Goal: Task Accomplishment & Management: Manage account settings

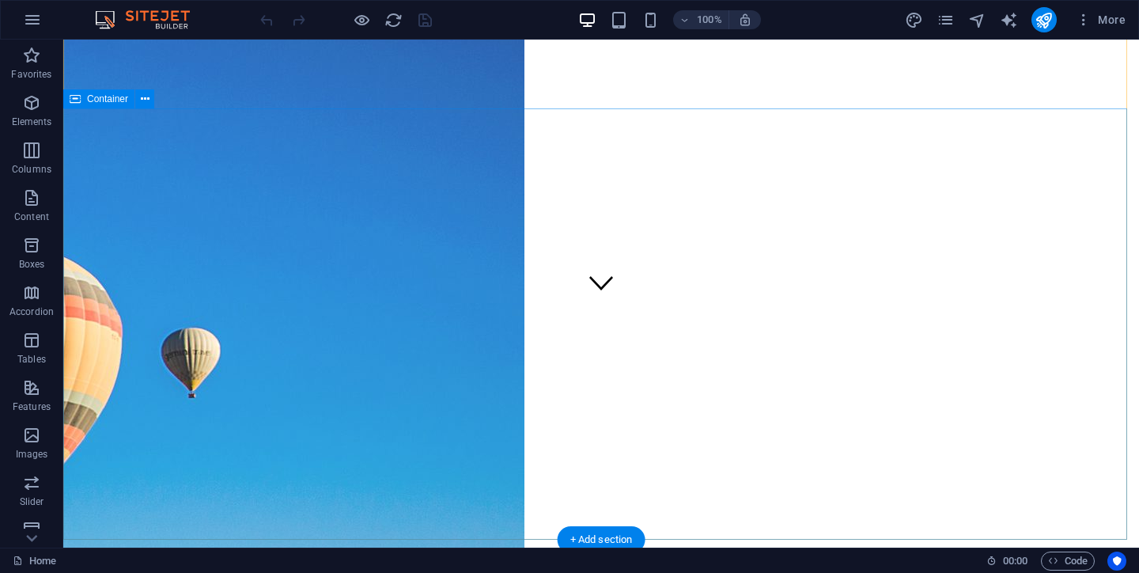
scroll to position [243, 0]
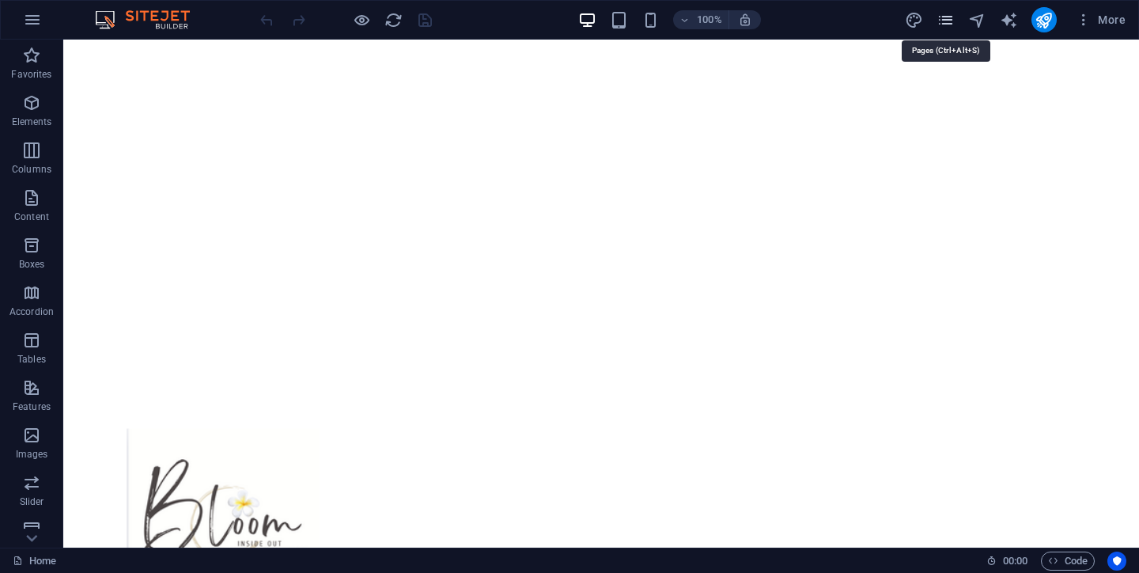
click at [948, 17] on icon "pages" at bounding box center [946, 20] width 18 height 18
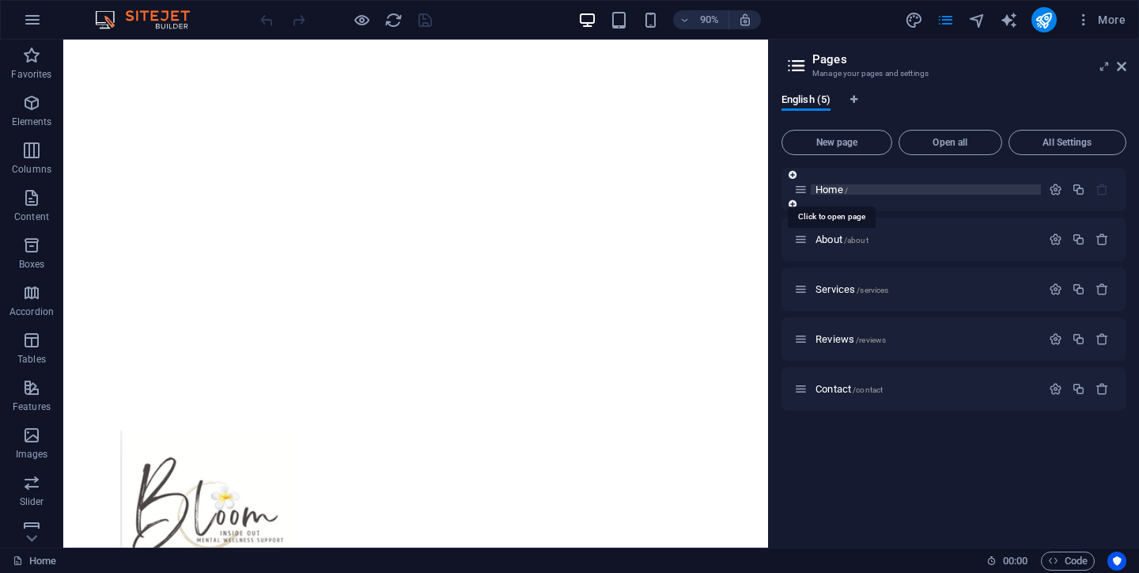
click at [832, 188] on span "Home /" at bounding box center [832, 190] width 32 height 12
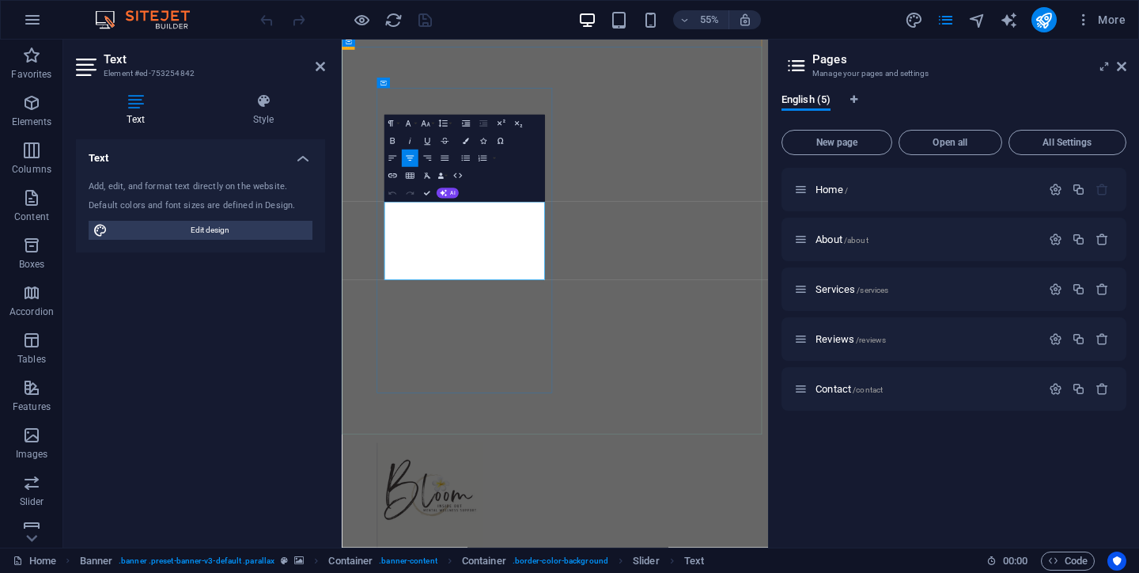
drag, startPoint x: 445, startPoint y: 425, endPoint x: 651, endPoint y: 460, distance: 208.6
drag, startPoint x: 651, startPoint y: 460, endPoint x: 445, endPoint y: 426, distance: 209.3
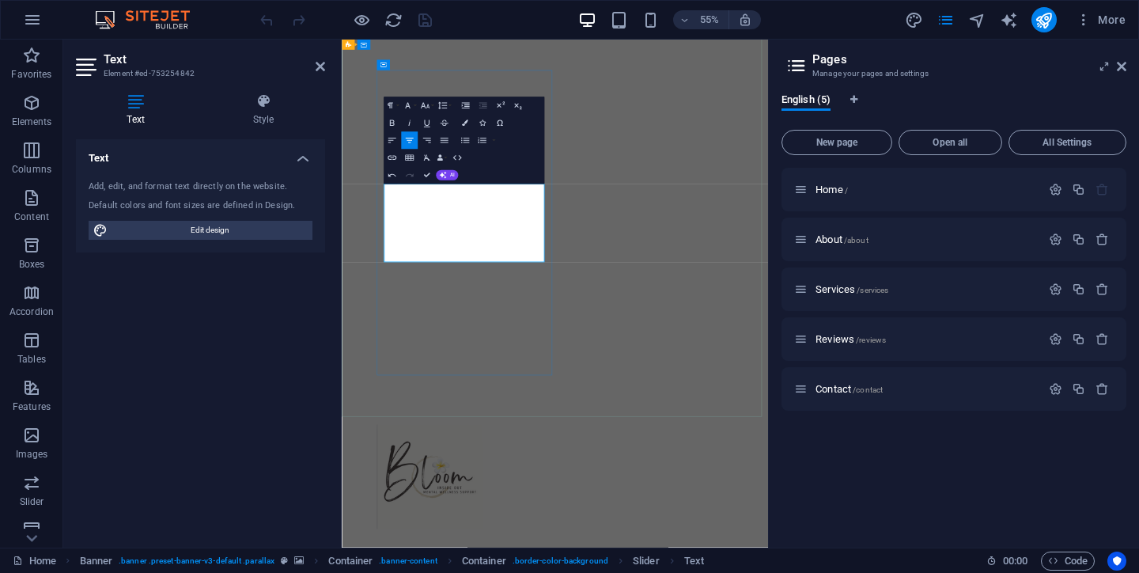
scroll to position [32, 1]
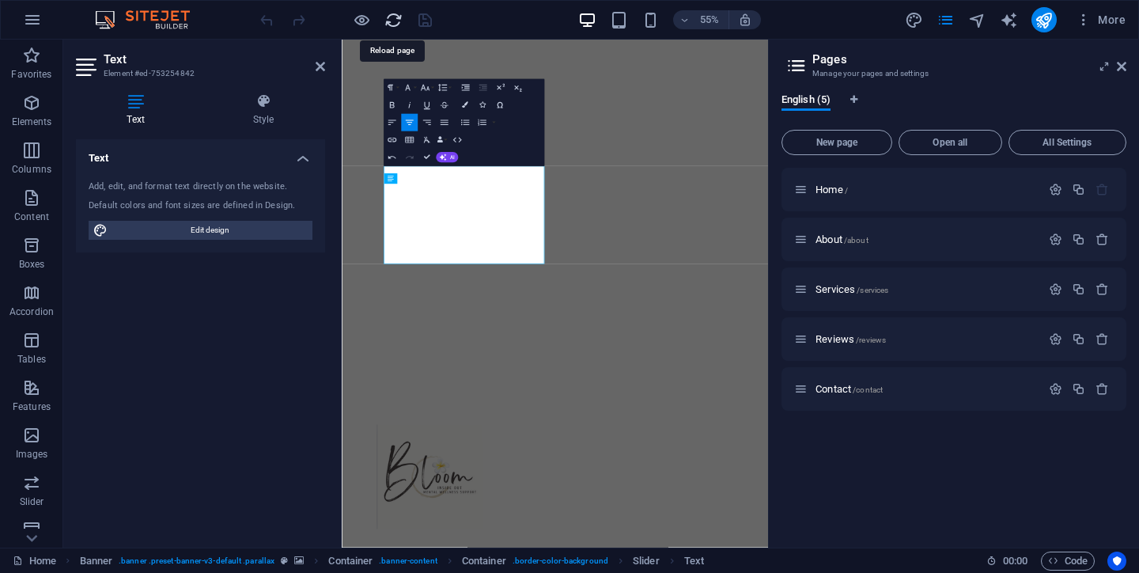
click at [390, 21] on icon "reload" at bounding box center [394, 20] width 18 height 18
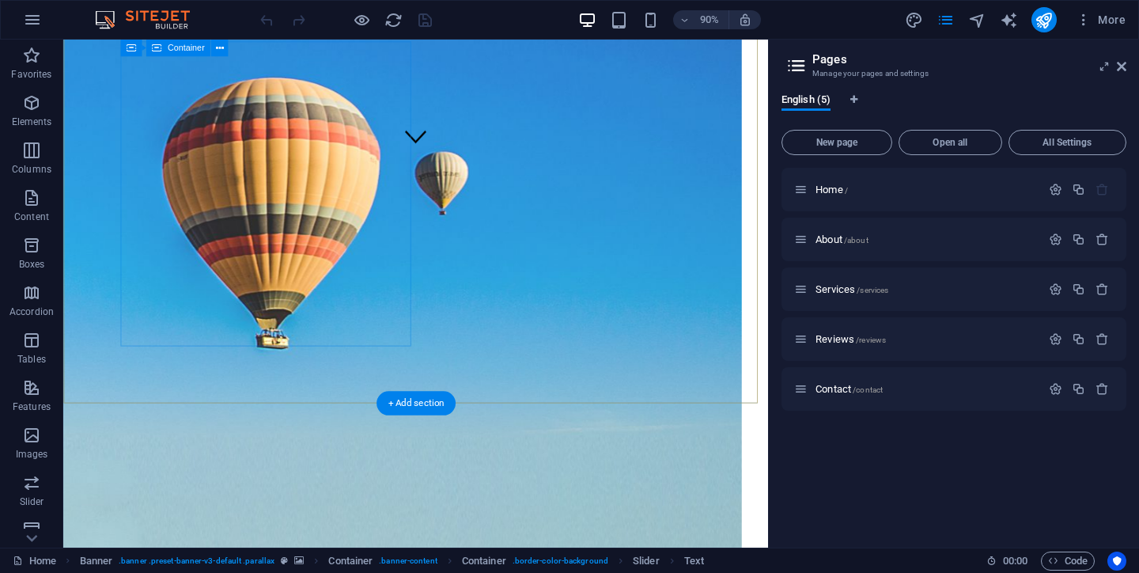
scroll to position [317, 0]
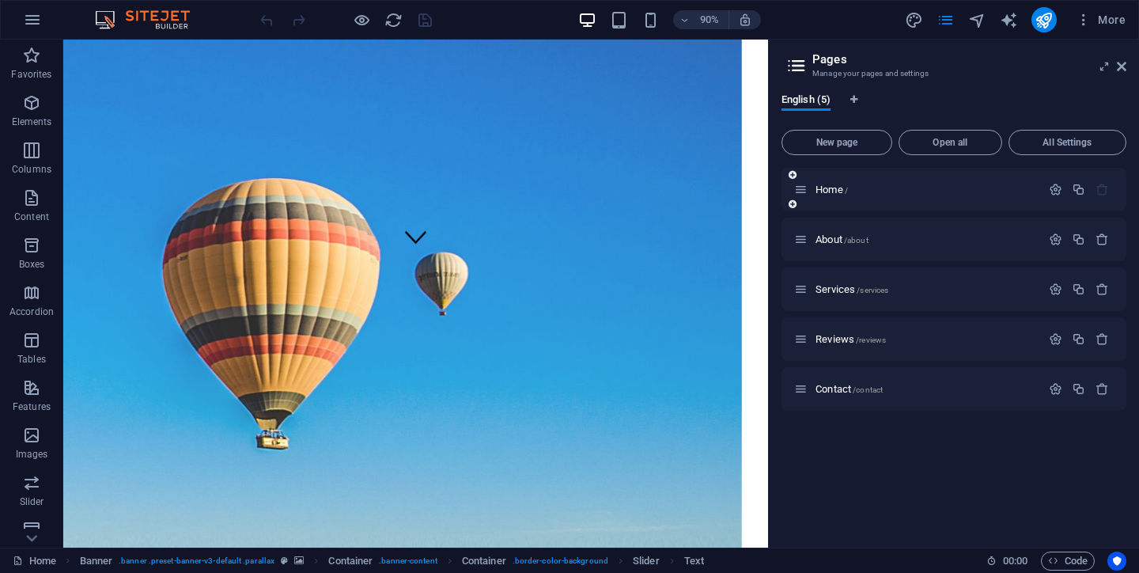
click at [836, 183] on div "Home /" at bounding box center [917, 189] width 247 height 18
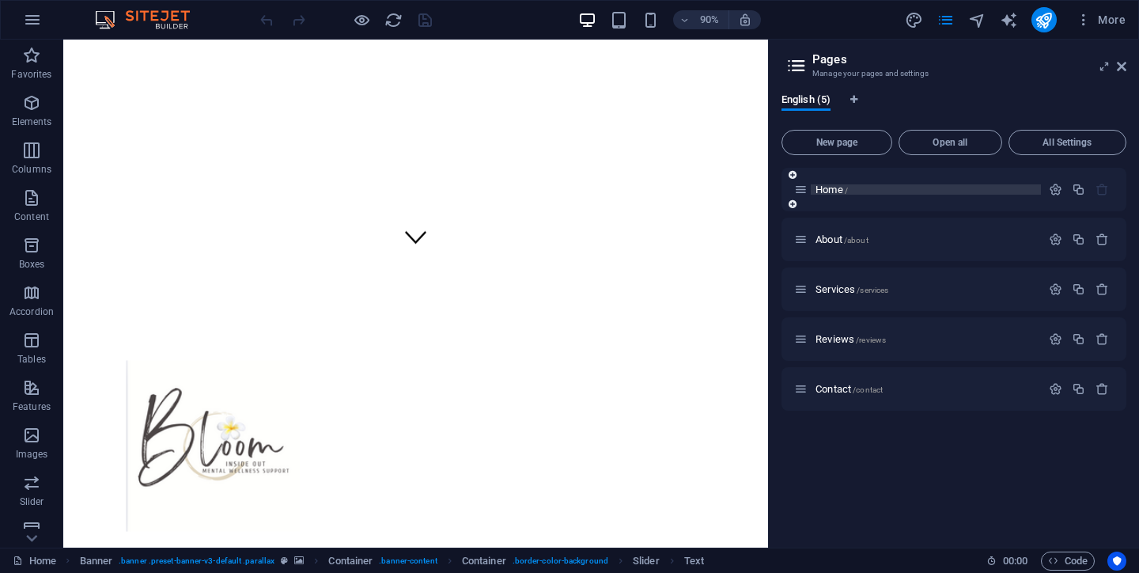
click at [833, 188] on span "Home /" at bounding box center [832, 190] width 32 height 12
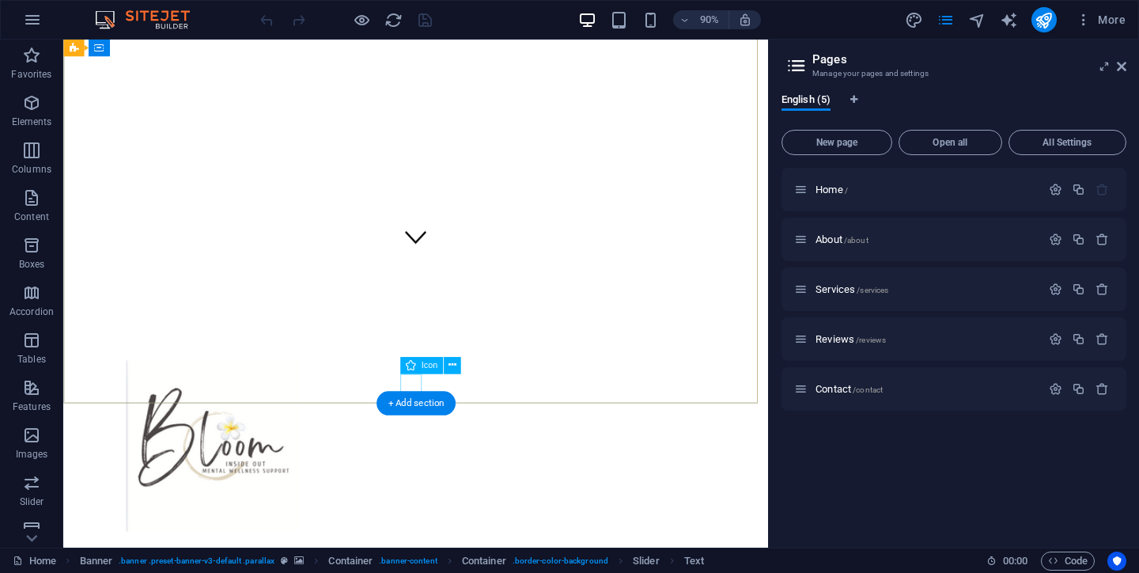
click at [449, 274] on figure at bounding box center [455, 260] width 24 height 27
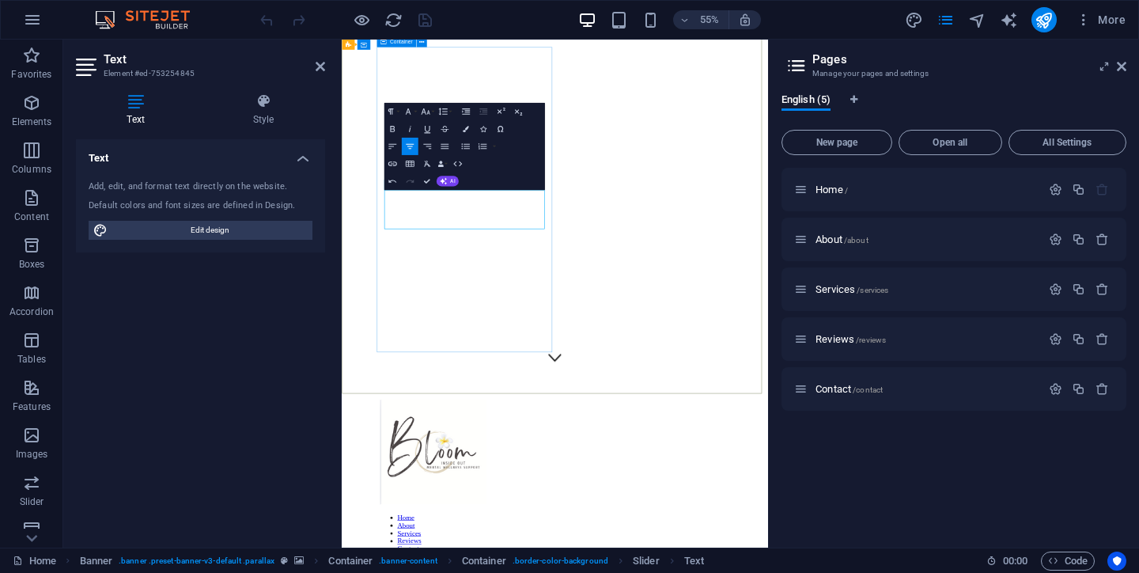
scroll to position [32, 0]
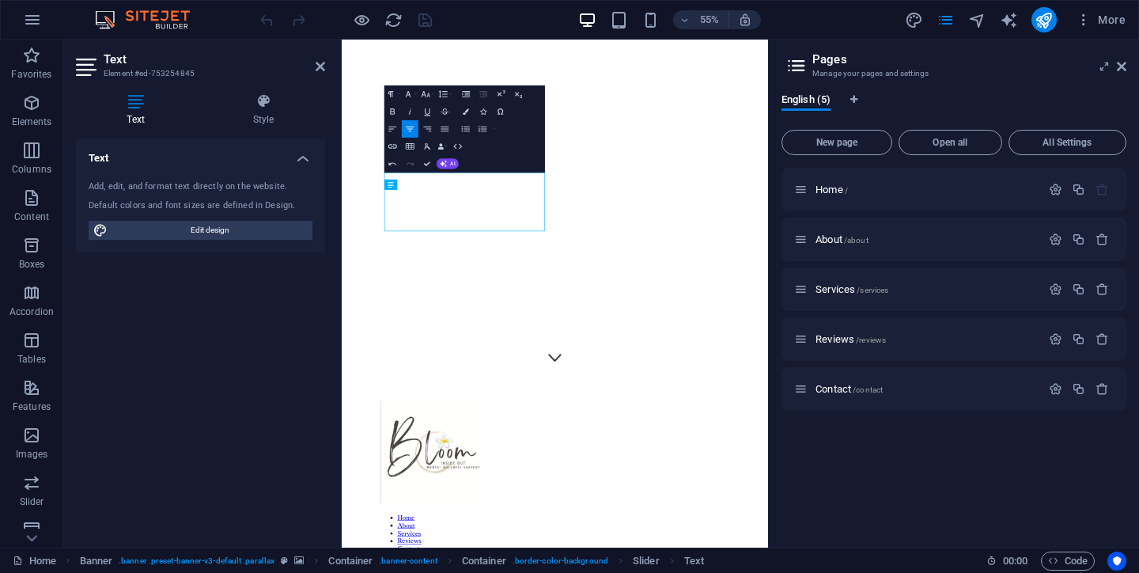
click at [262, 366] on div "Text Add, edit, and format text directly on the website. Default colors and fon…" at bounding box center [200, 337] width 249 height 396
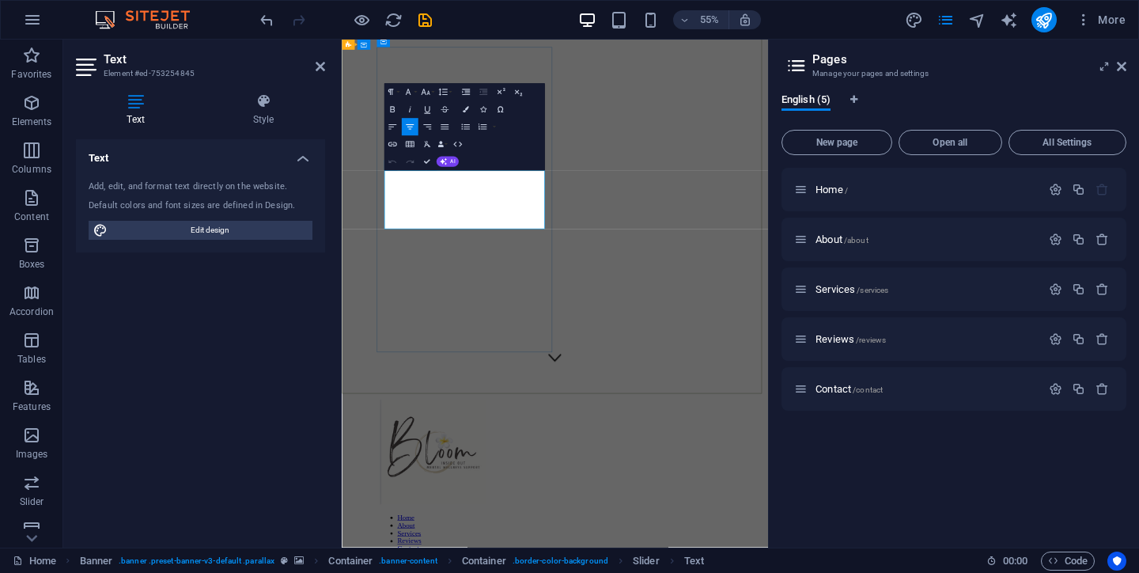
click at [812, 445] on div "Home / About /about Services /services Reviews /reviews Contact /contact" at bounding box center [954, 351] width 345 height 367
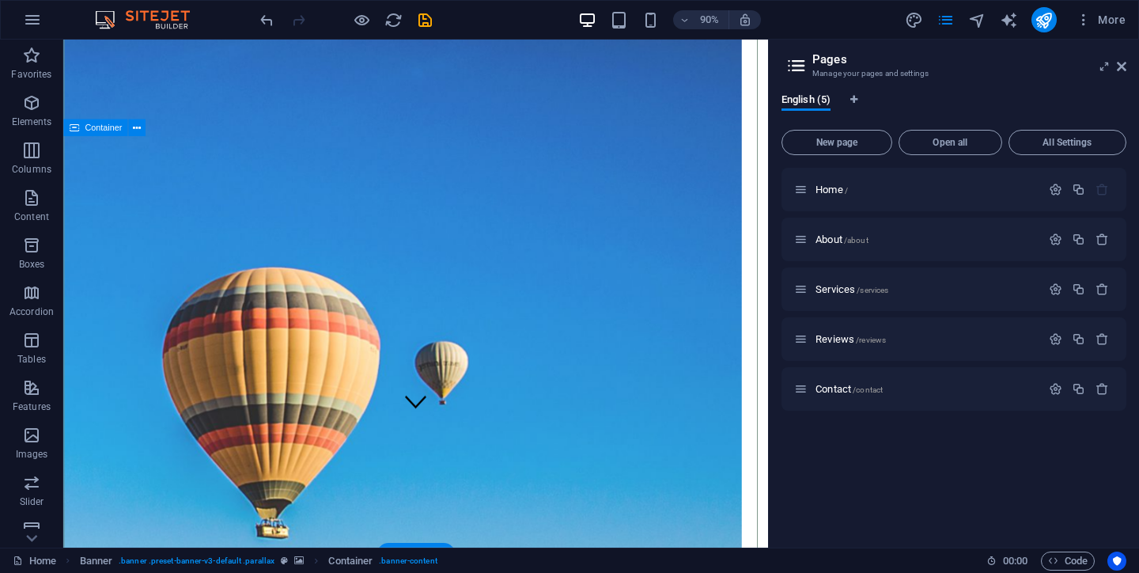
scroll to position [150, 0]
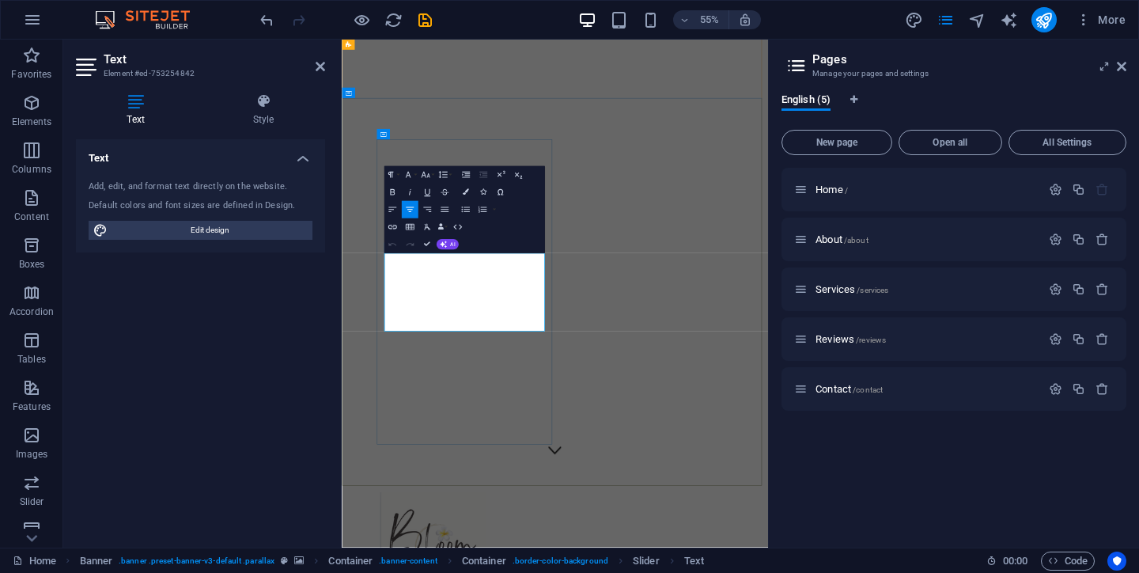
drag, startPoint x: 449, startPoint y: 517, endPoint x: 647, endPoint y: 548, distance: 201.0
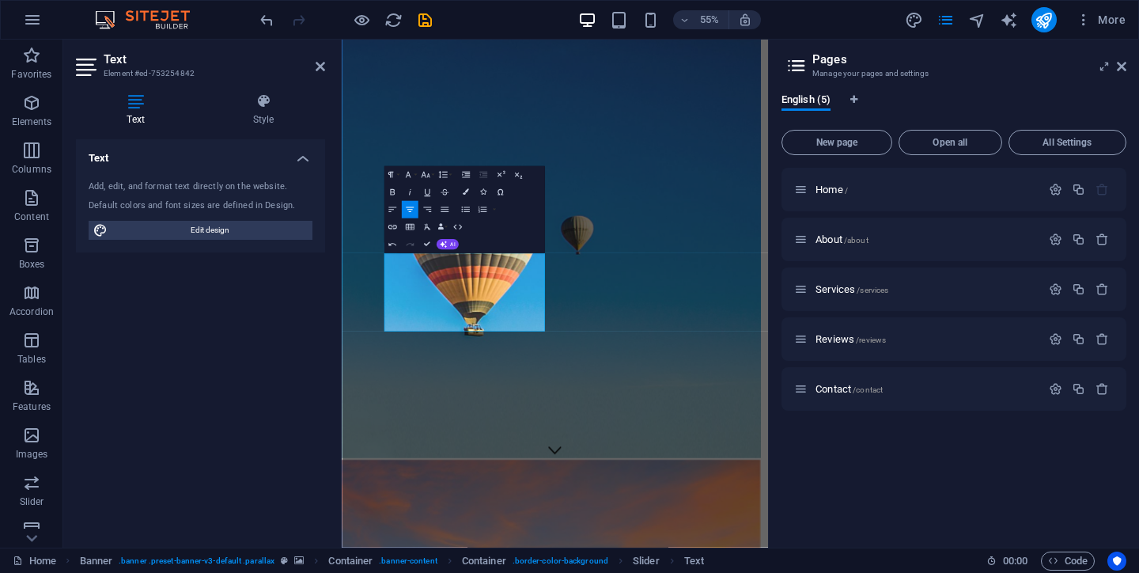
click at [320, 419] on div "Text Add, edit, and format text directly on the website. Default colors and fon…" at bounding box center [200, 337] width 249 height 396
click at [860, 459] on div "Home / About /about Services /services Reviews /reviews Contact /contact" at bounding box center [954, 351] width 345 height 367
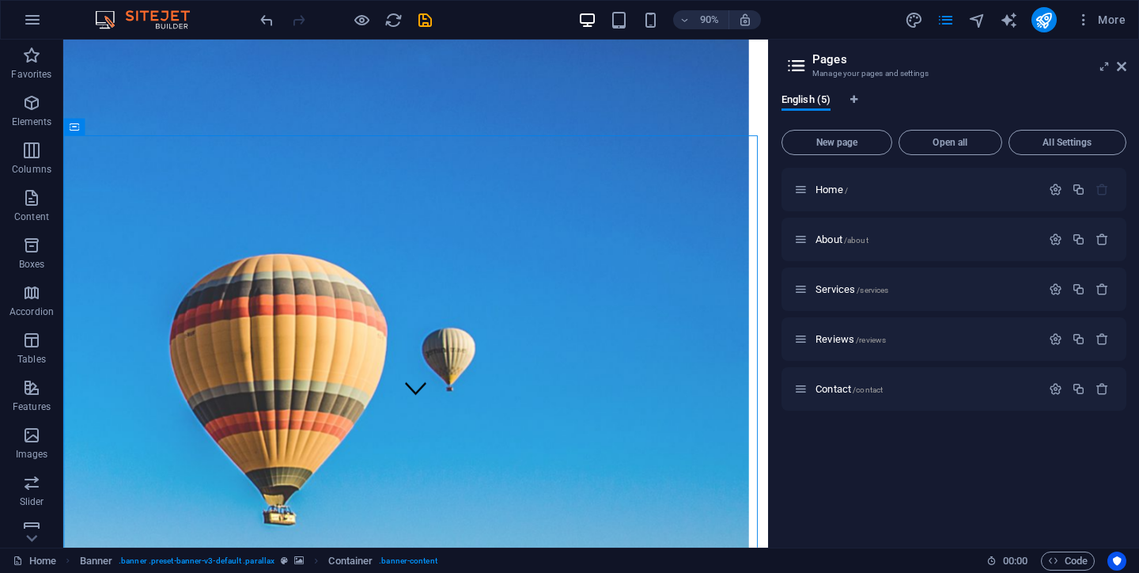
click at [813, 457] on div "Home / About /about Services /services Reviews /reviews Contact /contact" at bounding box center [954, 351] width 345 height 367
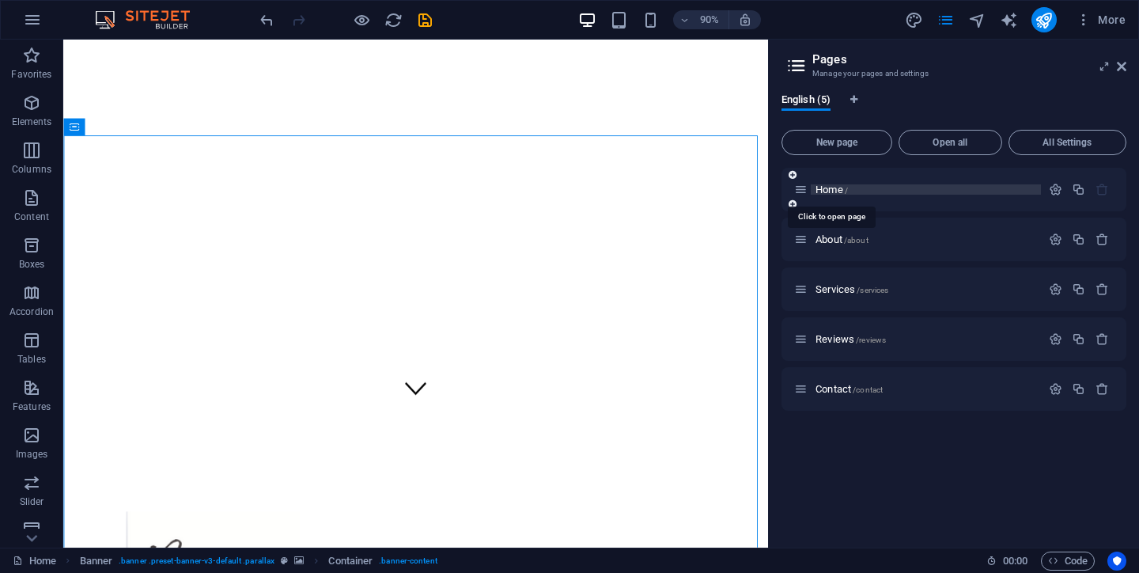
click at [832, 194] on span "Home /" at bounding box center [832, 190] width 32 height 12
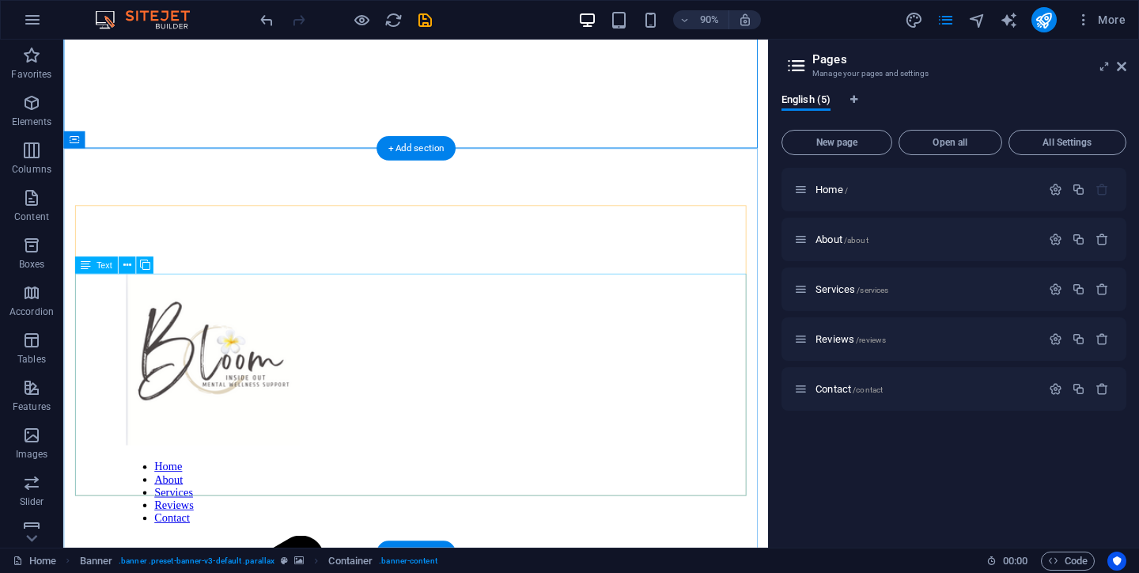
scroll to position [601, 0]
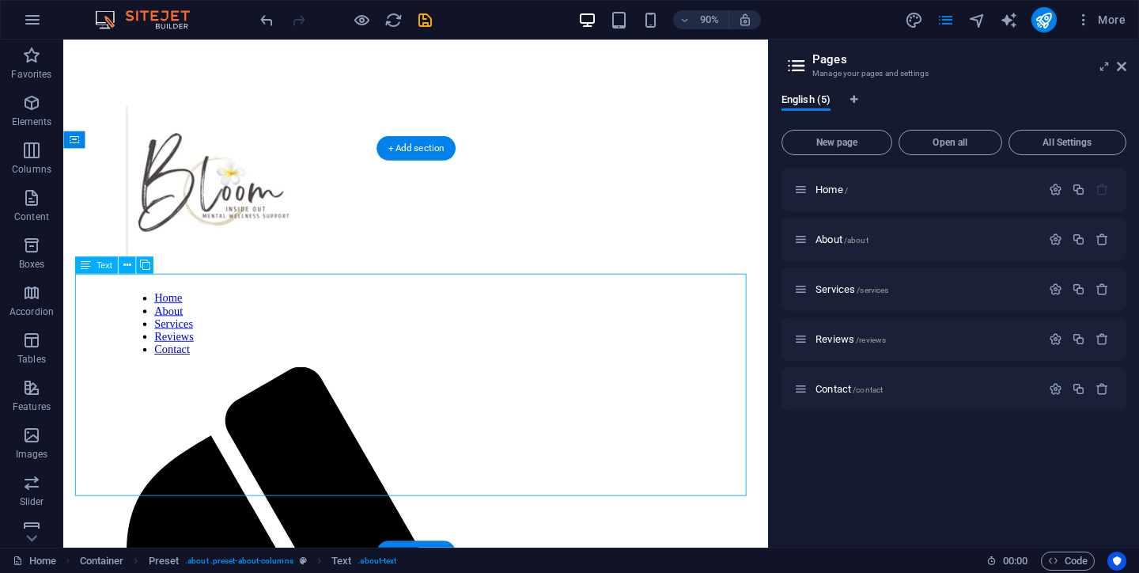
drag, startPoint x: 143, startPoint y: 321, endPoint x: 81, endPoint y: 308, distance: 63.2
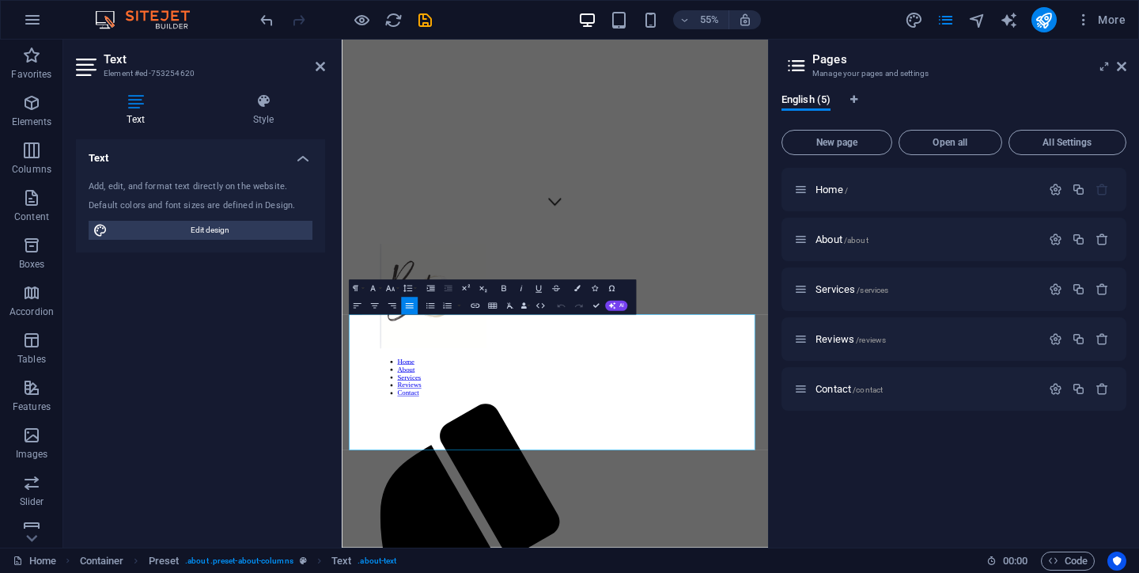
click at [905, 483] on div "Home / About /about Services /services Reviews /reviews Contact /contact" at bounding box center [954, 351] width 345 height 367
click at [818, 237] on span "About /about" at bounding box center [842, 239] width 53 height 12
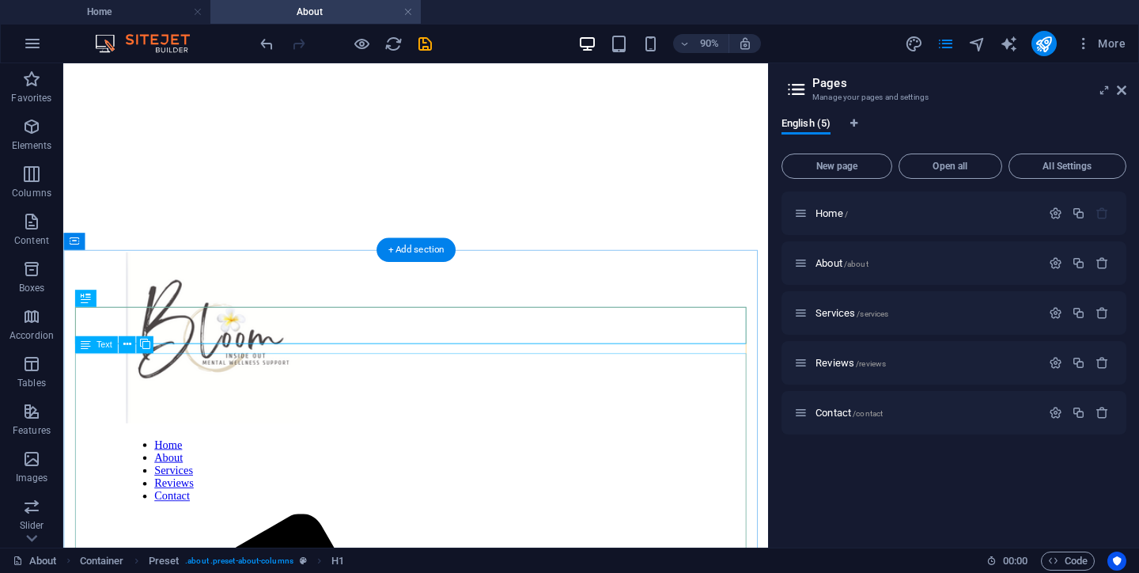
scroll to position [62, 0]
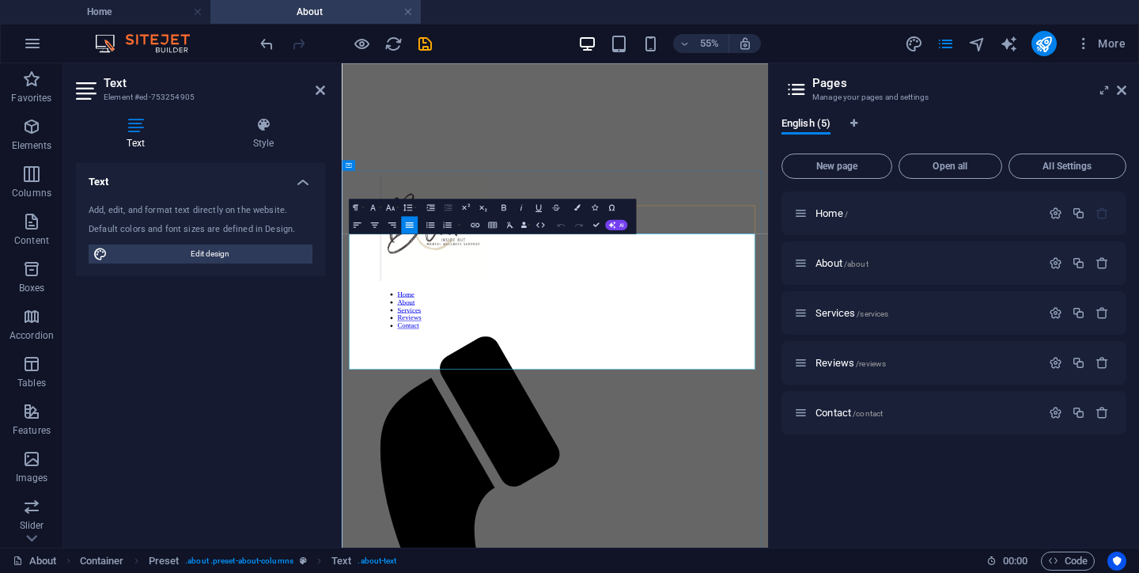
drag, startPoint x: 358, startPoint y: 385, endPoint x: 578, endPoint y: 418, distance: 221.6
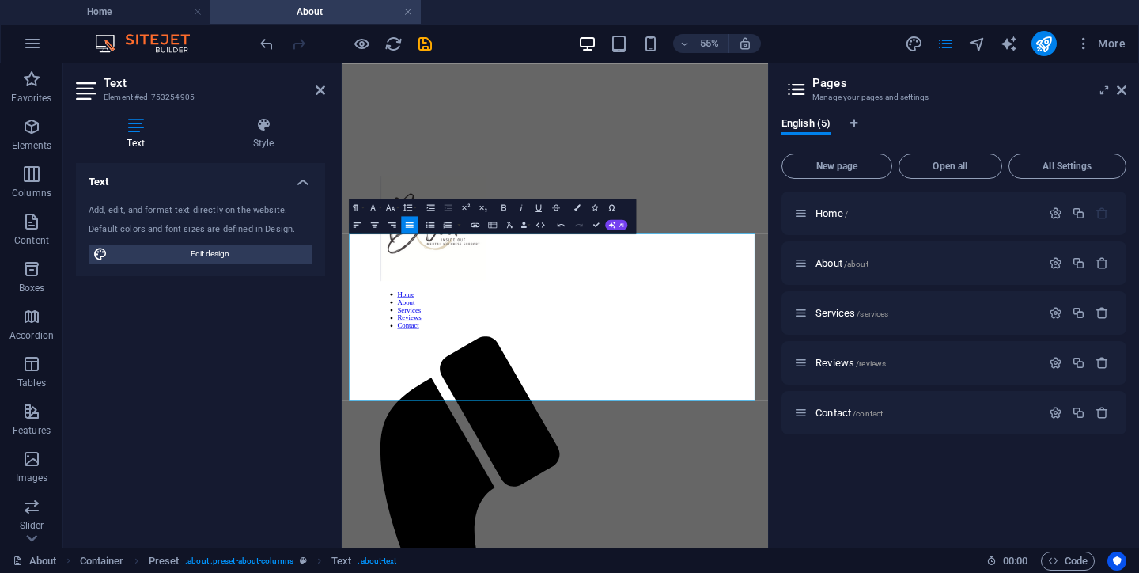
click at [839, 510] on div "Home / About /about Services /services Reviews /reviews Contact /contact" at bounding box center [954, 362] width 345 height 343
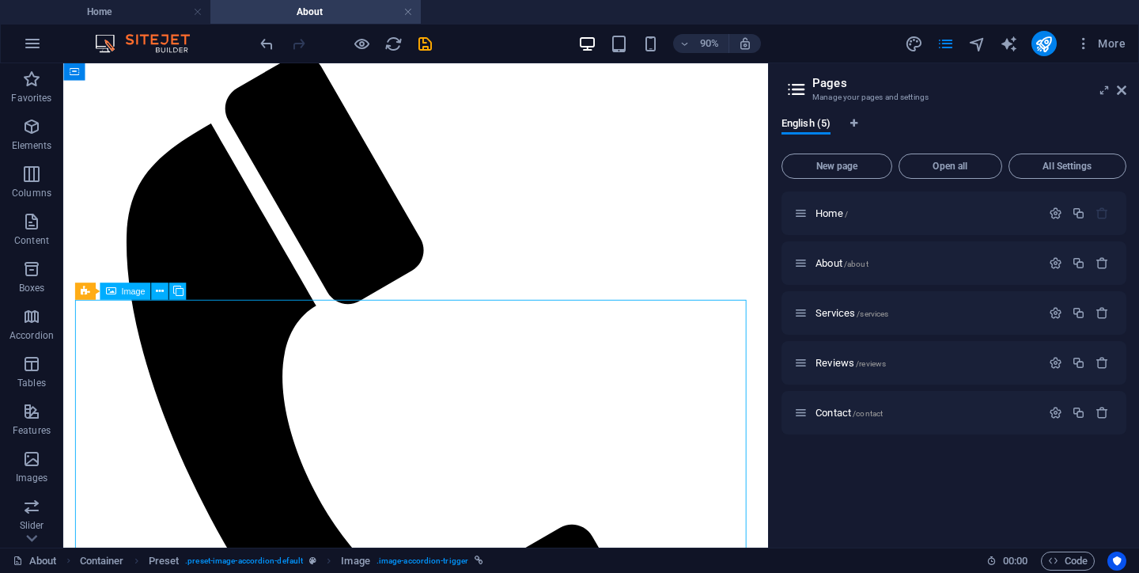
scroll to position [36, 0]
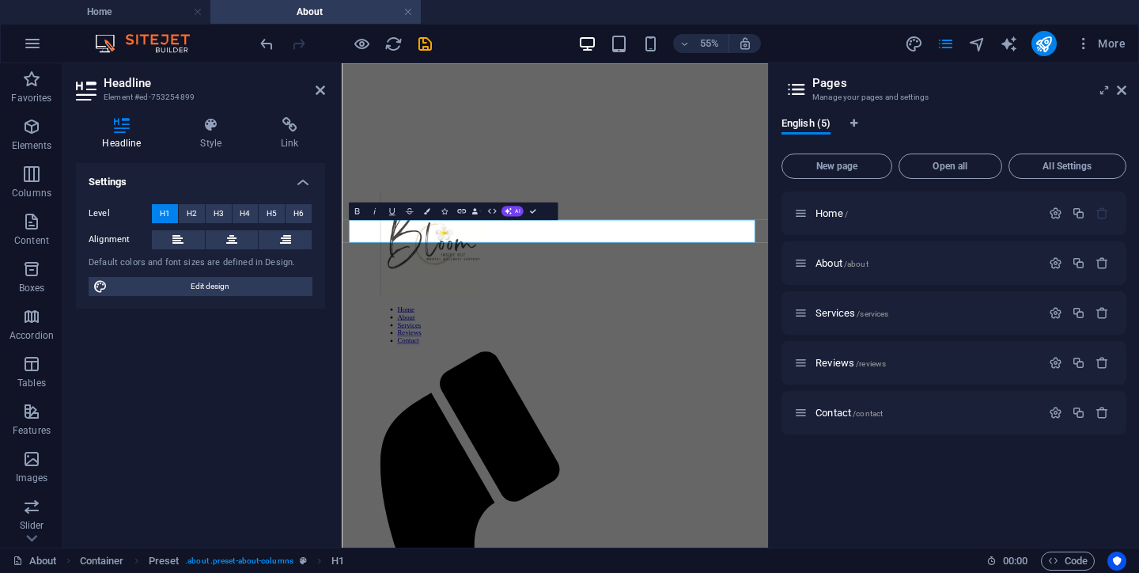
click at [270, 358] on div "Settings Level H1 H2 H3 H4 H5 H6 Alignment Default colors and font sizes are de…" at bounding box center [200, 349] width 249 height 372
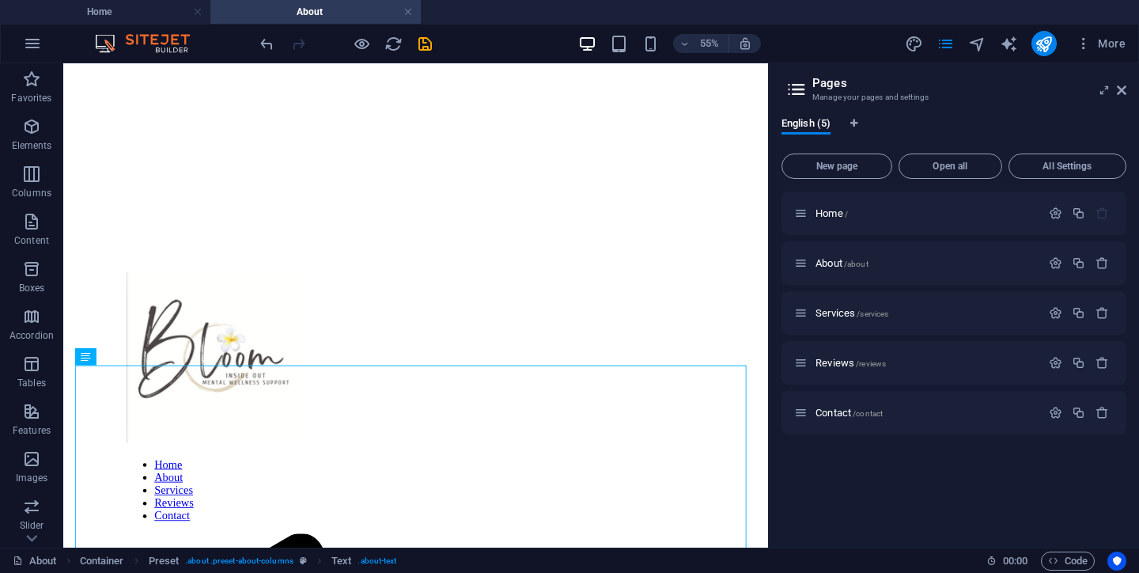
click at [842, 490] on div "Home / About /about Services /services Reviews /reviews Contact /contact" at bounding box center [954, 362] width 345 height 343
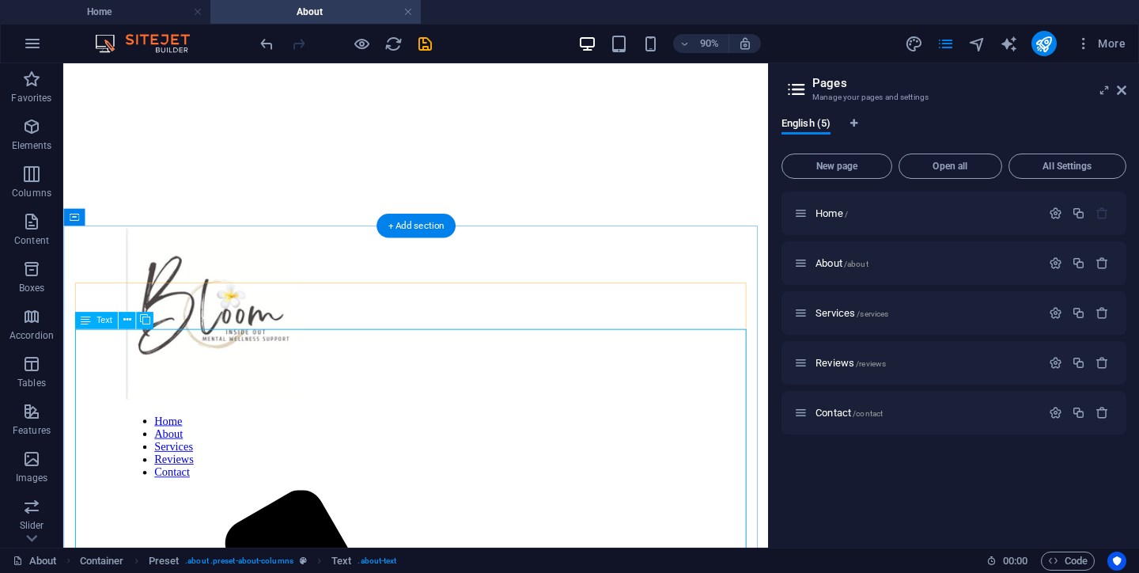
scroll to position [91, 0]
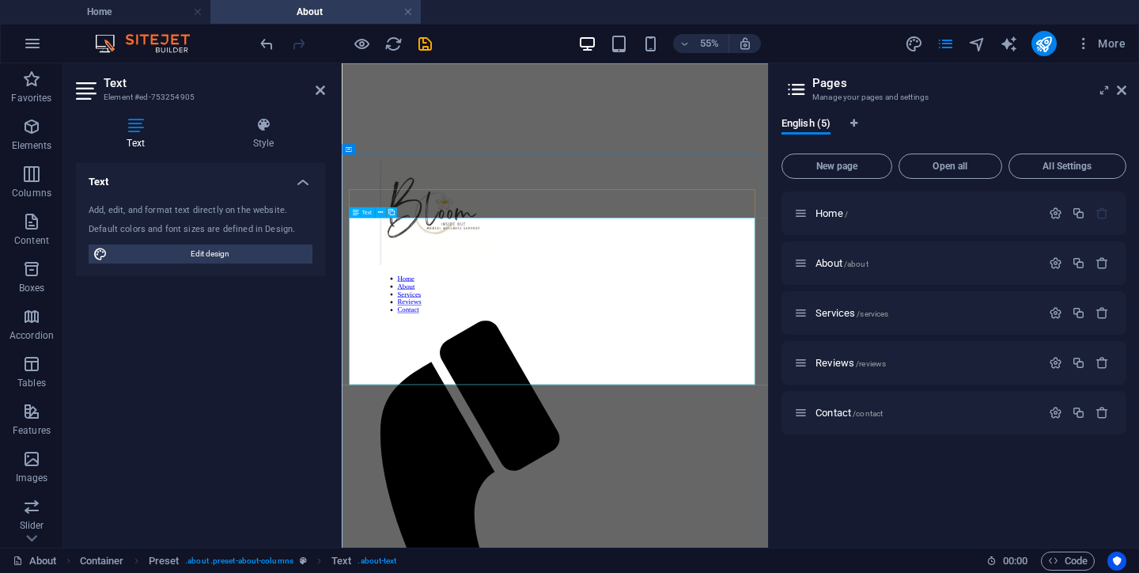
click at [309, 376] on div "Text Add, edit, and format text directly on the website. Default colors and fon…" at bounding box center [200, 349] width 249 height 372
click at [308, 376] on div "Text Add, edit, and format text directly on the website. Default colors and fon…" at bounding box center [200, 349] width 249 height 372
click at [919, 529] on div "Home / About /about Services /services Reviews /reviews Contact /contact" at bounding box center [954, 362] width 345 height 343
click at [775, 471] on div "English (5) New page Open all All Settings Home / About /about Services /servic…" at bounding box center [954, 325] width 370 height 443
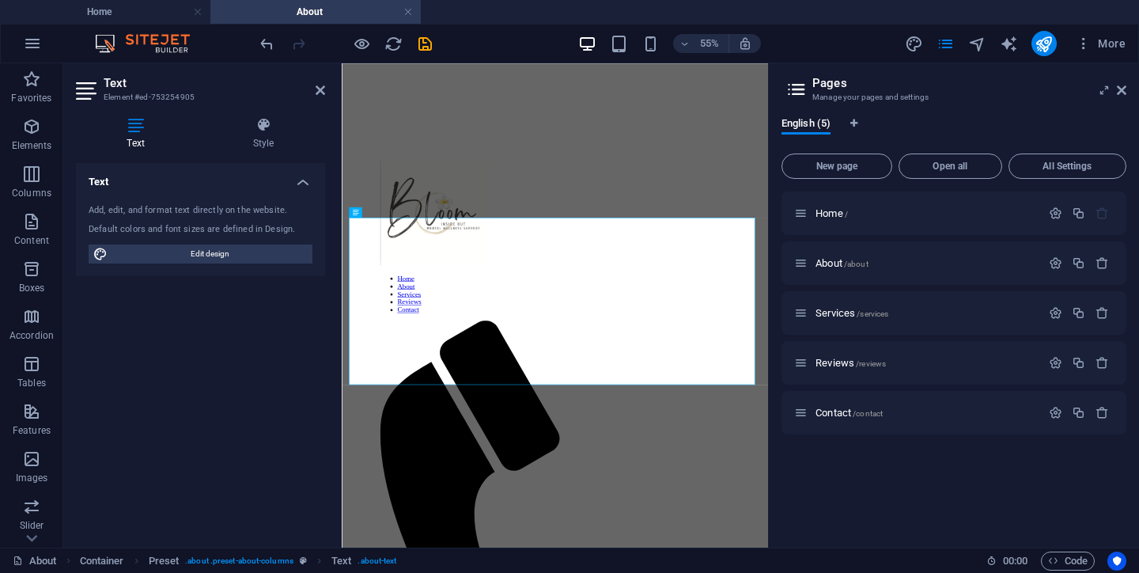
click at [769, 469] on div at bounding box center [770, 305] width 3 height 484
click at [813, 476] on div "Home / About /about Services /services Reviews /reviews Contact /contact" at bounding box center [954, 362] width 345 height 343
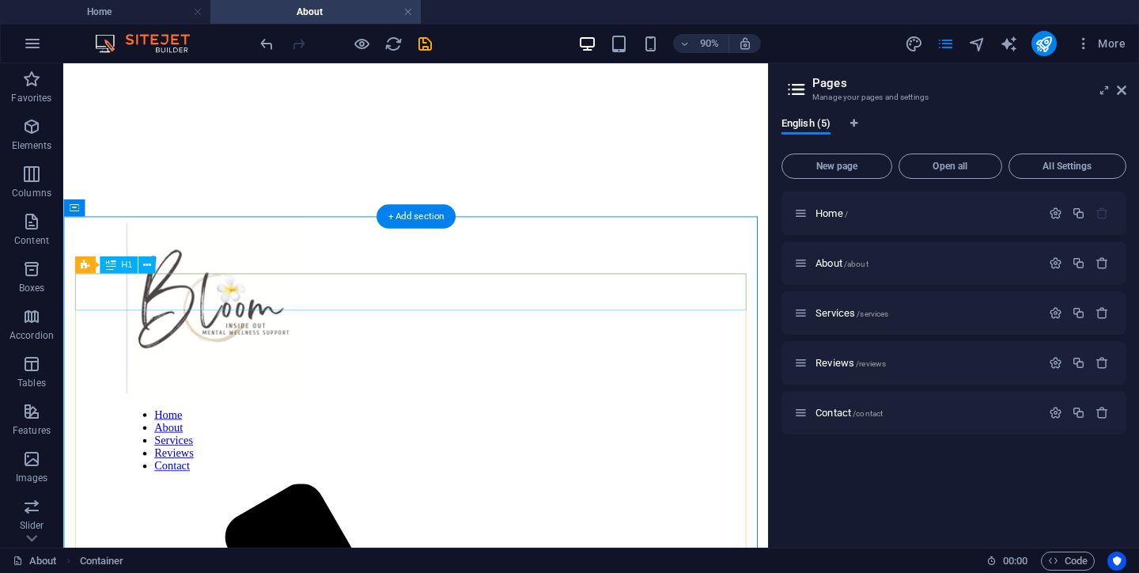
scroll to position [65, 0]
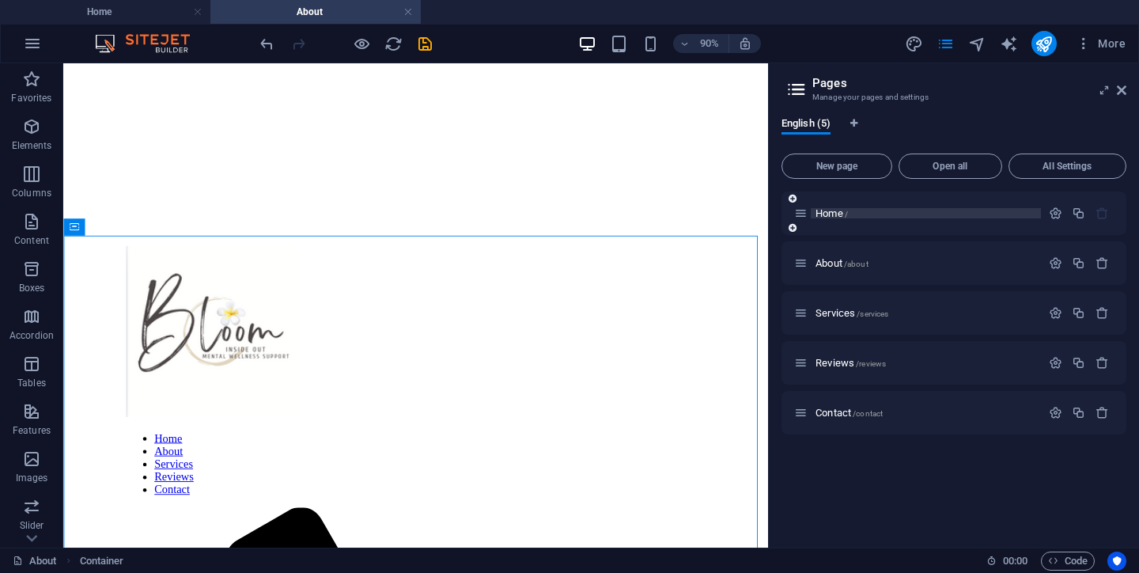
click at [828, 215] on span "Home /" at bounding box center [832, 213] width 32 height 12
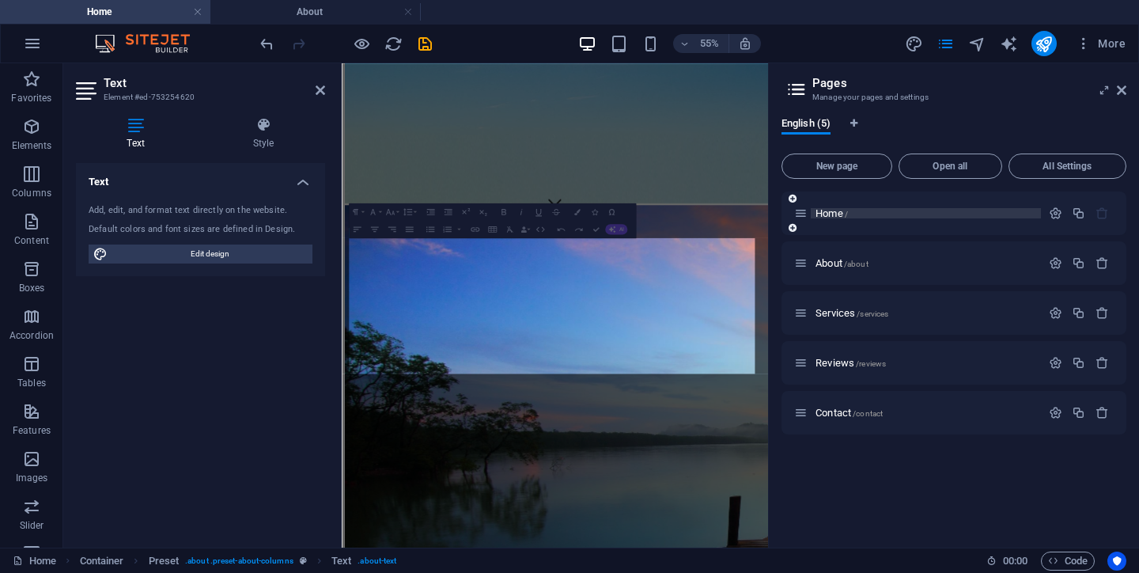
scroll to position [0, 0]
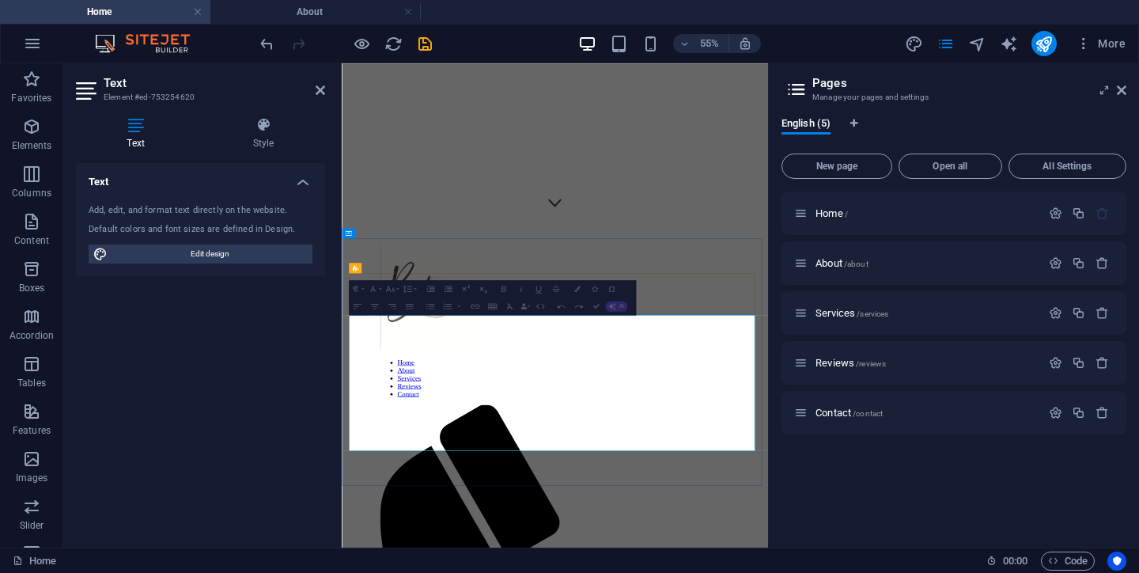
drag, startPoint x: 359, startPoint y: 531, endPoint x: 604, endPoint y: 597, distance: 253.4
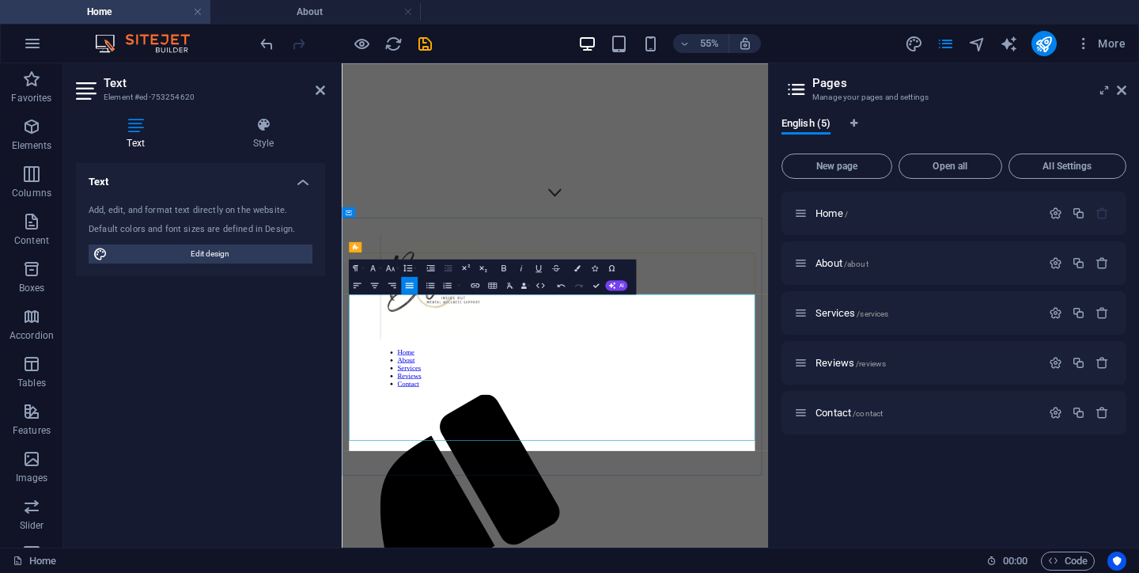
scroll to position [639, 0]
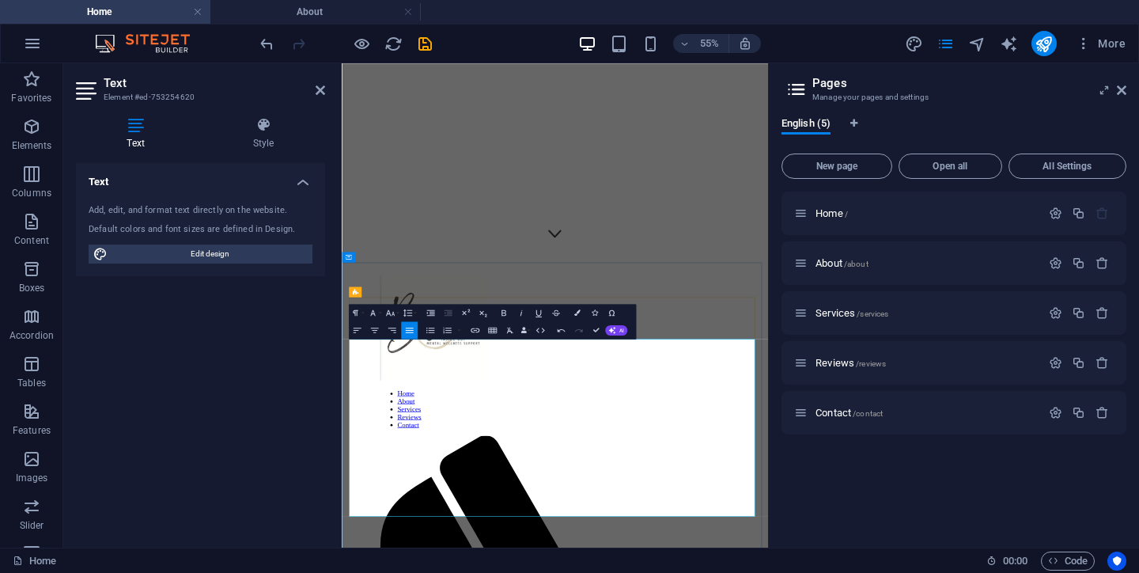
scroll to position [581, 0]
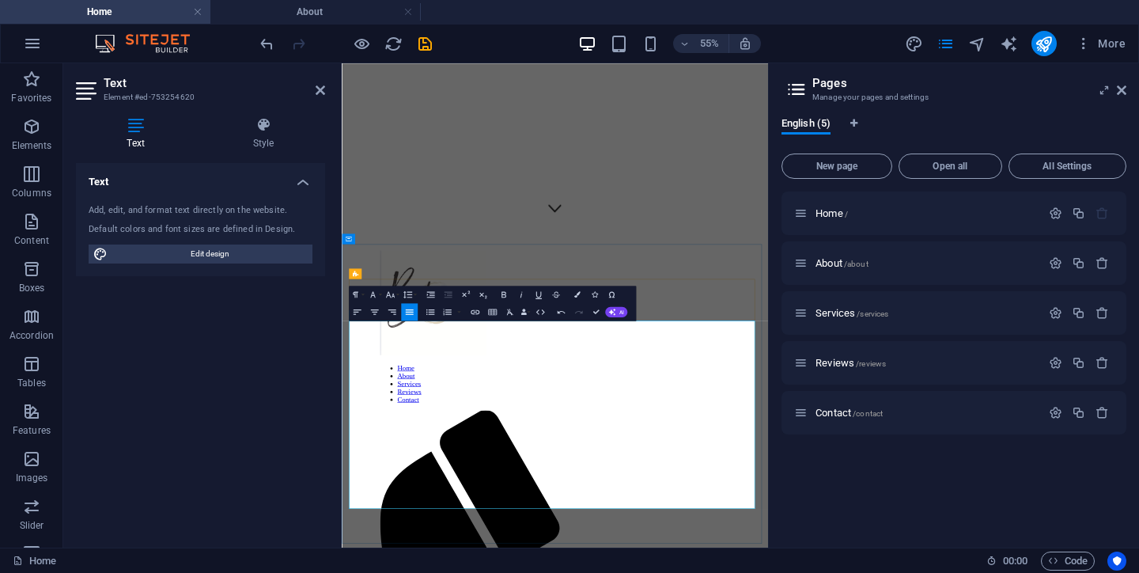
scroll to position [593, 0]
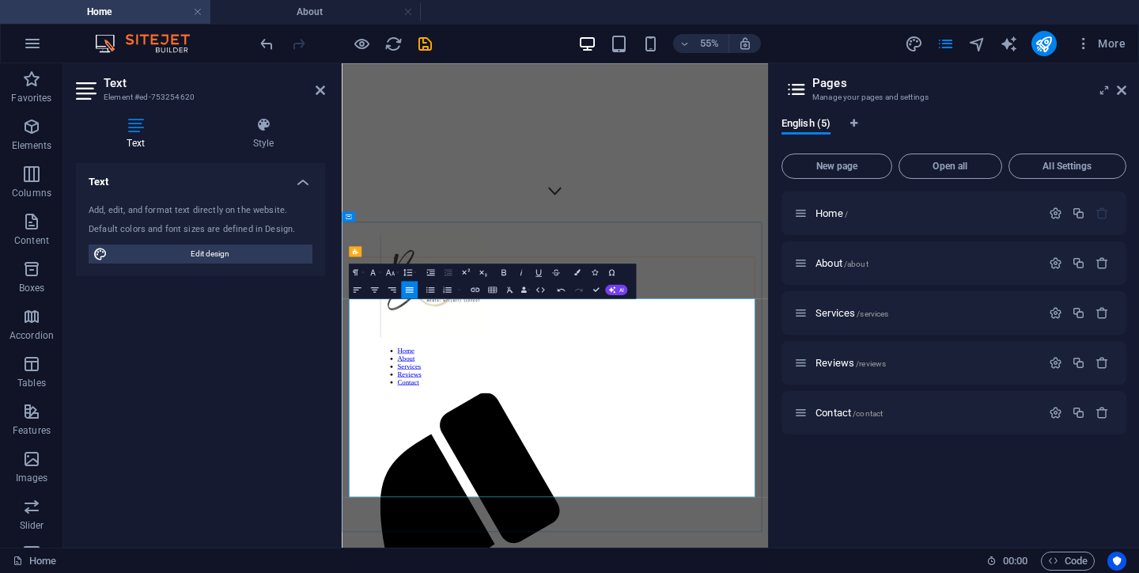
scroll to position [655, 0]
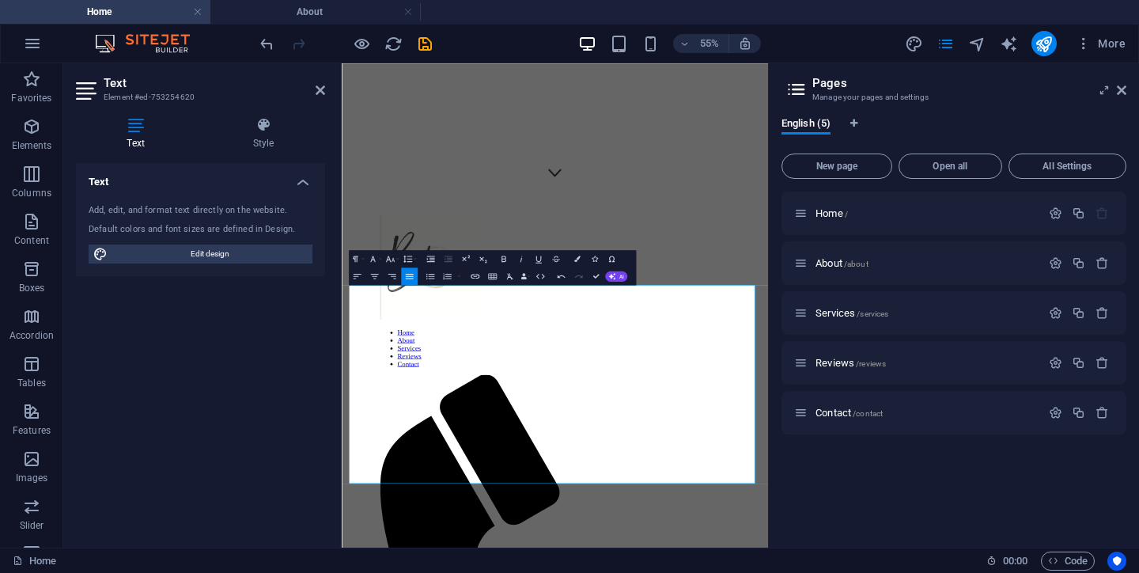
click at [779, 464] on div "English (5) New page Open all All Settings Home / About /about Services /servic…" at bounding box center [954, 325] width 370 height 443
click at [255, 442] on div "Text Add, edit, and format text directly on the website. Default colors and fon…" at bounding box center [200, 349] width 249 height 372
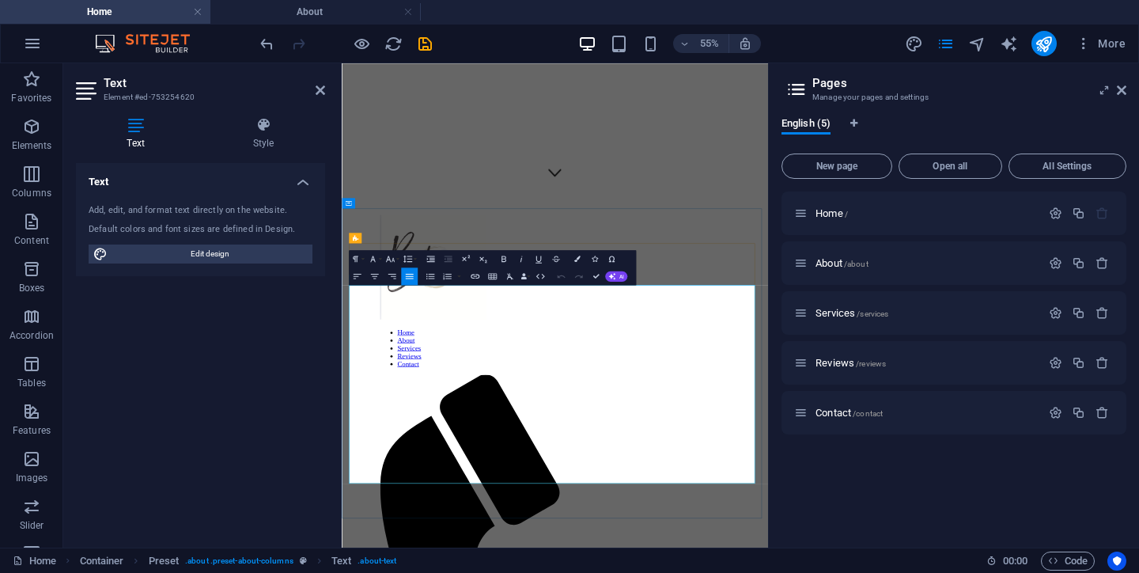
drag, startPoint x: 684, startPoint y: 572, endPoint x: 815, endPoint y: 581, distance: 130.8
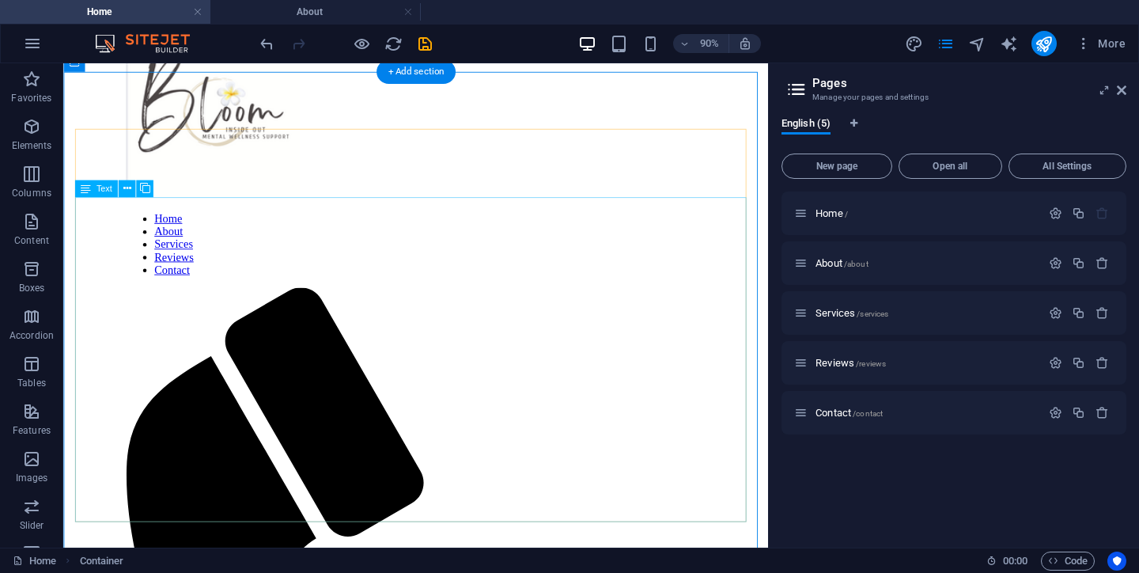
scroll to position [693, 0]
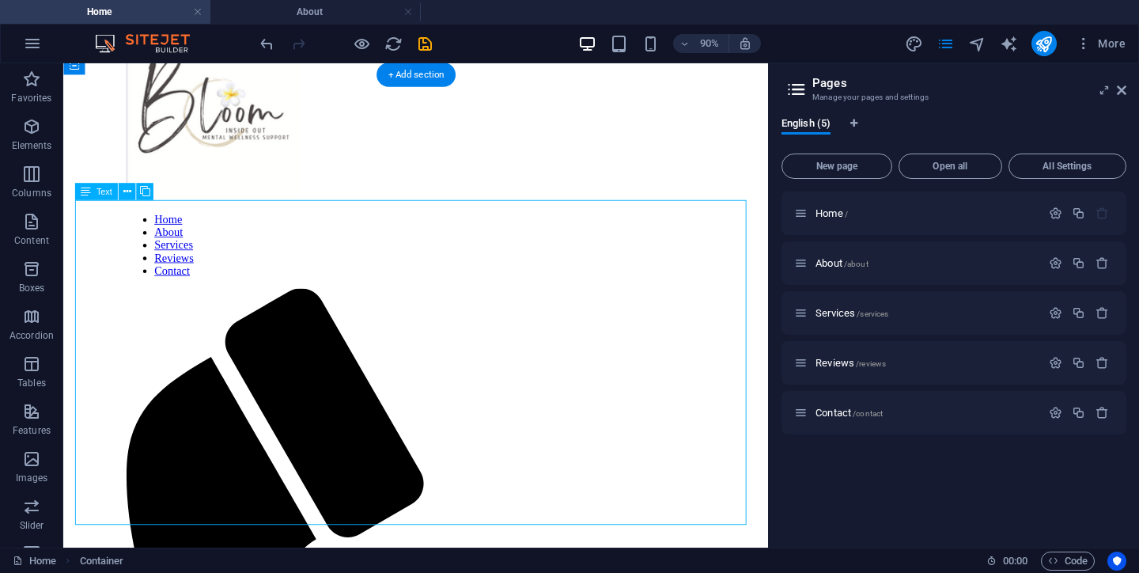
drag, startPoint x: 742, startPoint y: 549, endPoint x: 669, endPoint y: 859, distance: 318.6
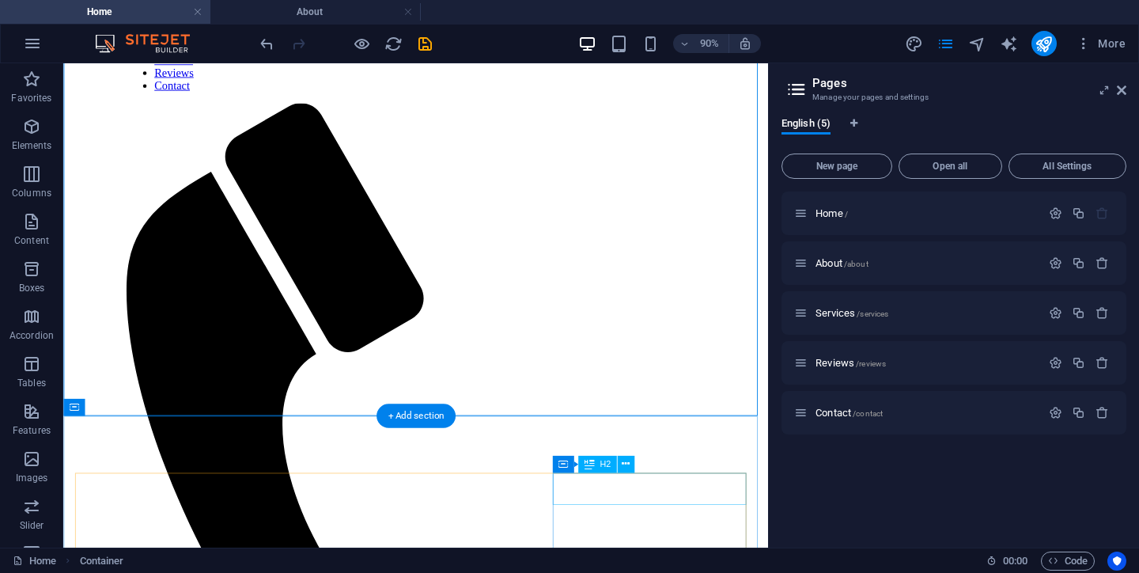
scroll to position [874, 0]
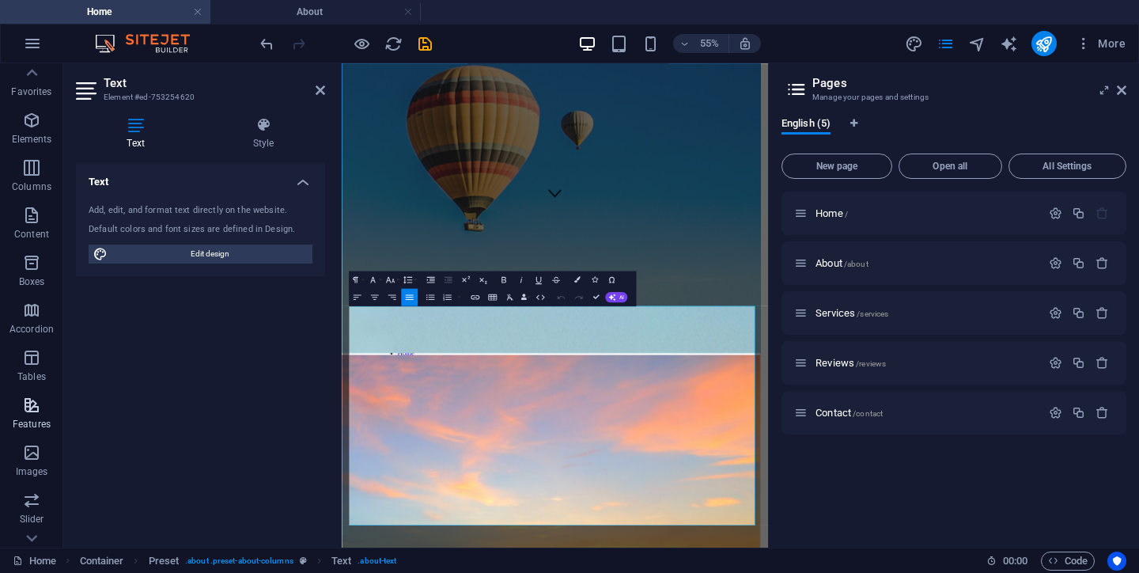
scroll to position [0, 0]
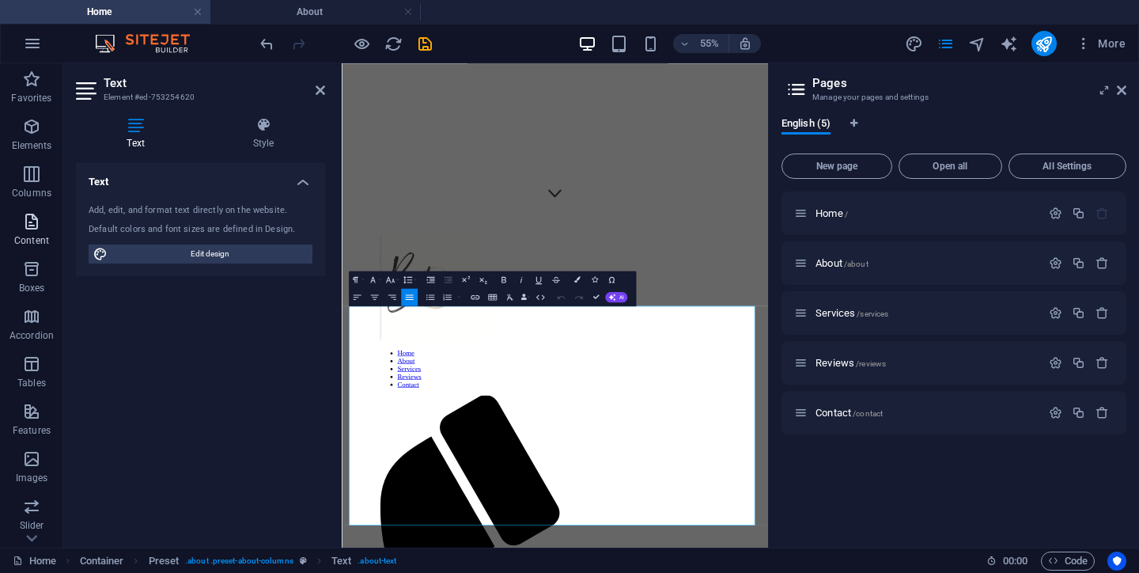
click at [35, 223] on icon "button" at bounding box center [31, 221] width 19 height 19
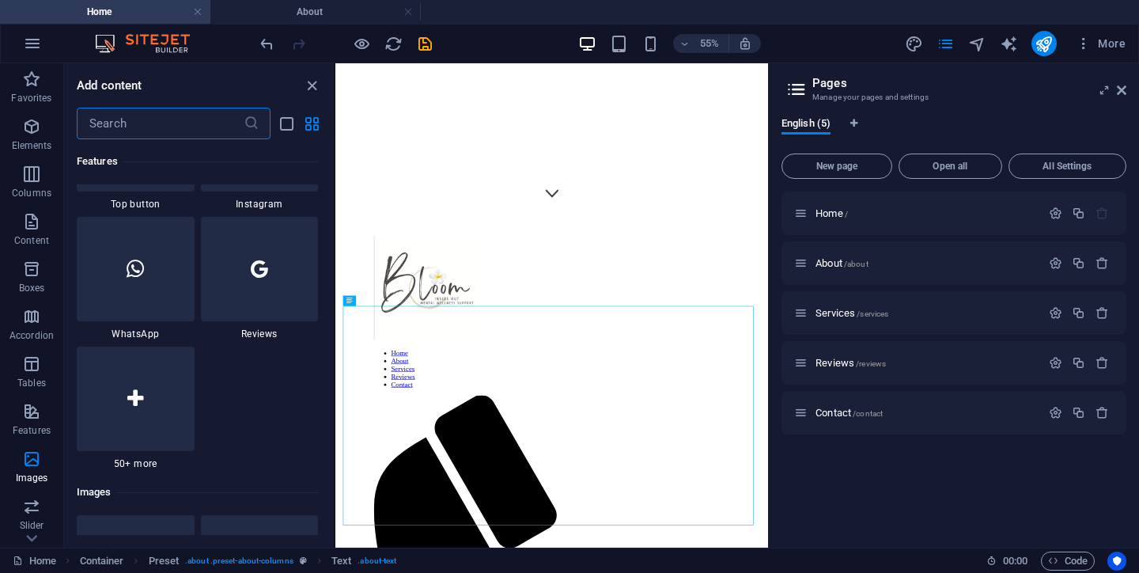
scroll to position [7662, 0]
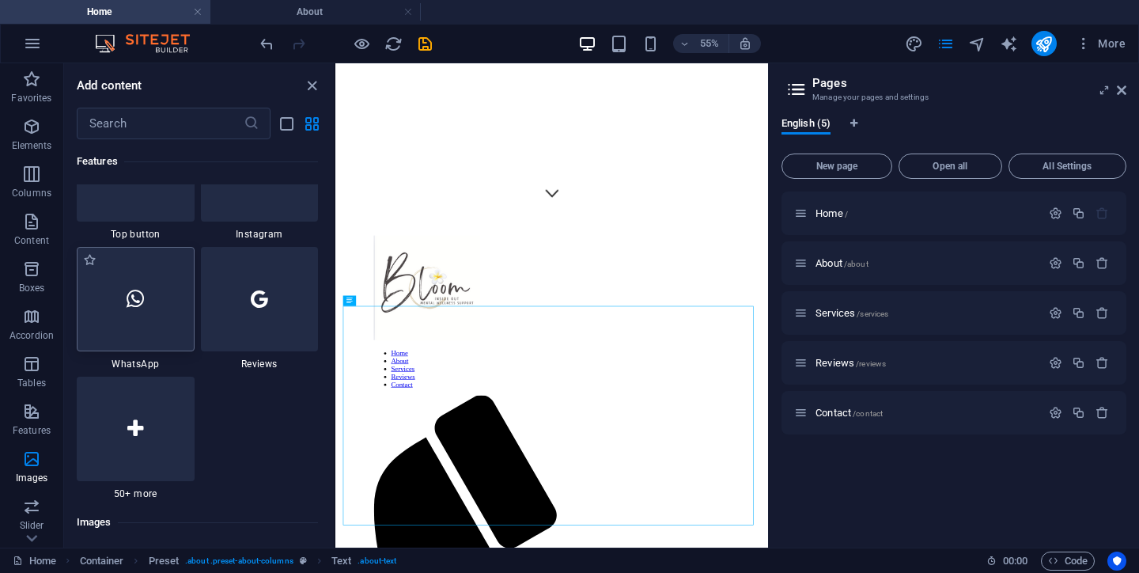
click at [146, 314] on div at bounding box center [136, 299] width 118 height 104
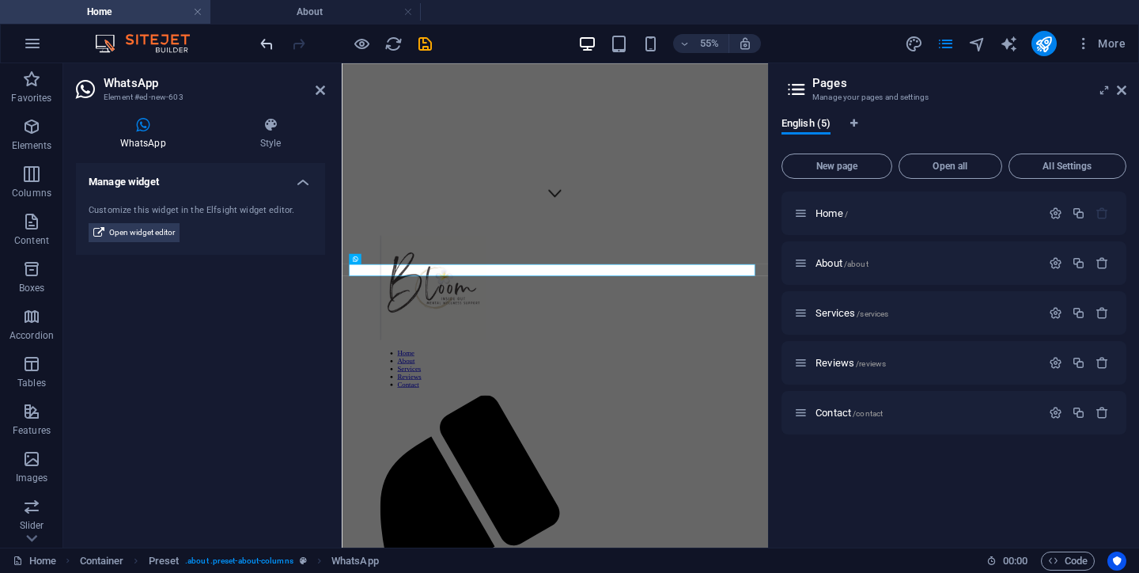
click at [272, 50] on icon "undo" at bounding box center [267, 44] width 18 height 18
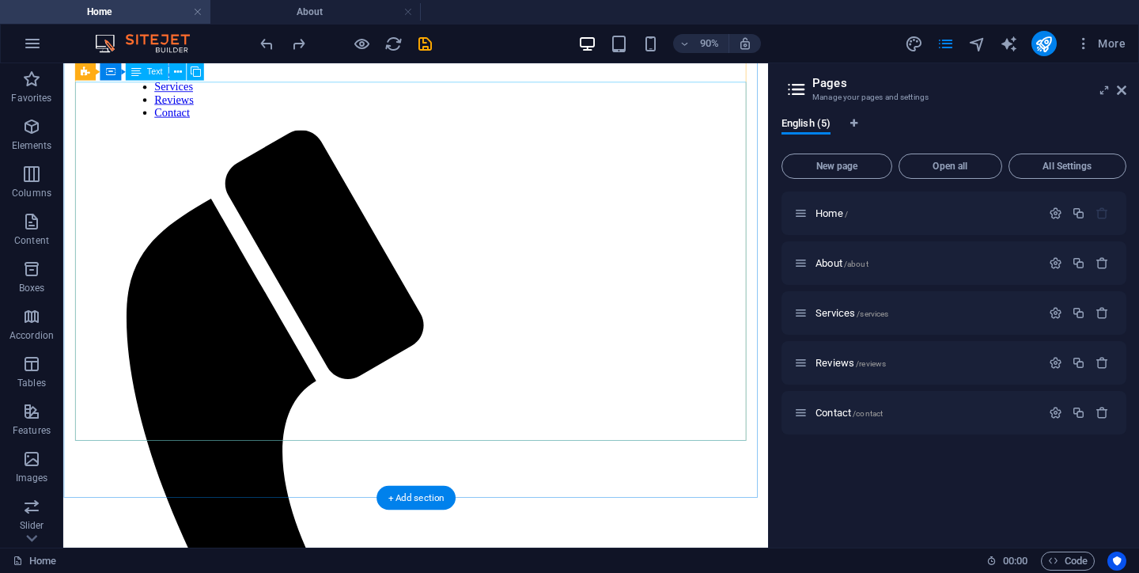
scroll to position [771, 0]
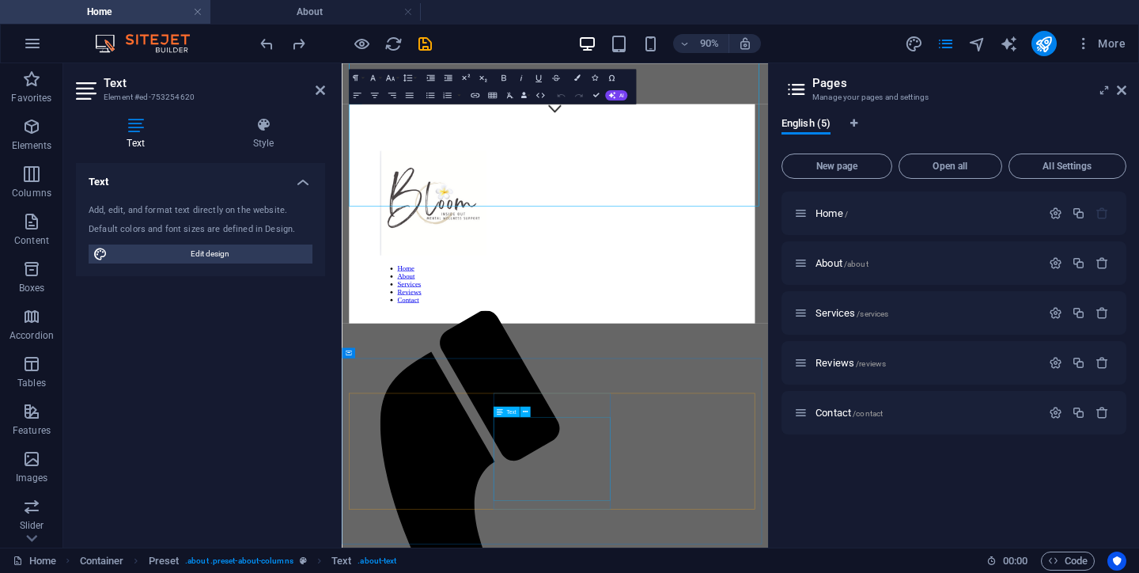
scroll to position [984, 0]
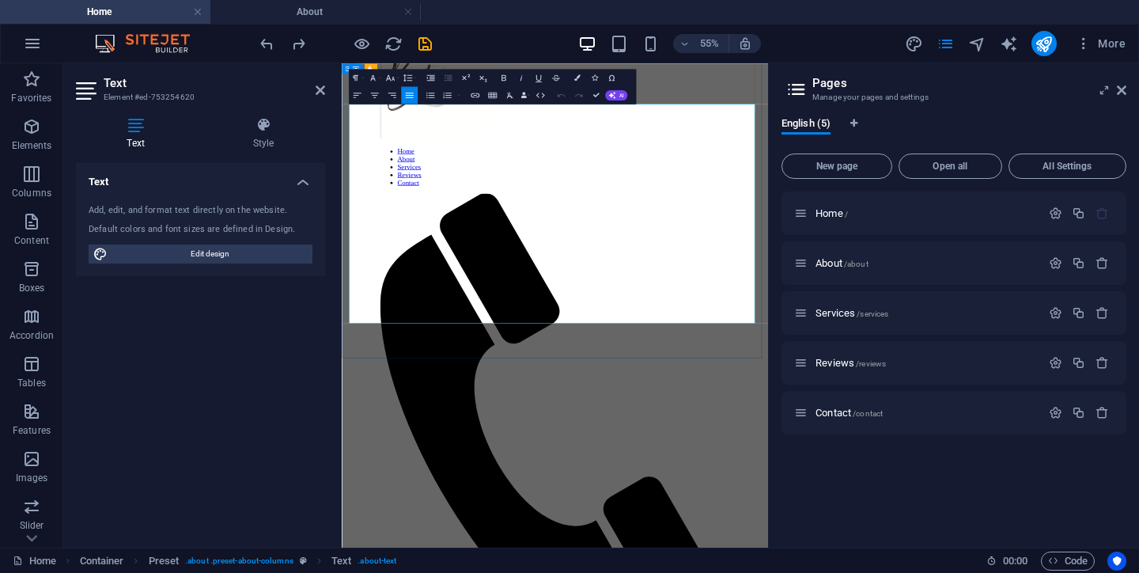
click at [29, 141] on p "Elements" at bounding box center [32, 145] width 40 height 13
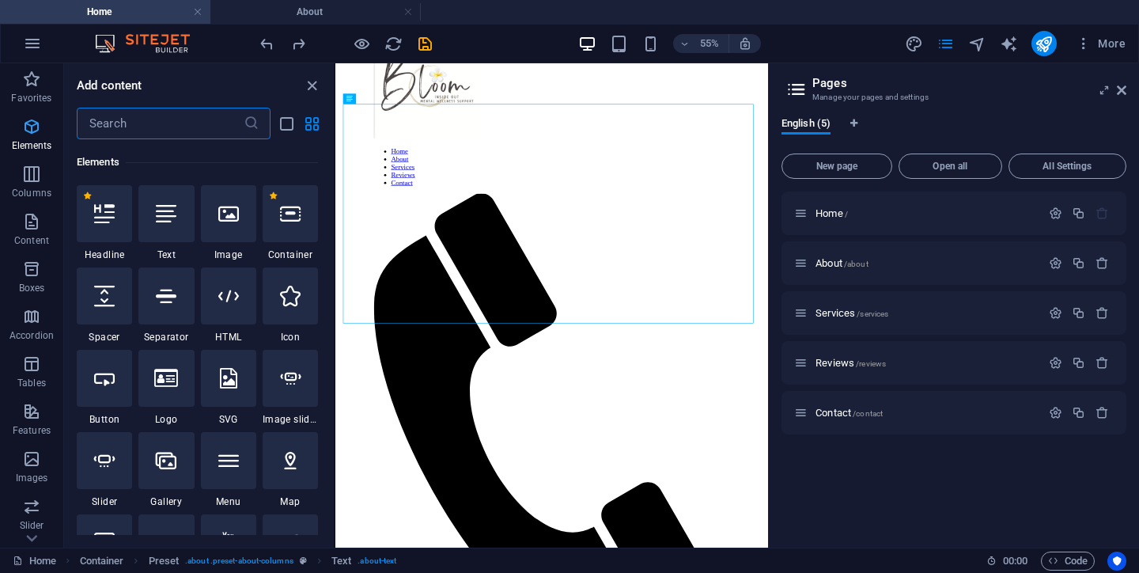
scroll to position [169, 0]
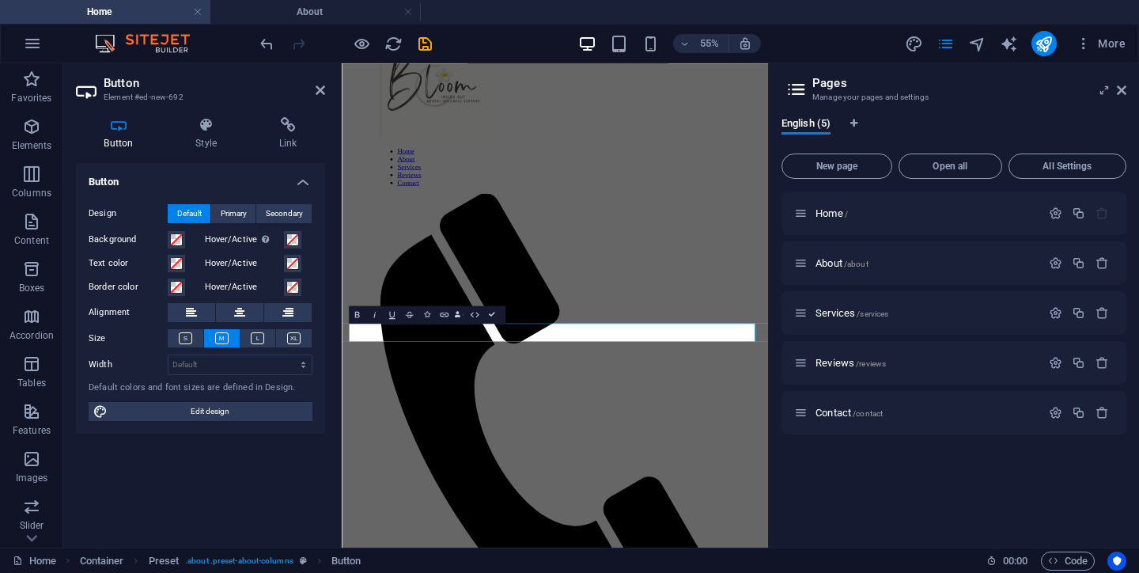
click at [282, 495] on div "Button Design Default Primary Secondary Background Hover/Active Switch to previ…" at bounding box center [200, 349] width 249 height 372
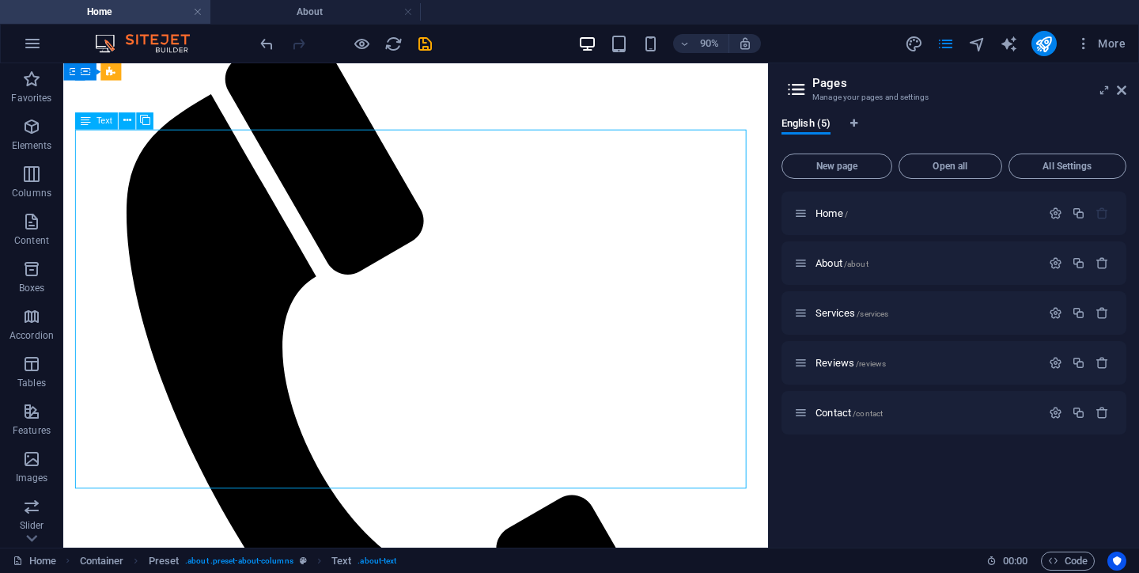
scroll to position [771, 0]
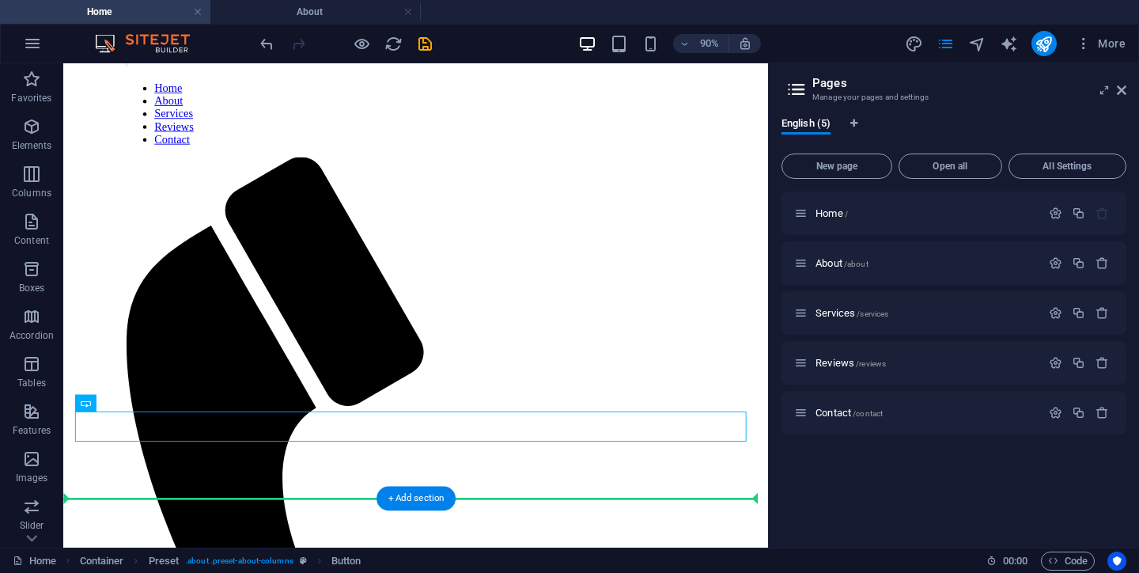
scroll to position [857, 0]
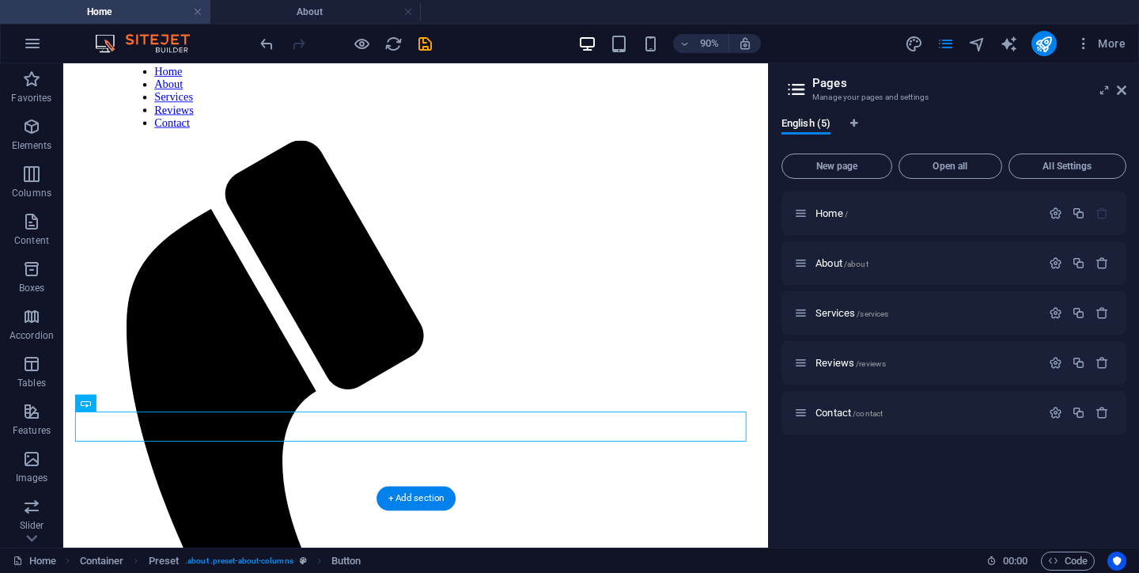
drag, startPoint x: 187, startPoint y: 552, endPoint x: 609, endPoint y: 475, distance: 429.6
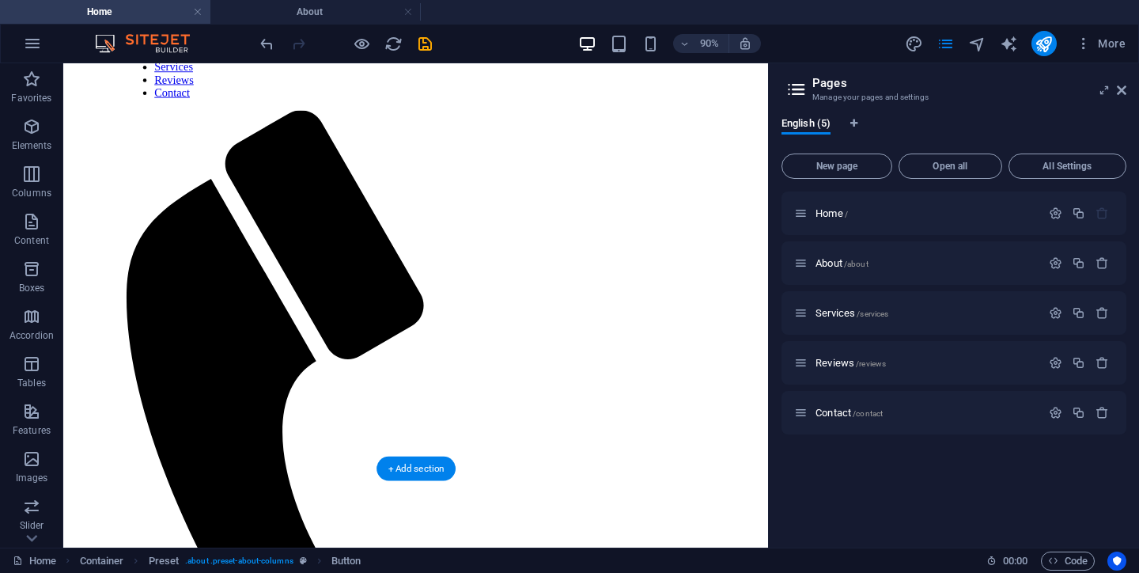
drag, startPoint x: 118, startPoint y: 466, endPoint x: 566, endPoint y: 413, distance: 451.0
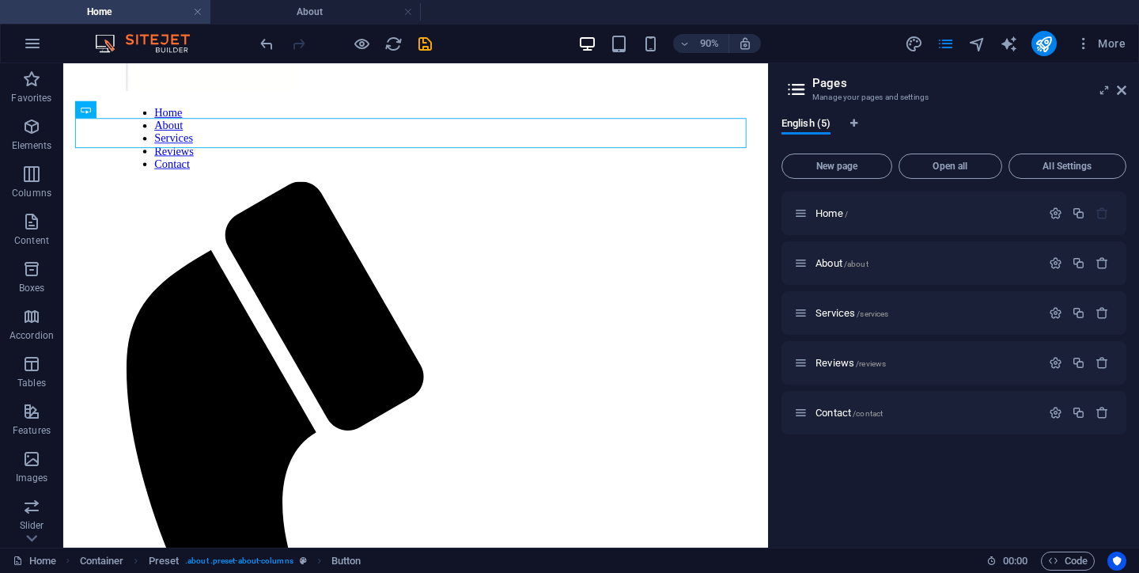
scroll to position [593, 0]
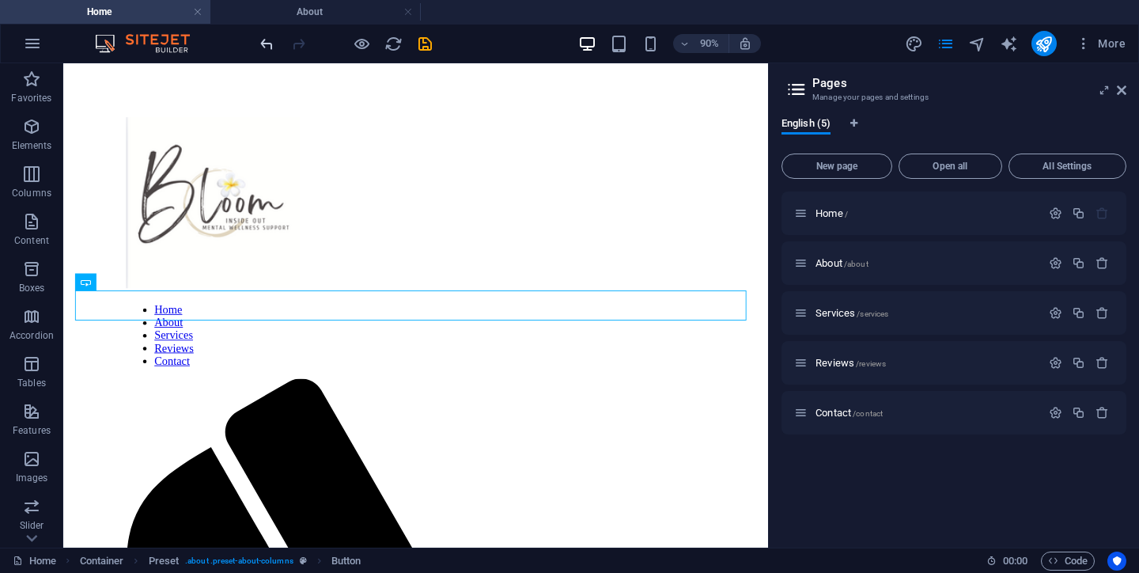
click at [264, 44] on icon "undo" at bounding box center [267, 44] width 18 height 18
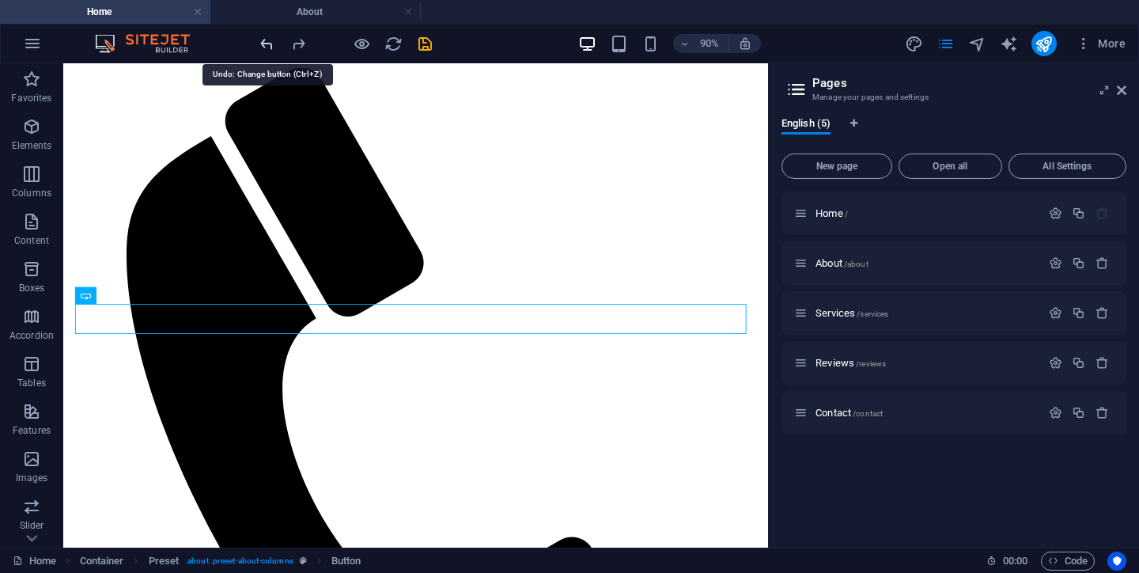
scroll to position [991, 0]
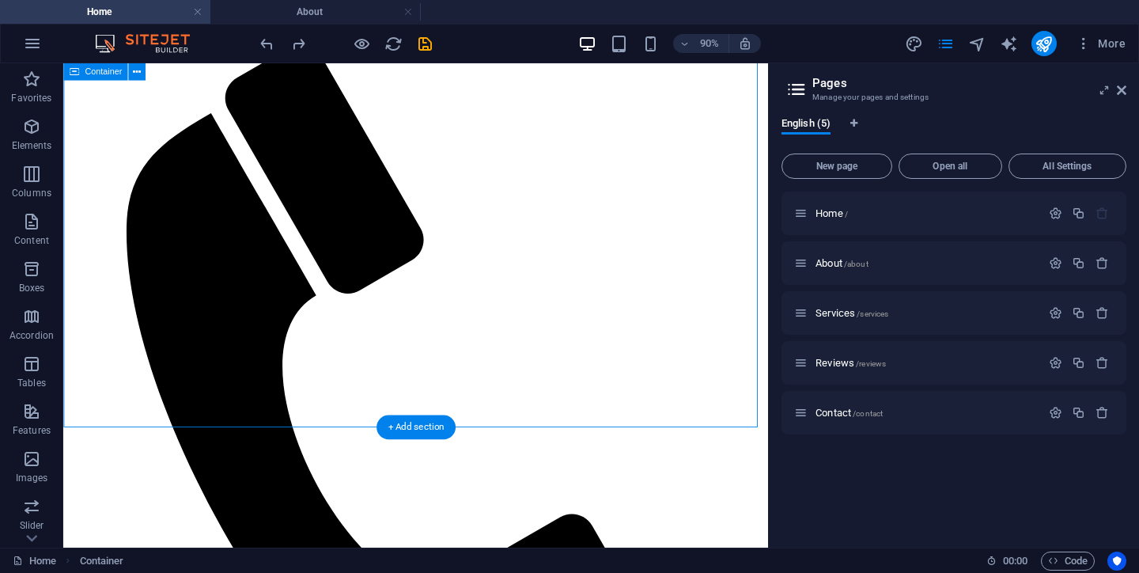
scroll to position [858, 0]
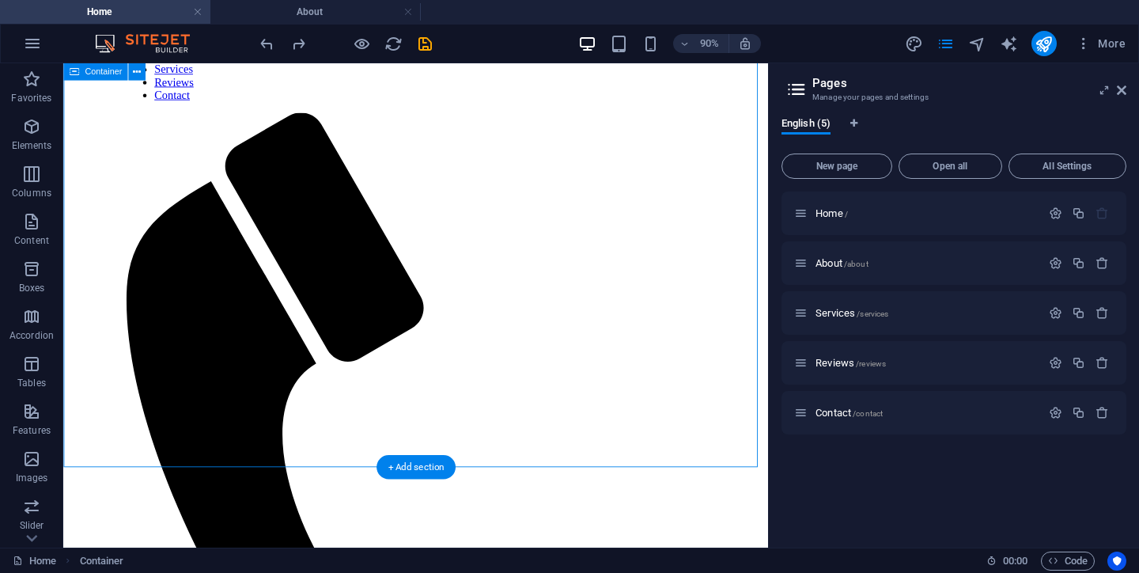
scroll to position [887, 0]
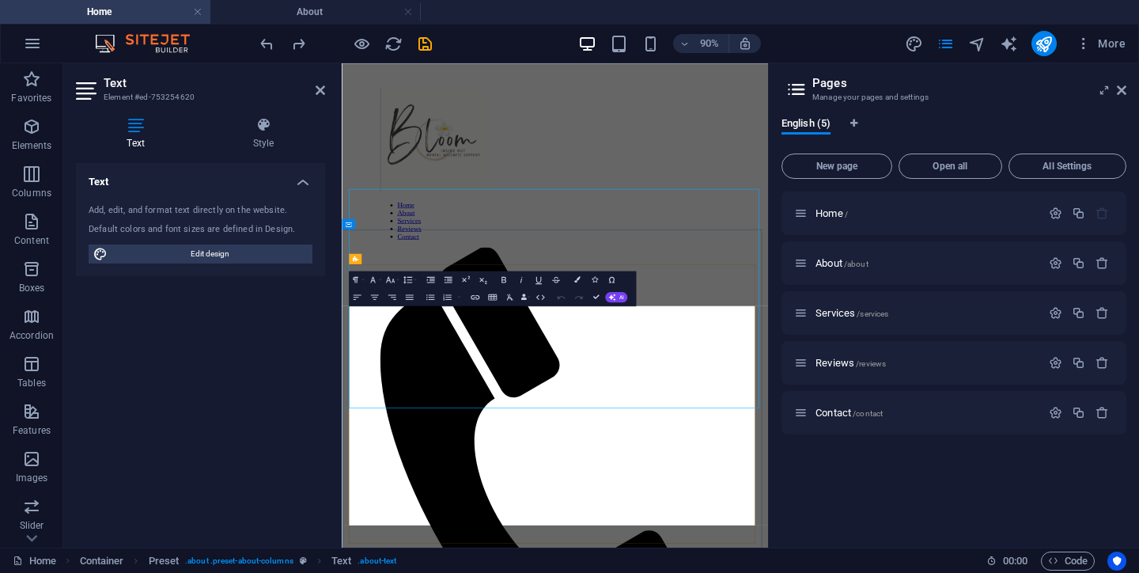
scroll to position [617, 0]
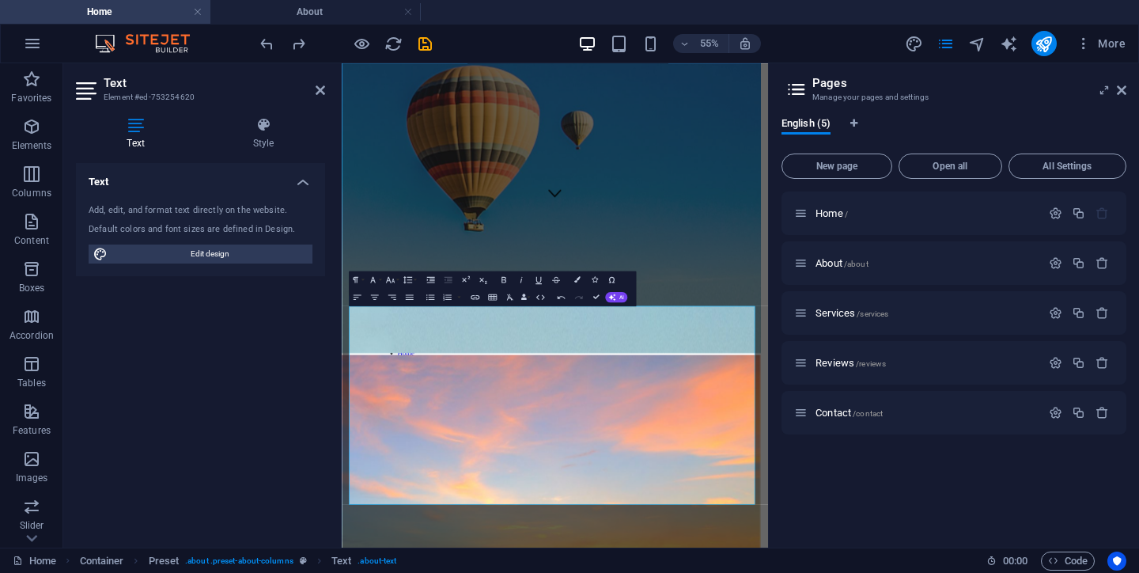
click at [884, 497] on div "Home / About /about Services /services Reviews /reviews Contact /contact" at bounding box center [954, 362] width 345 height 343
click at [255, 408] on div "Text Add, edit, and format text directly on the website. Default colors and fon…" at bounding box center [200, 349] width 249 height 372
click at [388, 504] on div "Button" at bounding box center [373, 499] width 48 height 11
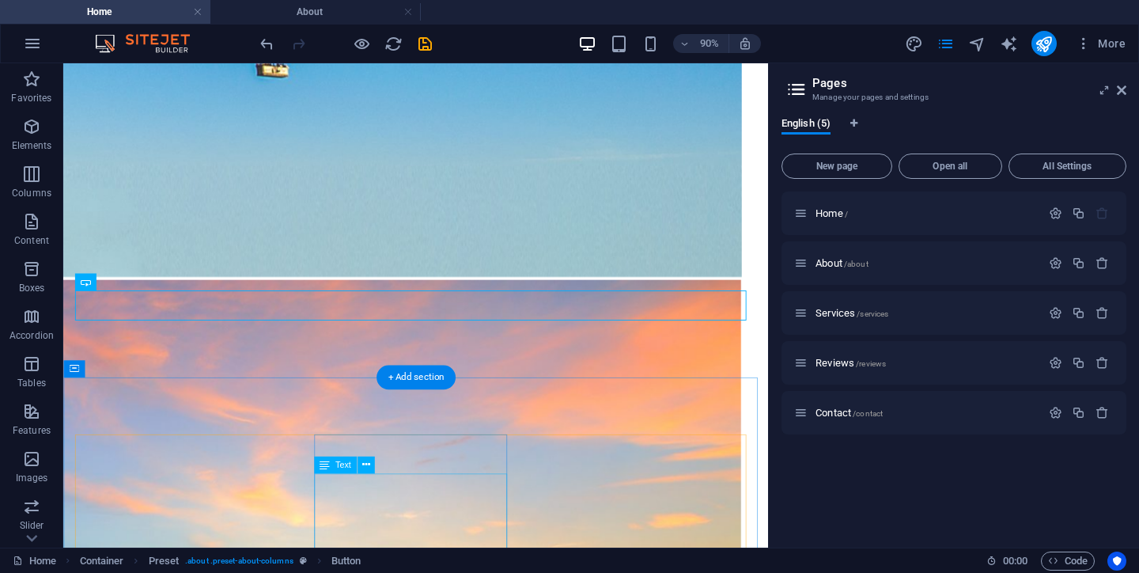
scroll to position [953, 0]
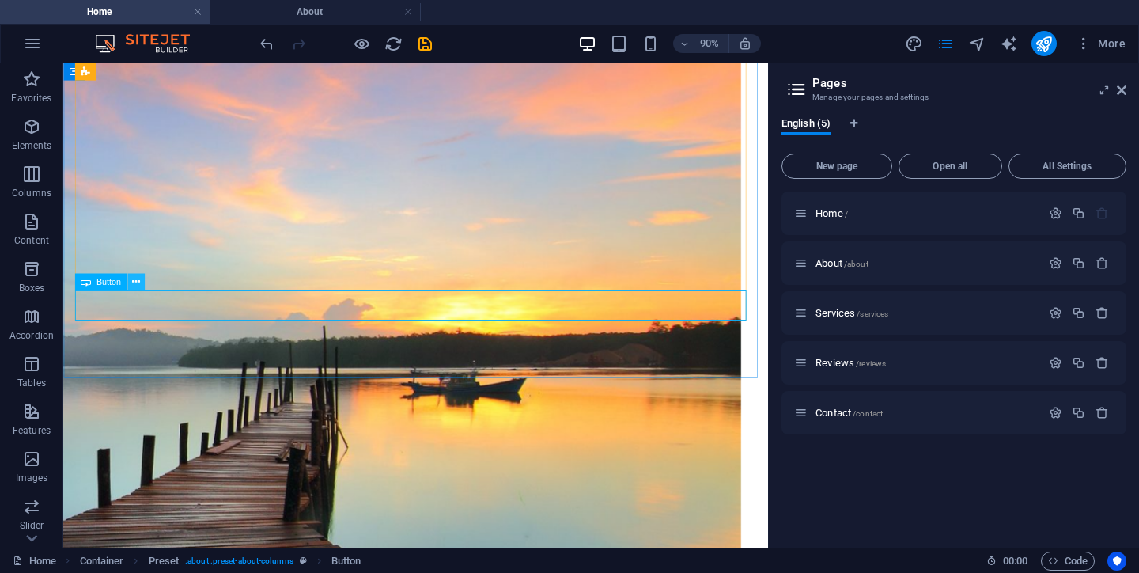
click at [135, 282] on icon at bounding box center [136, 282] width 8 height 15
click at [134, 280] on icon at bounding box center [136, 282] width 8 height 15
click at [108, 286] on span "Button" at bounding box center [108, 282] width 25 height 9
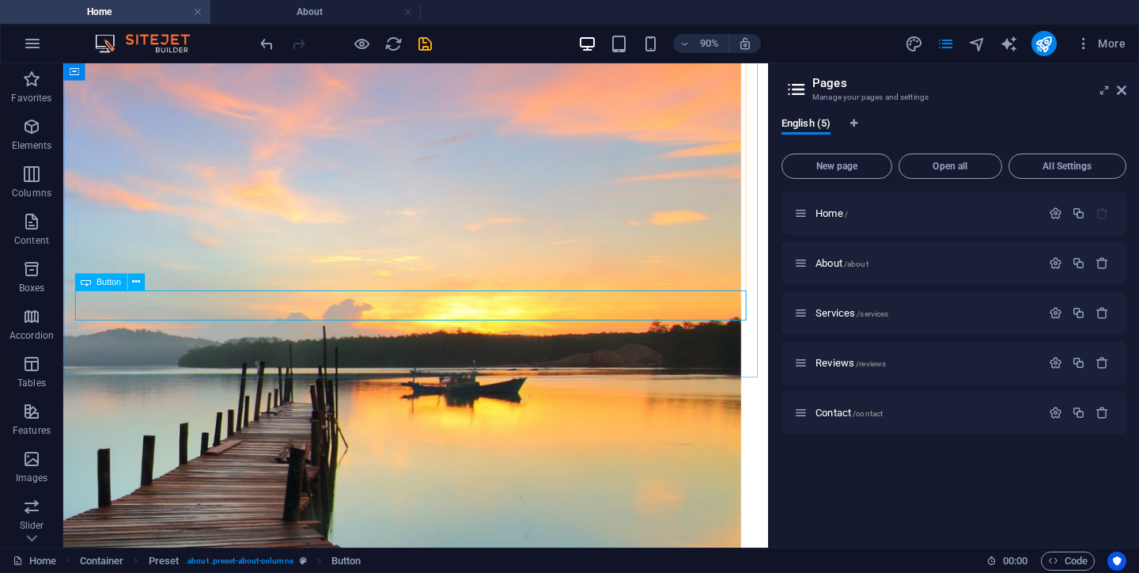
click at [108, 282] on span "Button" at bounding box center [108, 282] width 25 height 9
click at [135, 282] on icon at bounding box center [136, 282] width 8 height 15
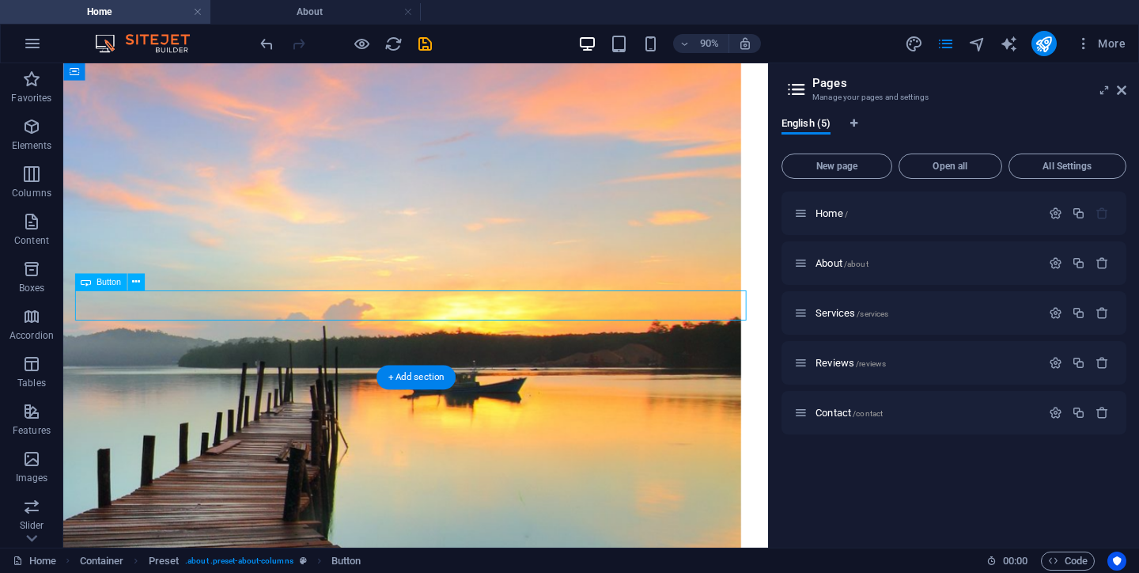
drag, startPoint x: 130, startPoint y: 334, endPoint x: 447, endPoint y: 339, distance: 317.3
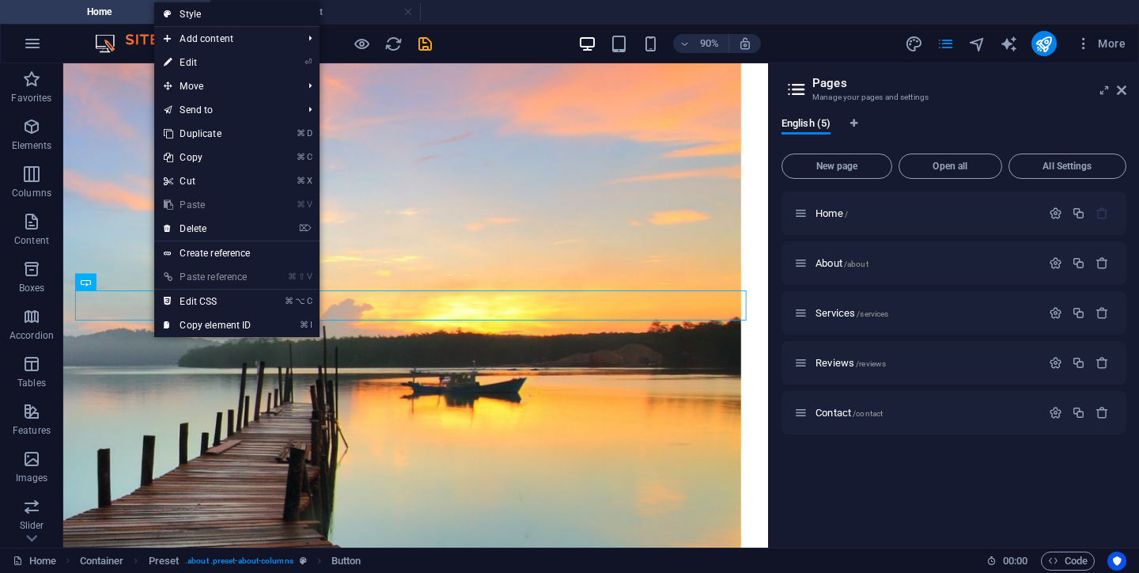
click at [205, 17] on link "Style" at bounding box center [236, 14] width 165 height 24
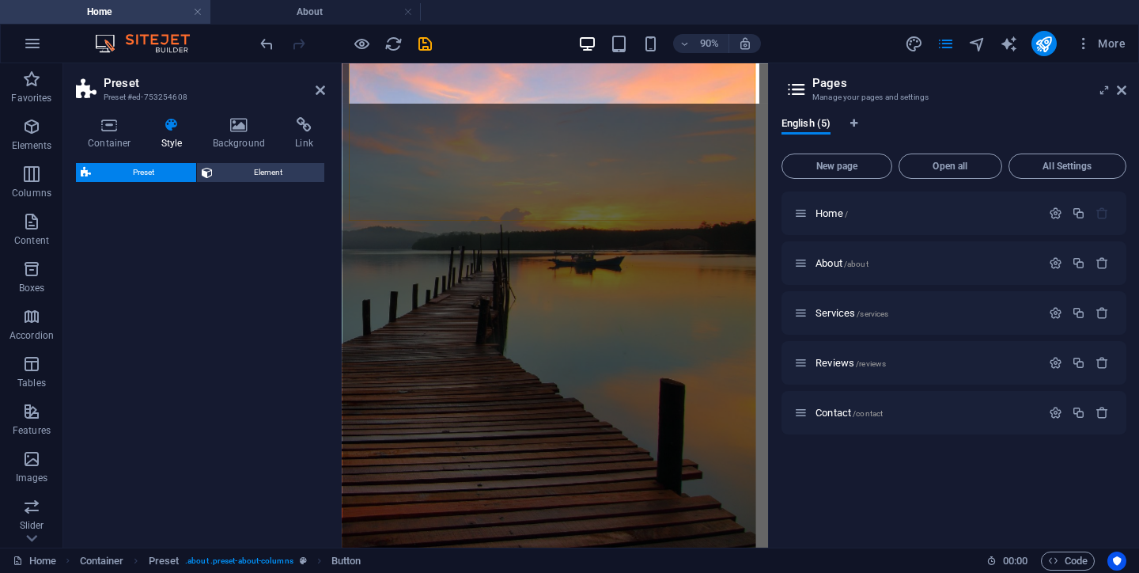
scroll to position [1166, 0]
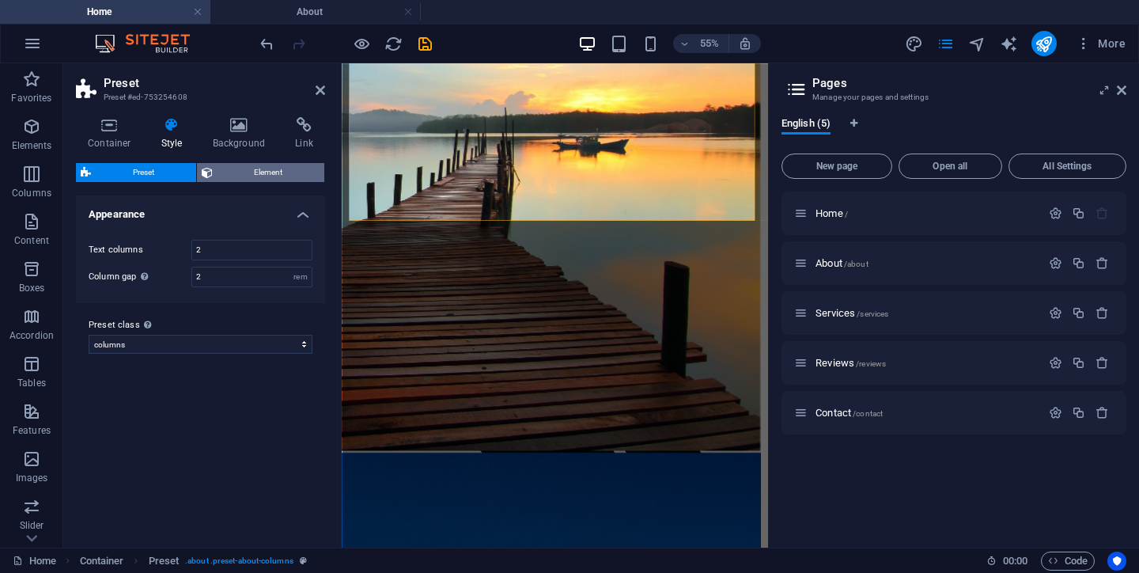
click at [269, 176] on span "Element" at bounding box center [269, 172] width 103 height 19
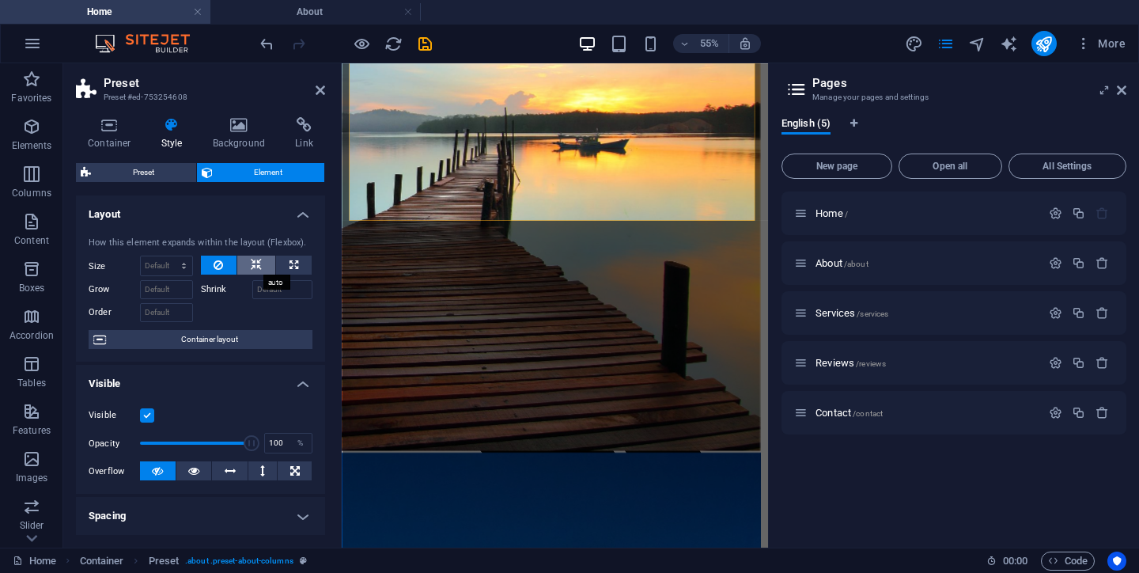
click at [255, 270] on icon at bounding box center [256, 265] width 11 height 19
click at [295, 268] on icon at bounding box center [294, 265] width 9 height 19
type input "100"
select select "%"
click at [222, 268] on button at bounding box center [219, 265] width 36 height 19
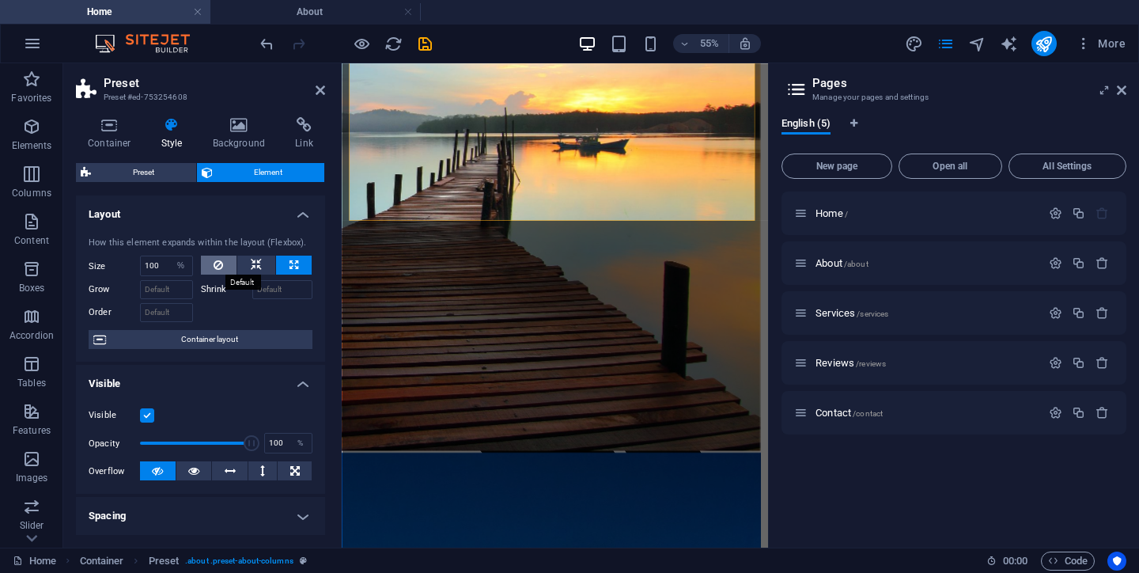
select select "DISABLED_OPTION_VALUE"
click at [254, 267] on icon at bounding box center [256, 265] width 11 height 19
click at [192, 470] on icon at bounding box center [193, 470] width 11 height 19
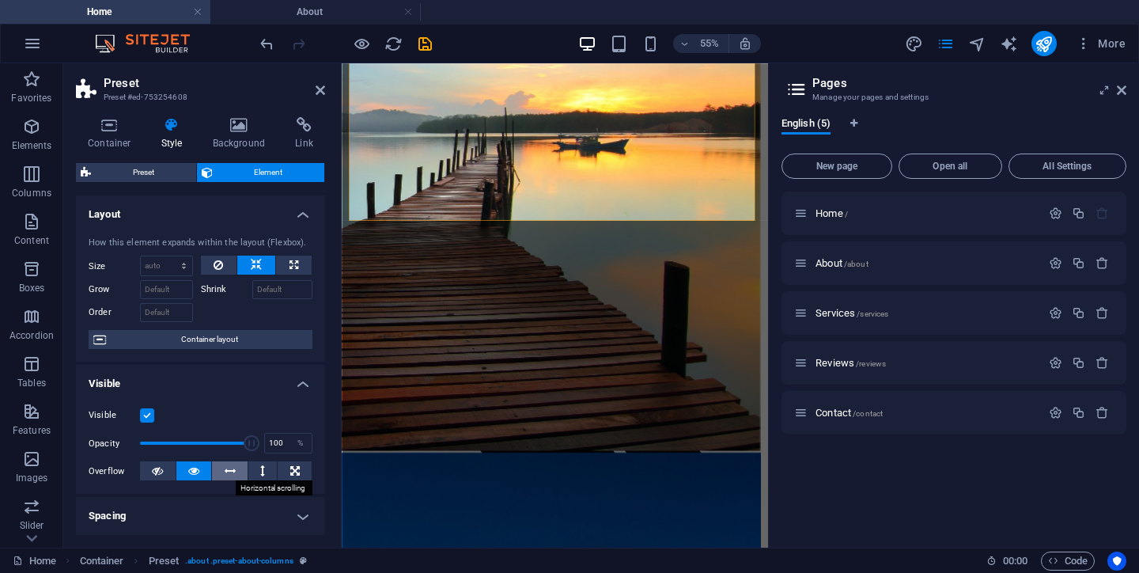
click at [219, 472] on button at bounding box center [230, 470] width 36 height 19
click at [188, 472] on icon at bounding box center [193, 470] width 11 height 19
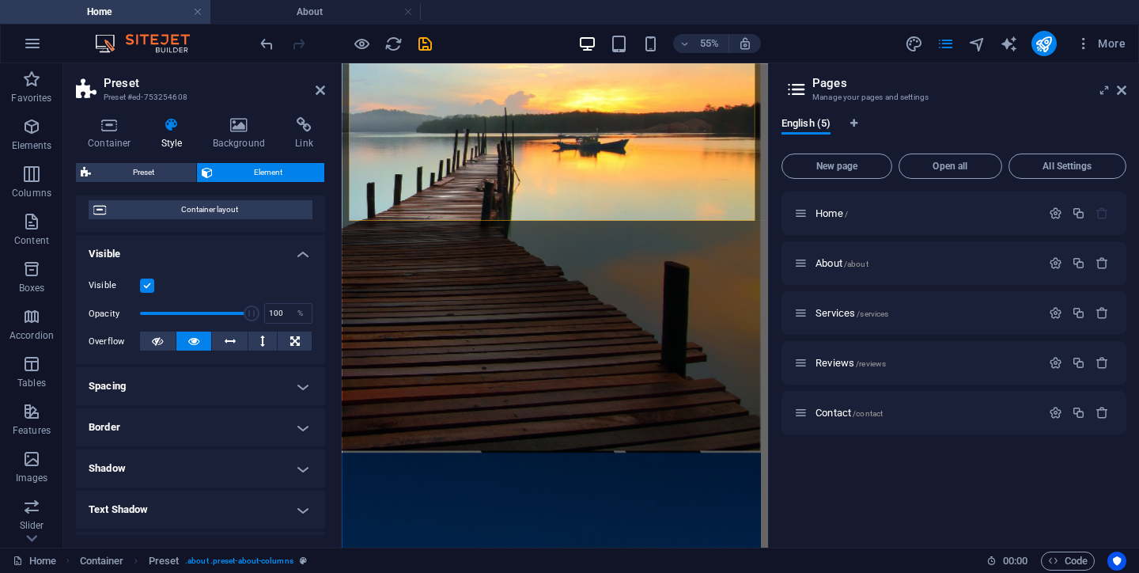
scroll to position [158, 0]
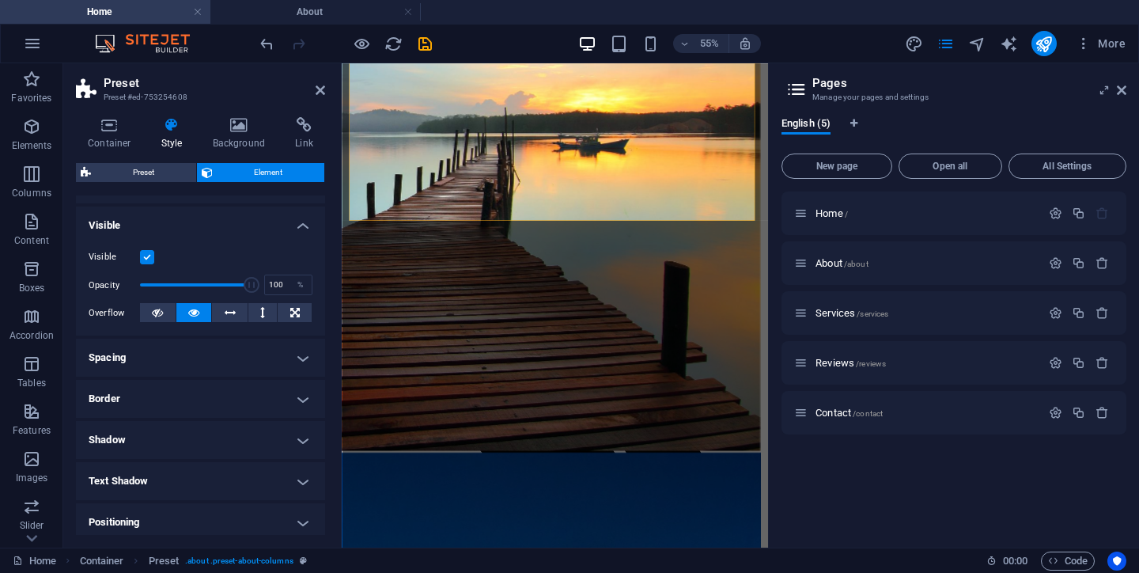
click at [301, 354] on h4 "Spacing" at bounding box center [200, 358] width 249 height 38
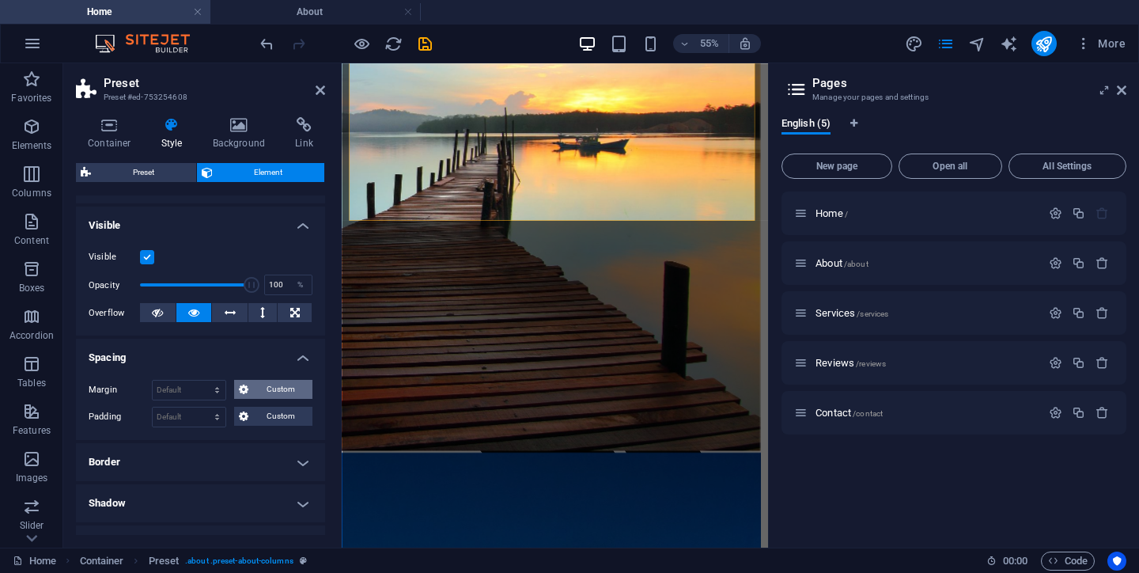
click at [276, 389] on span "Custom" at bounding box center [280, 389] width 55 height 19
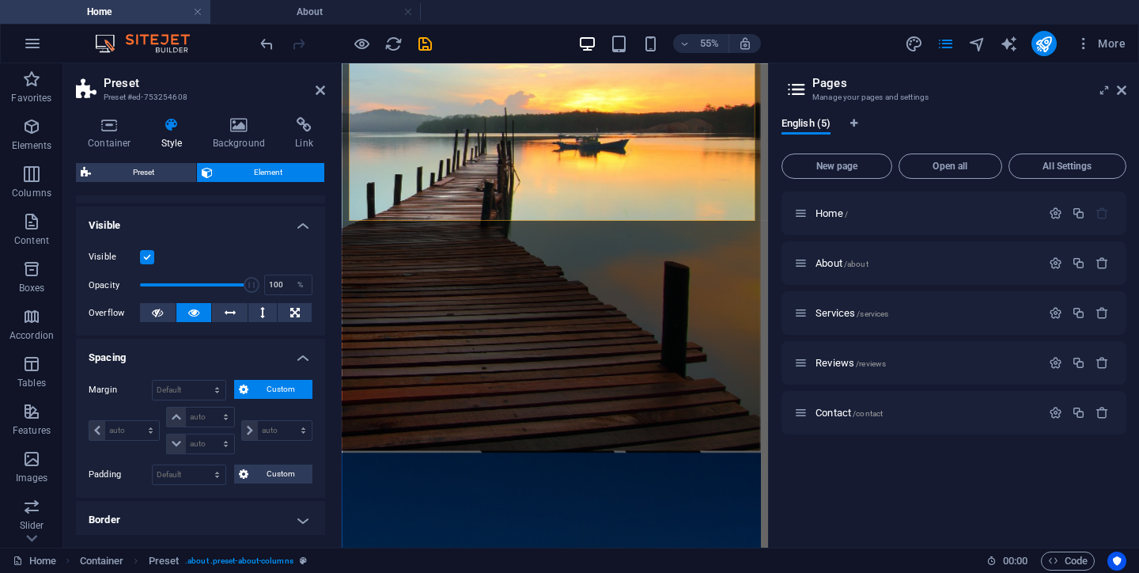
click at [276, 389] on span "Custom" at bounding box center [280, 389] width 55 height 19
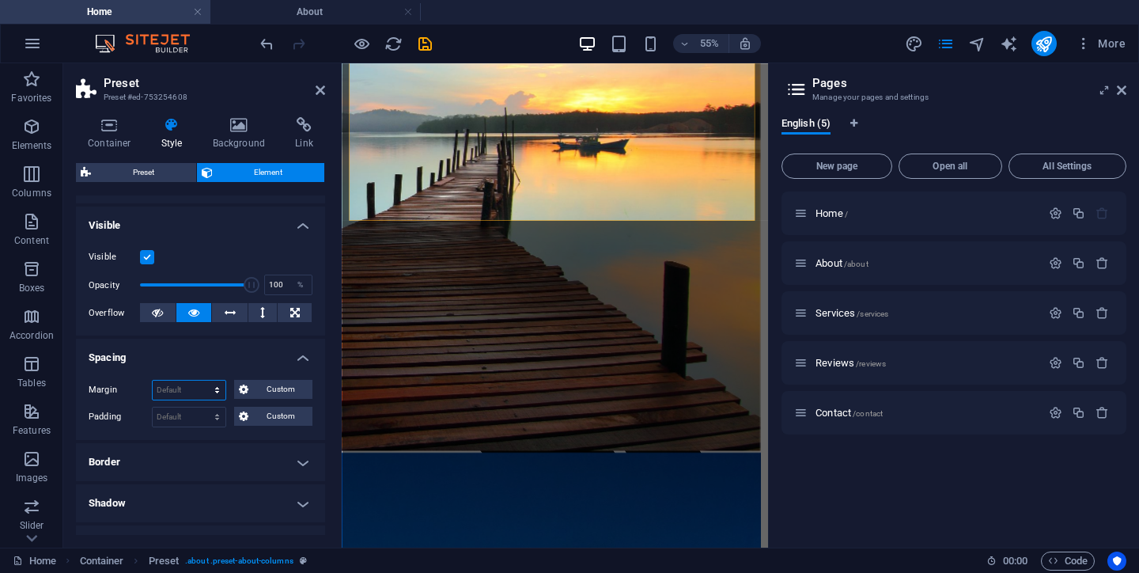
click at [214, 392] on select "Default auto px % rem vw vh Custom" at bounding box center [189, 390] width 73 height 19
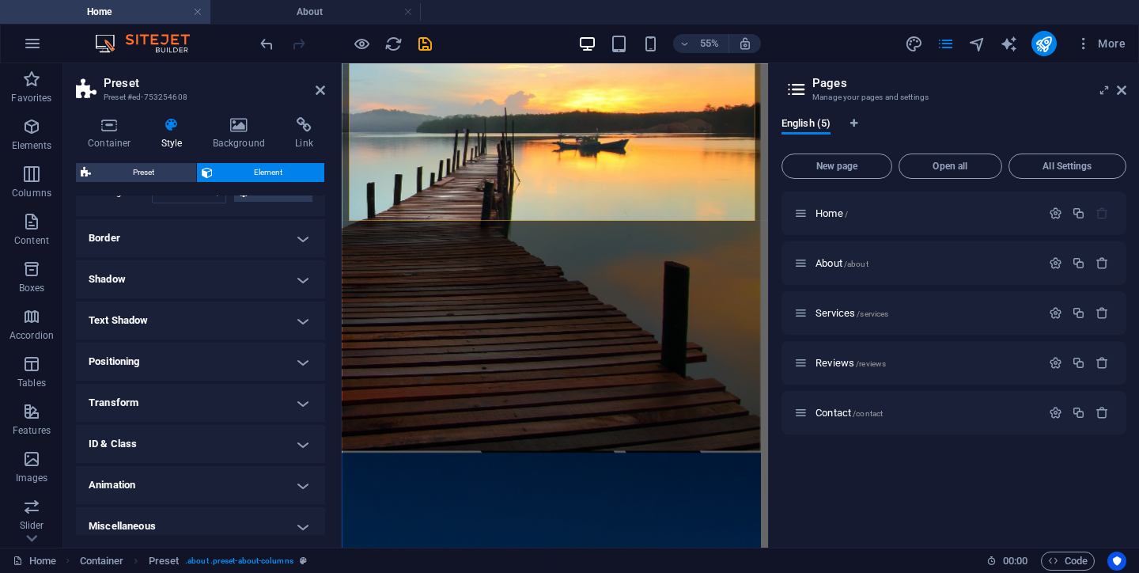
scroll to position [379, 0]
click at [301, 367] on h4 "Positioning" at bounding box center [200, 365] width 249 height 38
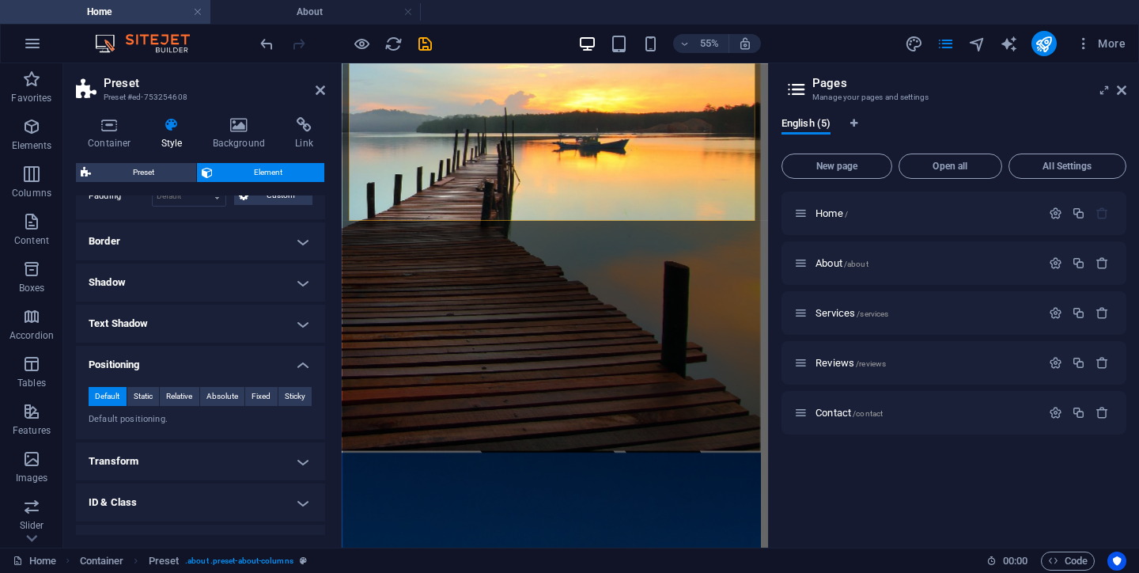
click at [301, 367] on h4 "Positioning" at bounding box center [200, 360] width 249 height 28
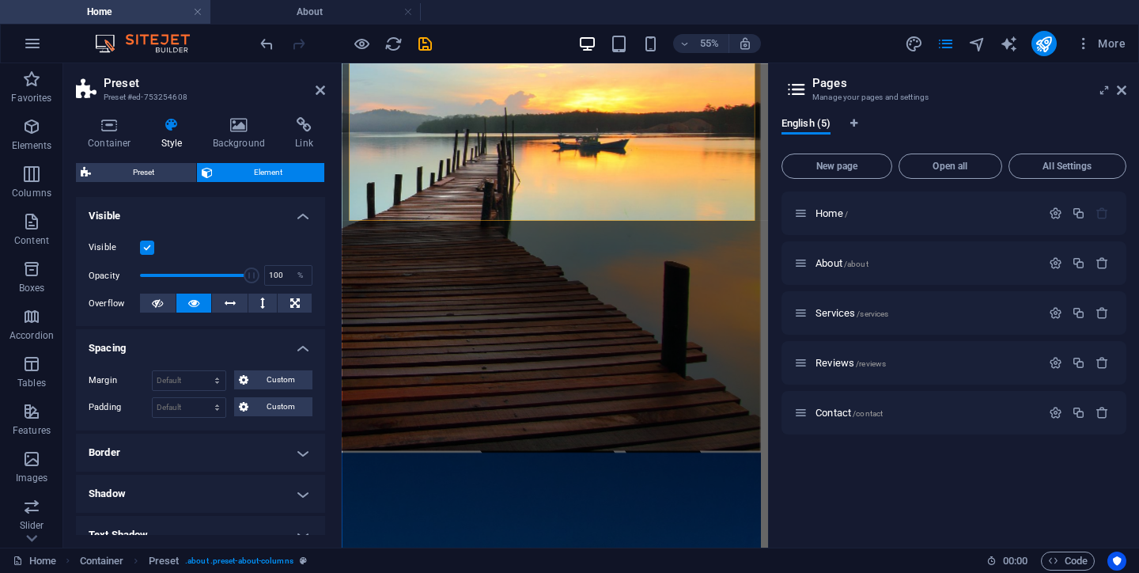
scroll to position [173, 0]
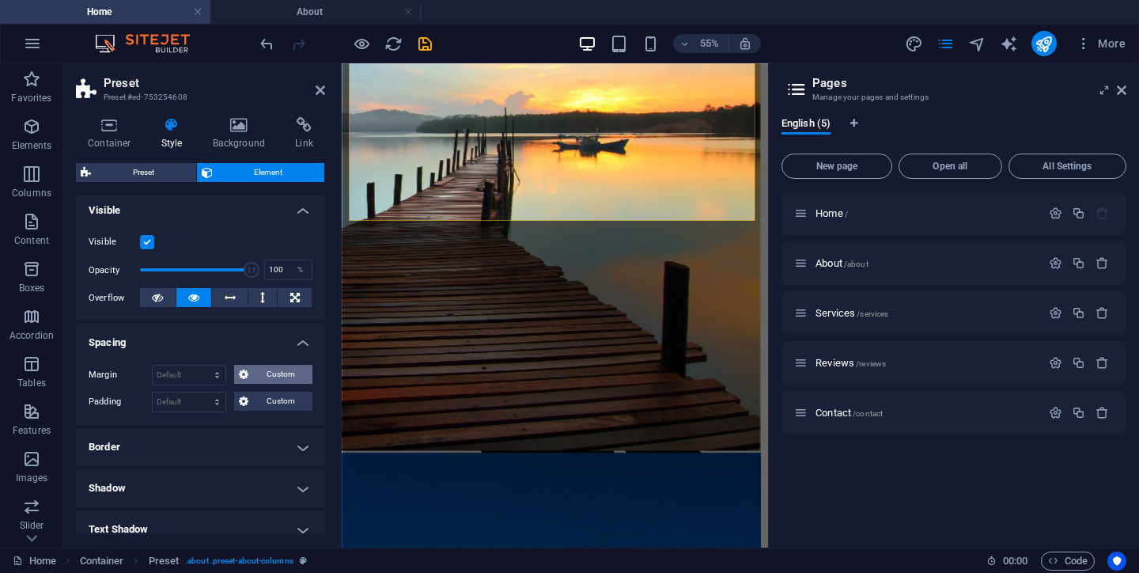
click at [283, 376] on span "Custom" at bounding box center [280, 374] width 55 height 19
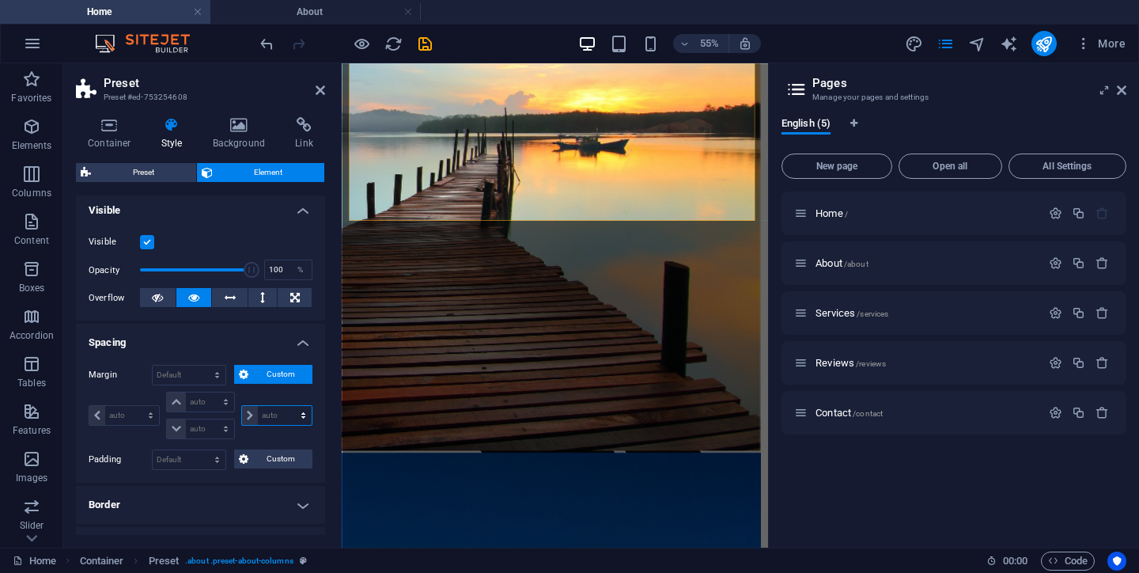
click at [300, 418] on select "auto px % rem vw vh" at bounding box center [277, 415] width 70 height 19
select select "auto"
click at [242, 406] on select "auto px % rem vw vh" at bounding box center [277, 415] width 70 height 19
type input "0"
select select "px"
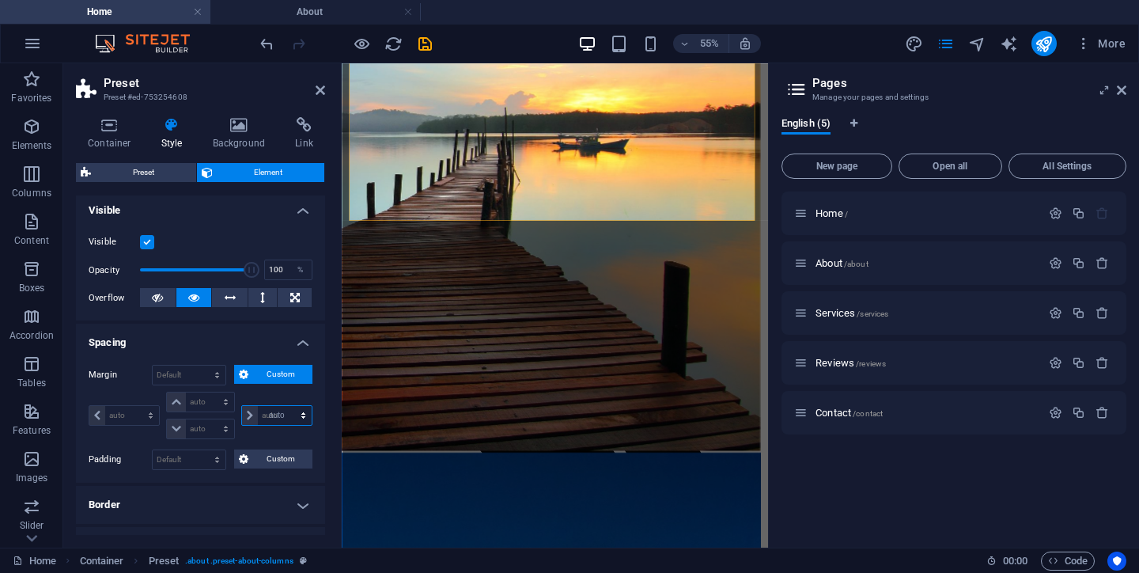
type input "0"
select select "px"
type input "0"
select select "px"
select select "DISABLED_OPTION_VALUE"
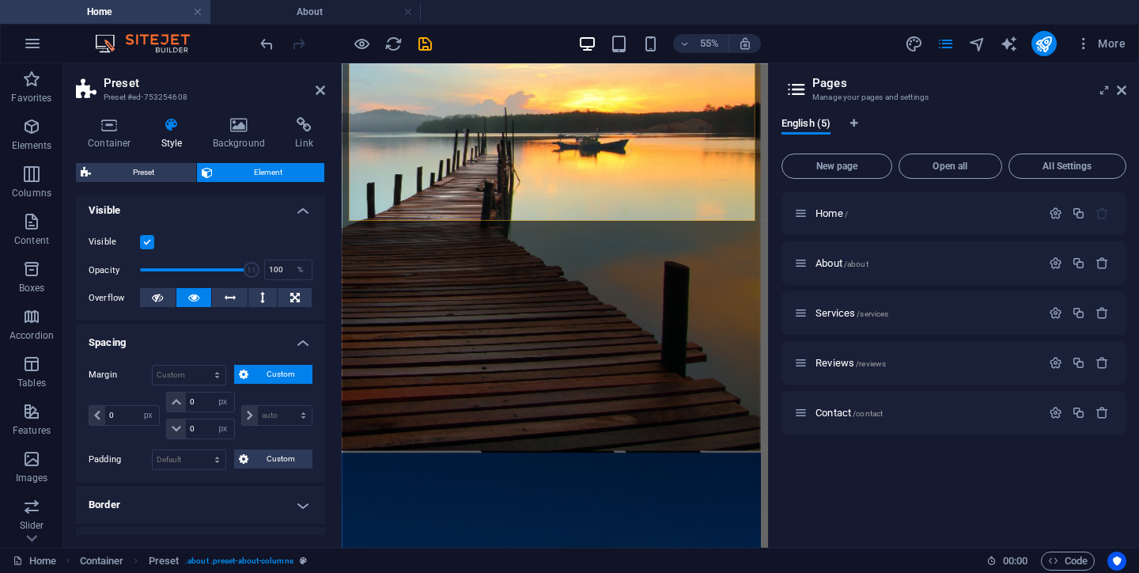
click at [303, 342] on h4 "Spacing" at bounding box center [200, 338] width 249 height 28
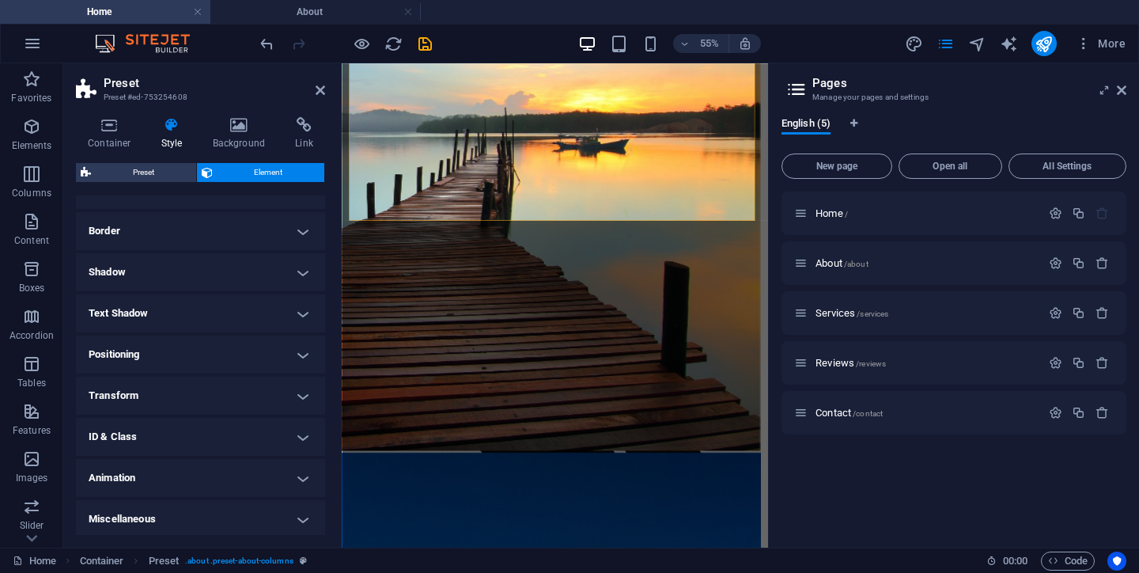
scroll to position [323, 0]
click at [227, 520] on h4 "Miscellaneous" at bounding box center [200, 522] width 249 height 38
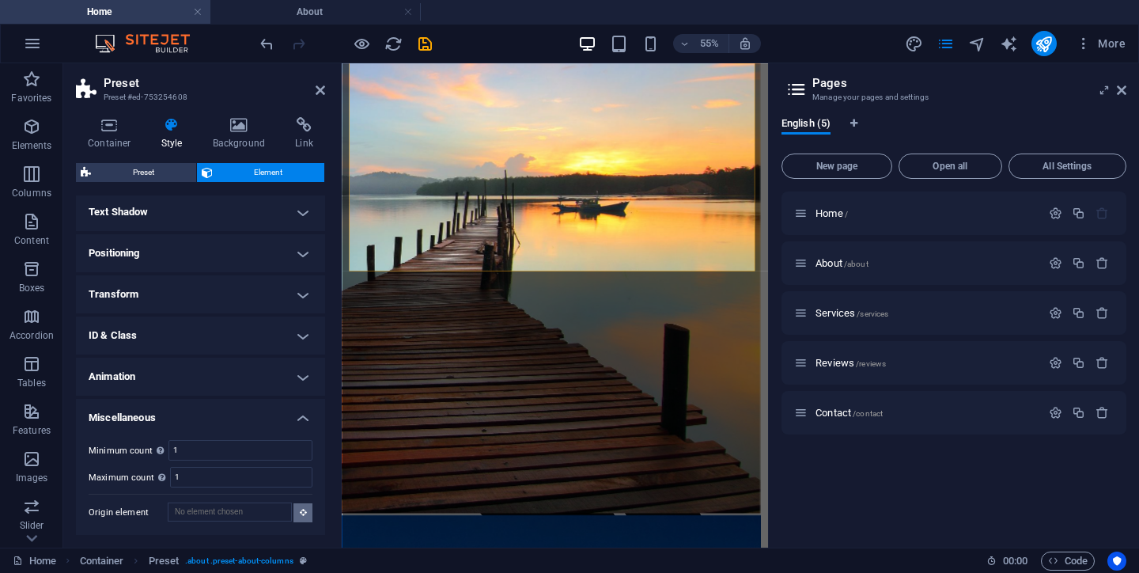
scroll to position [948, 0]
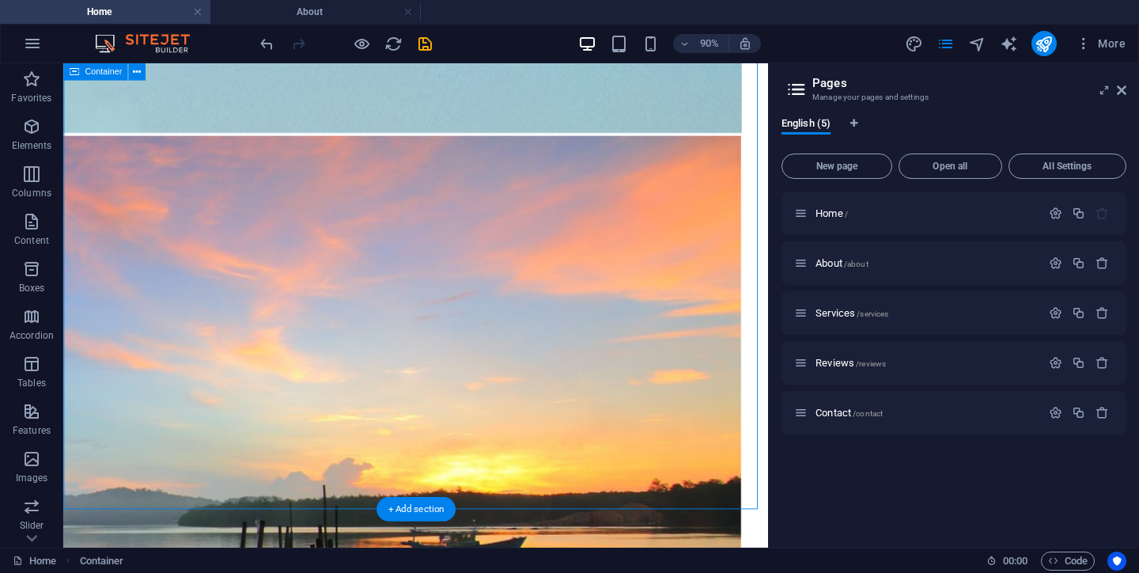
scroll to position [919, 0]
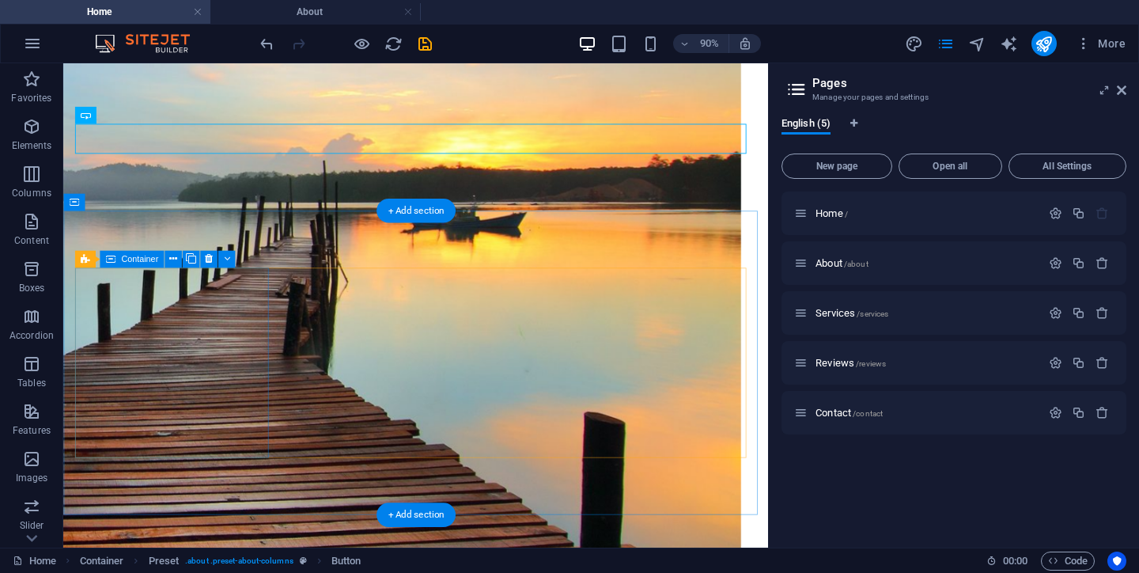
scroll to position [1139, 0]
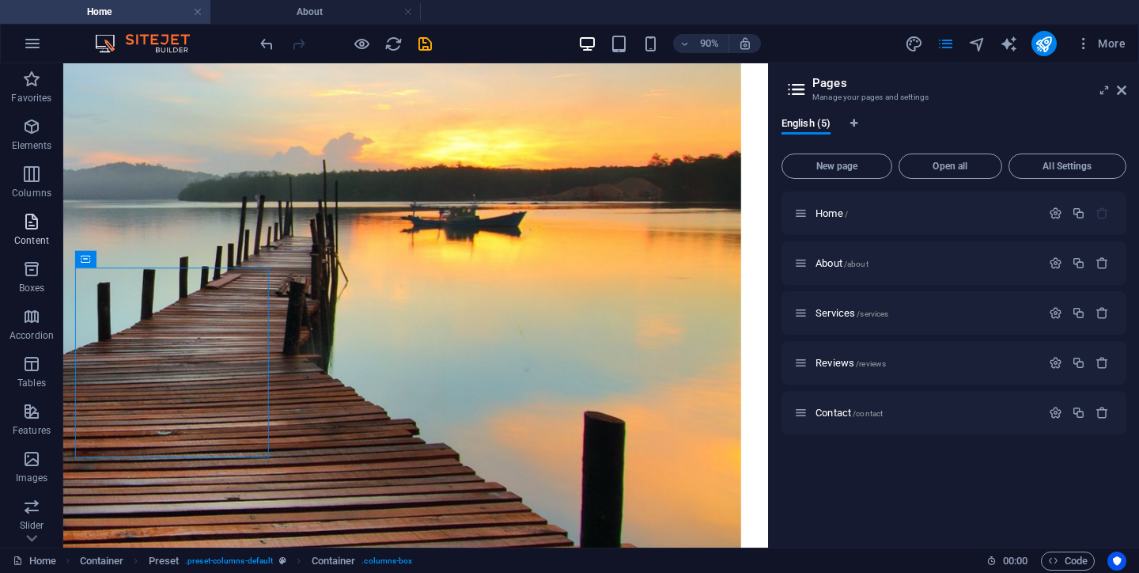
click at [34, 226] on icon "button" at bounding box center [31, 221] width 19 height 19
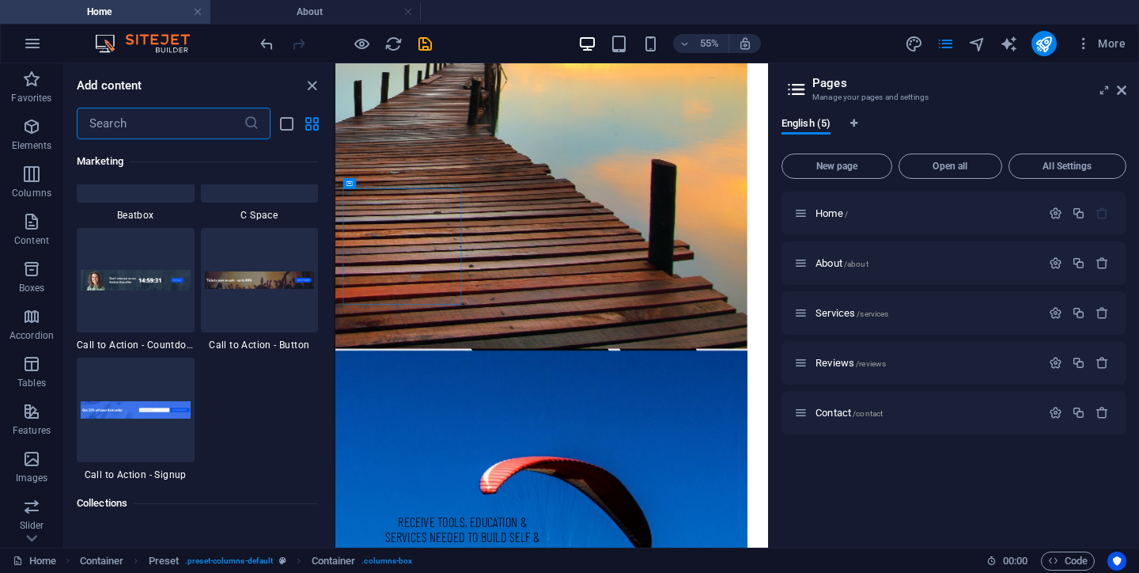
scroll to position [14137, 0]
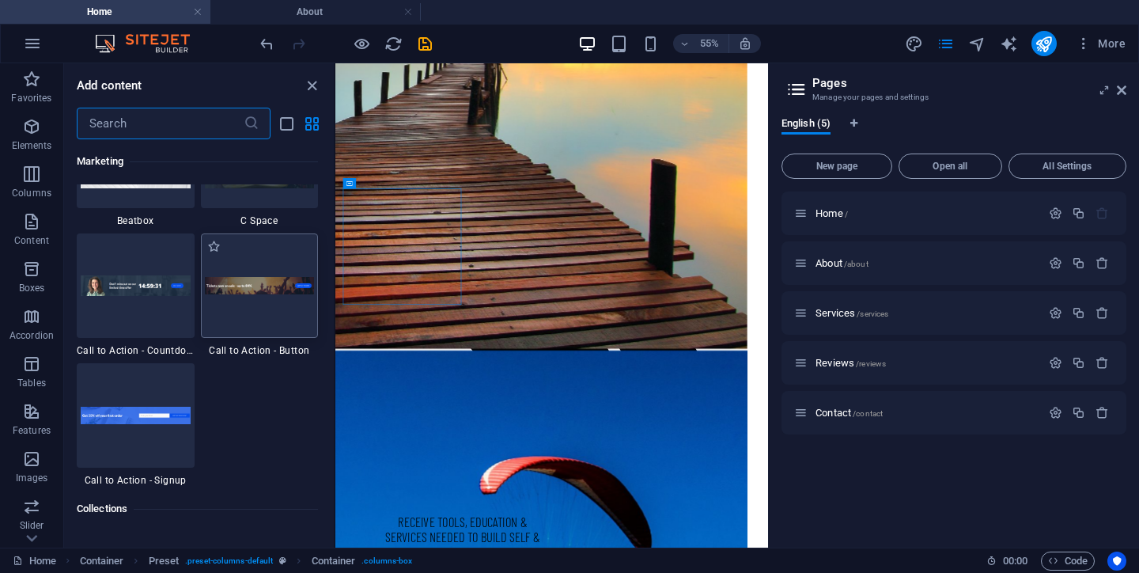
click at [256, 327] on div at bounding box center [260, 285] width 118 height 104
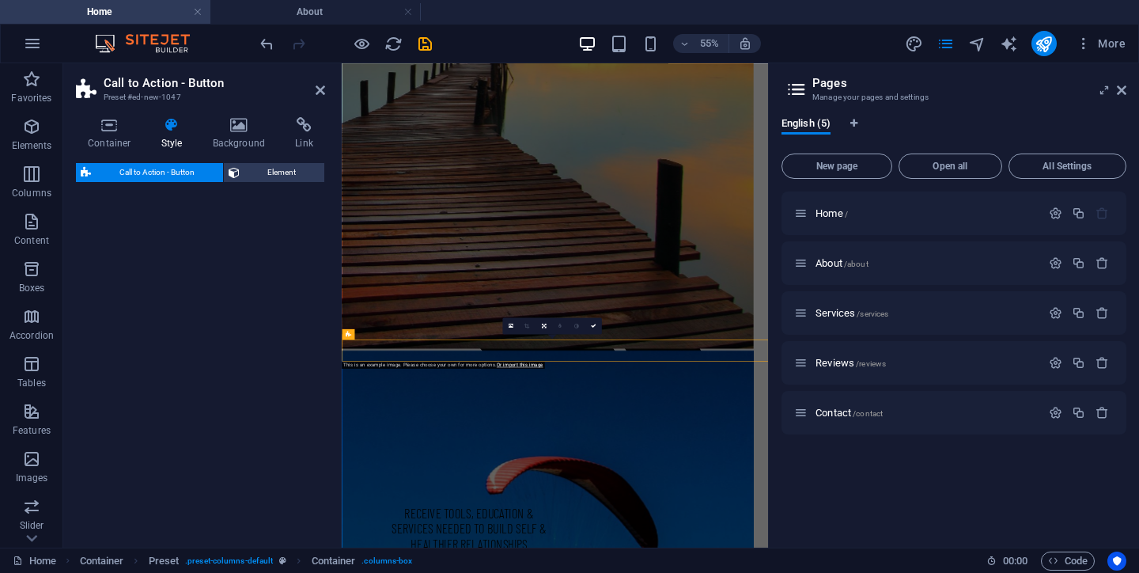
select select "rem"
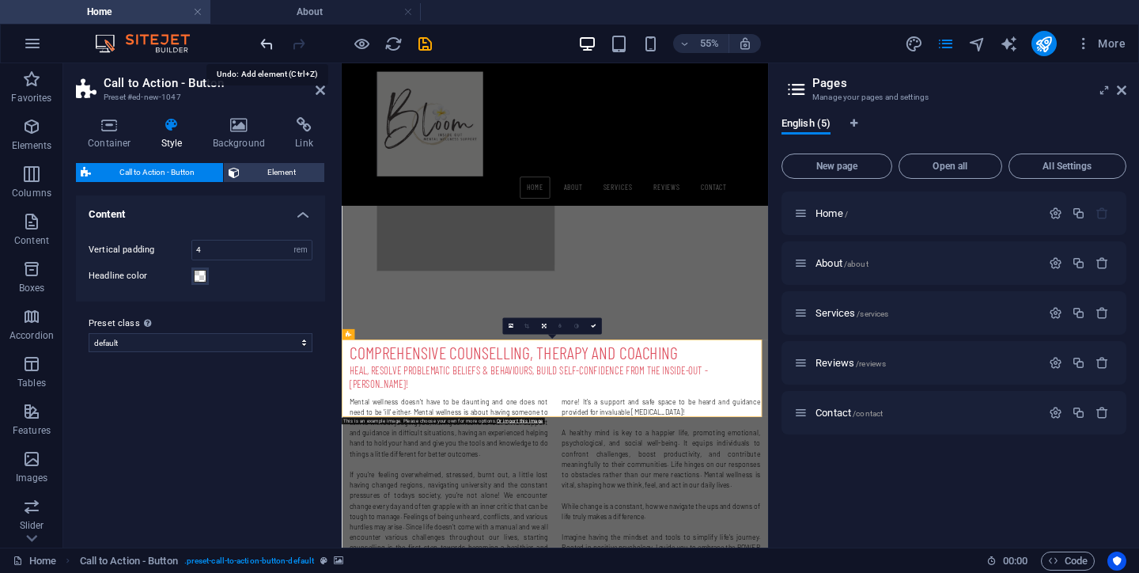
click at [263, 47] on icon "undo" at bounding box center [267, 44] width 18 height 18
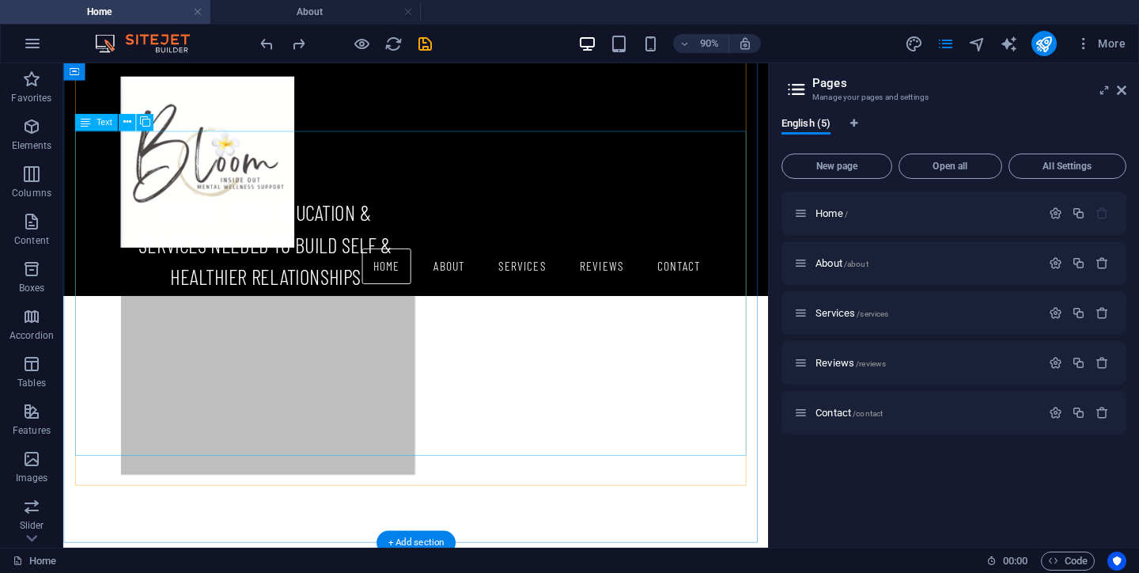
scroll to position [824, 0]
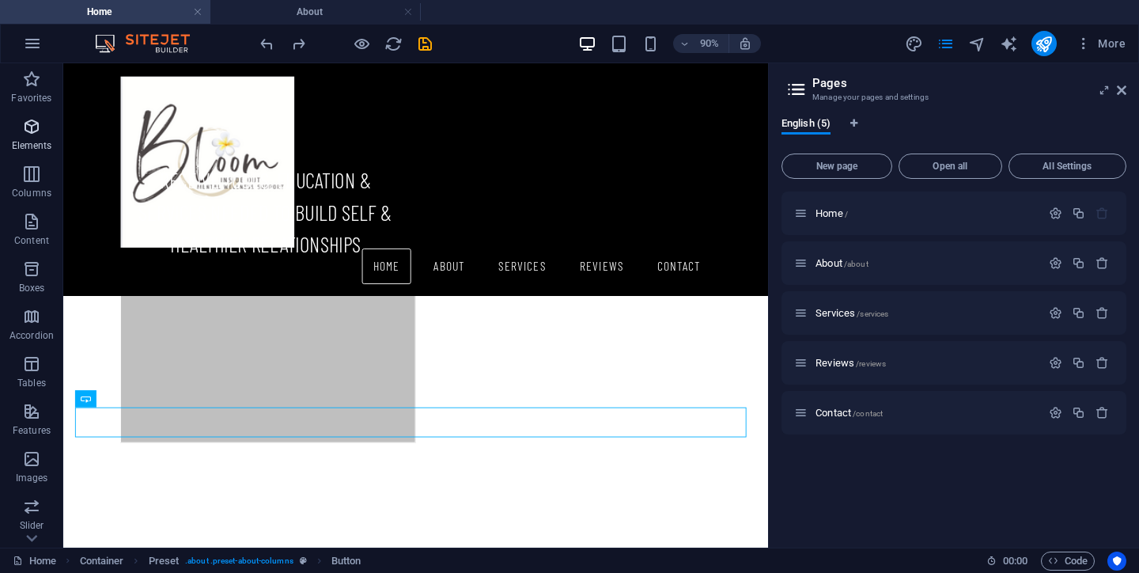
click at [29, 136] on span "Elements" at bounding box center [31, 136] width 63 height 38
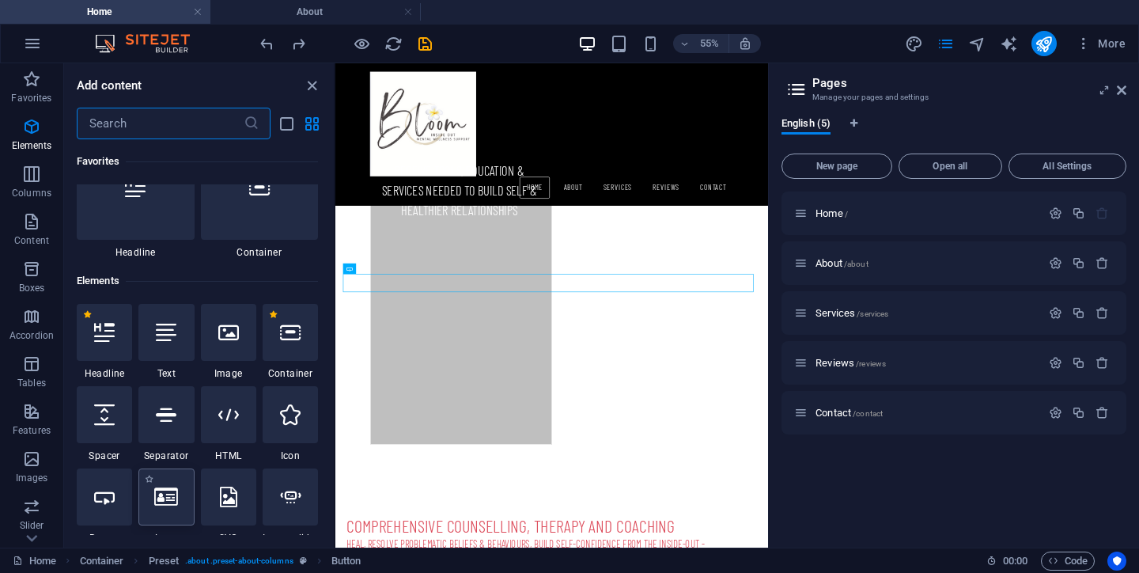
scroll to position [0, 0]
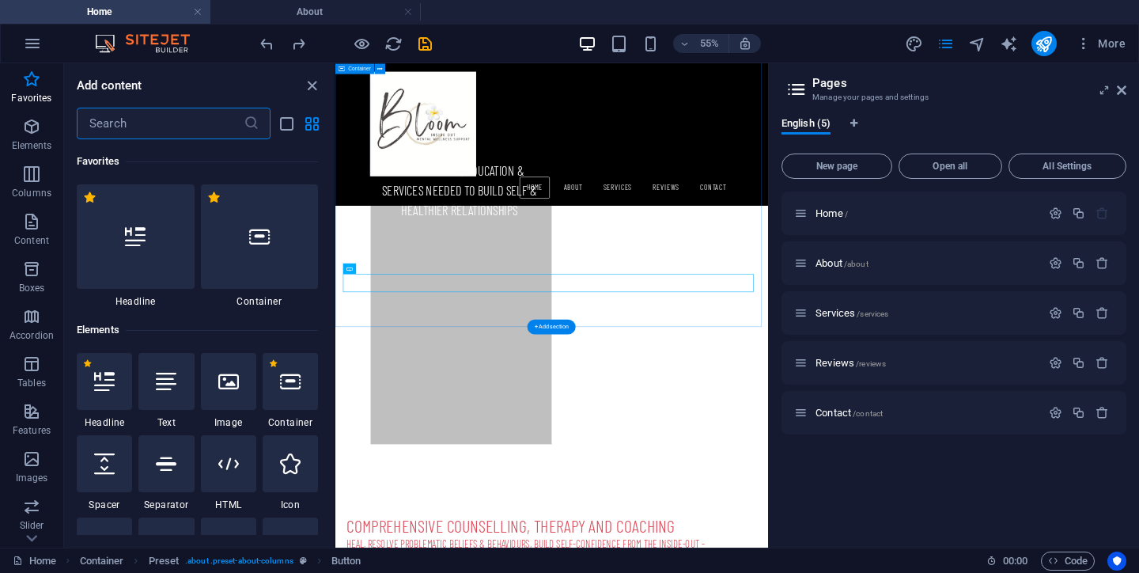
click at [32, 128] on icon "button" at bounding box center [31, 126] width 19 height 19
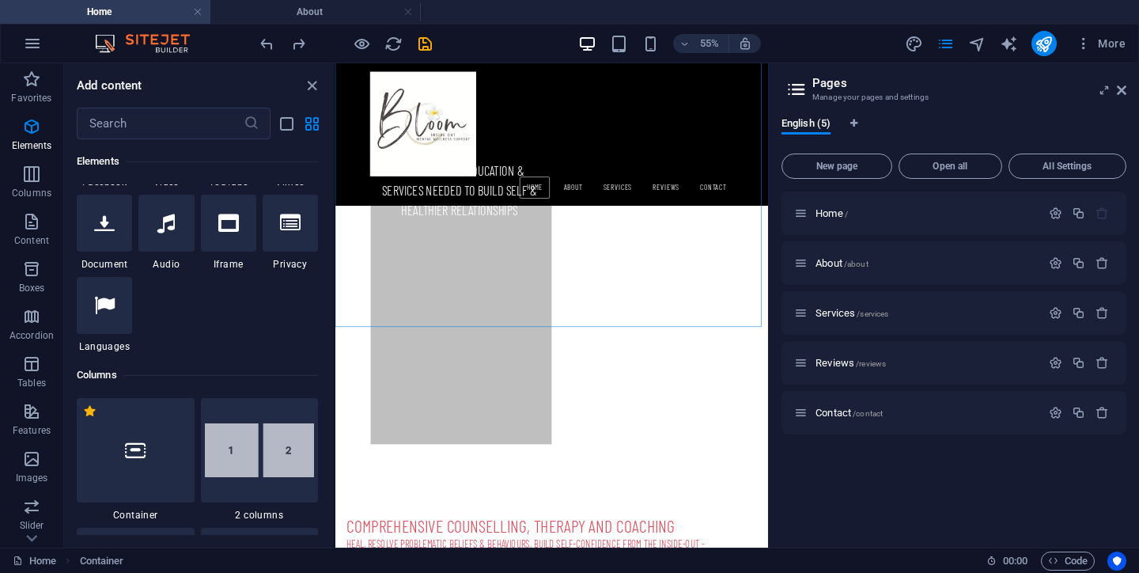
scroll to position [572, 0]
click at [121, 128] on input "text" at bounding box center [160, 124] width 167 height 32
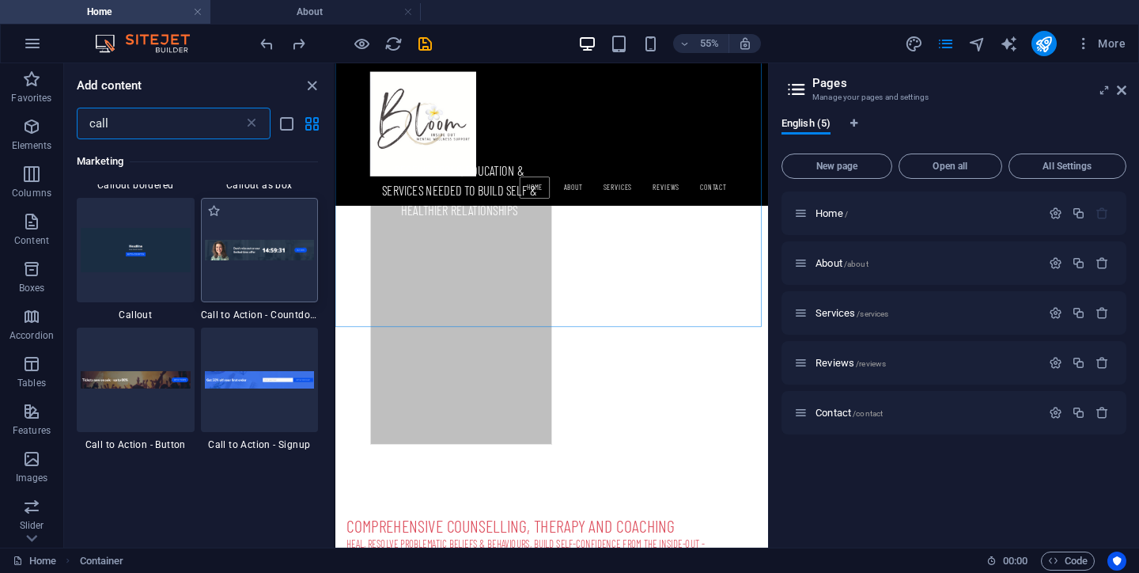
scroll to position [288, 0]
type input "call"
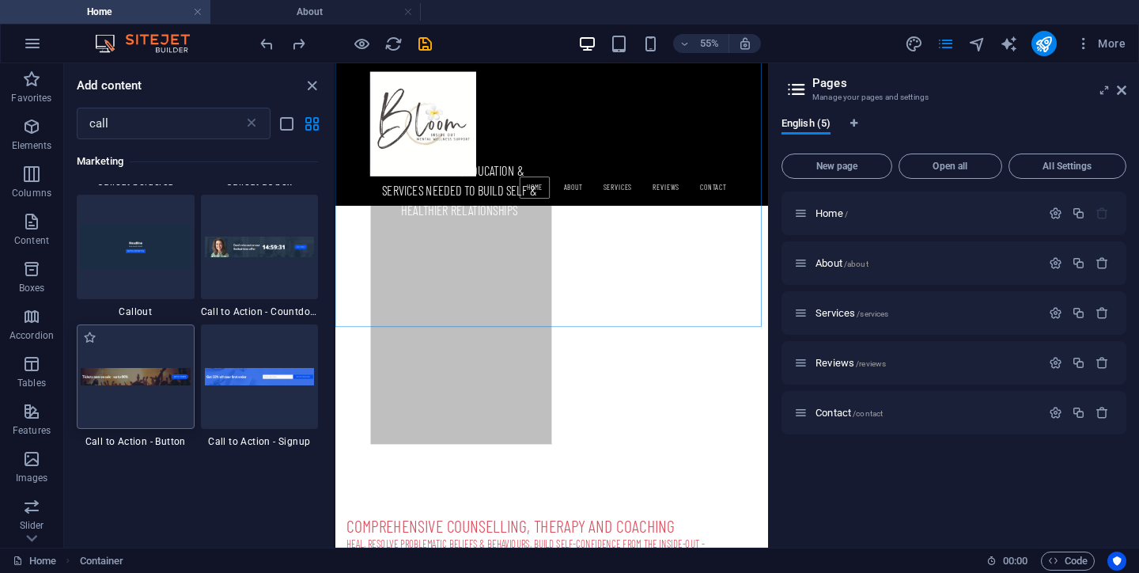
click at [143, 370] on img at bounding box center [136, 377] width 110 height 18
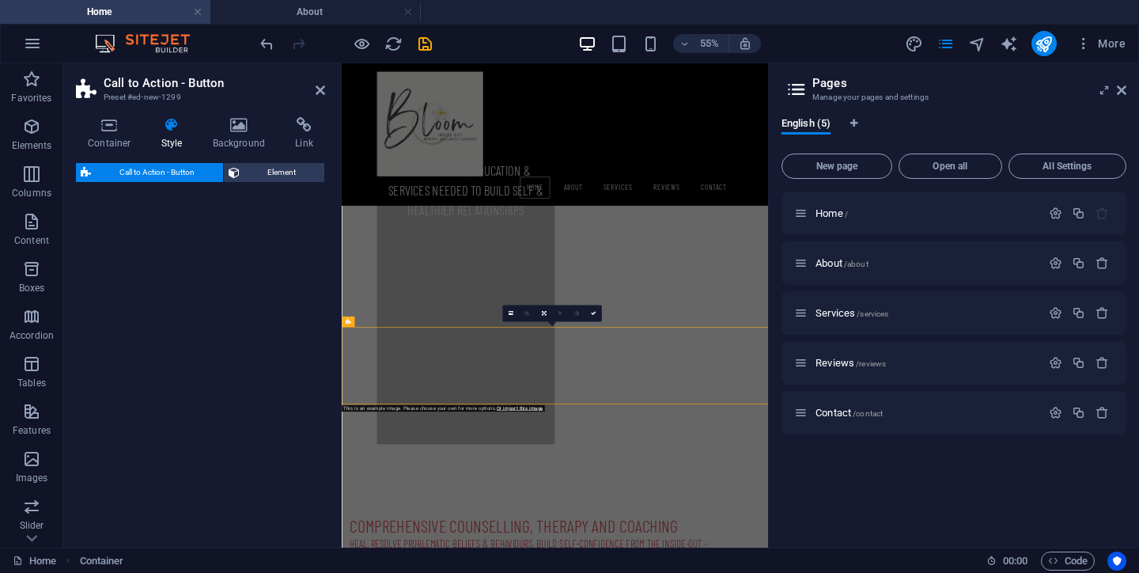
select select "rem"
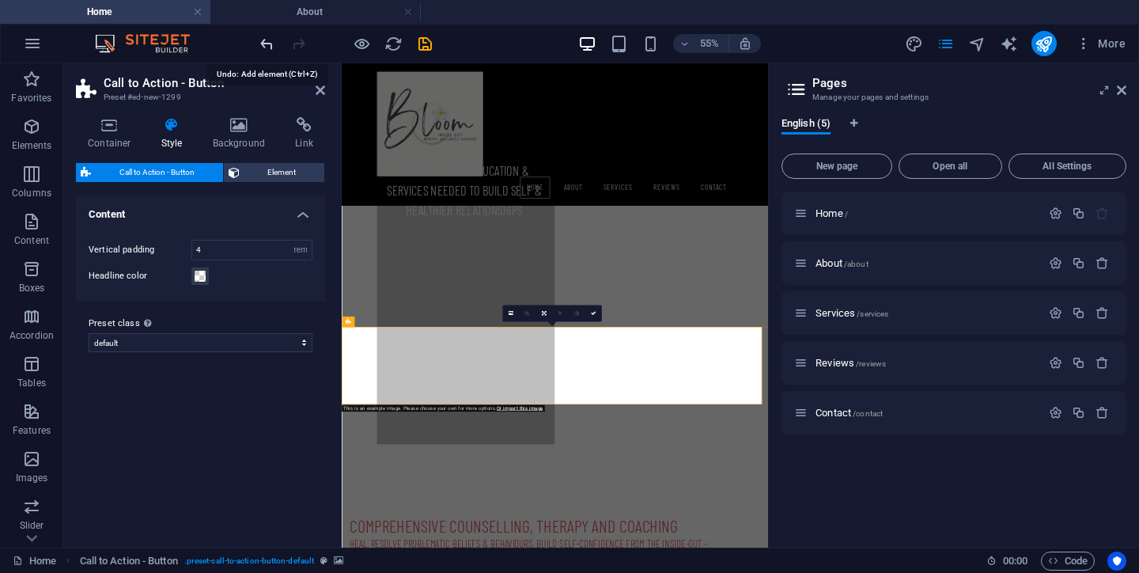
click at [271, 46] on icon "undo" at bounding box center [267, 44] width 18 height 18
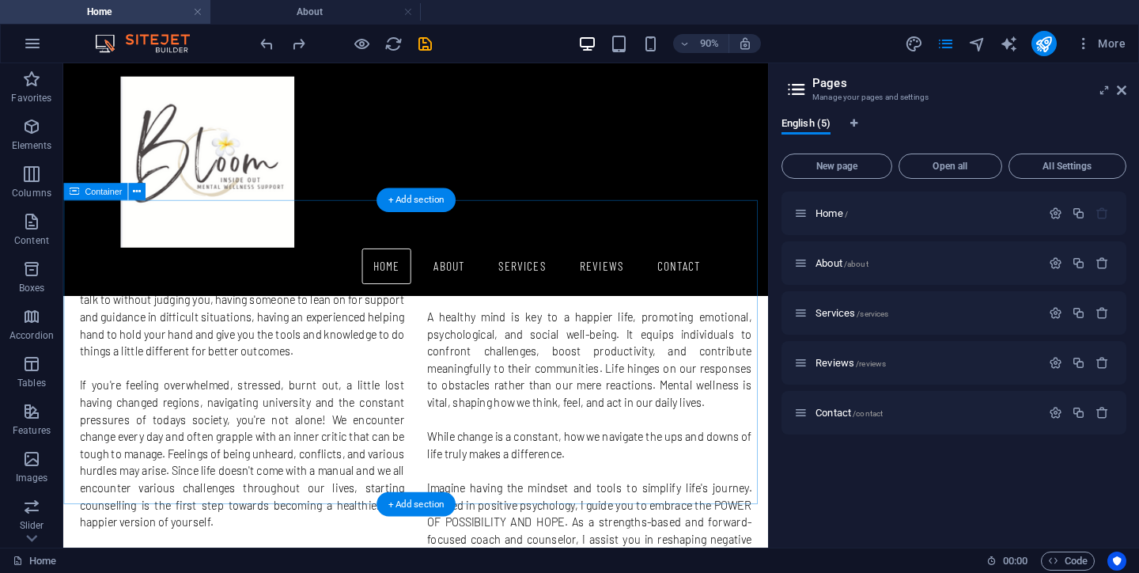
scroll to position [1150, 0]
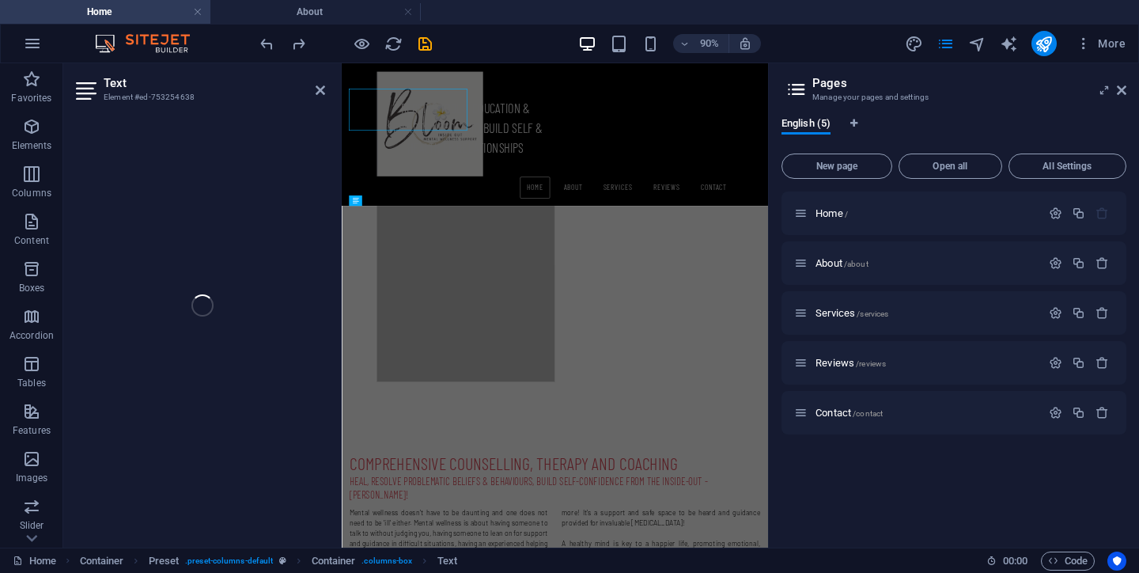
scroll to position [1363, 0]
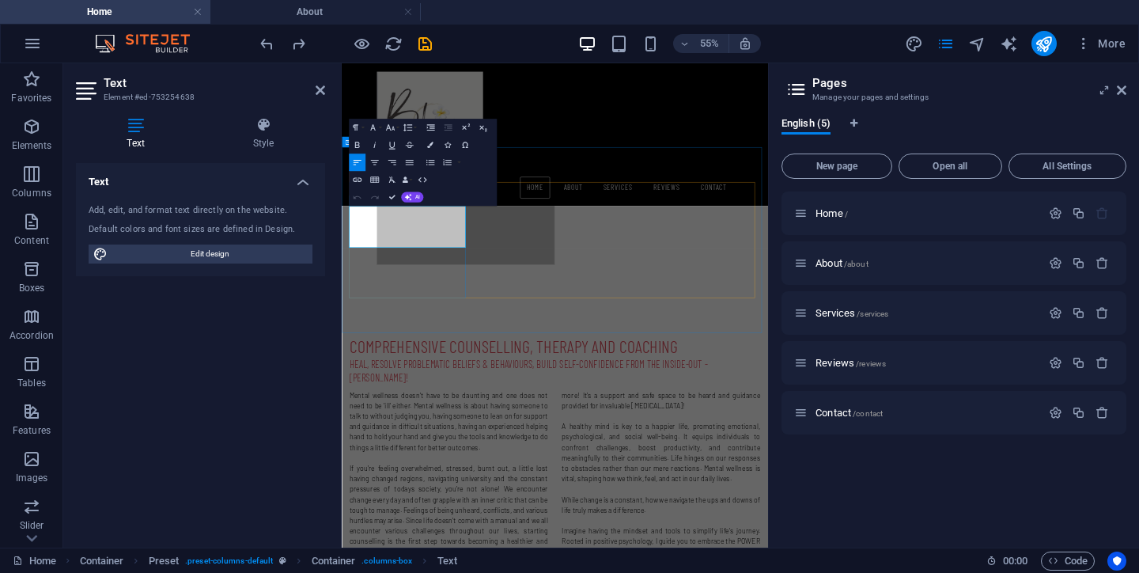
drag, startPoint x: 561, startPoint y: 333, endPoint x: 604, endPoint y: 350, distance: 45.8
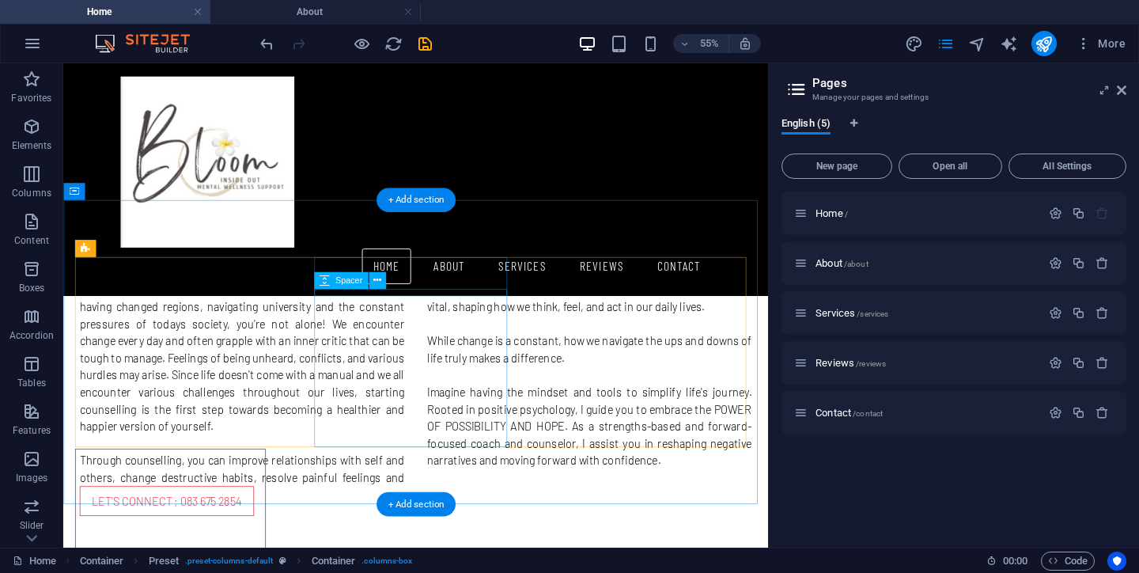
scroll to position [1150, 0]
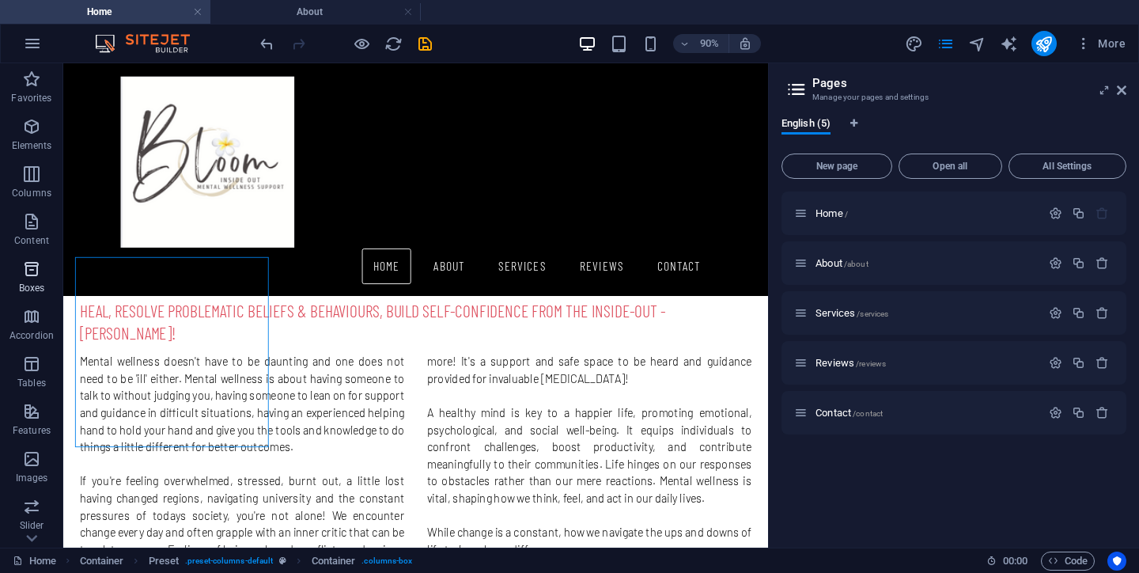
click at [31, 270] on icon "button" at bounding box center [31, 269] width 19 height 19
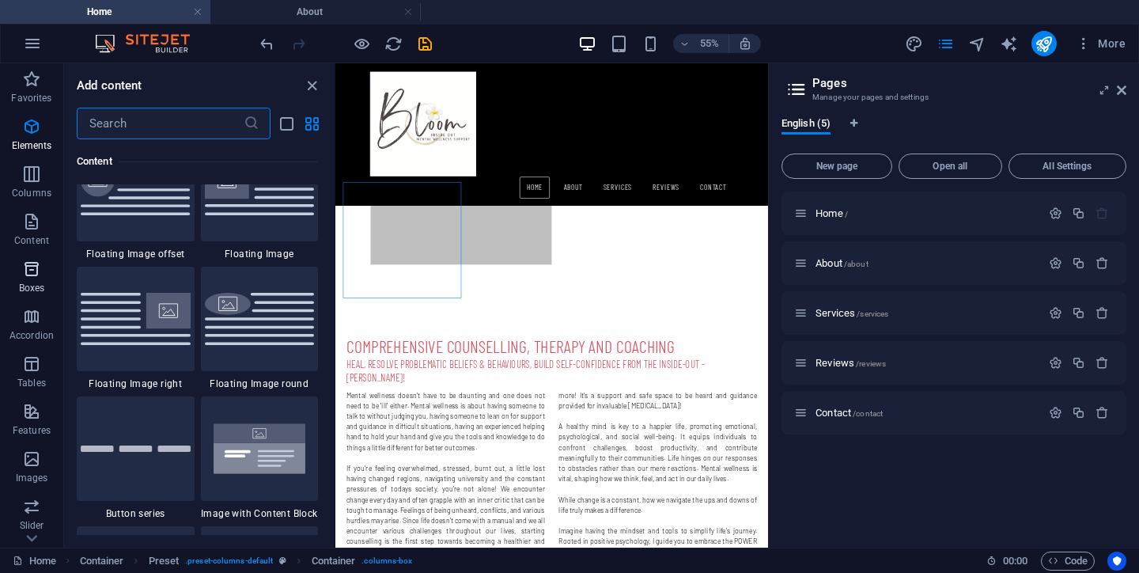
scroll to position [4364, 0]
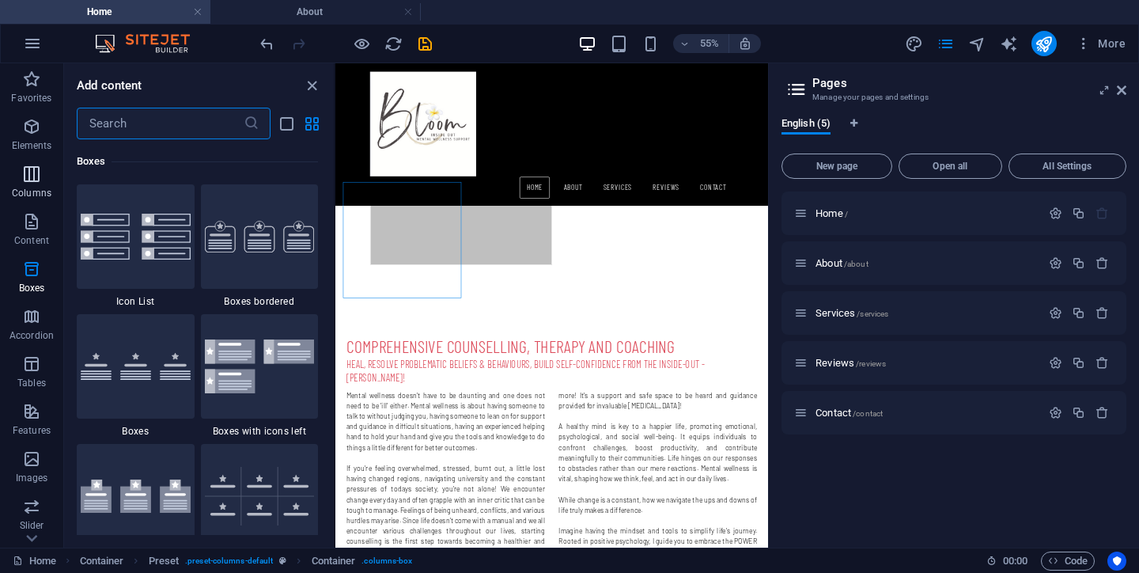
click at [32, 176] on icon "button" at bounding box center [31, 174] width 19 height 19
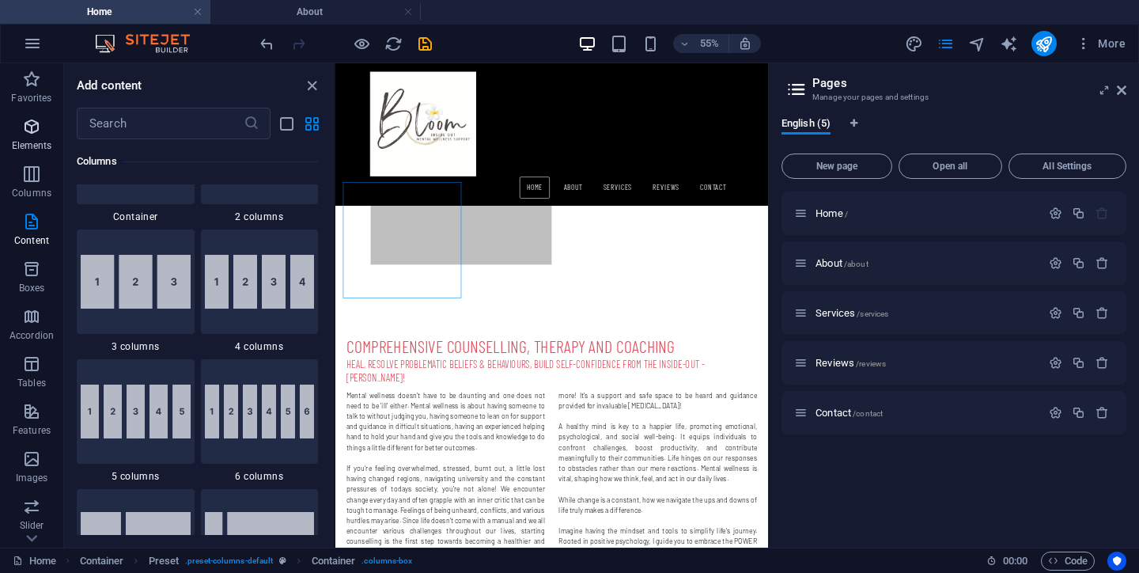
click at [33, 136] on span "Elements" at bounding box center [31, 136] width 63 height 38
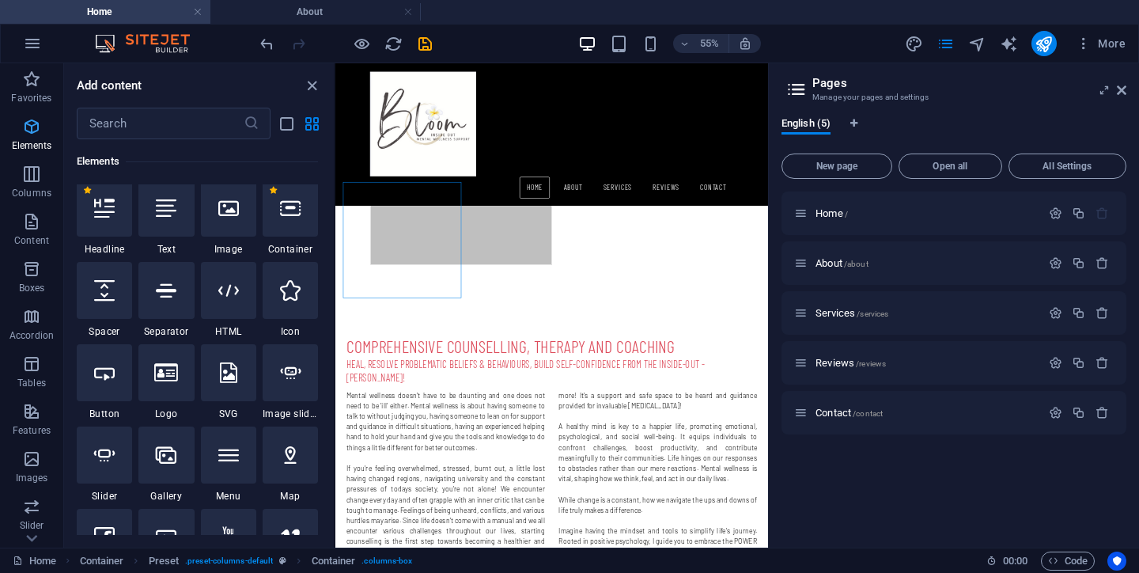
scroll to position [169, 0]
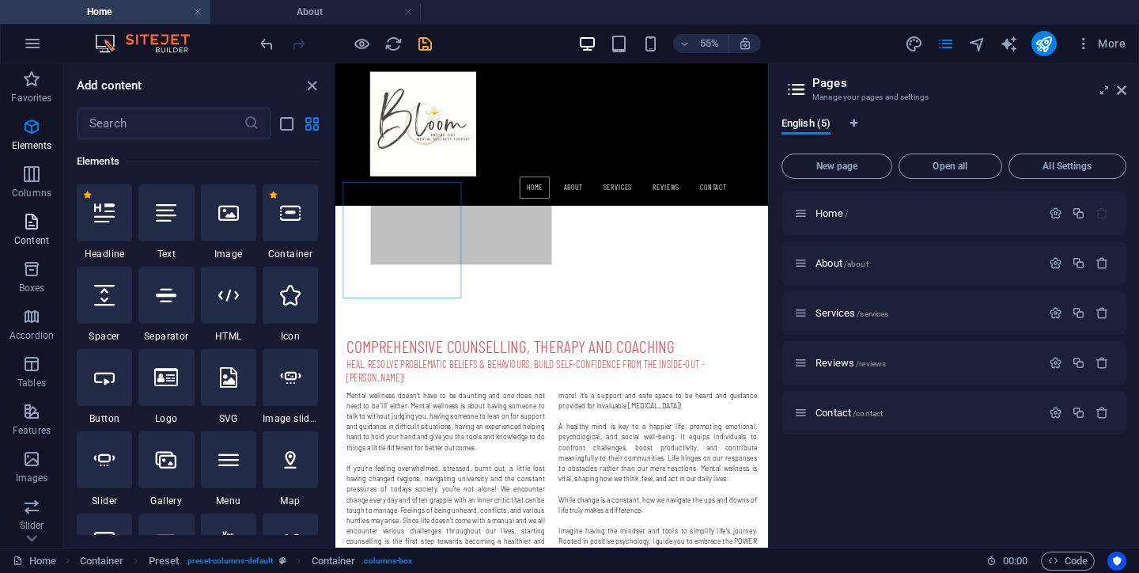
click at [32, 229] on icon "button" at bounding box center [31, 221] width 19 height 19
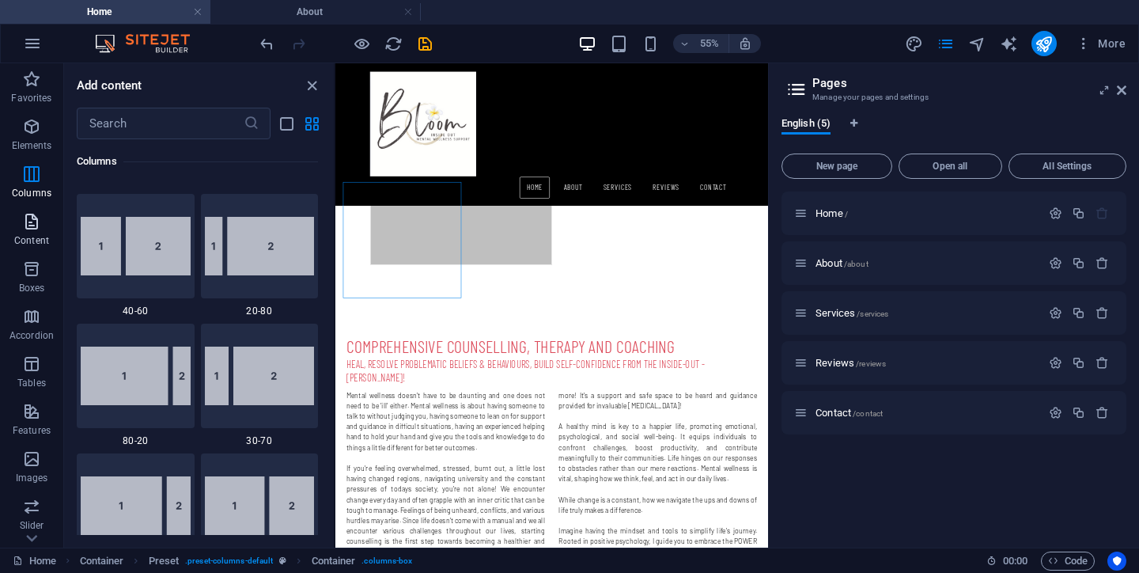
scroll to position [2769, 0]
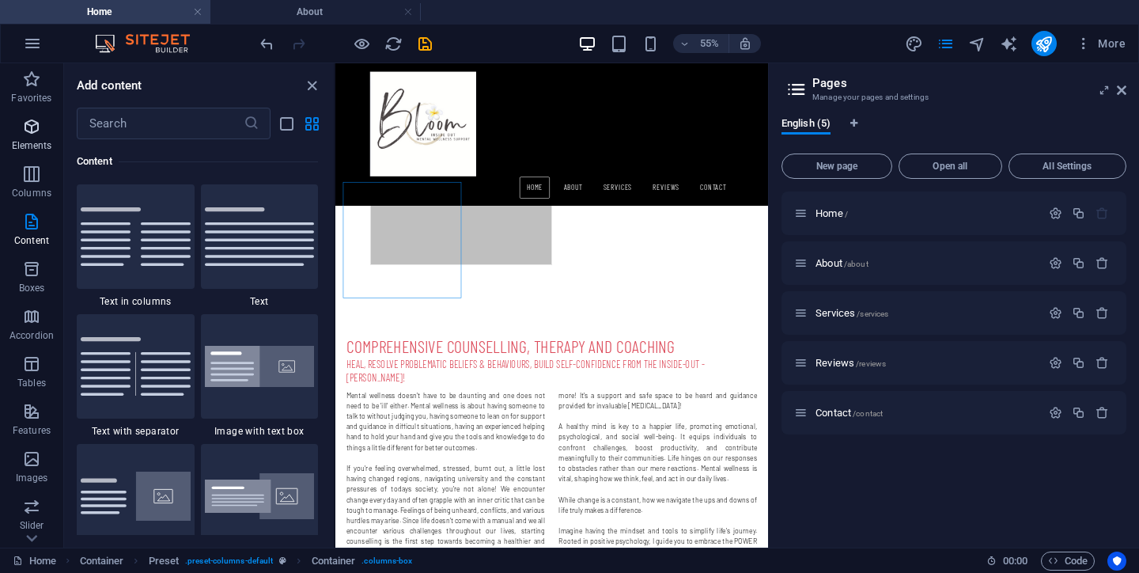
click at [34, 134] on icon "button" at bounding box center [31, 126] width 19 height 19
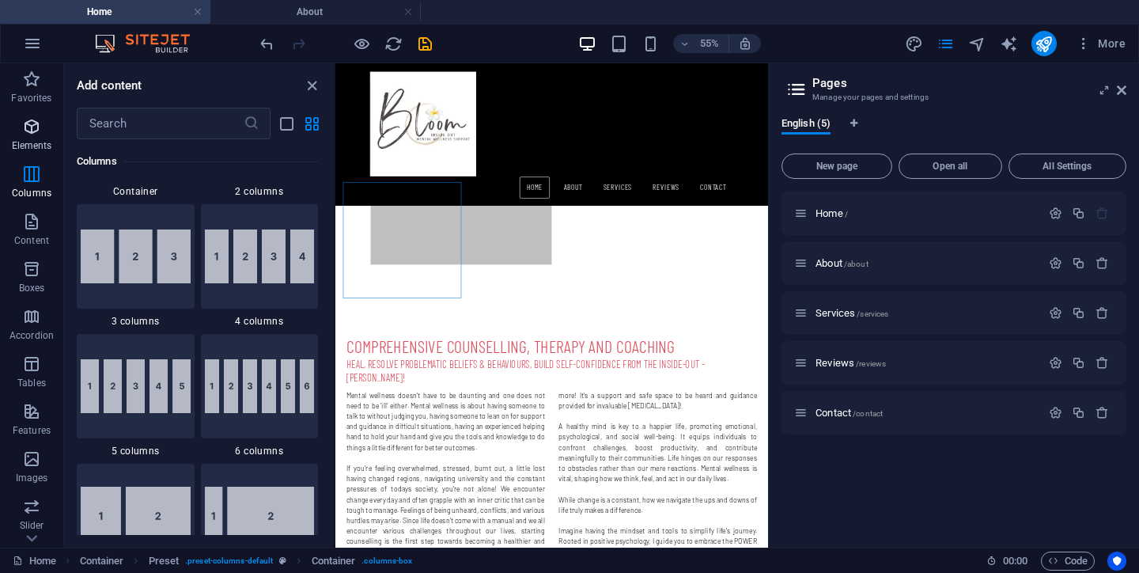
scroll to position [169, 0]
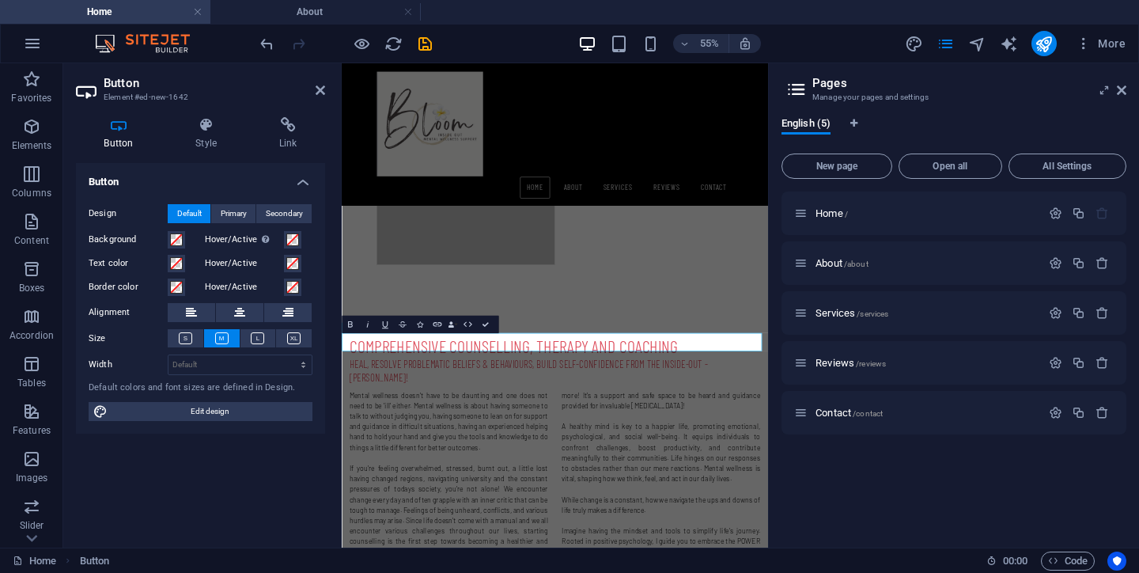
click at [227, 476] on div "Button Design Default Primary Secondary Background Hover/Active Switch to previ…" at bounding box center [200, 349] width 249 height 372
click at [315, 461] on div "Button Design Default Primary Secondary Background Hover/Active Switch to previ…" at bounding box center [200, 349] width 249 height 372
click at [809, 506] on div "Home / About /about Services /services Reviews /reviews Contact /contact" at bounding box center [954, 362] width 345 height 343
click at [775, 507] on div "English (5) New page Open all All Settings Home / About /about Services /servic…" at bounding box center [954, 325] width 370 height 443
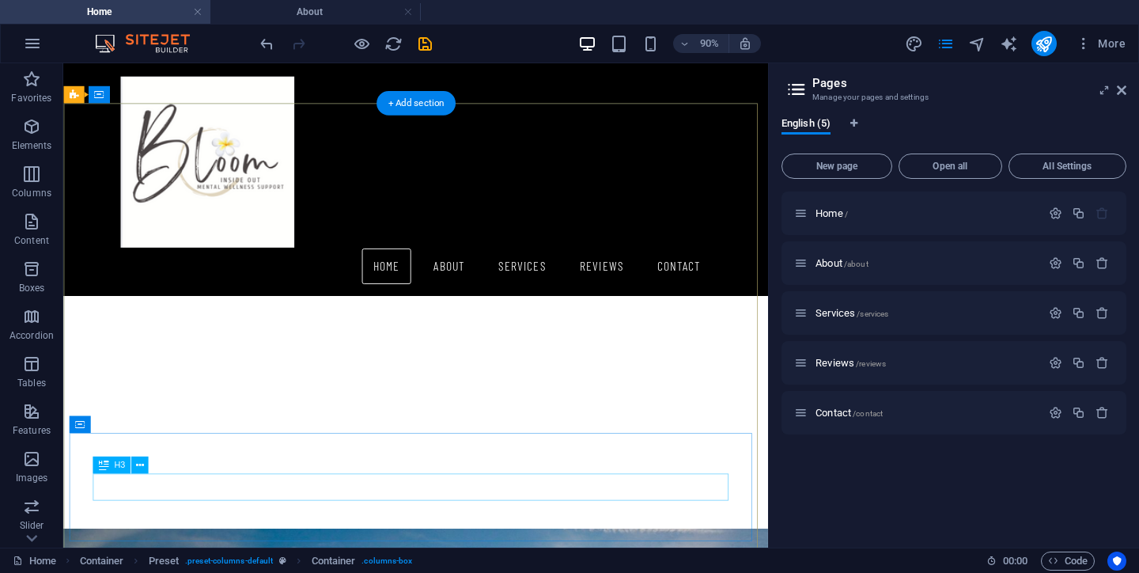
scroll to position [2235, 0]
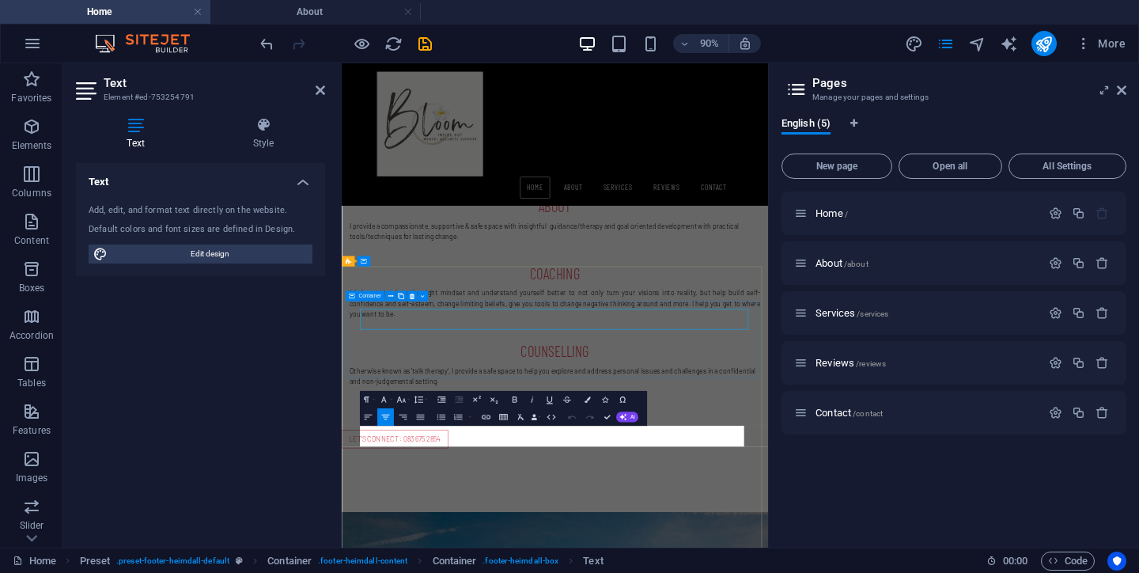
scroll to position [2118, 0]
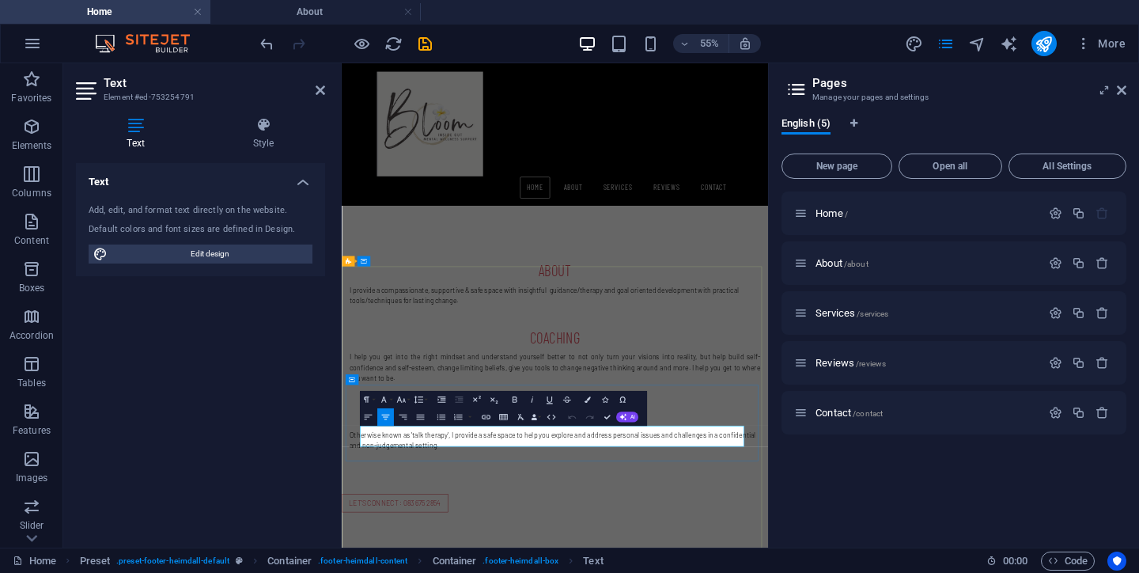
click at [316, 381] on div "Text Add, edit, and format text directly on the website. Default colors and fon…" at bounding box center [200, 349] width 249 height 372
click at [811, 506] on div "Home / About /about Services /services Reviews /reviews Contact /contact" at bounding box center [954, 362] width 345 height 343
click at [811, 505] on div "Home / About /about Services /services Reviews /reviews Contact /contact" at bounding box center [954, 362] width 345 height 343
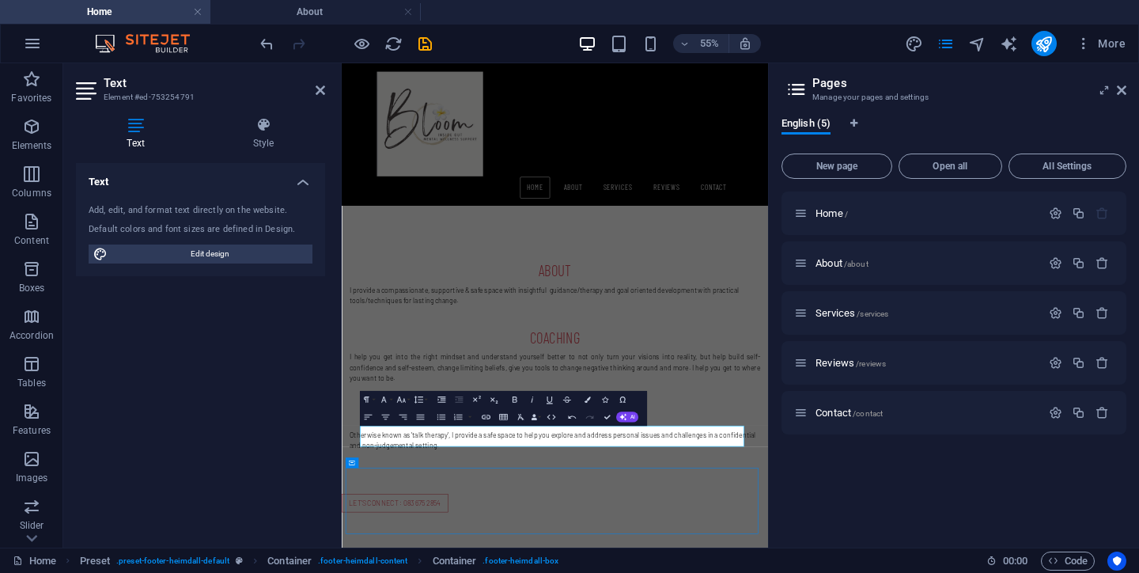
click at [823, 523] on div "Home / About /about Services /services Reviews /reviews Contact /contact" at bounding box center [954, 362] width 345 height 343
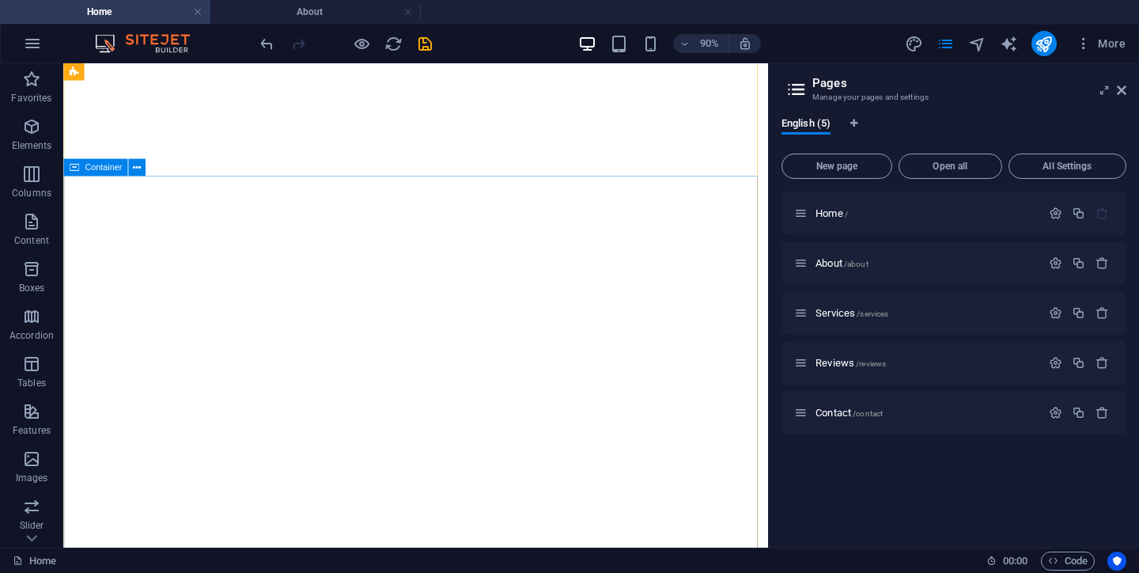
scroll to position [0, 0]
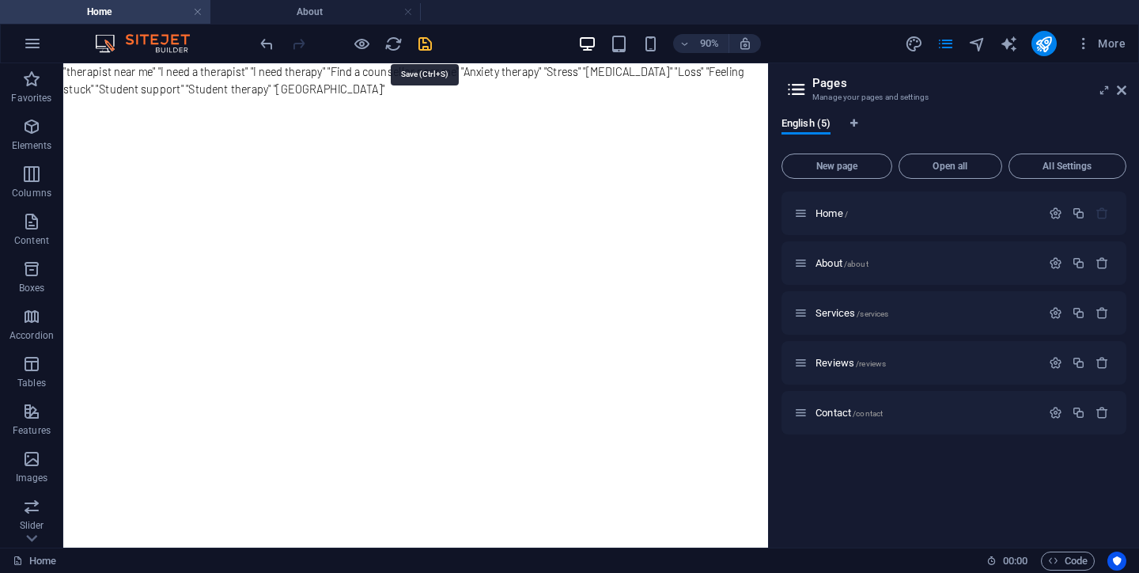
click at [425, 44] on icon "save" at bounding box center [425, 44] width 18 height 18
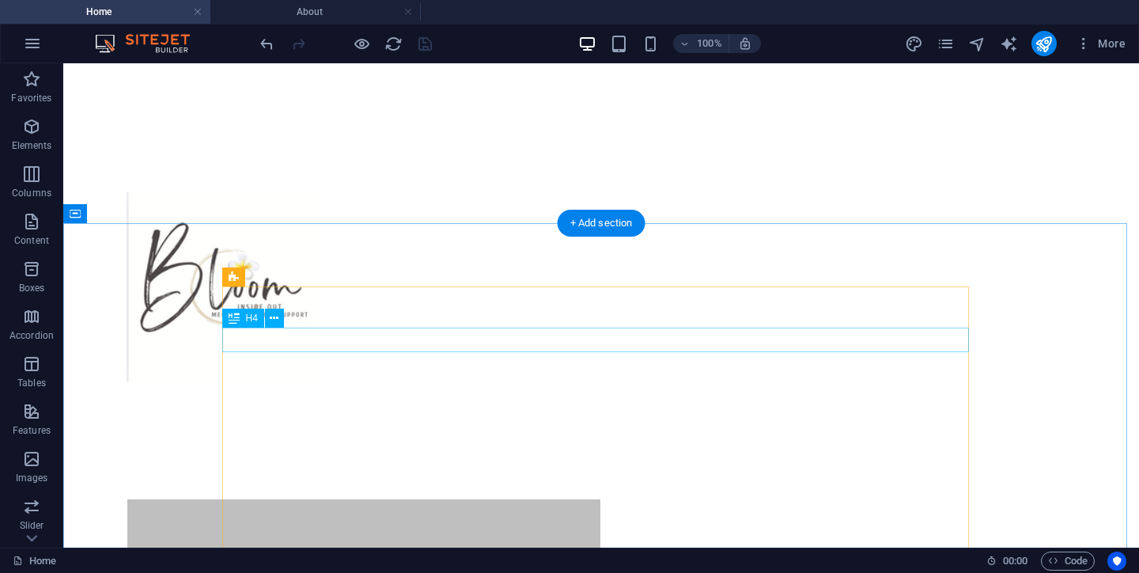
scroll to position [516, 0]
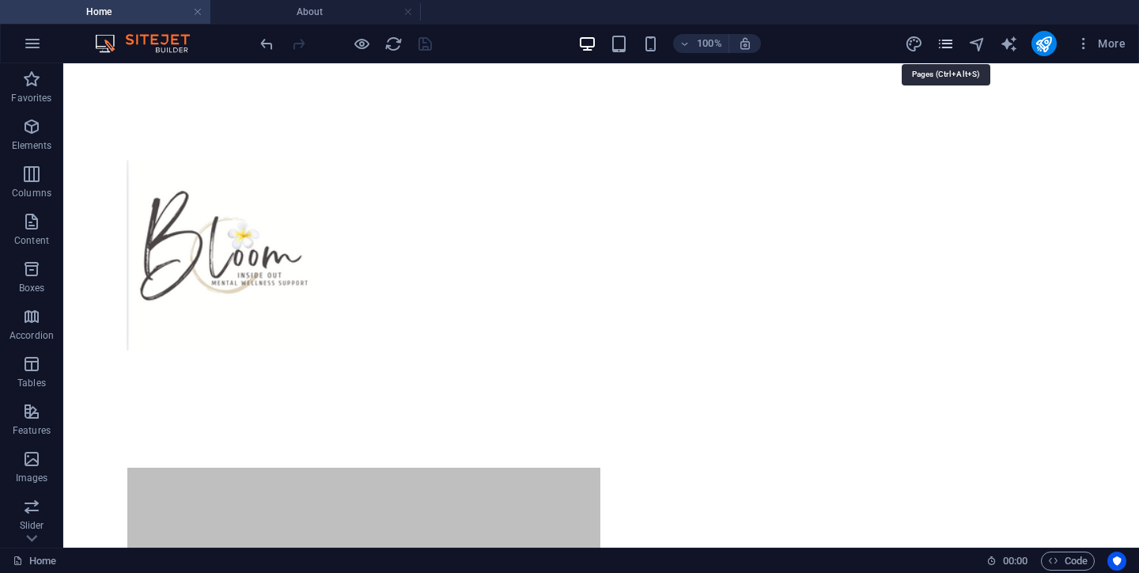
click at [943, 49] on icon "pages" at bounding box center [946, 44] width 18 height 18
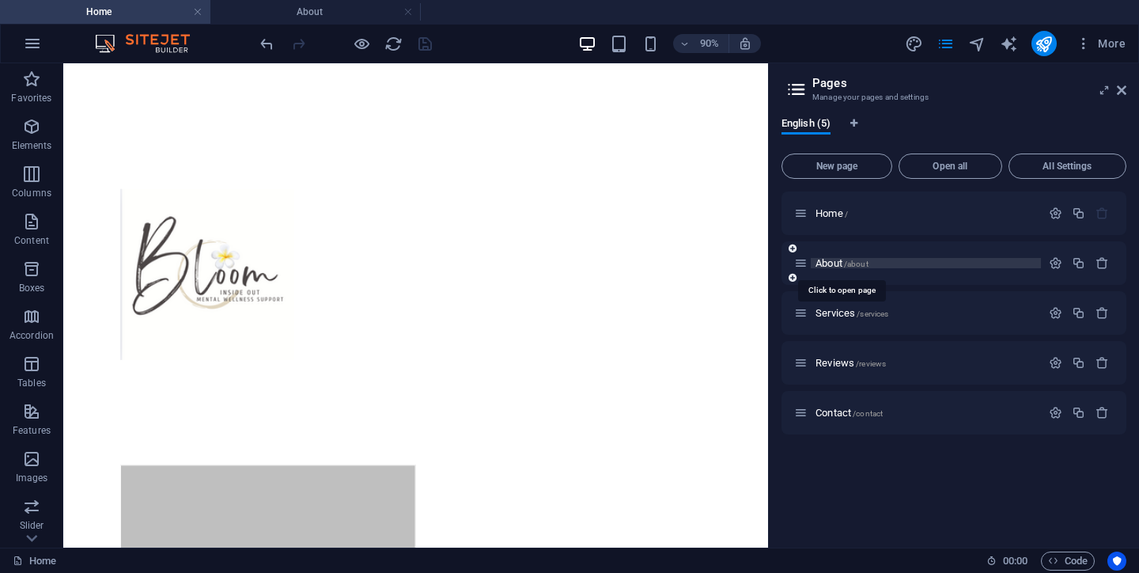
click at [829, 266] on span "About /about" at bounding box center [842, 263] width 53 height 12
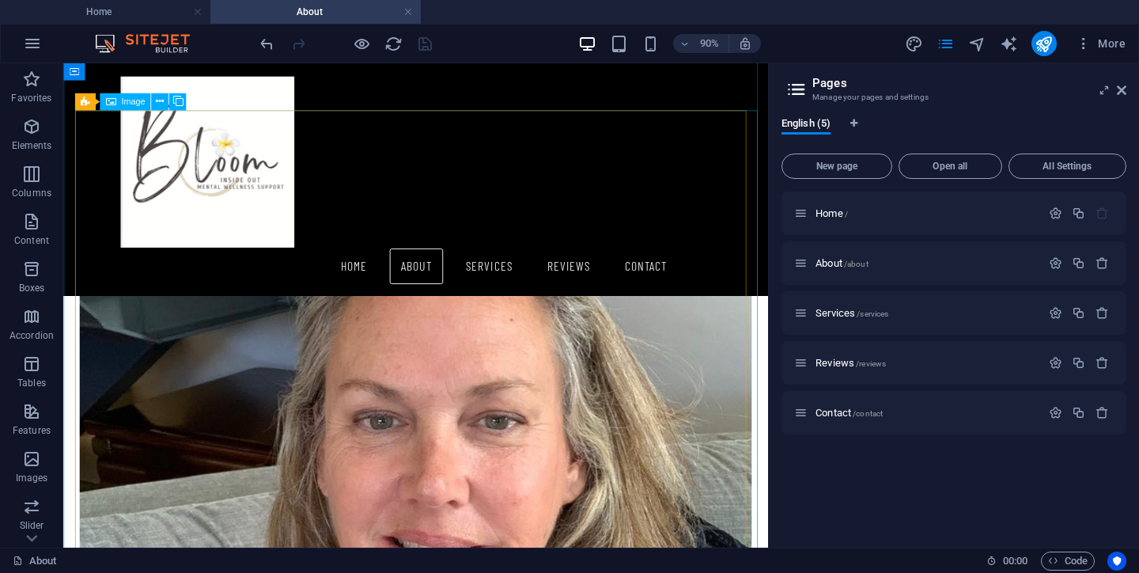
scroll to position [0, 0]
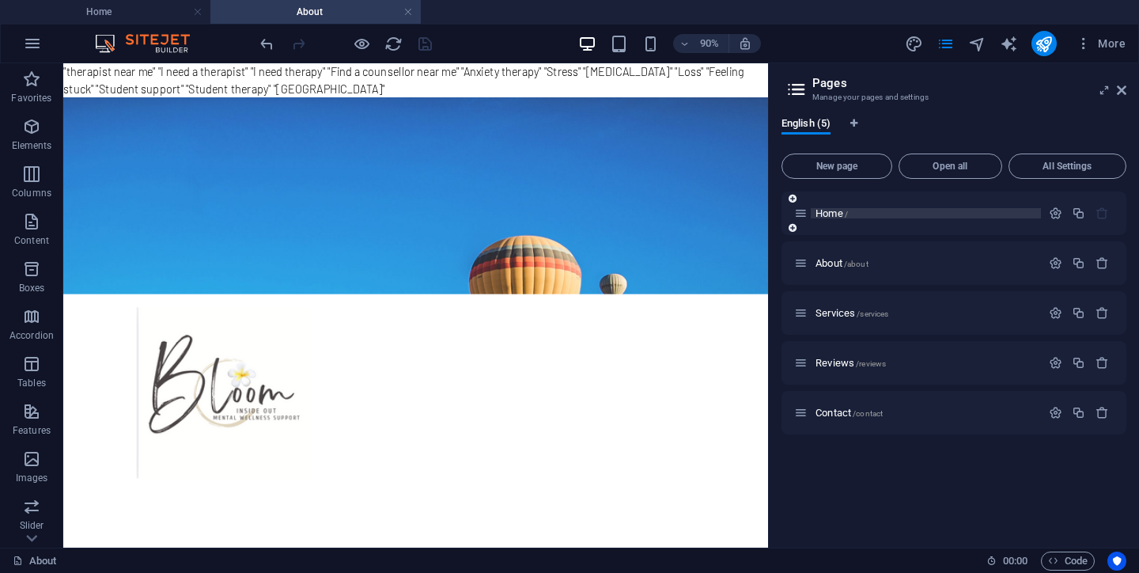
click at [825, 212] on span "Home /" at bounding box center [832, 213] width 32 height 12
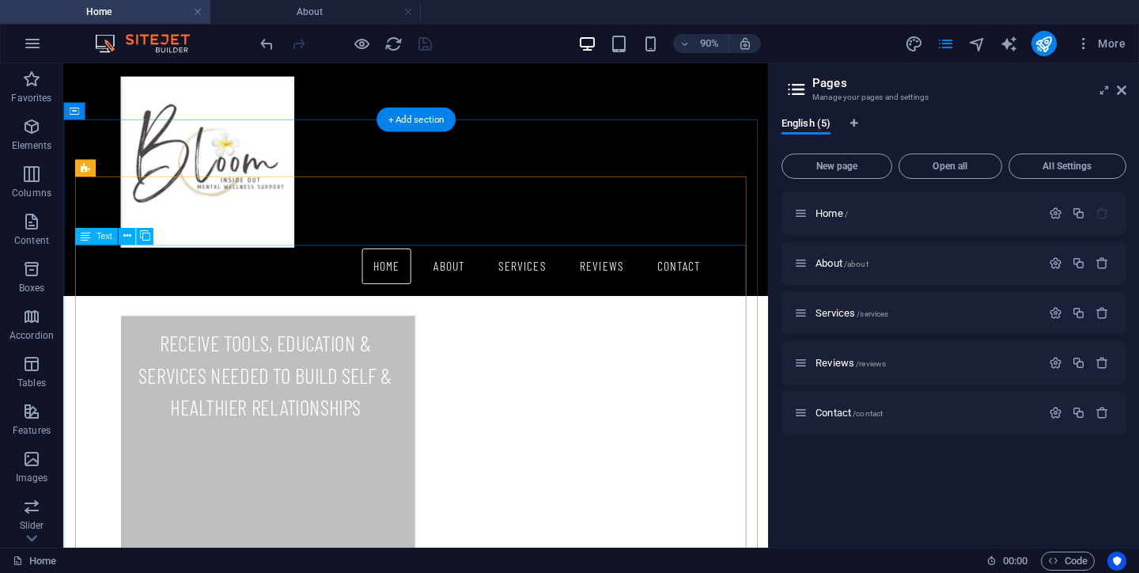
scroll to position [645, 0]
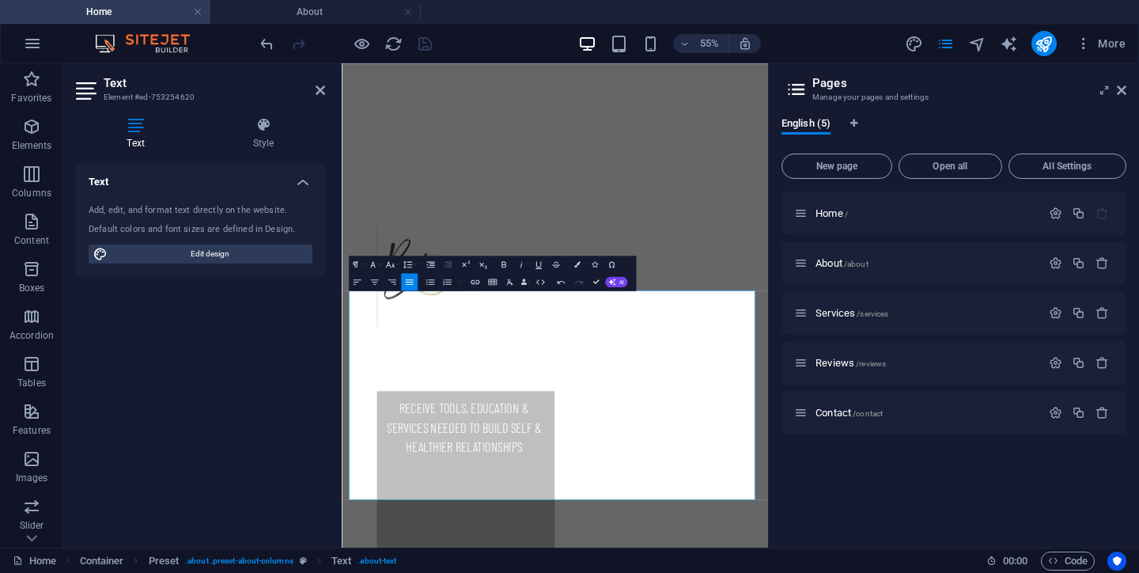
click at [812, 511] on div "Home / About /about Services /services Reviews /reviews Contact /contact" at bounding box center [954, 362] width 345 height 343
click at [286, 377] on div "Text Add, edit, and format text directly on the website. Default colors and fon…" at bounding box center [200, 349] width 249 height 372
drag, startPoint x: 526, startPoint y: 683, endPoint x: 608, endPoint y: 687, distance: 82.4
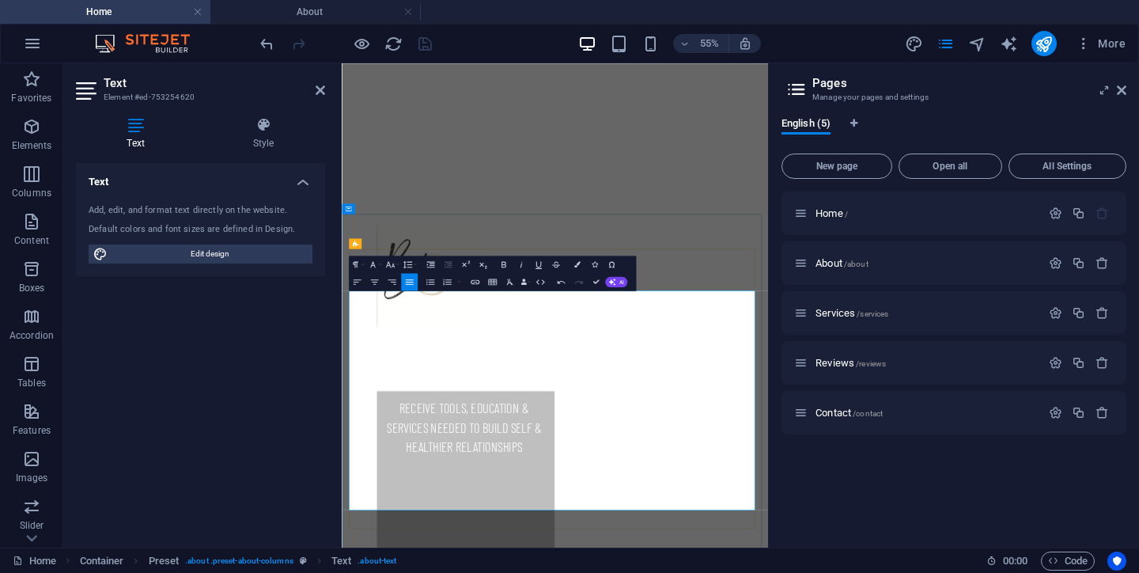
click at [237, 517] on div "Text Add, edit, and format text directly on the website. Default colors and fon…" at bounding box center [200, 349] width 249 height 372
click at [217, 392] on div "Text Add, edit, and format text directly on the website. Default colors and fon…" at bounding box center [200, 349] width 249 height 372
click at [820, 495] on div "Home / About /about Services /services Reviews /reviews Contact /contact" at bounding box center [954, 362] width 345 height 343
click at [311, 358] on div "Text Add, edit, and format text directly on the website. Default colors and fon…" at bounding box center [200, 349] width 249 height 372
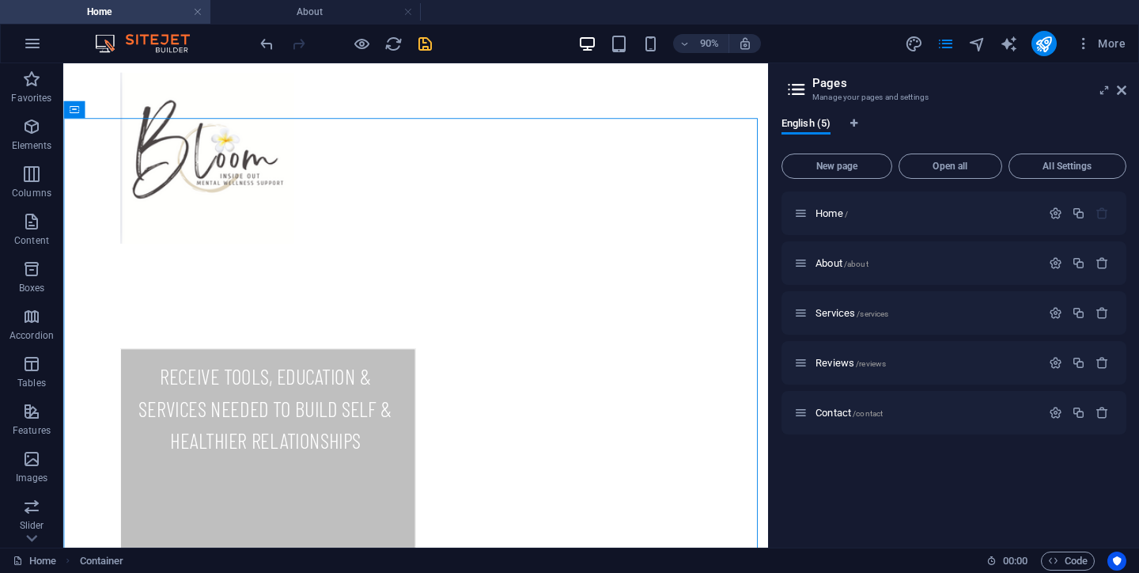
click at [814, 506] on div "Home / About /about Services /services Reviews /reviews Contact /contact" at bounding box center [954, 362] width 345 height 343
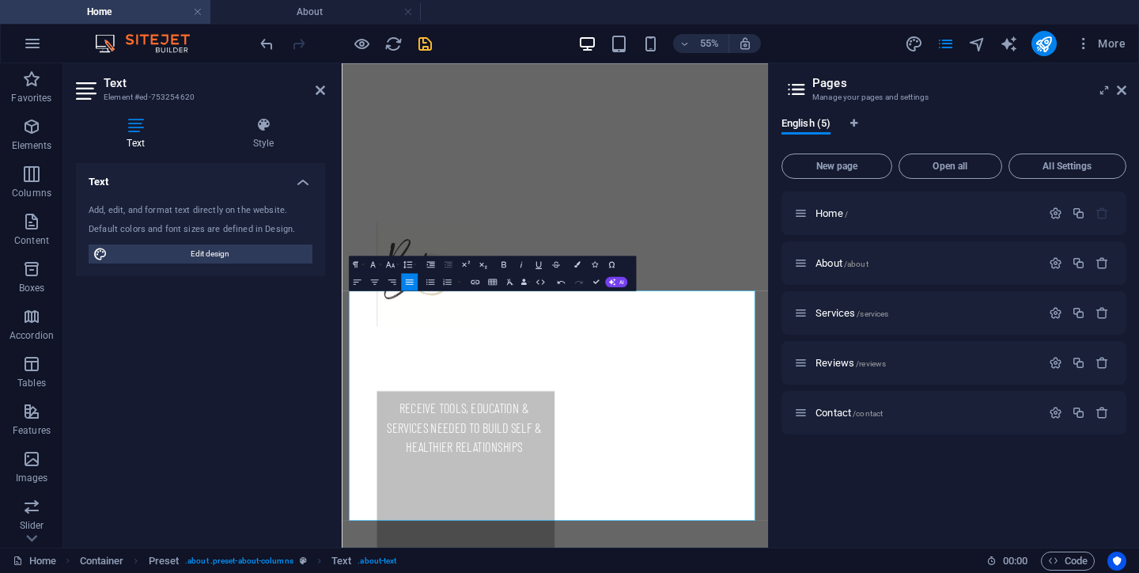
click at [586, 552] on div "Home Container Preset . about .preset-about-columns Text . about-text" at bounding box center [493, 560] width 961 height 19
click at [222, 471] on div "Text Add, edit, and format text directly on the website. Default colors and fon…" at bounding box center [200, 349] width 249 height 372
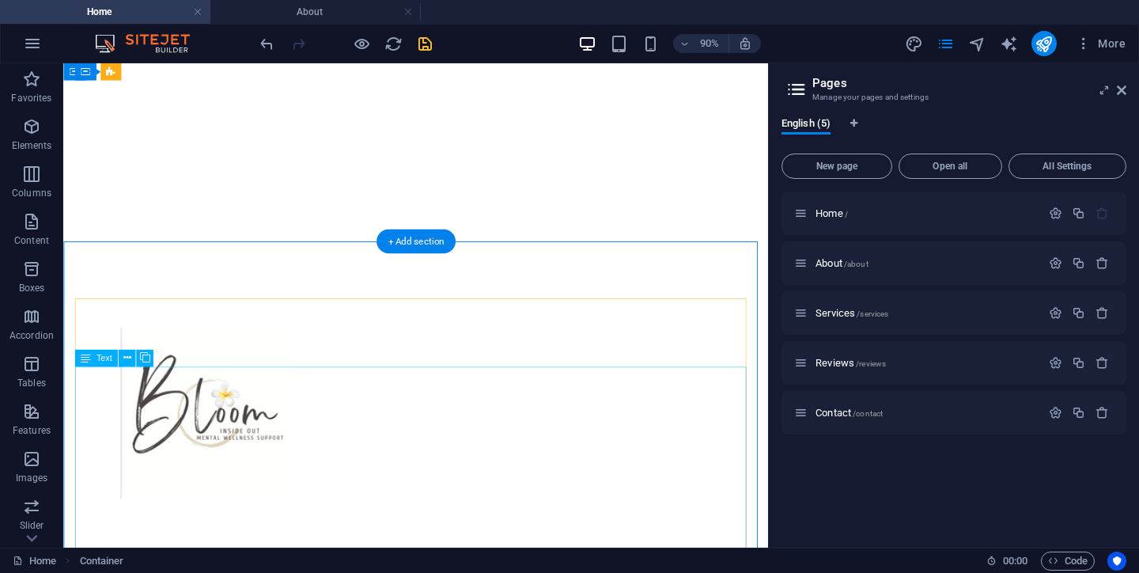
scroll to position [134, 0]
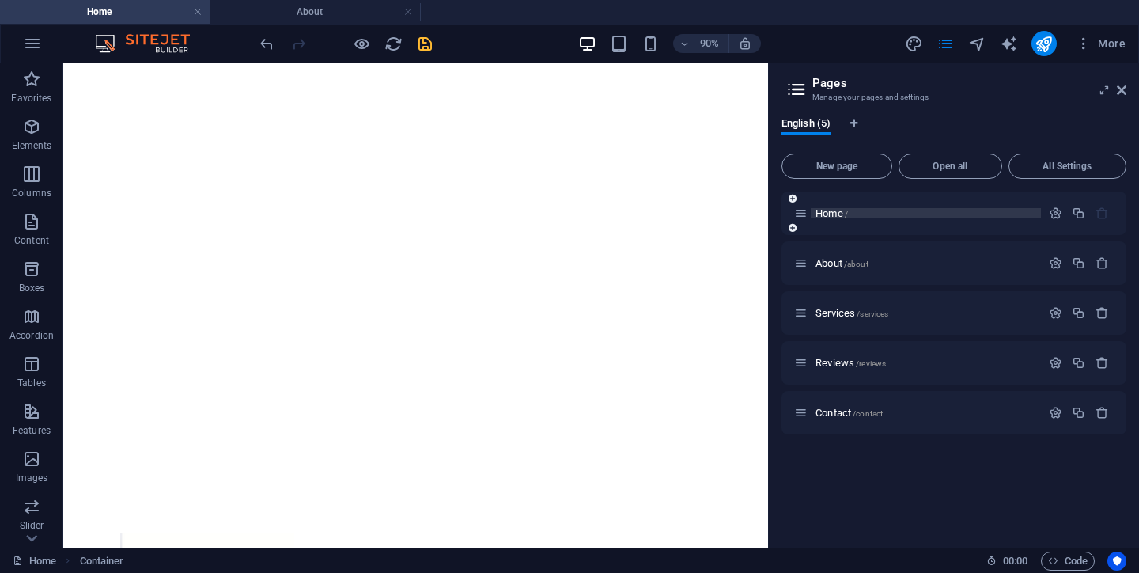
click at [833, 209] on span "Home /" at bounding box center [832, 213] width 32 height 12
click at [836, 262] on span "About /about" at bounding box center [842, 263] width 53 height 12
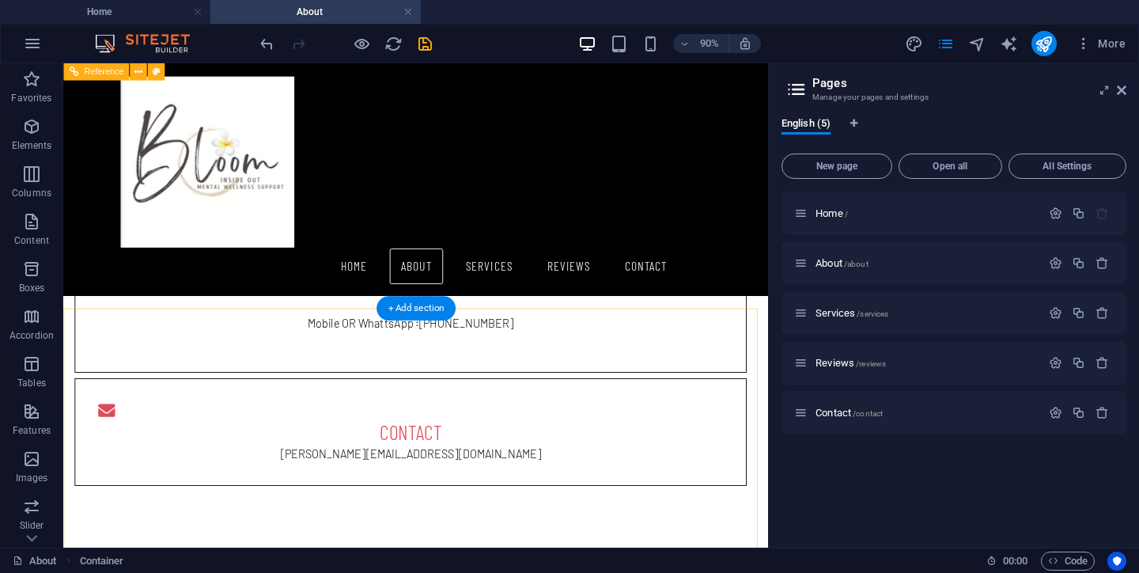
scroll to position [1069, 0]
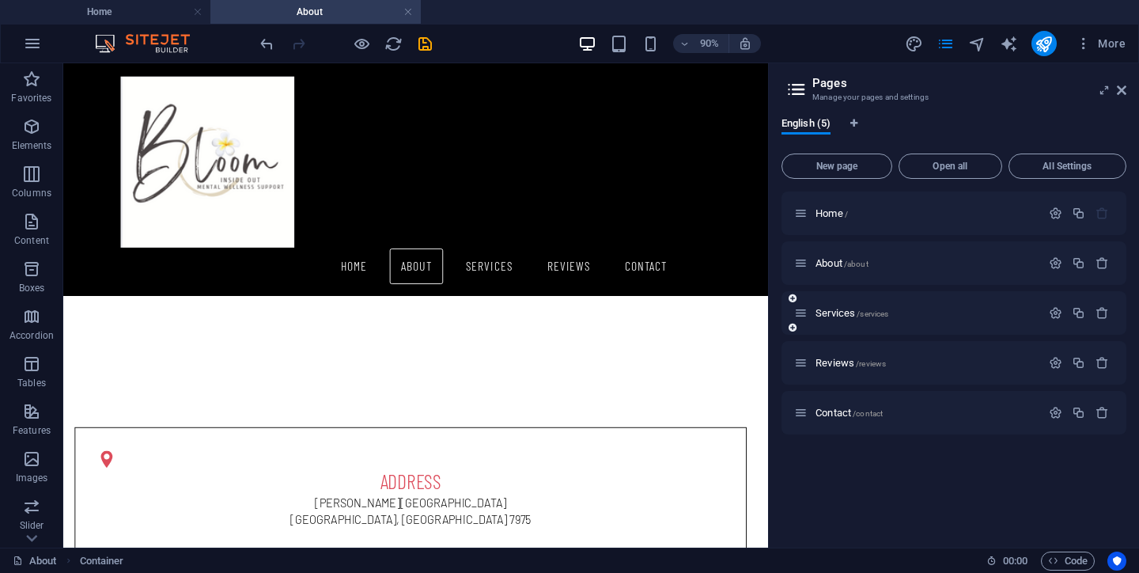
click at [832, 318] on div "Services /services" at bounding box center [917, 313] width 247 height 18
click at [832, 316] on span "Services /services" at bounding box center [852, 313] width 73 height 12
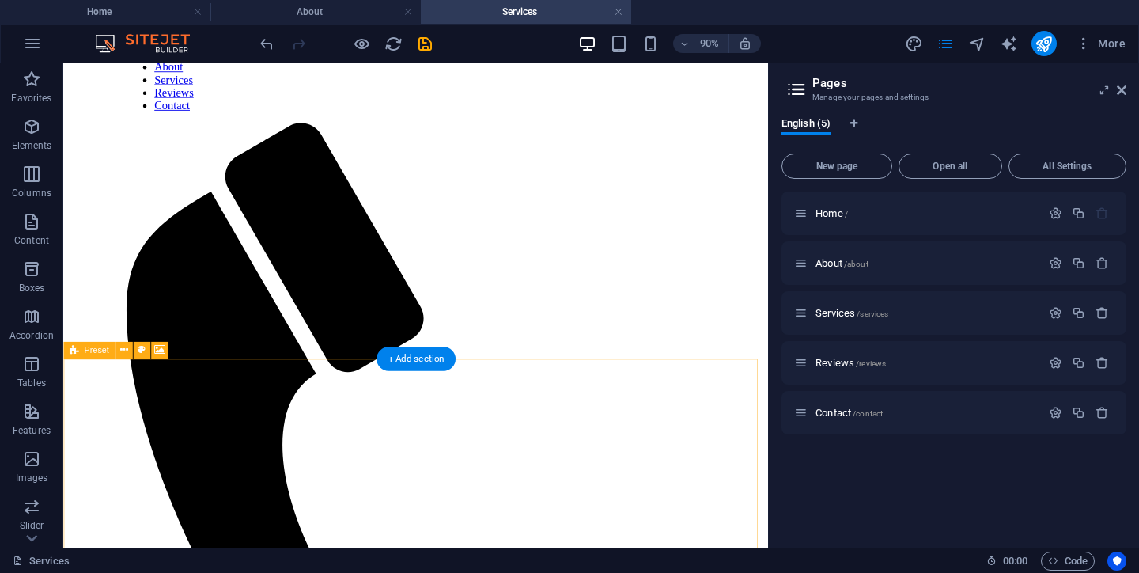
scroll to position [271, 0]
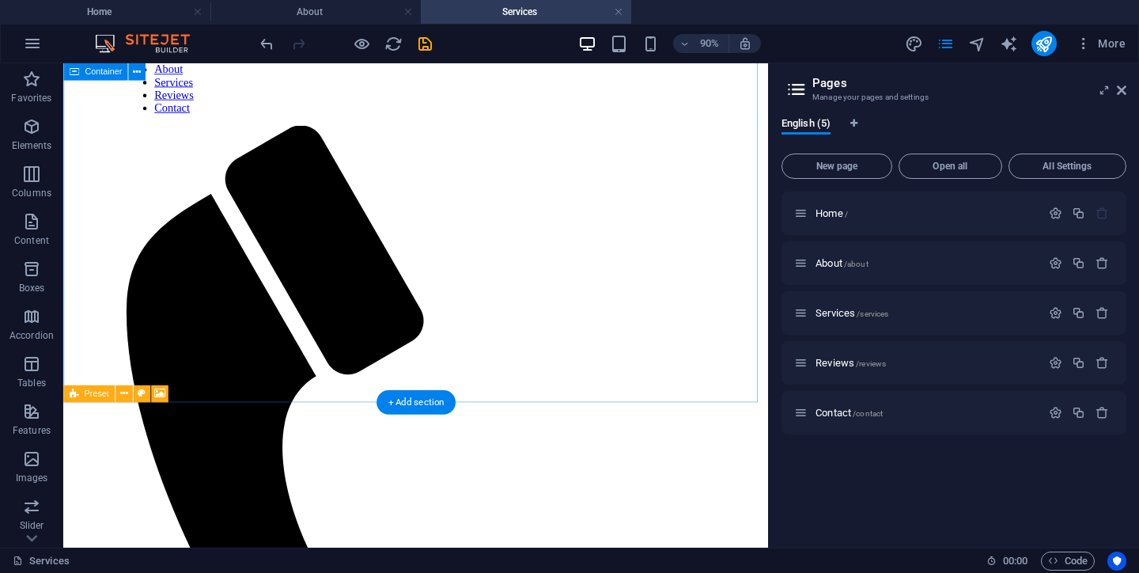
click at [34, 131] on icon "button" at bounding box center [31, 126] width 19 height 19
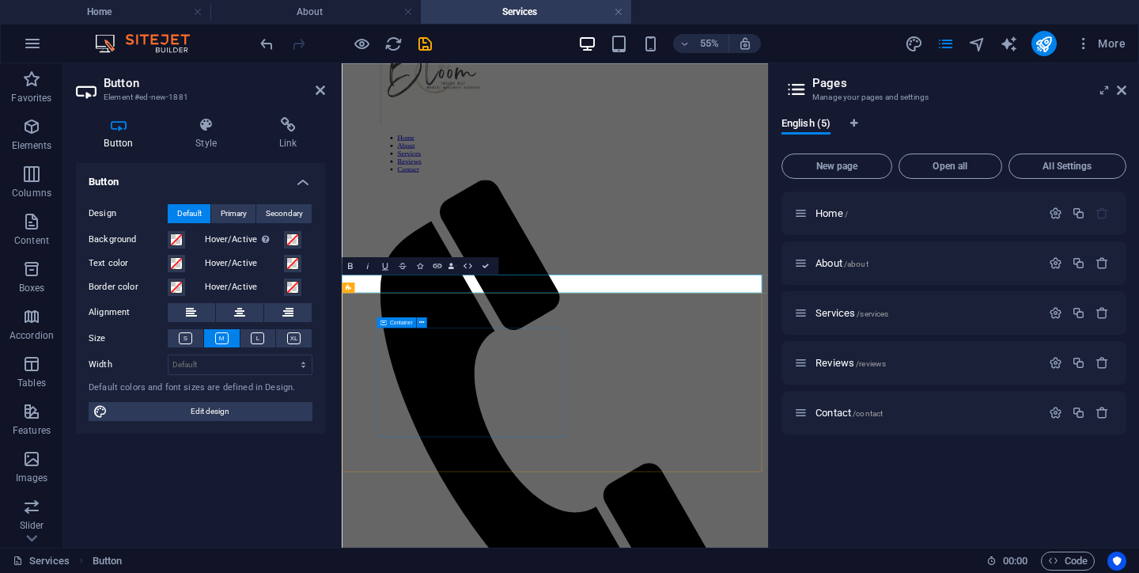
scroll to position [47, 0]
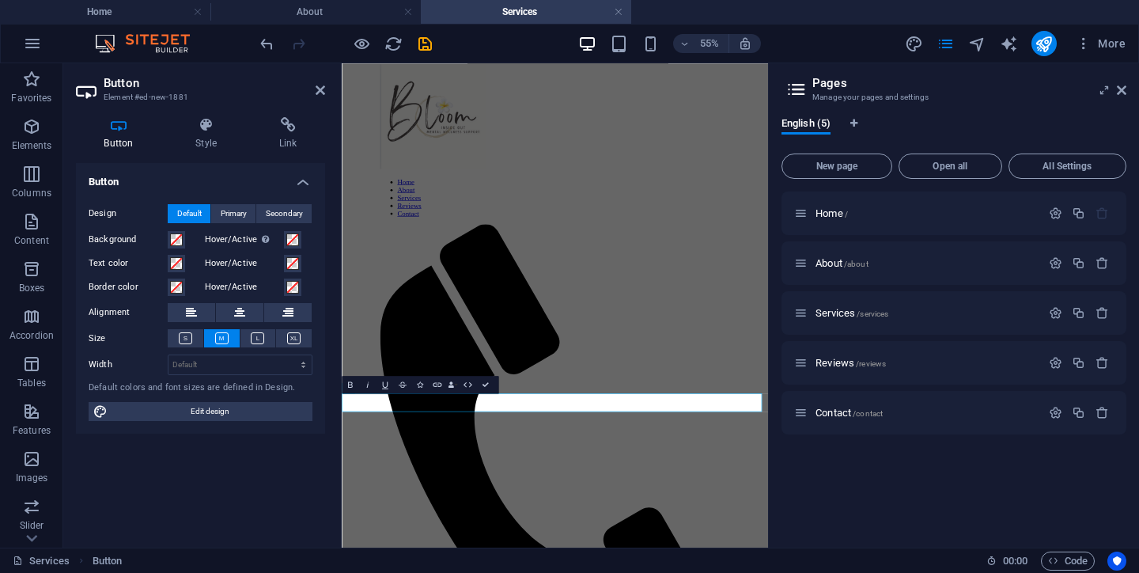
click at [246, 455] on div "Button Design Default Primary Secondary Background Hover/Active Switch to previ…" at bounding box center [200, 349] width 249 height 372
click at [802, 497] on div "Home / About /about Services /services Reviews /reviews Contact /contact" at bounding box center [954, 362] width 345 height 343
click at [813, 477] on div "Home / About /about Services /services Reviews /reviews Contact /contact" at bounding box center [954, 362] width 345 height 343
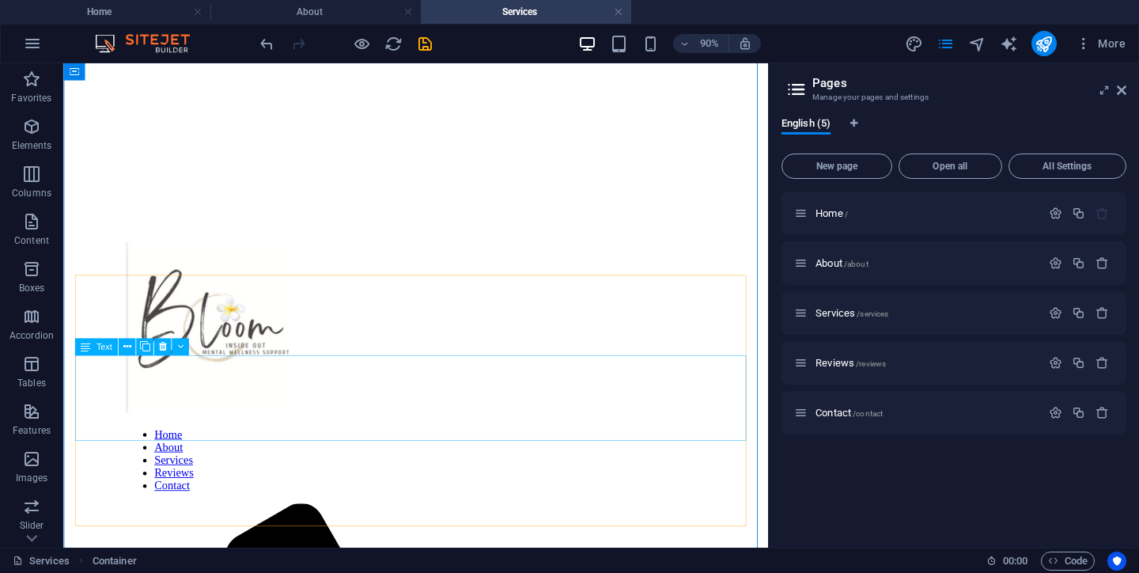
scroll to position [55, 0]
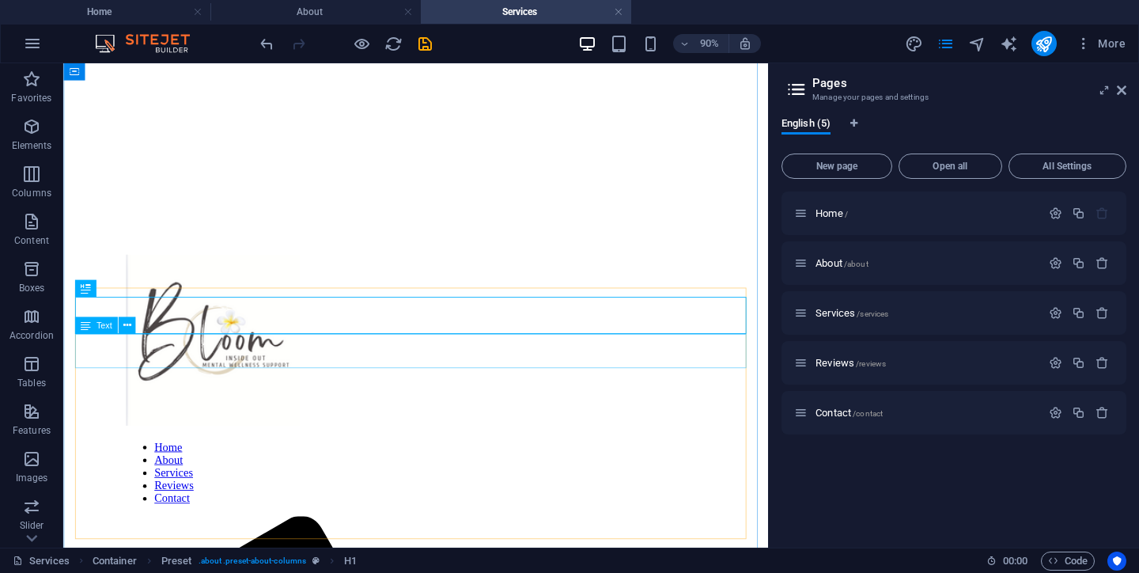
click at [150, 294] on icon at bounding box center [147, 288] width 8 height 15
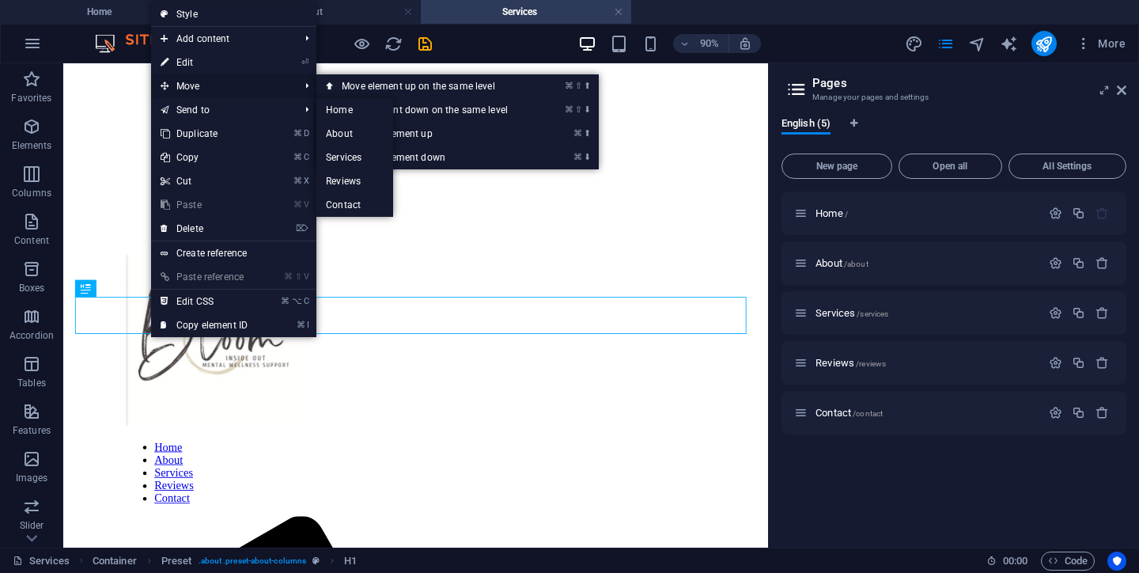
click at [196, 90] on span "Move" at bounding box center [222, 86] width 142 height 24
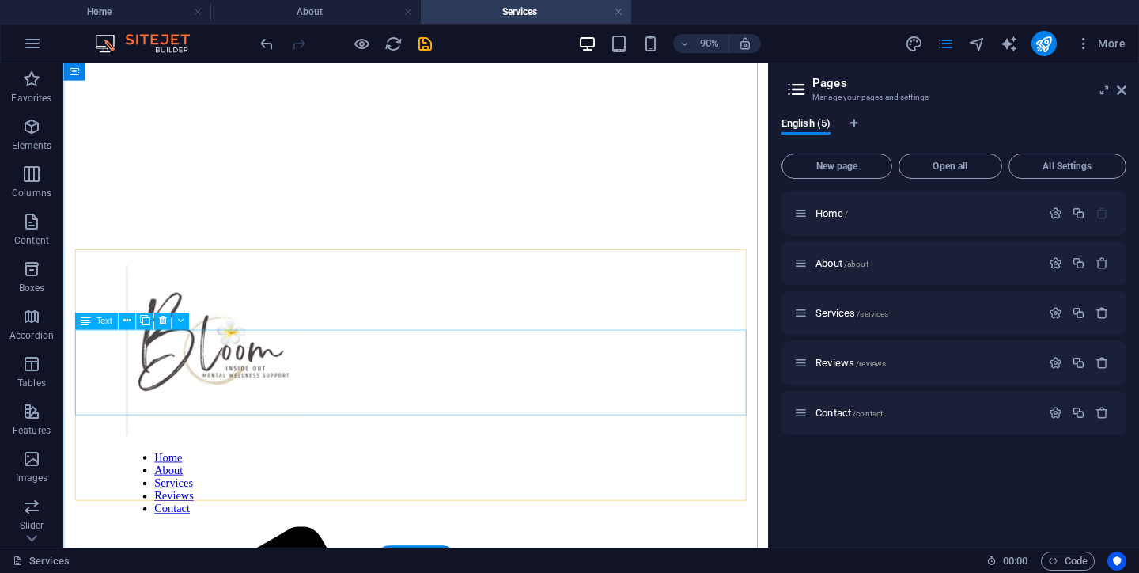
scroll to position [41, 0]
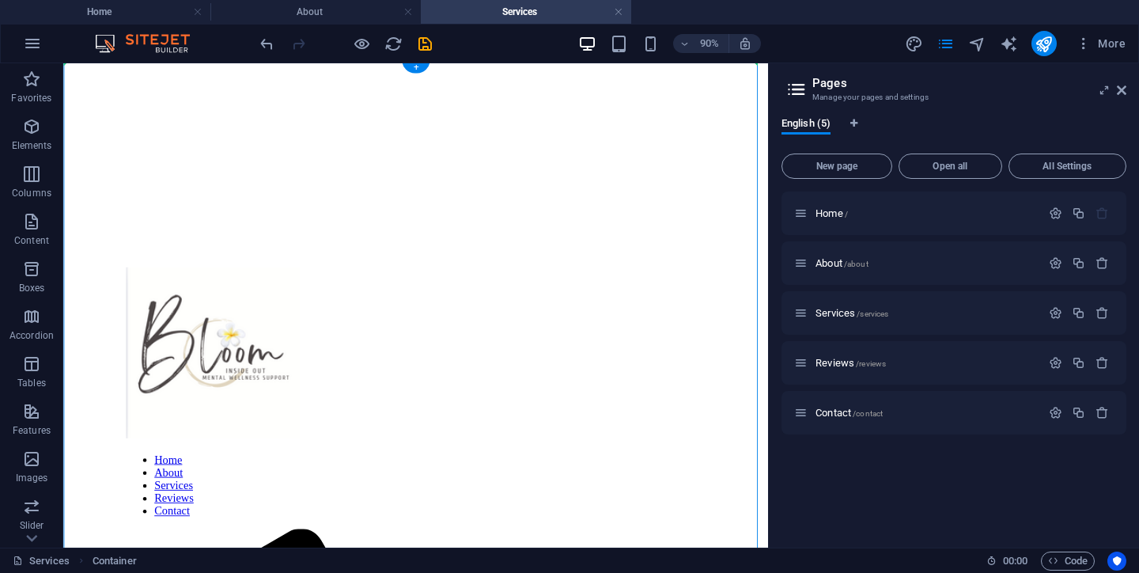
drag, startPoint x: 119, startPoint y: 354, endPoint x: 126, endPoint y: 268, distance: 85.8
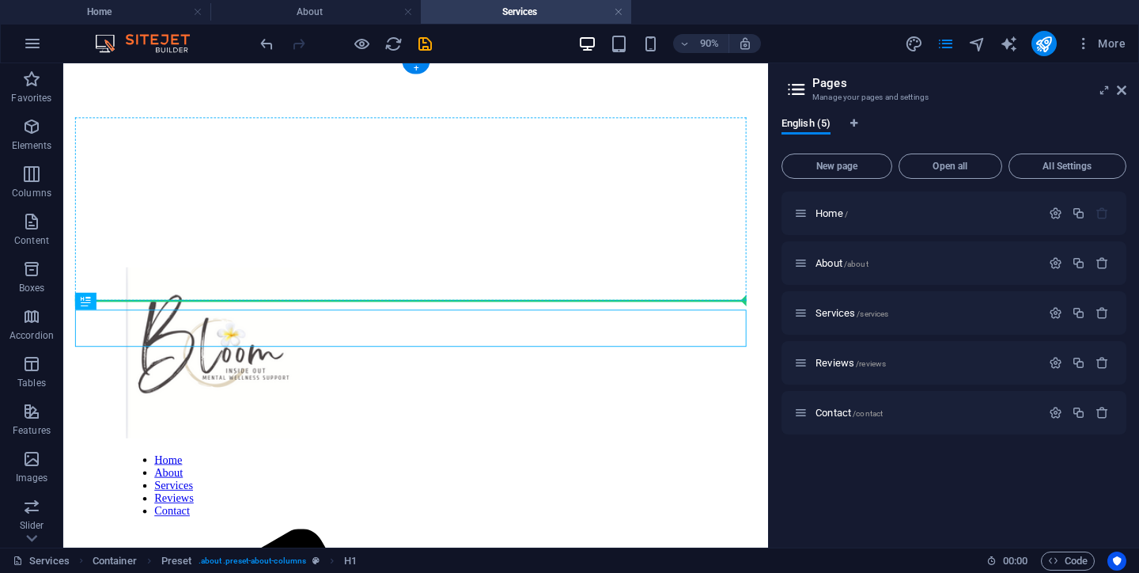
drag, startPoint x: 112, startPoint y: 369, endPoint x: 115, endPoint y: 304, distance: 65.0
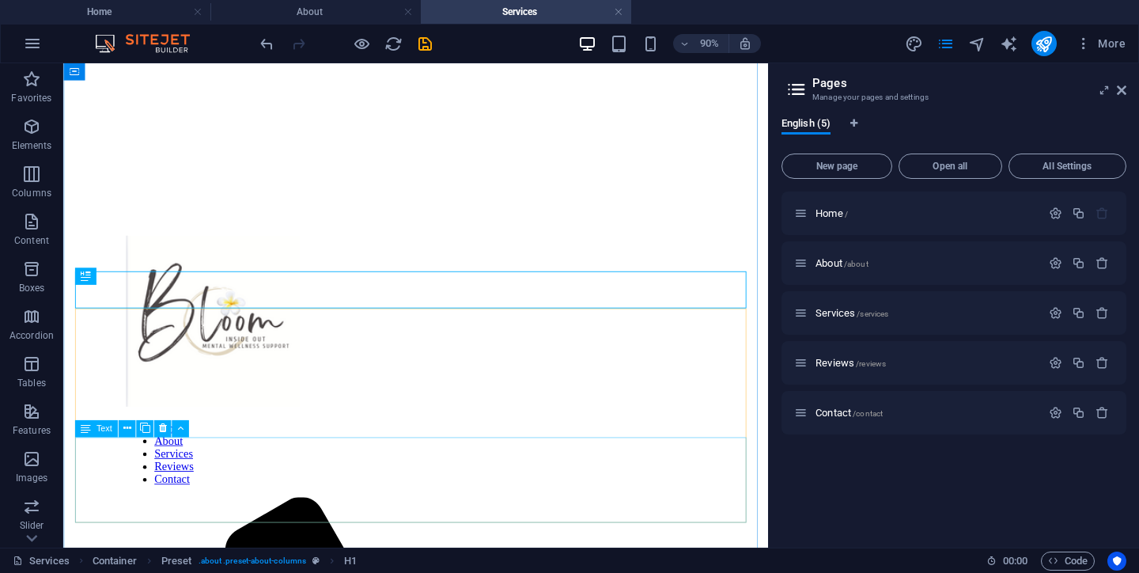
scroll to position [60, 0]
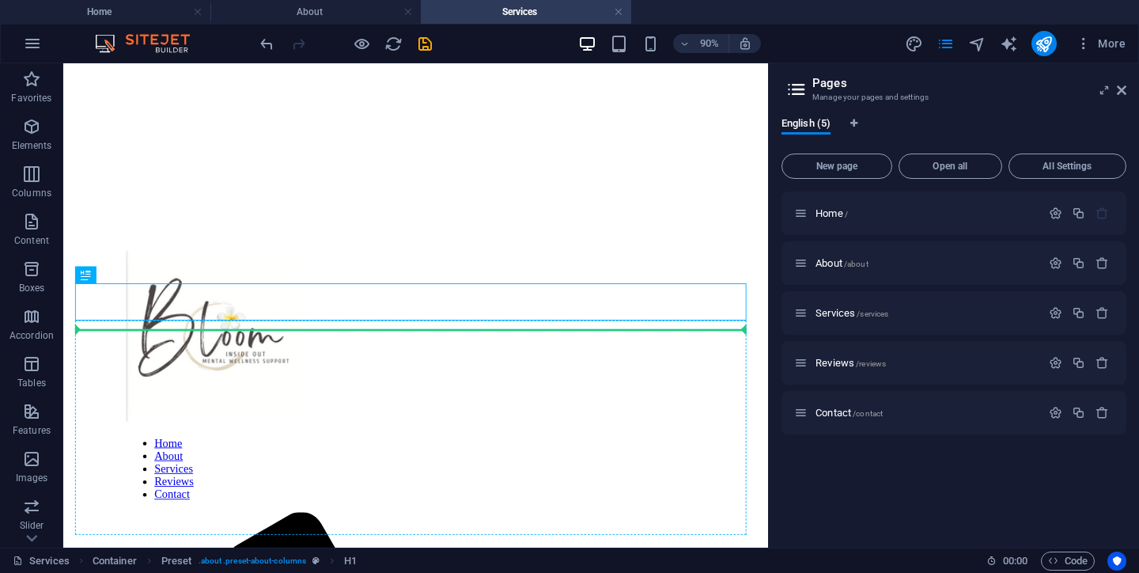
drag, startPoint x: 120, startPoint y: 332, endPoint x: 119, endPoint y: 366, distance: 34.1
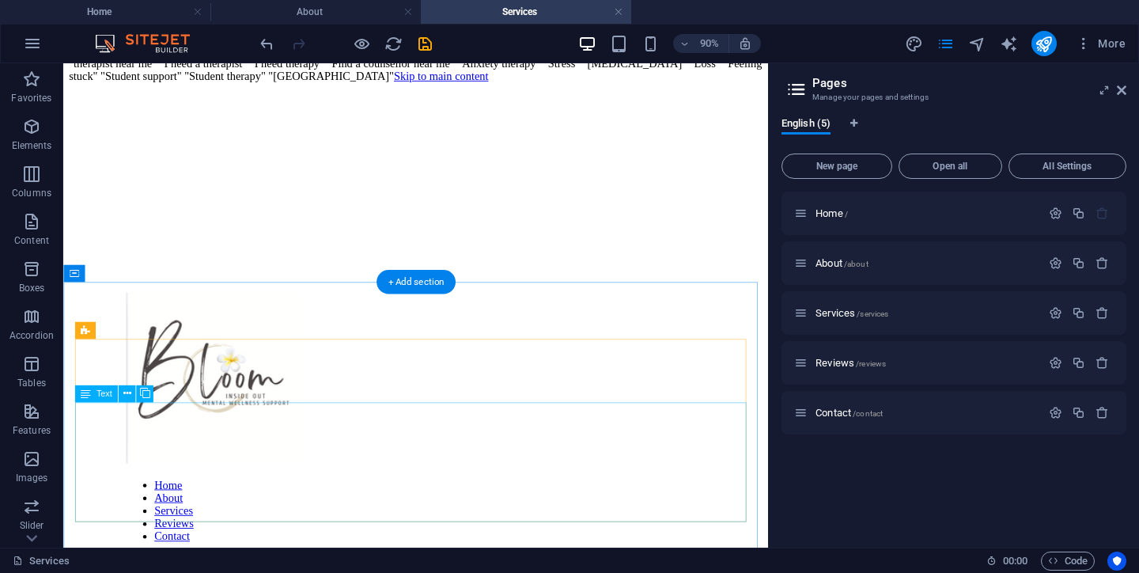
scroll to position [0, 0]
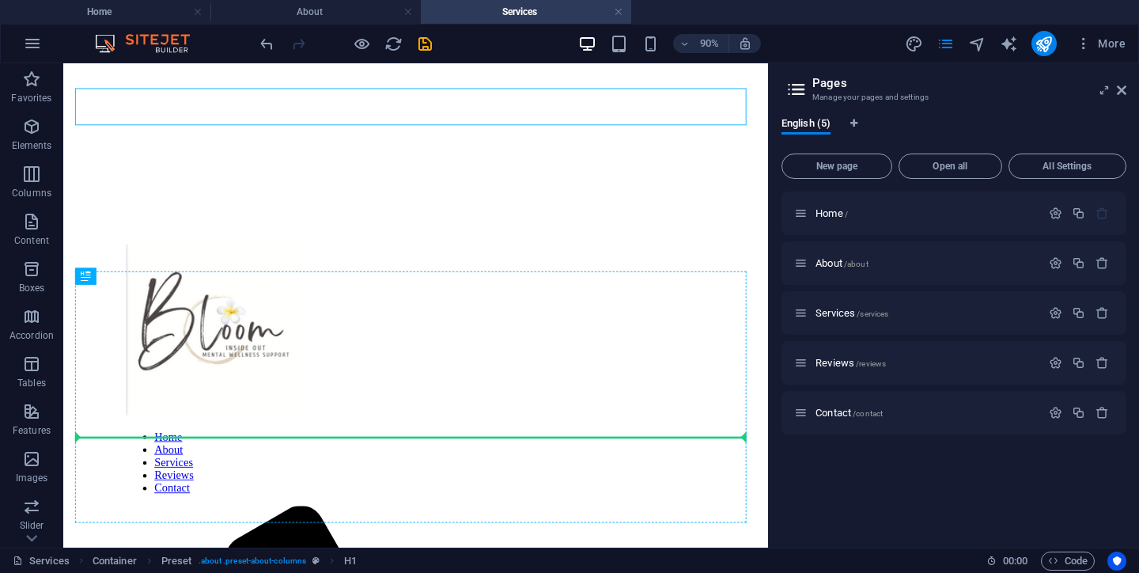
scroll to position [74, 0]
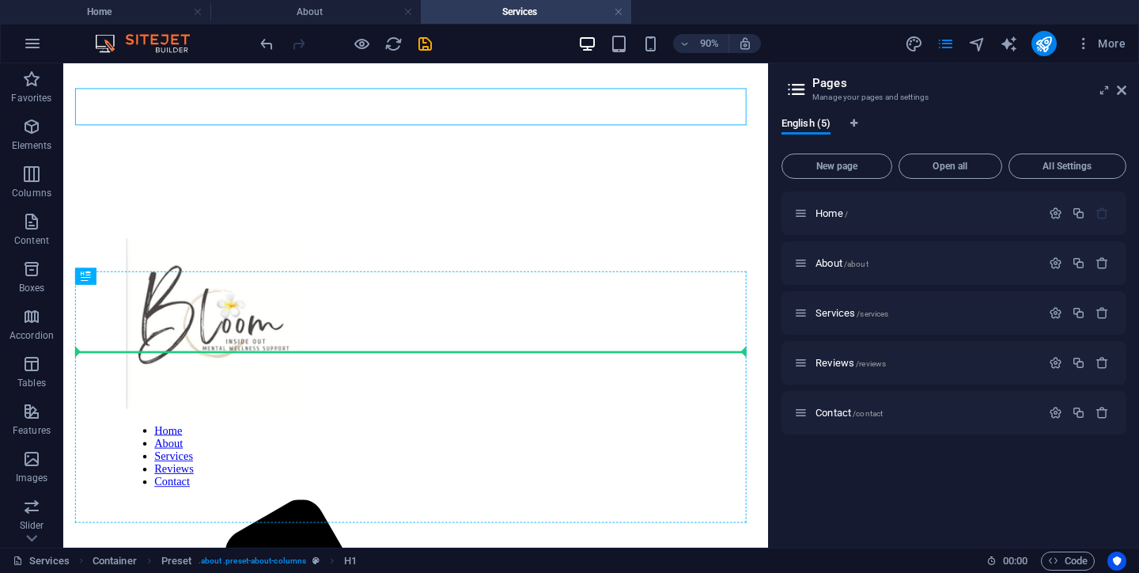
drag, startPoint x: 93, startPoint y: 400, endPoint x: 94, endPoint y: 373, distance: 27.7
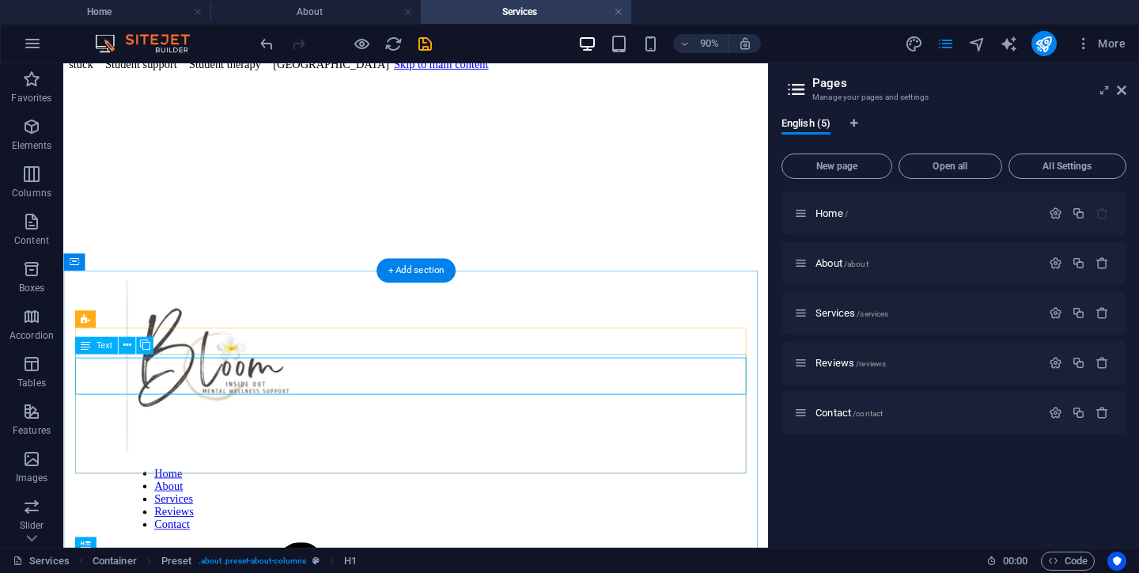
scroll to position [0, 0]
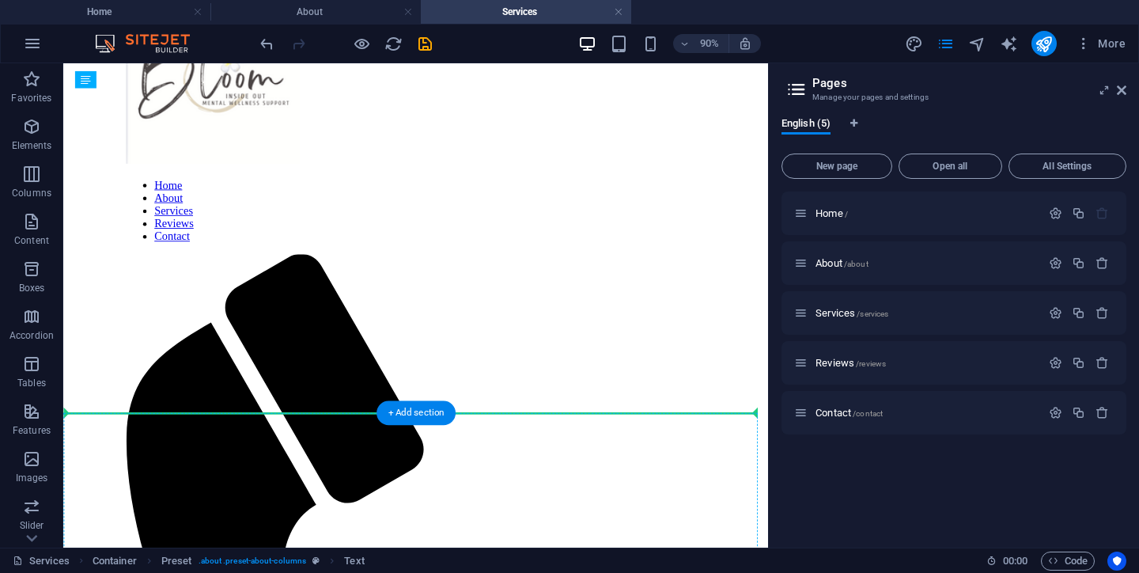
scroll to position [362, 0]
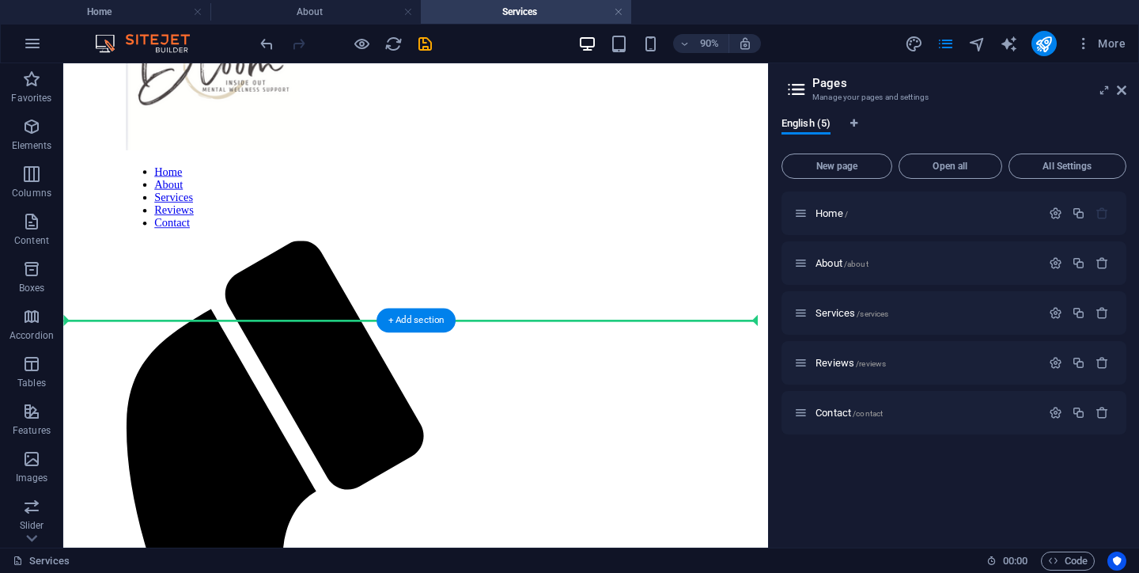
drag, startPoint x: 450, startPoint y: 390, endPoint x: 447, endPoint y: 295, distance: 95.0
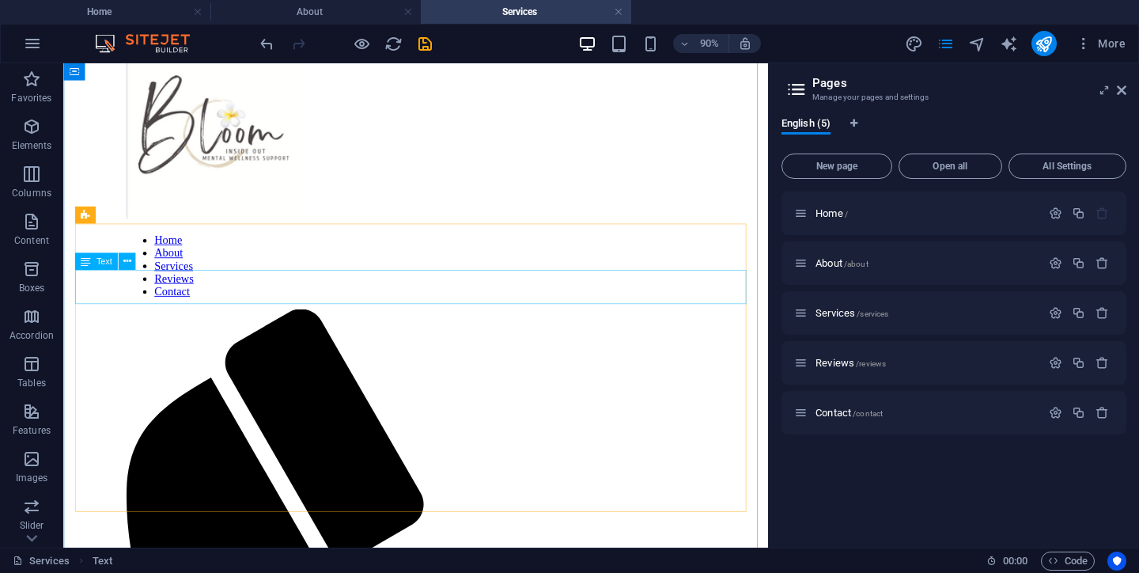
scroll to position [26, 0]
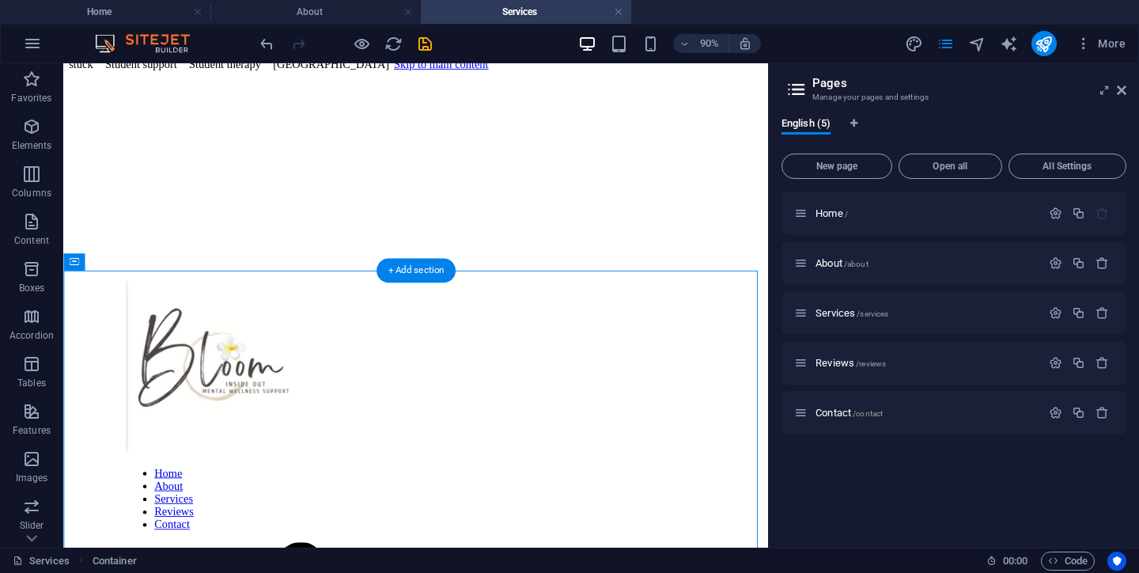
drag, startPoint x: 154, startPoint y: 373, endPoint x: 138, endPoint y: 505, distance: 132.3
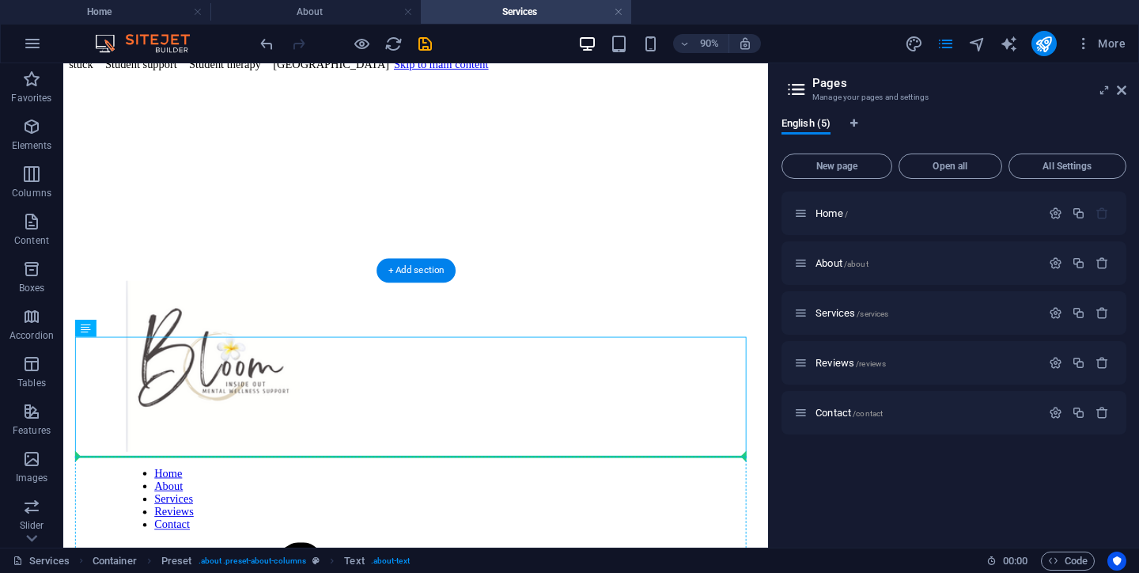
drag, startPoint x: 96, startPoint y: 379, endPoint x: 93, endPoint y: 443, distance: 64.1
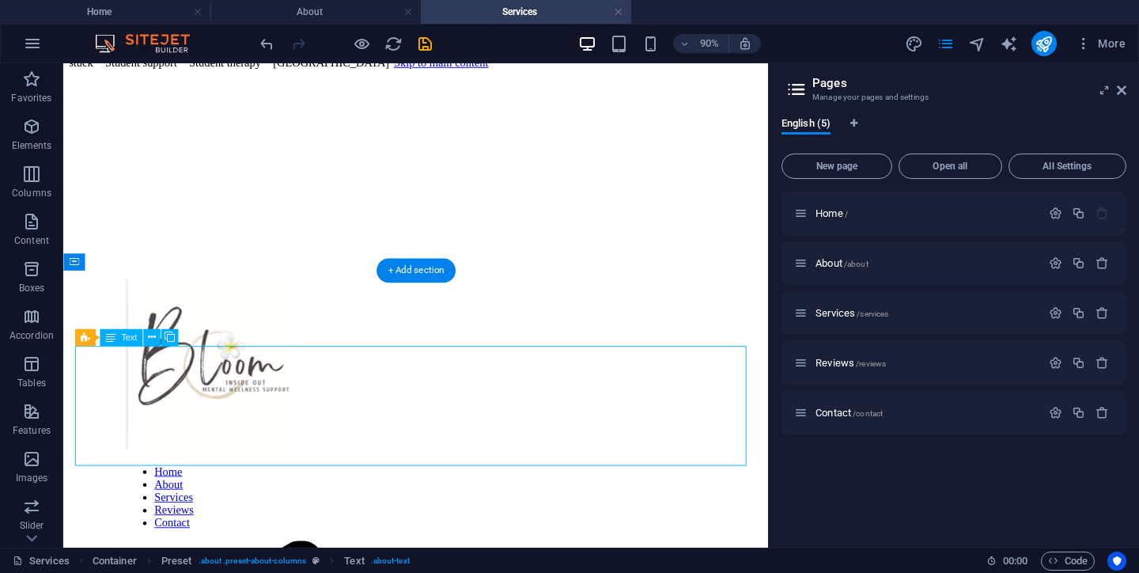
drag, startPoint x: 93, startPoint y: 385, endPoint x: 94, endPoint y: 516, distance: 130.6
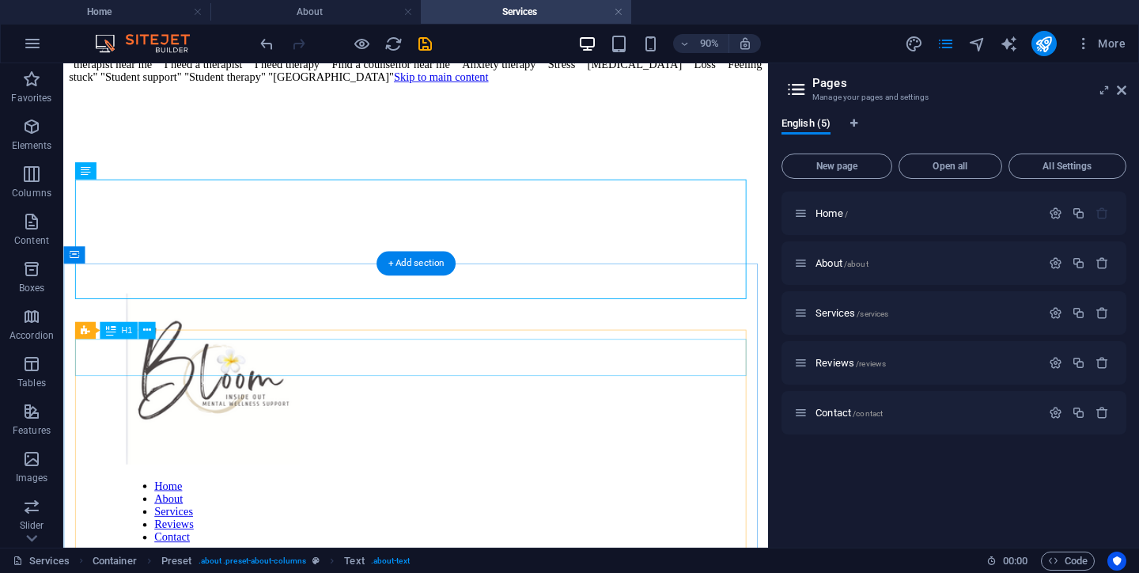
scroll to position [0, 0]
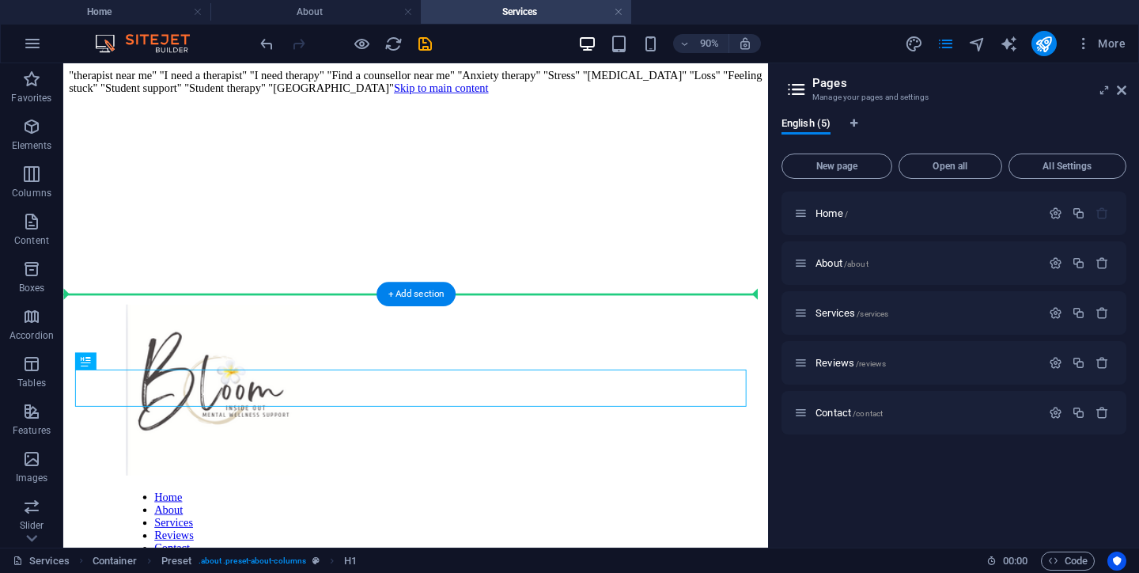
drag, startPoint x: 173, startPoint y: 427, endPoint x: 173, endPoint y: 377, distance: 49.8
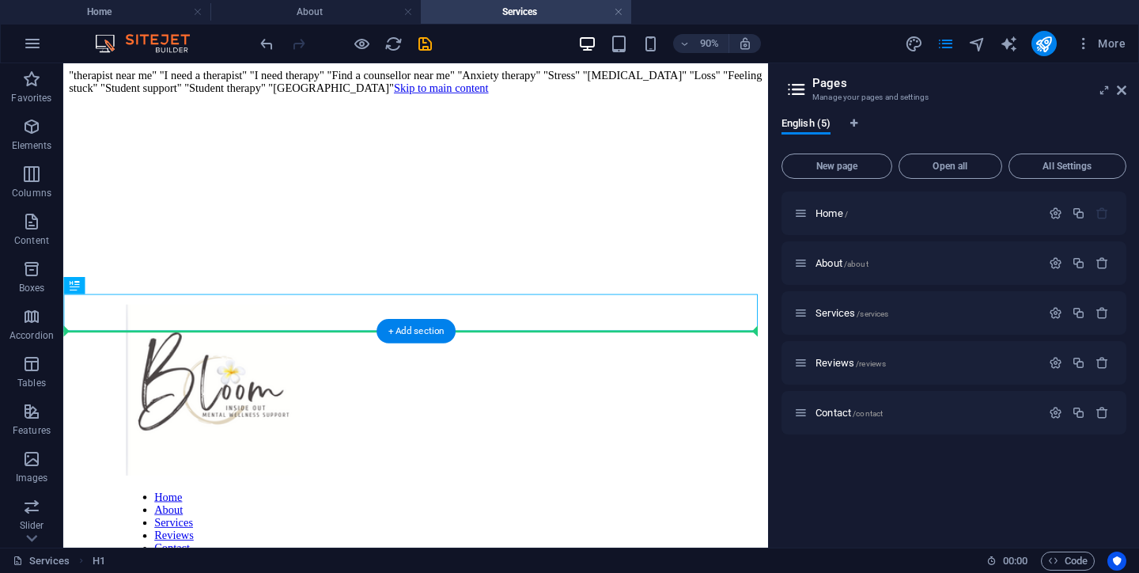
drag, startPoint x: 165, startPoint y: 347, endPoint x: 183, endPoint y: 395, distance: 50.8
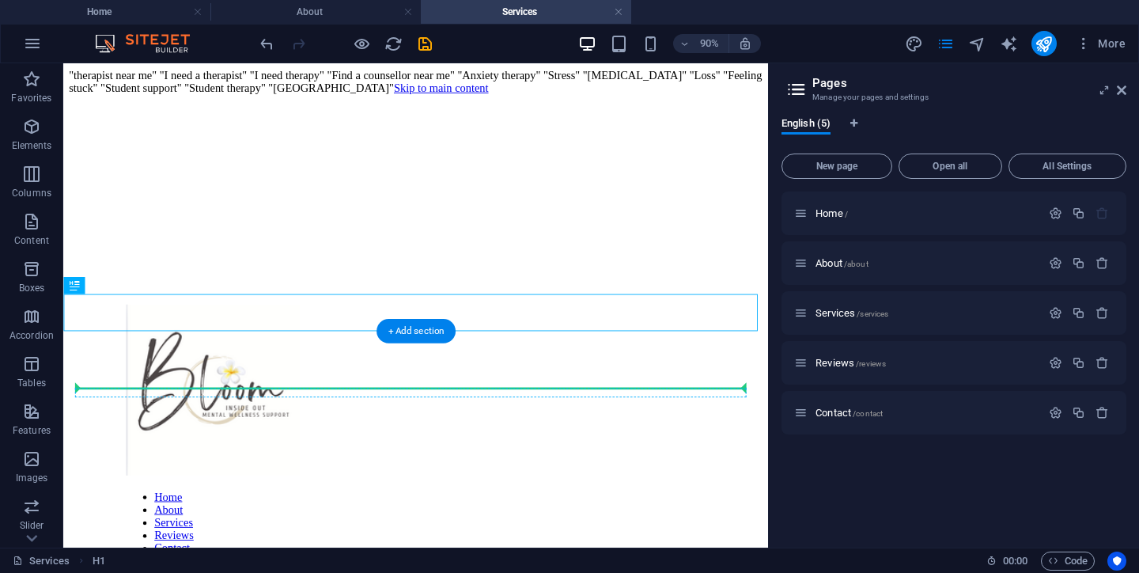
drag, startPoint x: 174, startPoint y: 344, endPoint x: 203, endPoint y: 425, distance: 85.9
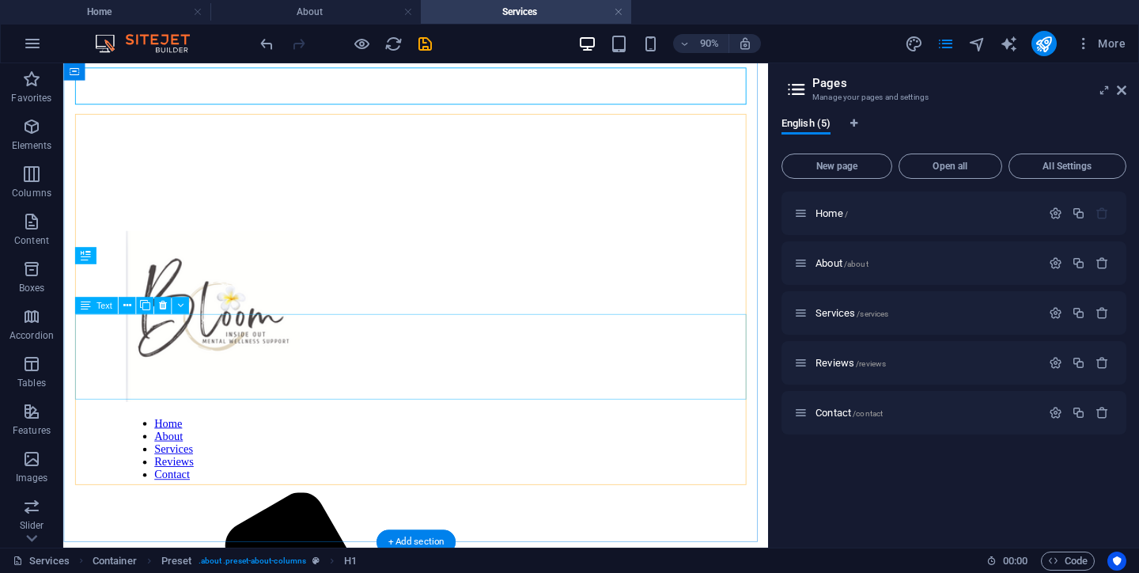
scroll to position [64, 0]
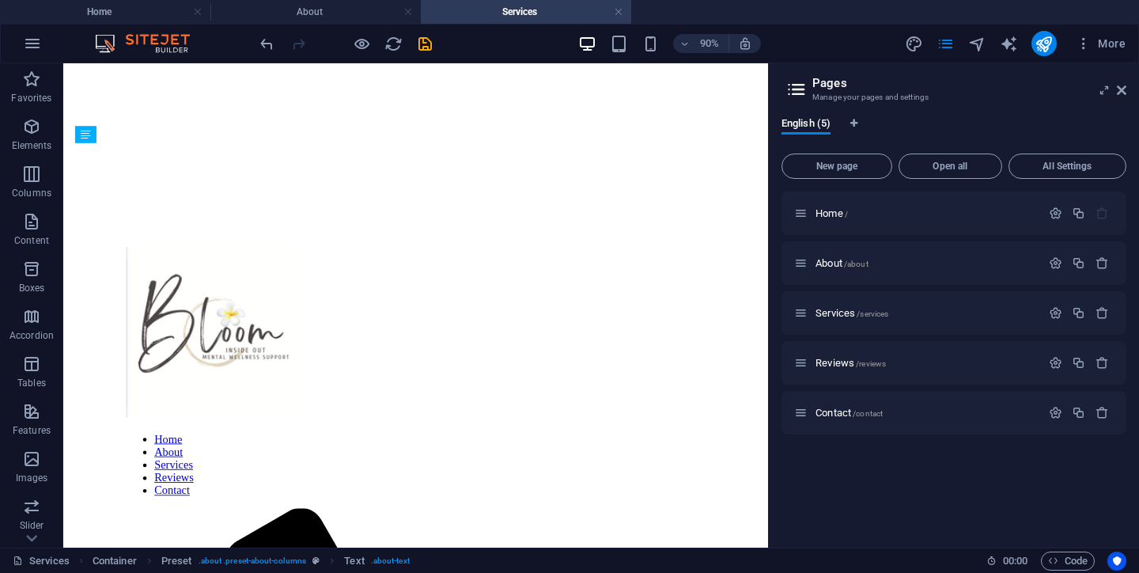
drag, startPoint x: 154, startPoint y: 405, endPoint x: 163, endPoint y: 299, distance: 106.4
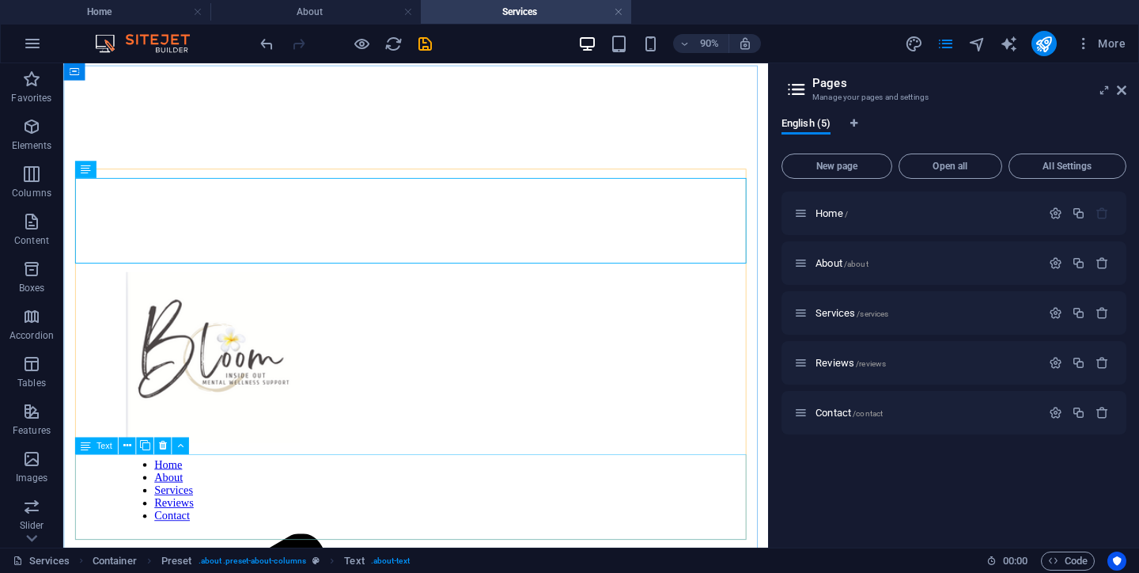
scroll to position [32, 0]
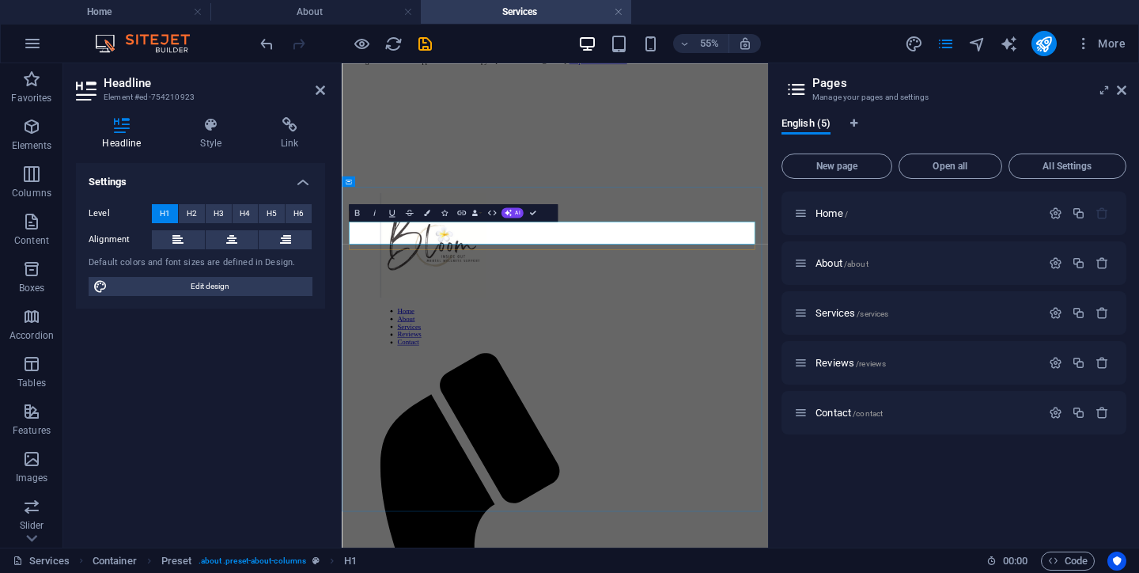
click at [203, 443] on div "Settings Level H1 H2 H3 H4 H5 H6 Alignment Default colors and font sizes are de…" at bounding box center [200, 349] width 249 height 372
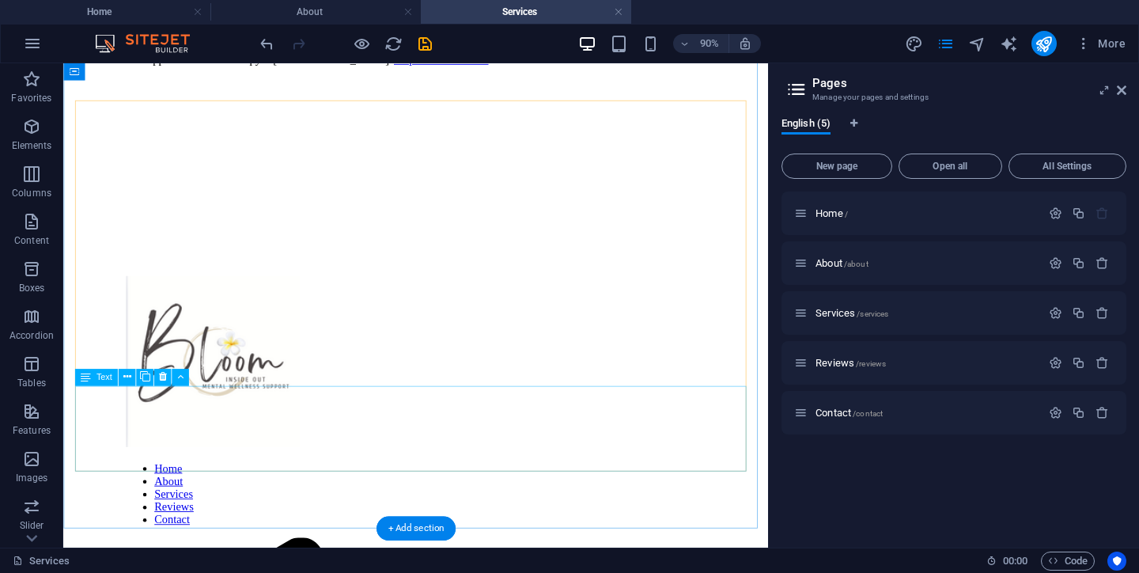
scroll to position [112, 0]
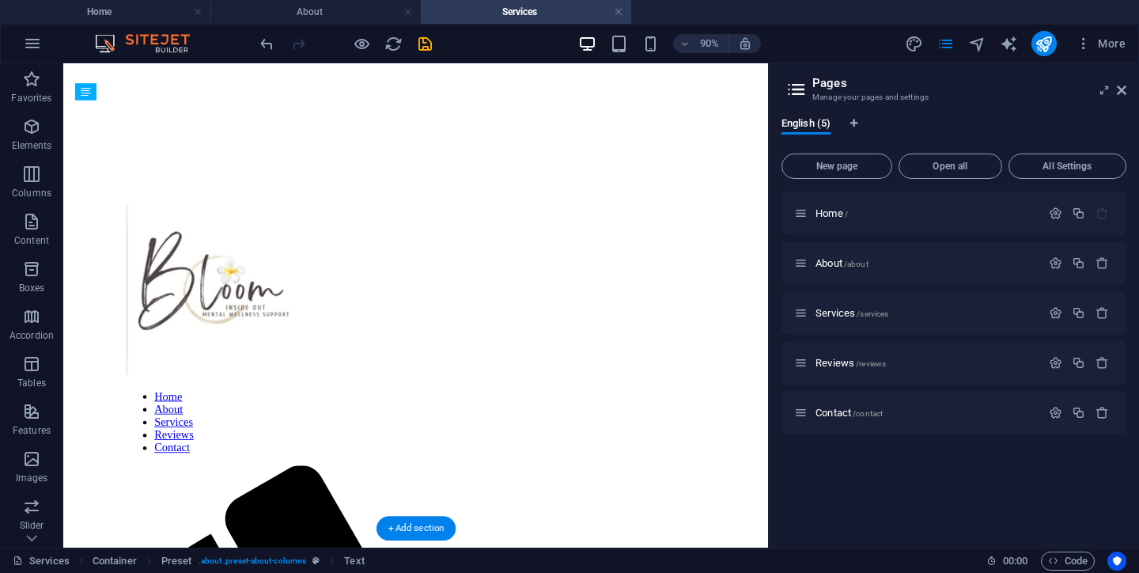
drag, startPoint x: 651, startPoint y: 367, endPoint x: 658, endPoint y: 298, distance: 69.2
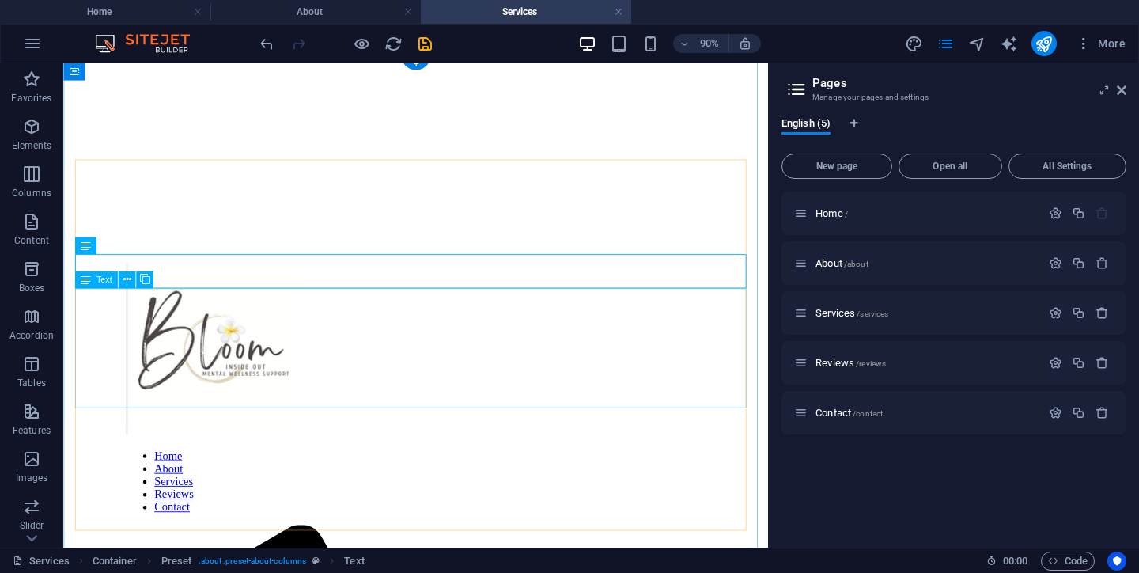
scroll to position [16, 0]
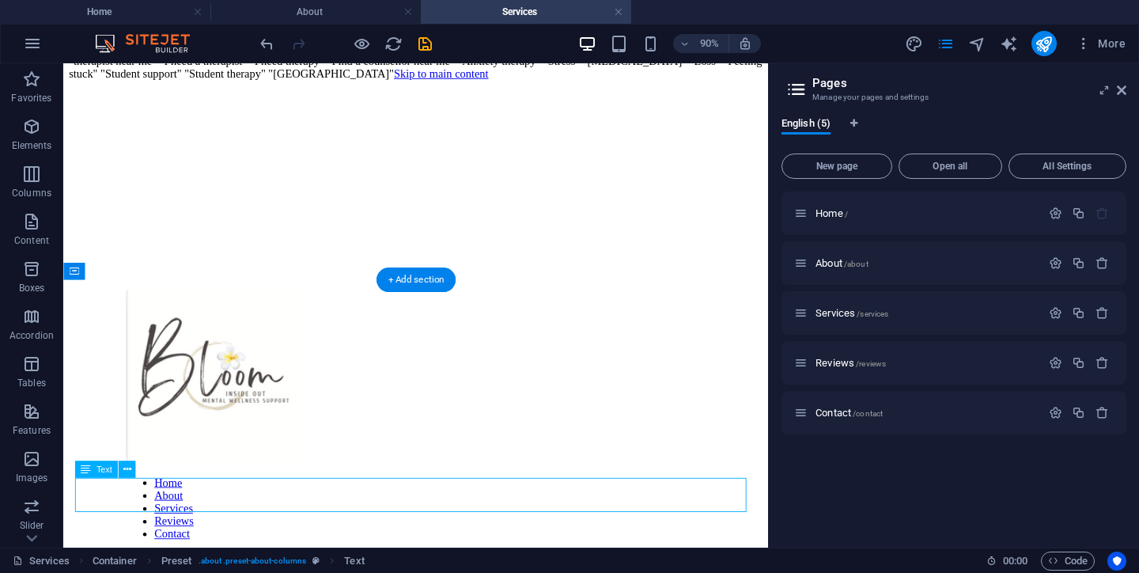
scroll to position [42, 0]
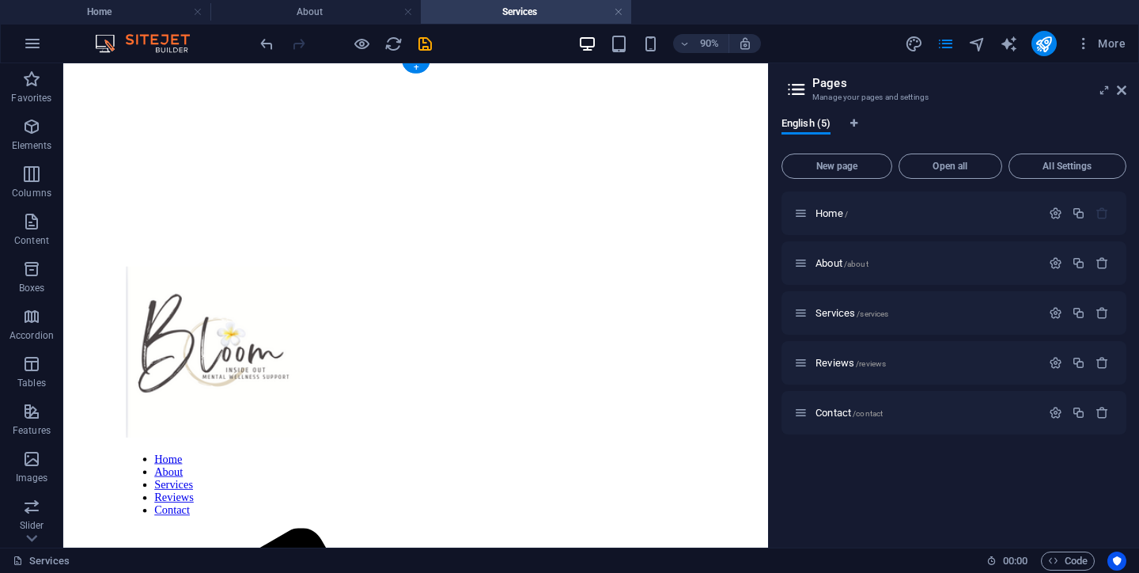
drag, startPoint x: 778, startPoint y: 537, endPoint x: 761, endPoint y: 313, distance: 224.5
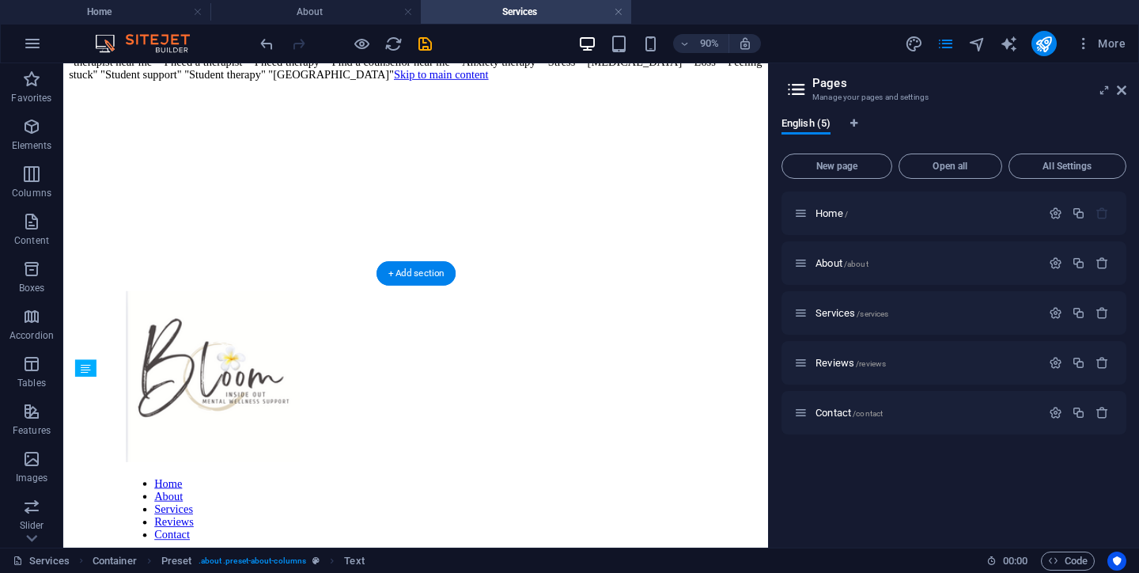
scroll to position [23, 0]
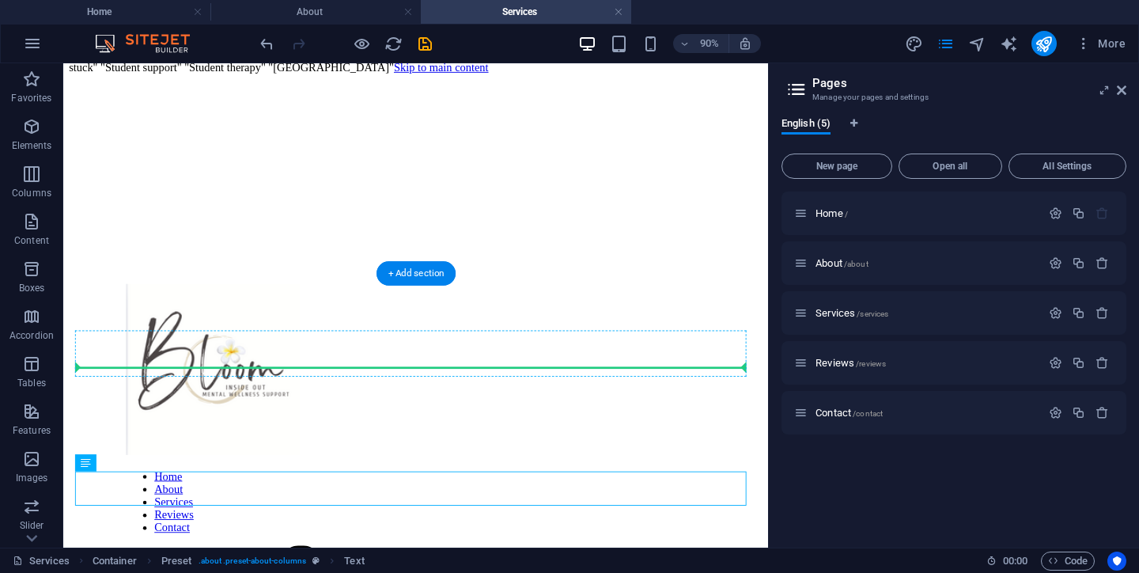
drag, startPoint x: 712, startPoint y: 546, endPoint x: 712, endPoint y: 385, distance: 160.6
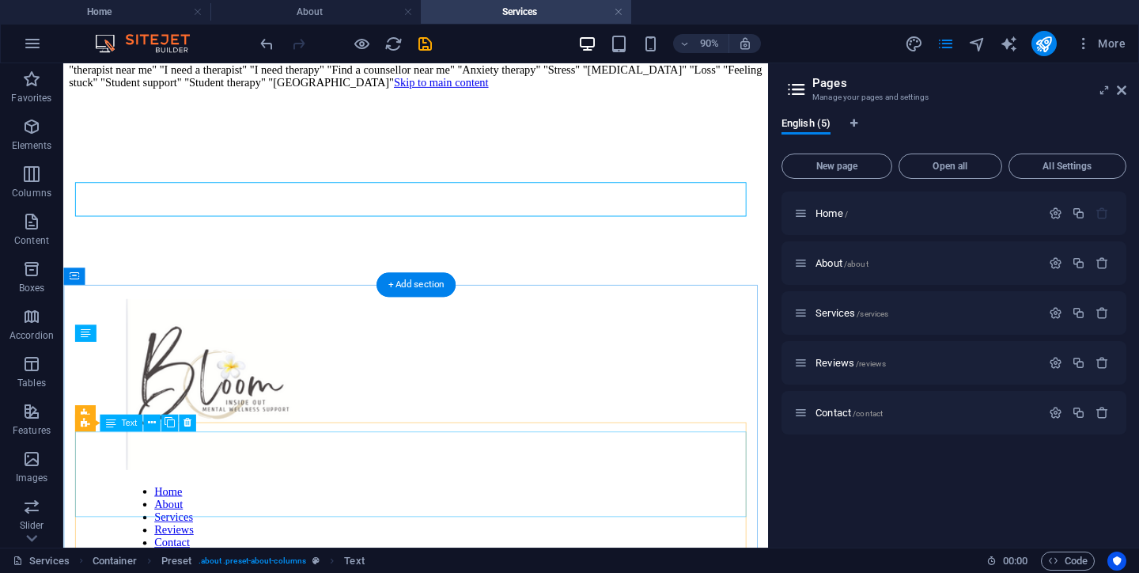
scroll to position [0, 0]
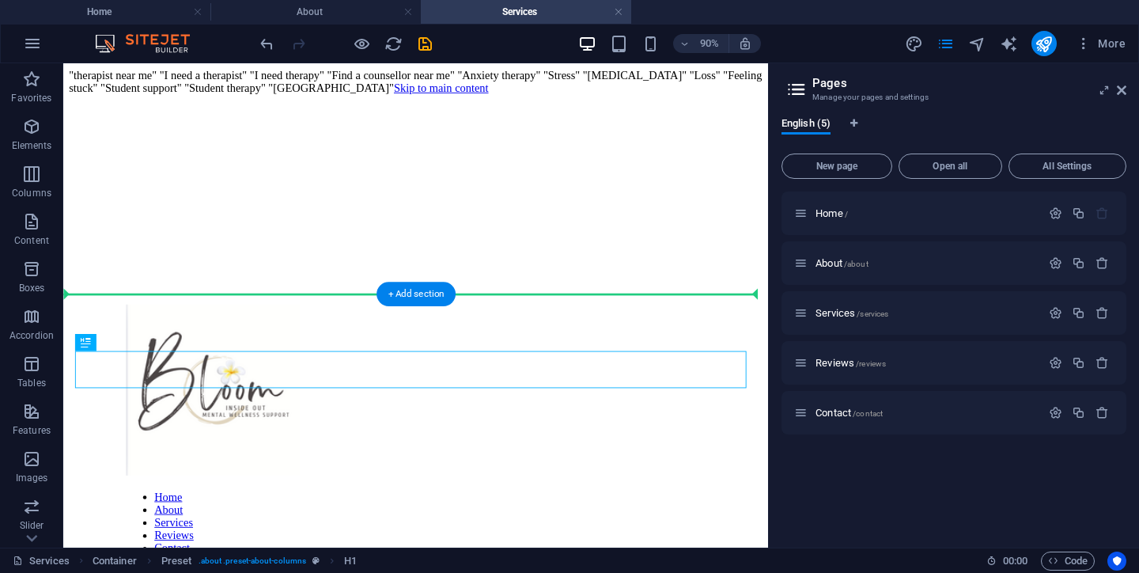
drag, startPoint x: 165, startPoint y: 402, endPoint x: 169, endPoint y: 374, distance: 27.9
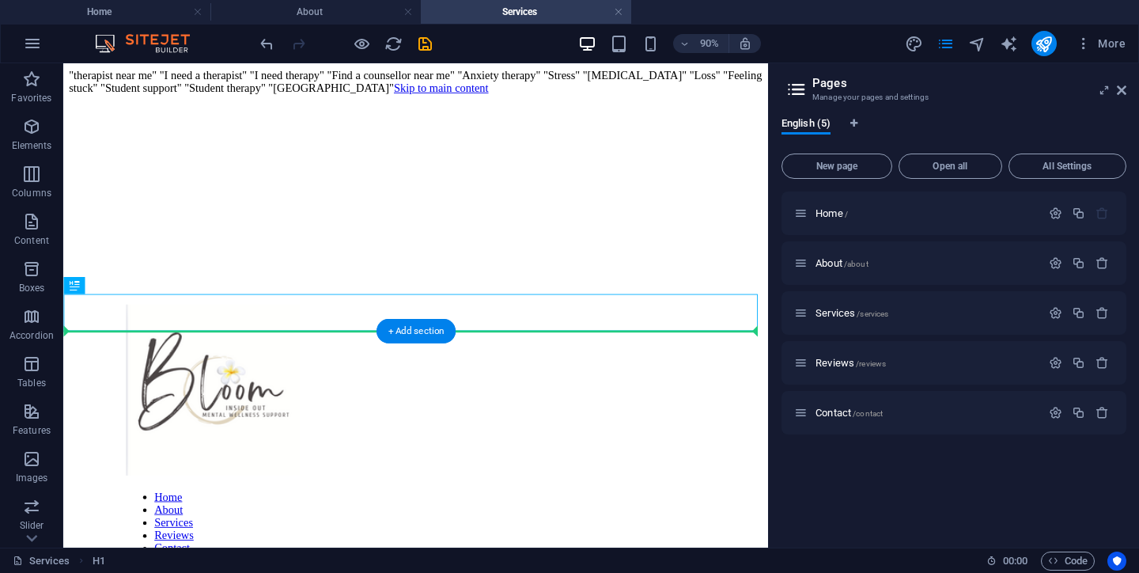
drag, startPoint x: 174, startPoint y: 351, endPoint x: 185, endPoint y: 378, distance: 29.8
drag, startPoint x: 182, startPoint y: 354, endPoint x: 169, endPoint y: 414, distance: 60.8
drag, startPoint x: 120, startPoint y: 343, endPoint x: 127, endPoint y: 417, distance: 73.9
drag, startPoint x: 169, startPoint y: 350, endPoint x: 222, endPoint y: 422, distance: 89.4
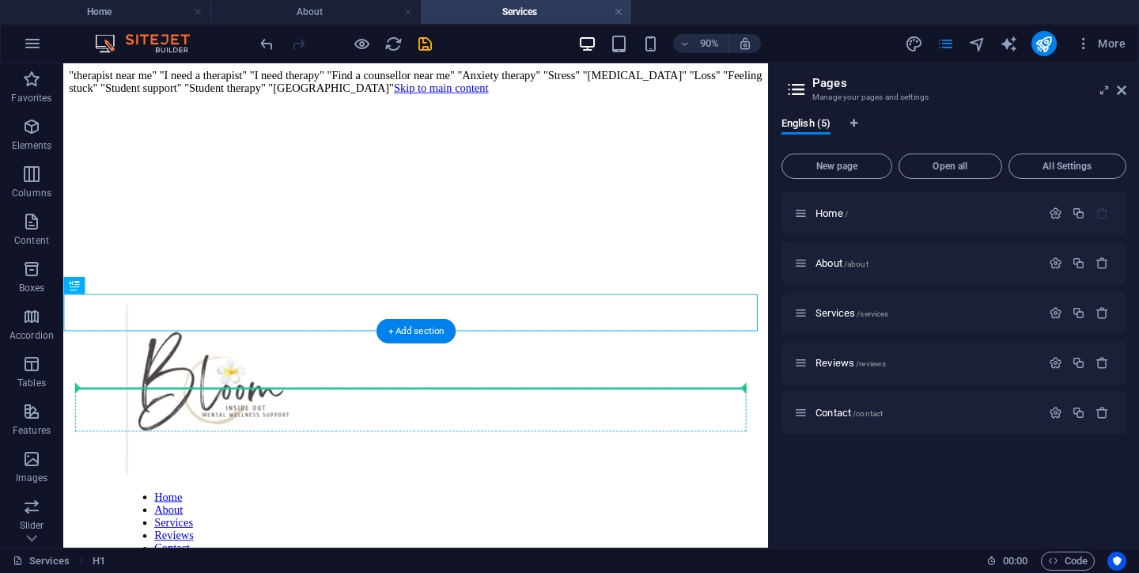
drag, startPoint x: 201, startPoint y: 345, endPoint x: 227, endPoint y: 430, distance: 88.6
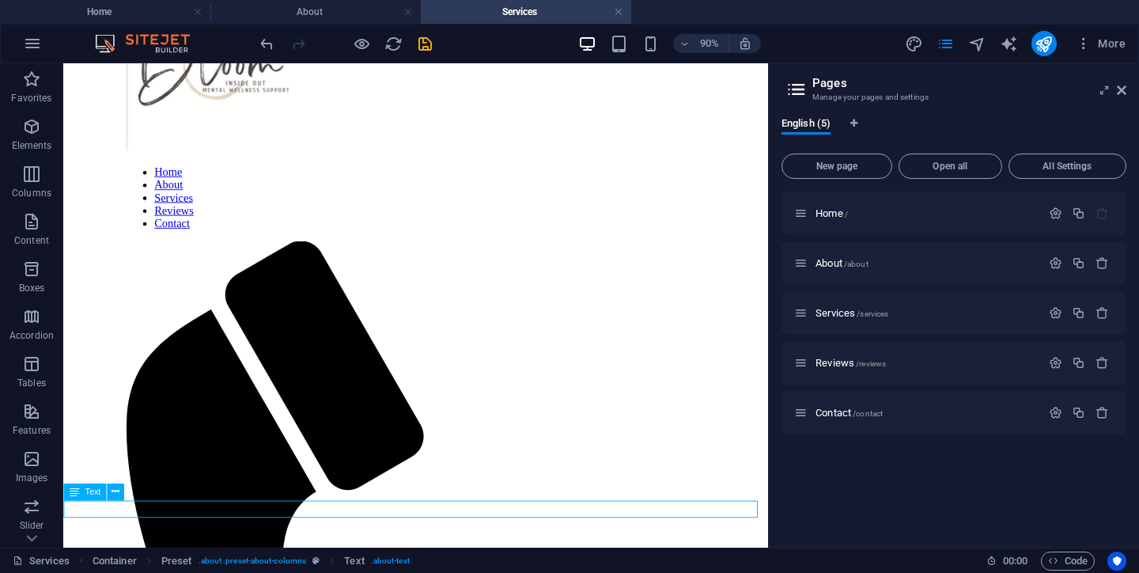
scroll to position [165, 0]
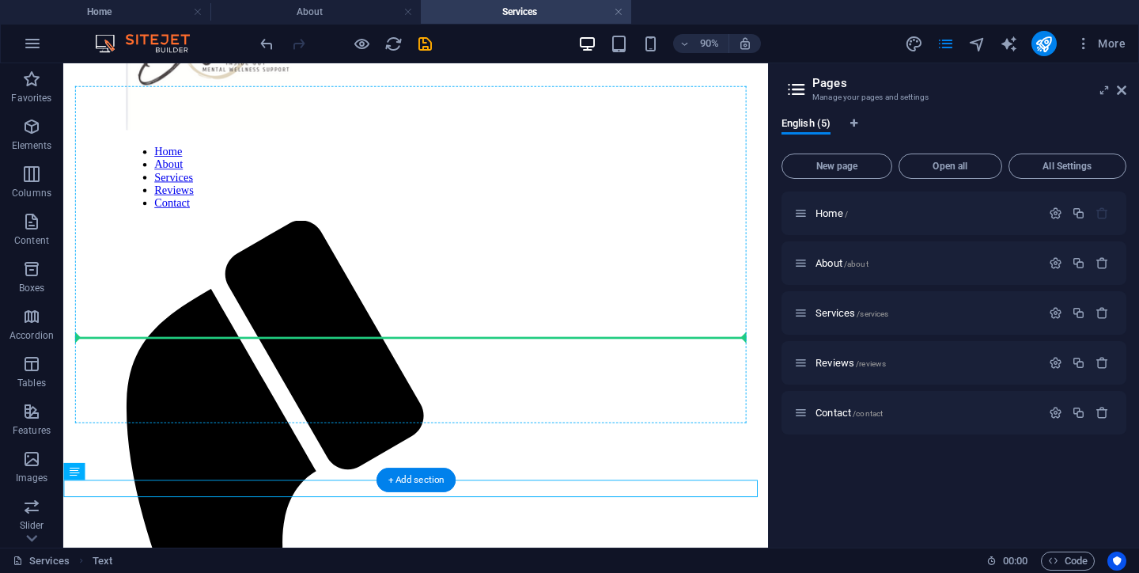
drag, startPoint x: 741, startPoint y: 559, endPoint x: 745, endPoint y: 371, distance: 187.6
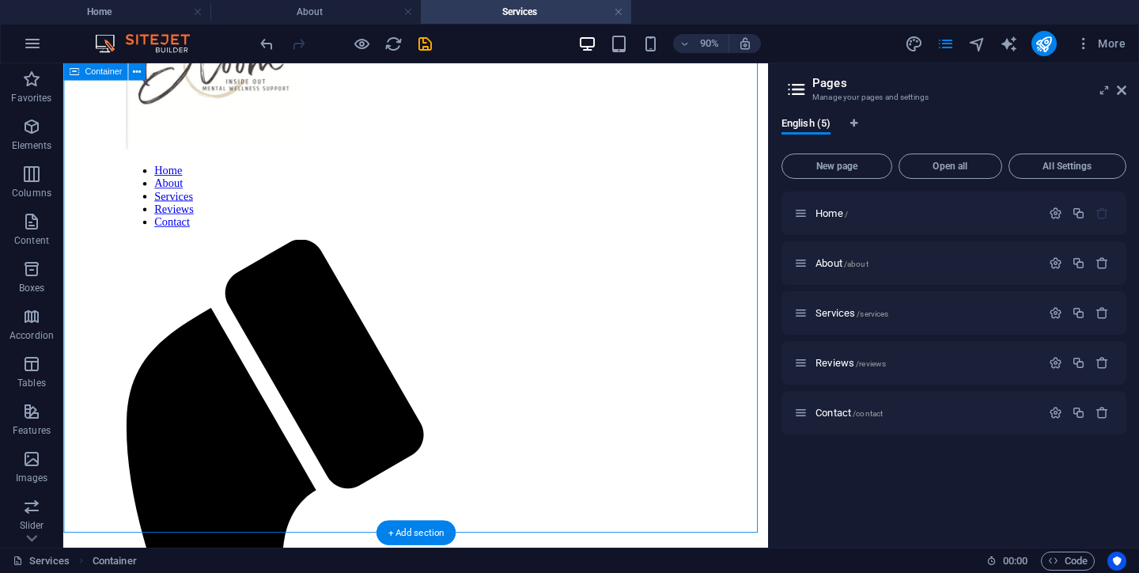
scroll to position [153, 0]
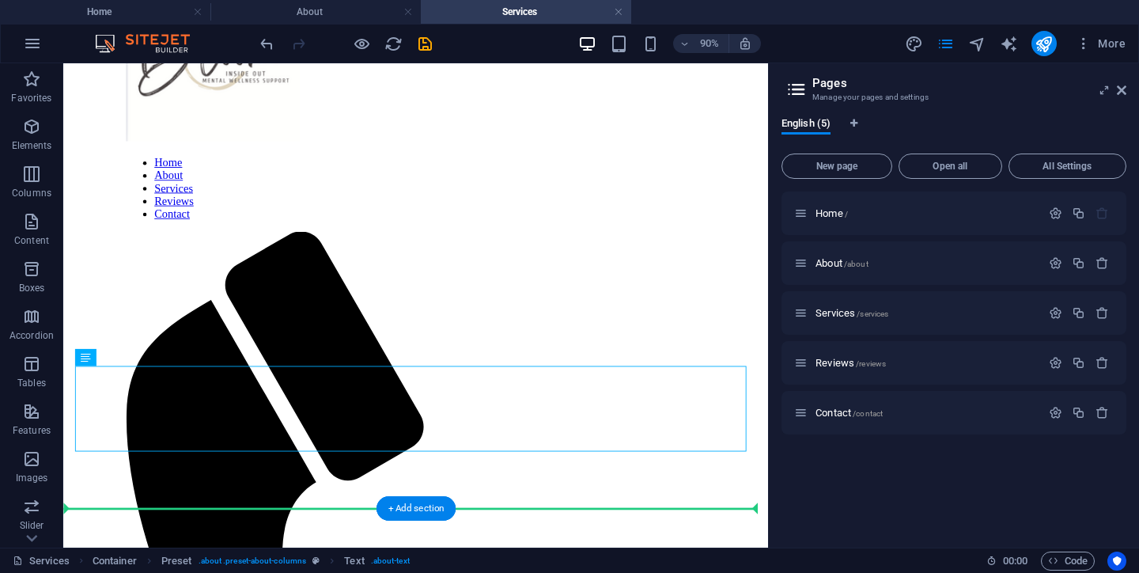
drag, startPoint x: 157, startPoint y: 468, endPoint x: 155, endPoint y: 501, distance: 33.3
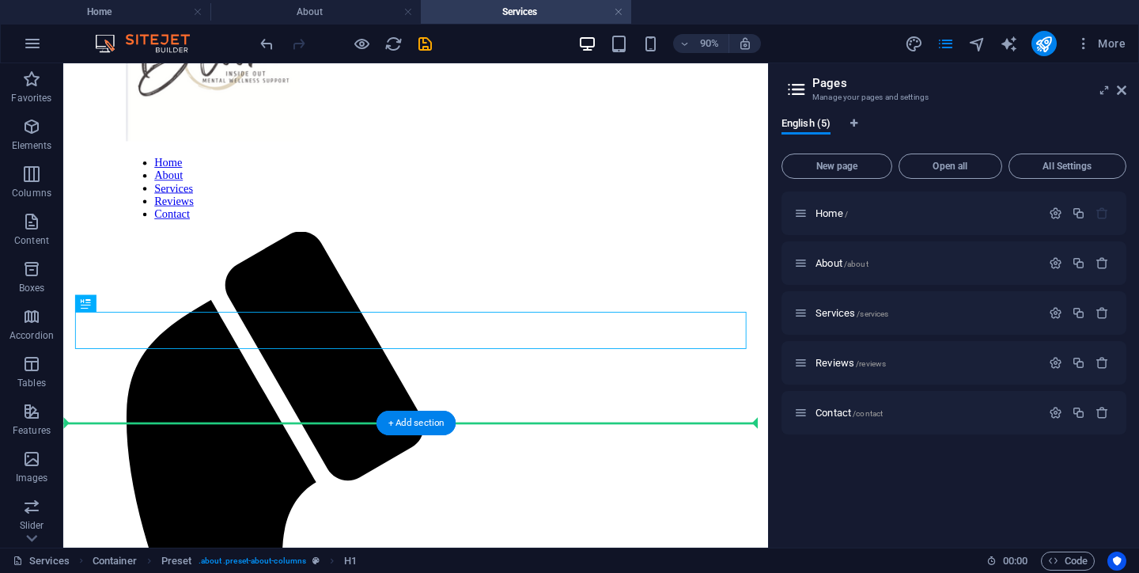
drag, startPoint x: 154, startPoint y: 363, endPoint x: 150, endPoint y: 404, distance: 41.3
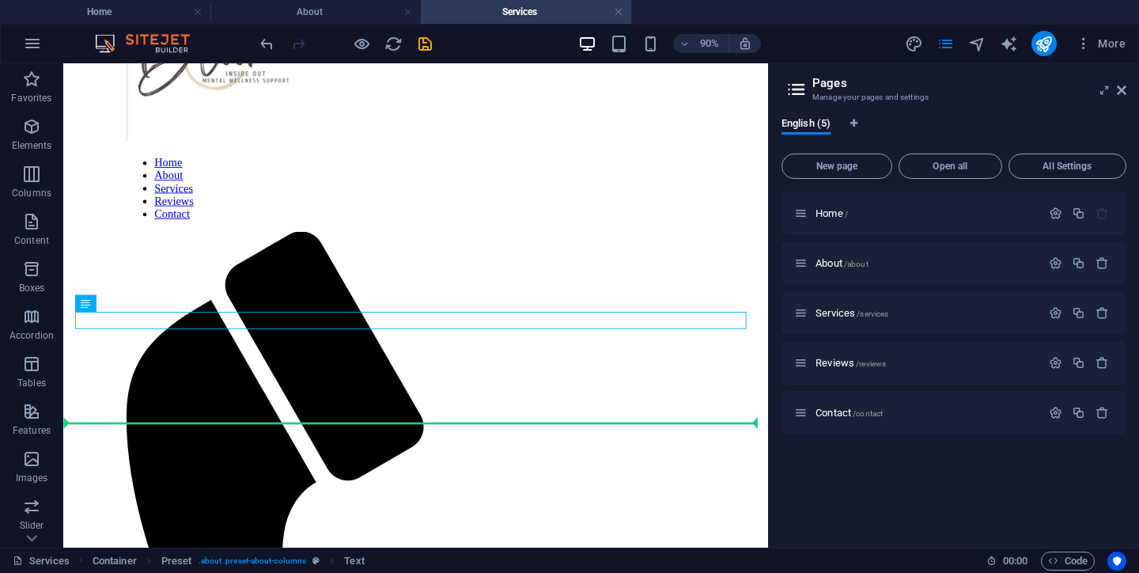
drag, startPoint x: 675, startPoint y: 351, endPoint x: 676, endPoint y: 445, distance: 94.2
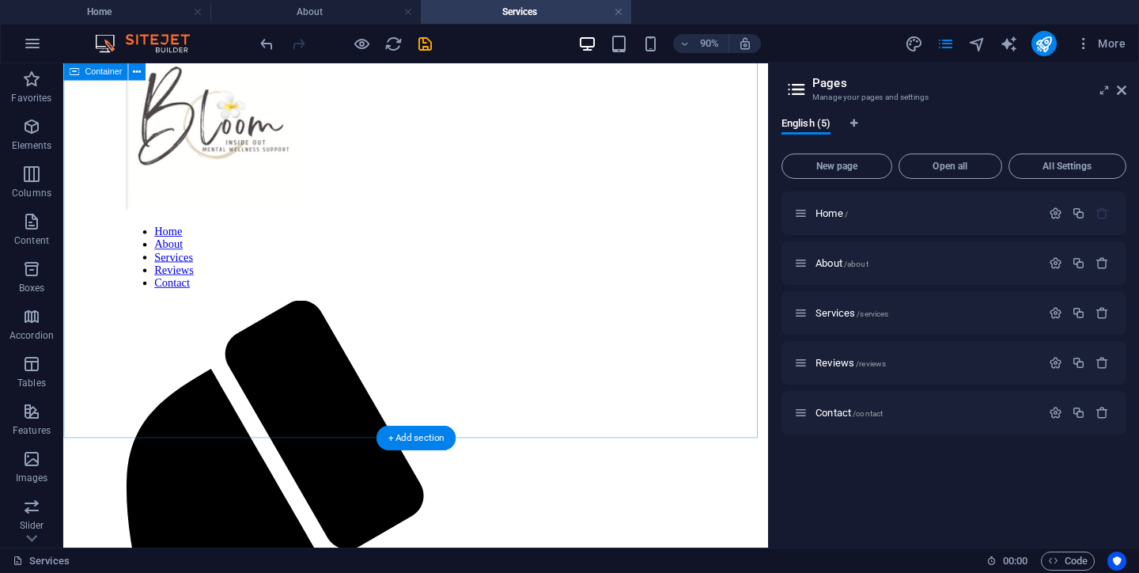
scroll to position [76, 0]
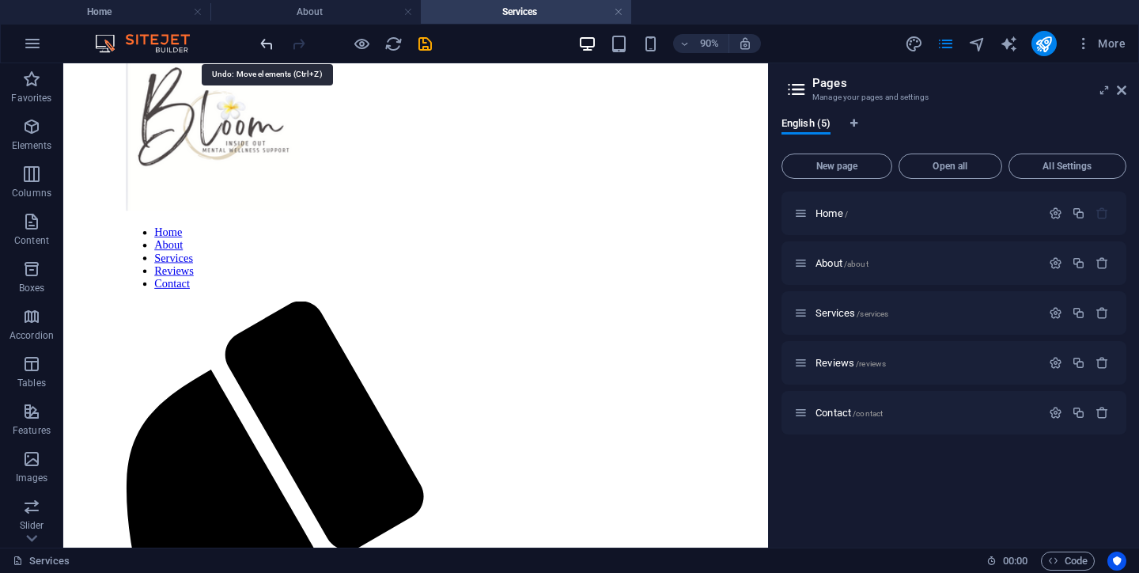
click at [263, 44] on icon "undo" at bounding box center [267, 44] width 18 height 18
click at [263, 43] on icon "undo" at bounding box center [267, 44] width 18 height 18
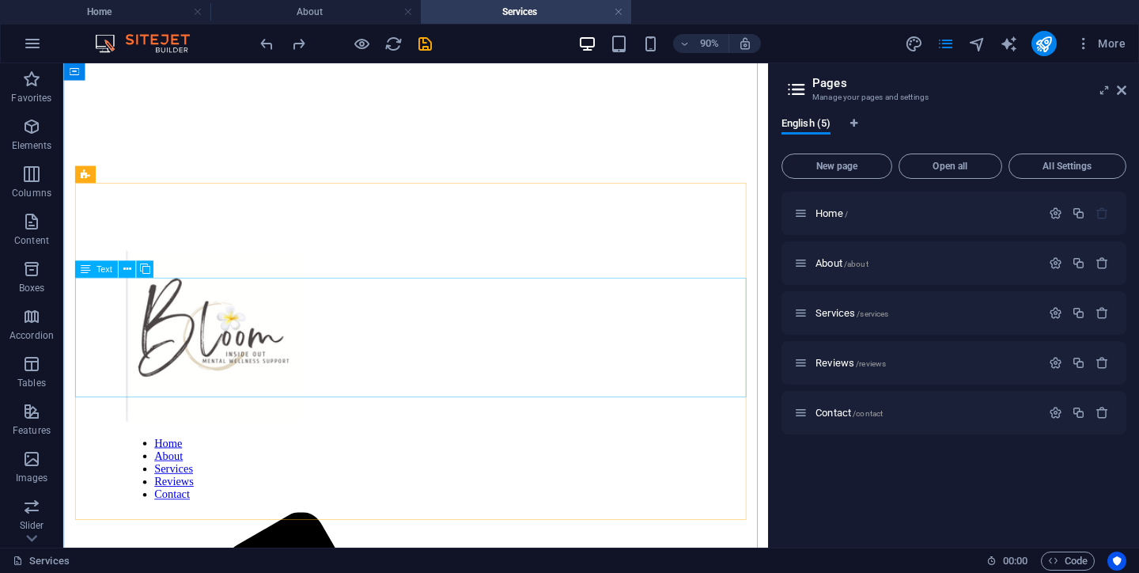
scroll to position [58, 0]
drag, startPoint x: 207, startPoint y: 492, endPoint x: 223, endPoint y: 295, distance: 197.7
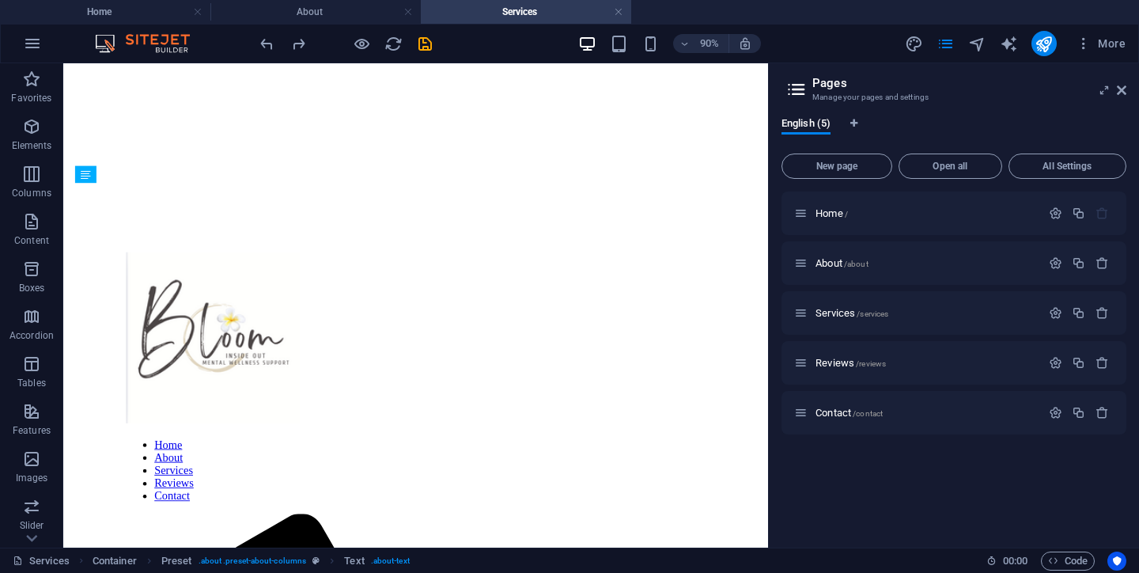
drag, startPoint x: 93, startPoint y: 505, endPoint x: 104, endPoint y: 321, distance: 183.9
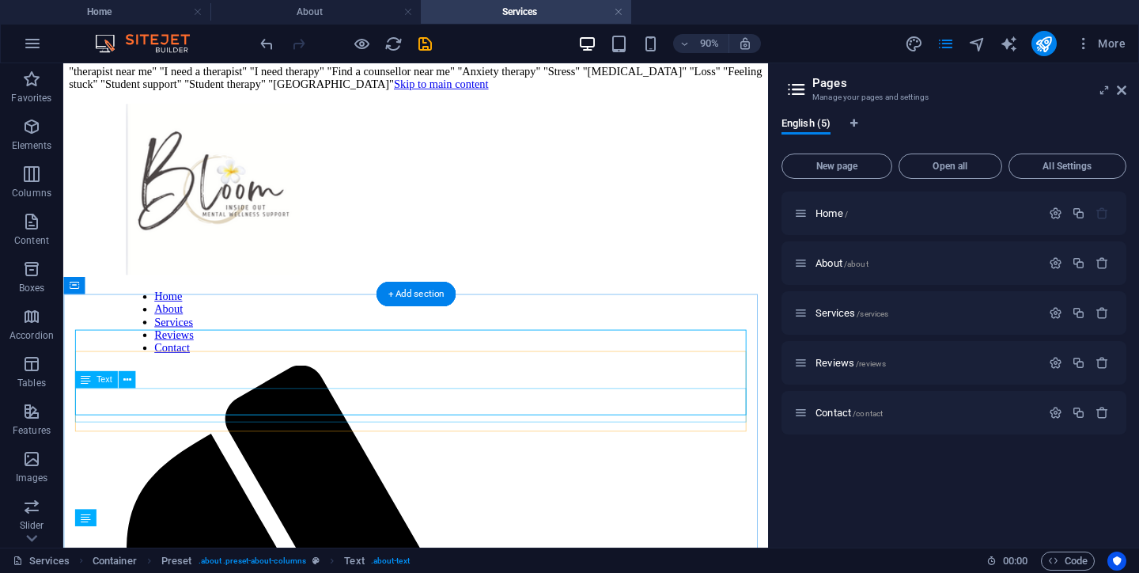
scroll to position [0, 0]
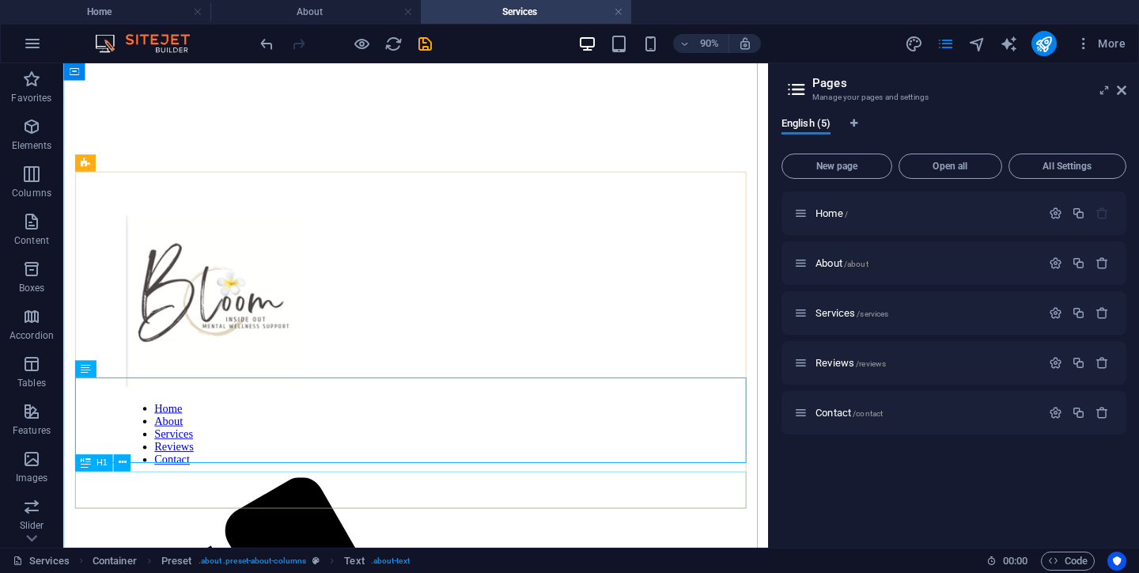
scroll to position [110, 0]
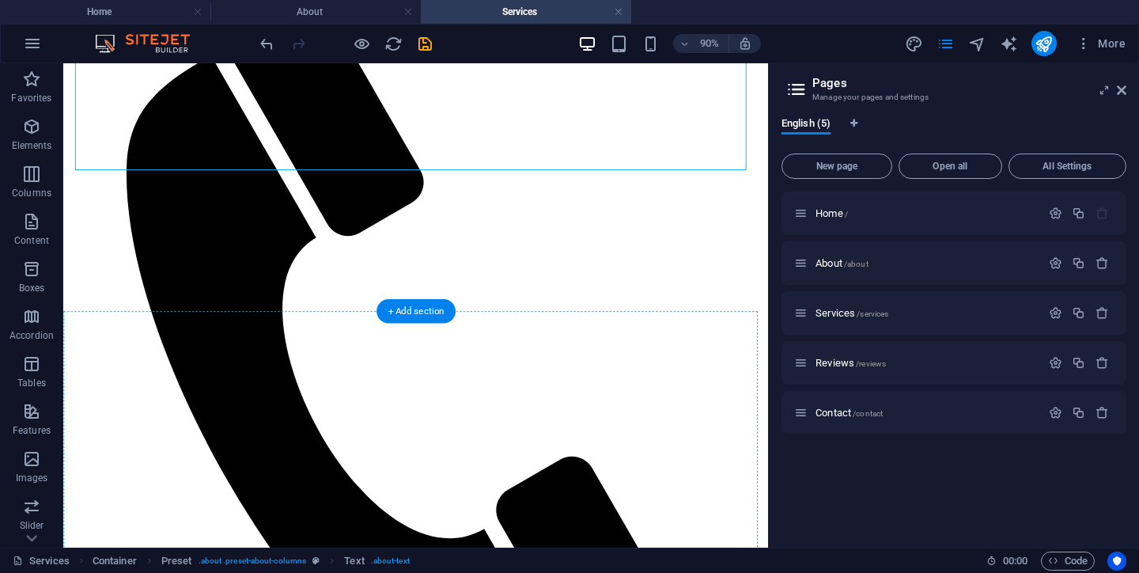
scroll to position [431, 0]
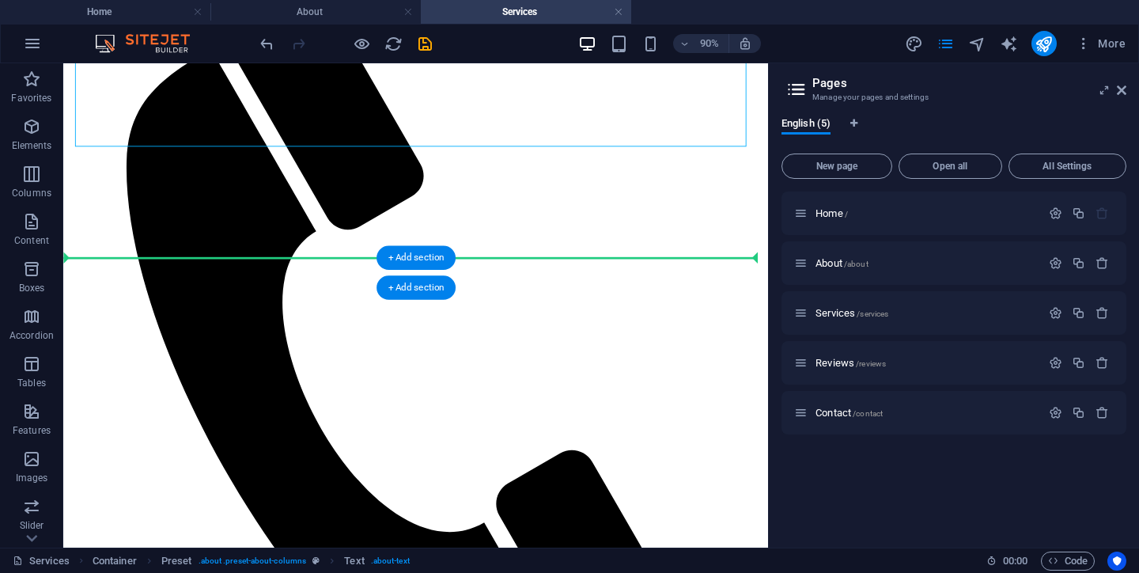
drag, startPoint x: 178, startPoint y: 425, endPoint x: 189, endPoint y: 289, distance: 136.5
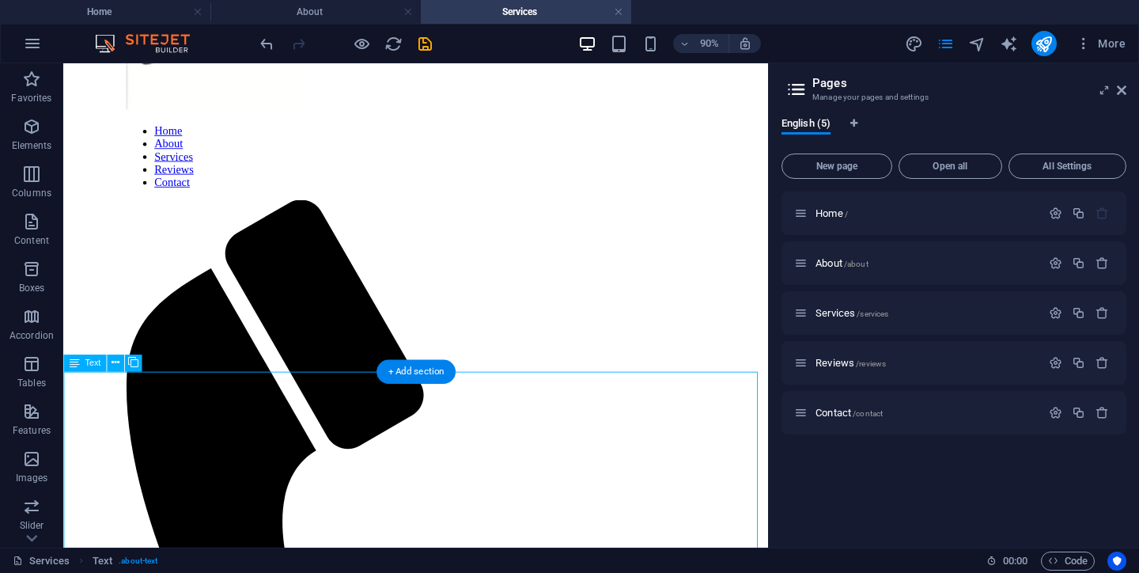
scroll to position [163, 0]
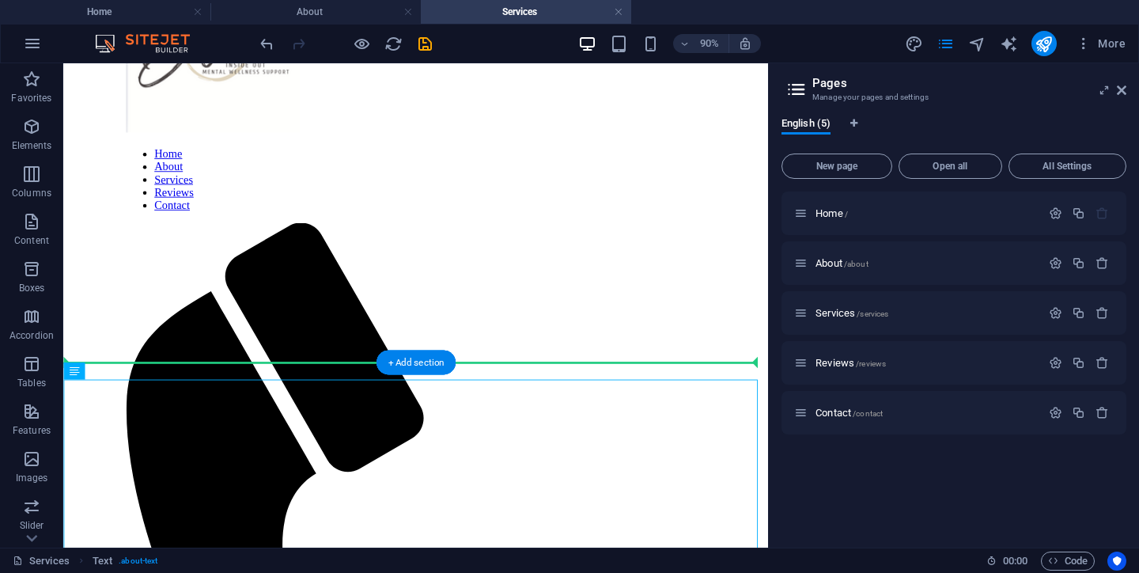
drag, startPoint x: 214, startPoint y: 432, endPoint x: 231, endPoint y: 332, distance: 101.1
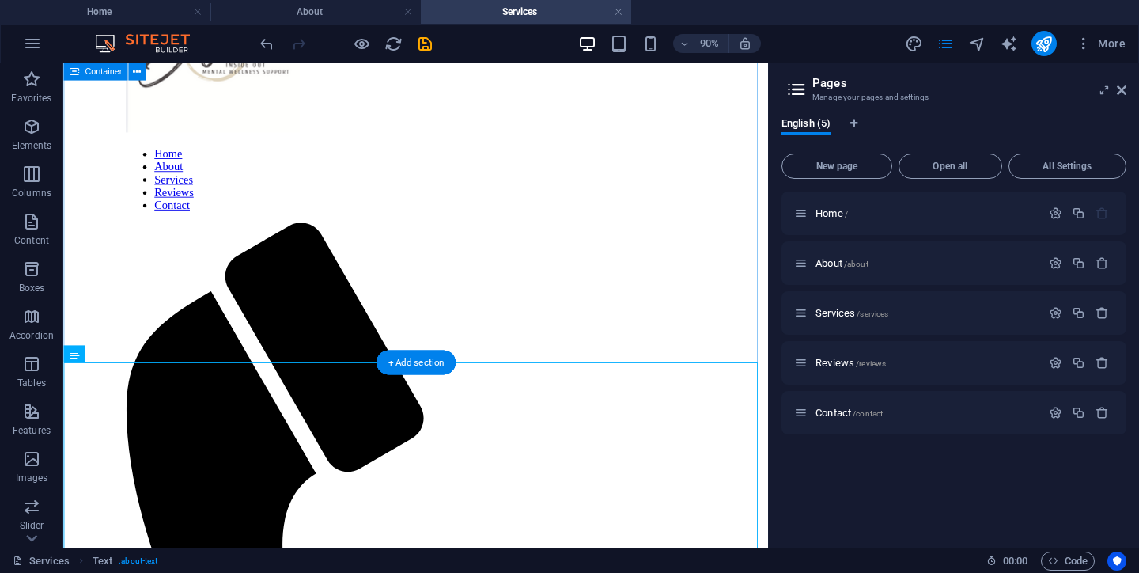
drag, startPoint x: 208, startPoint y: 400, endPoint x: 211, endPoint y: 337, distance: 62.6
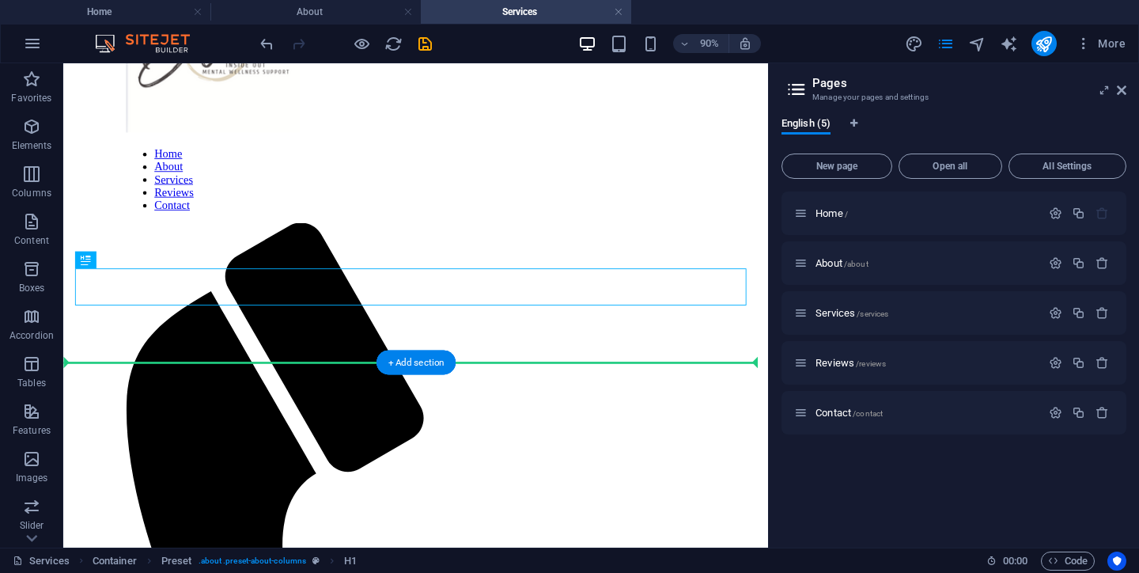
drag, startPoint x: 161, startPoint y: 318, endPoint x: 157, endPoint y: 359, distance: 41.3
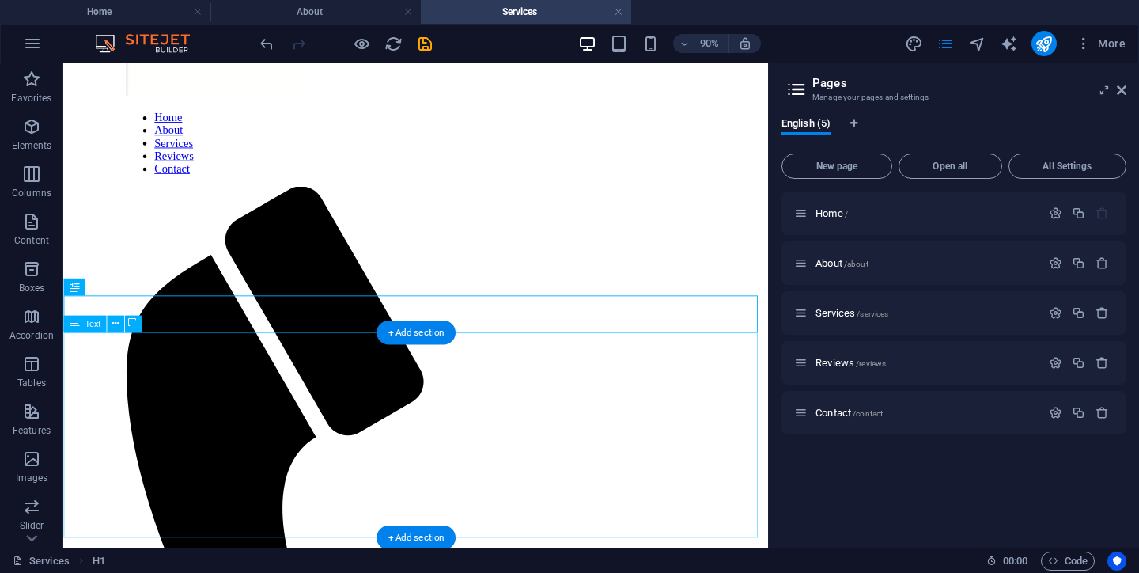
scroll to position [291, 0]
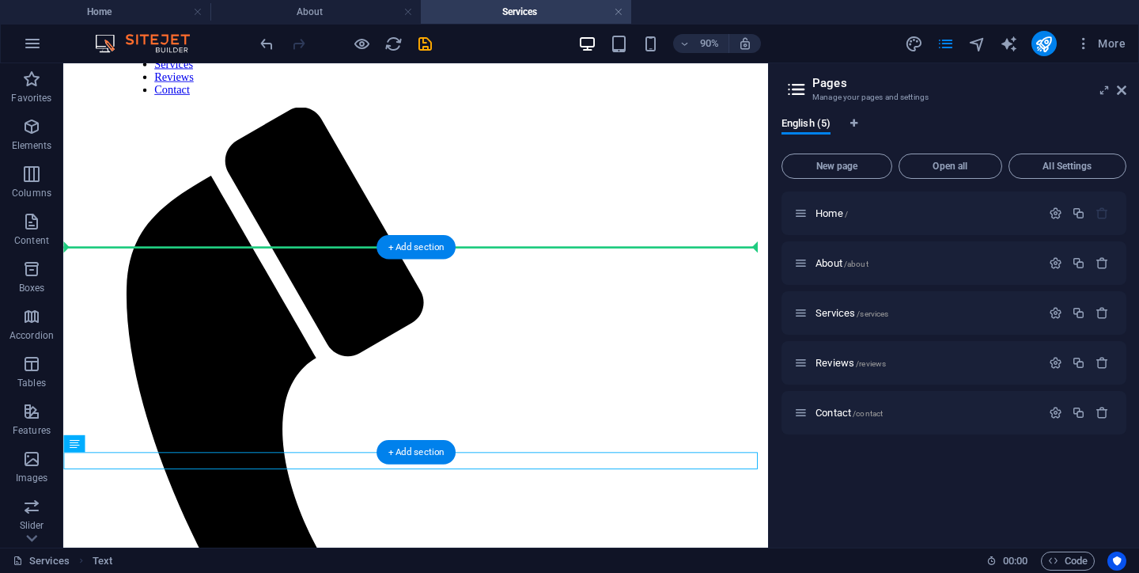
drag, startPoint x: 725, startPoint y: 503, endPoint x: 724, endPoint y: 309, distance: 193.9
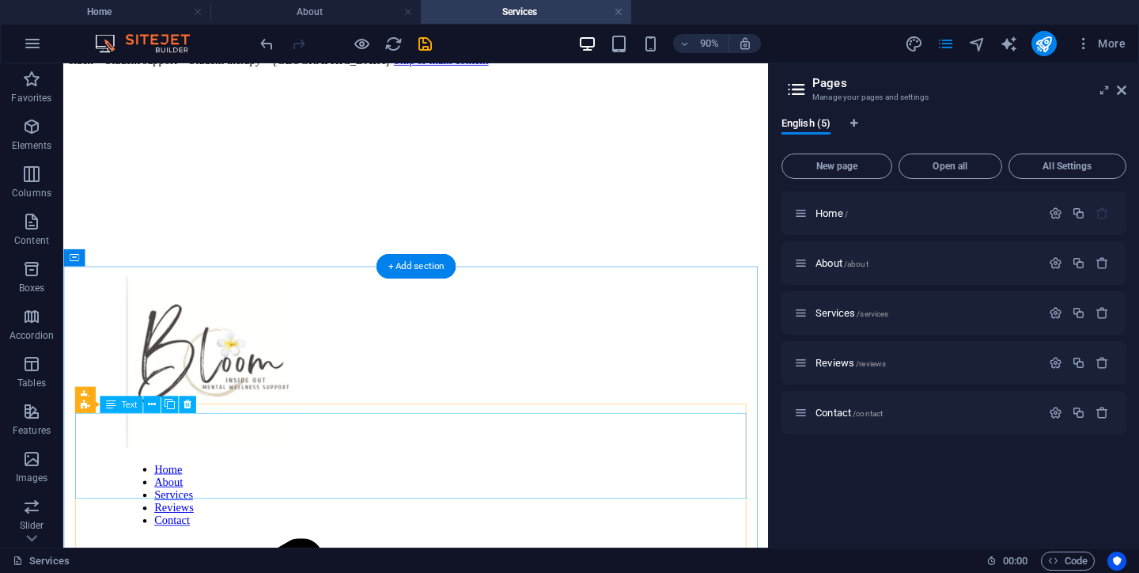
scroll to position [34, 0]
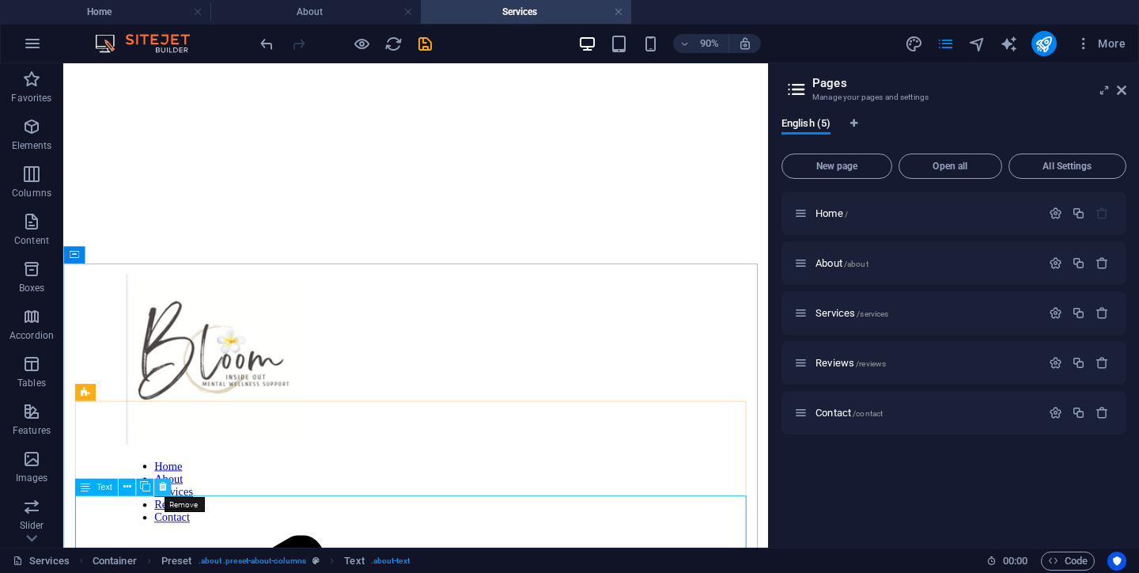
click at [162, 487] on icon at bounding box center [162, 486] width 8 height 15
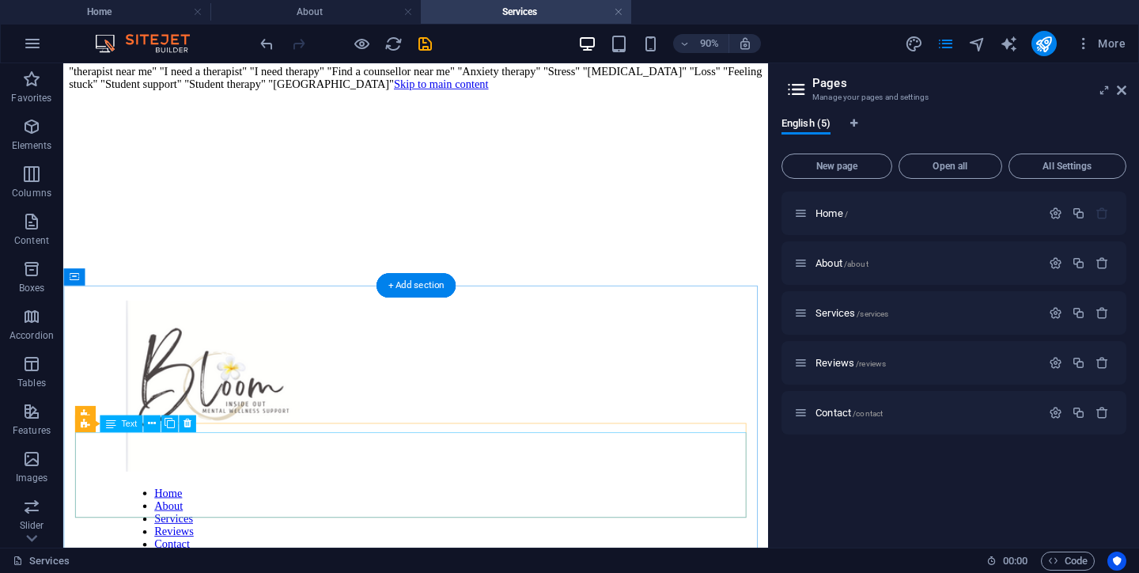
scroll to position [0, 0]
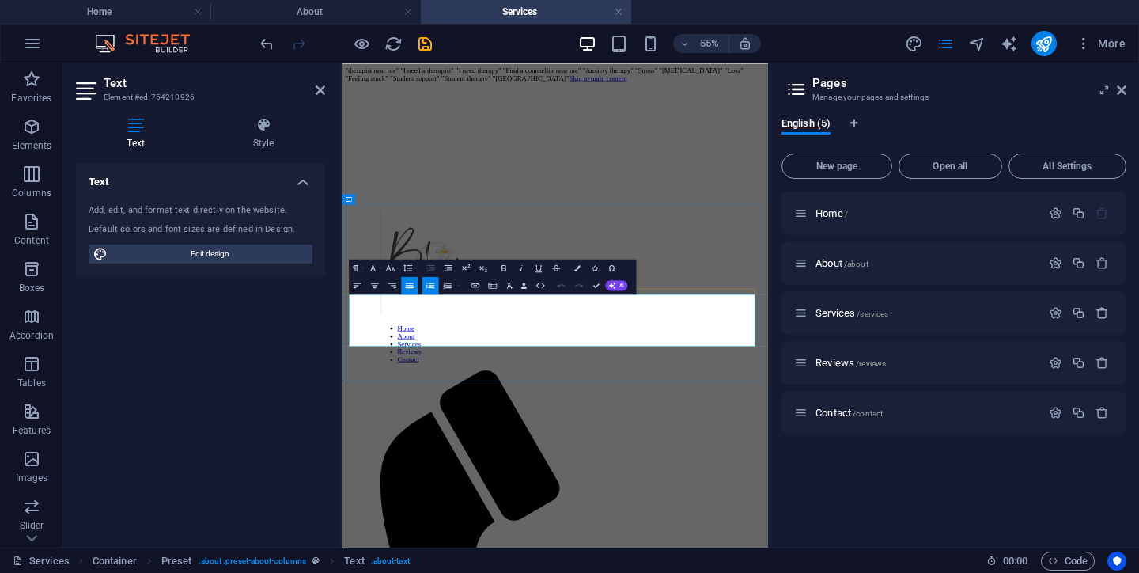
click at [279, 421] on div "Text Add, edit, and format text directly on the website. Default colors and fon…" at bounding box center [200, 349] width 249 height 372
drag, startPoint x: 605, startPoint y: 576, endPoint x: 605, endPoint y: 608, distance: 31.7
drag, startPoint x: 1090, startPoint y: 575, endPoint x: 1090, endPoint y: 585, distance: 9.5
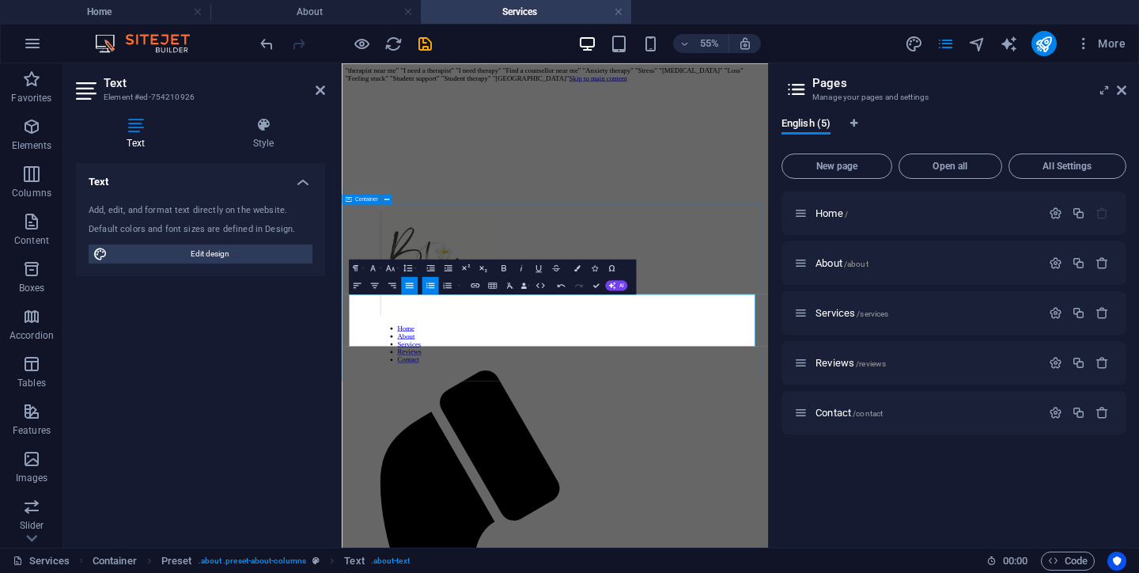
drag, startPoint x: 707, startPoint y: 574, endPoint x: 704, endPoint y: 647, distance: 72.9
click at [230, 378] on div "Text Add, edit, and format text directly on the website. Default colors and fon…" at bounding box center [200, 349] width 249 height 372
click at [301, 360] on div "Text Add, edit, and format text directly on the website. Default colors and fon…" at bounding box center [200, 349] width 249 height 372
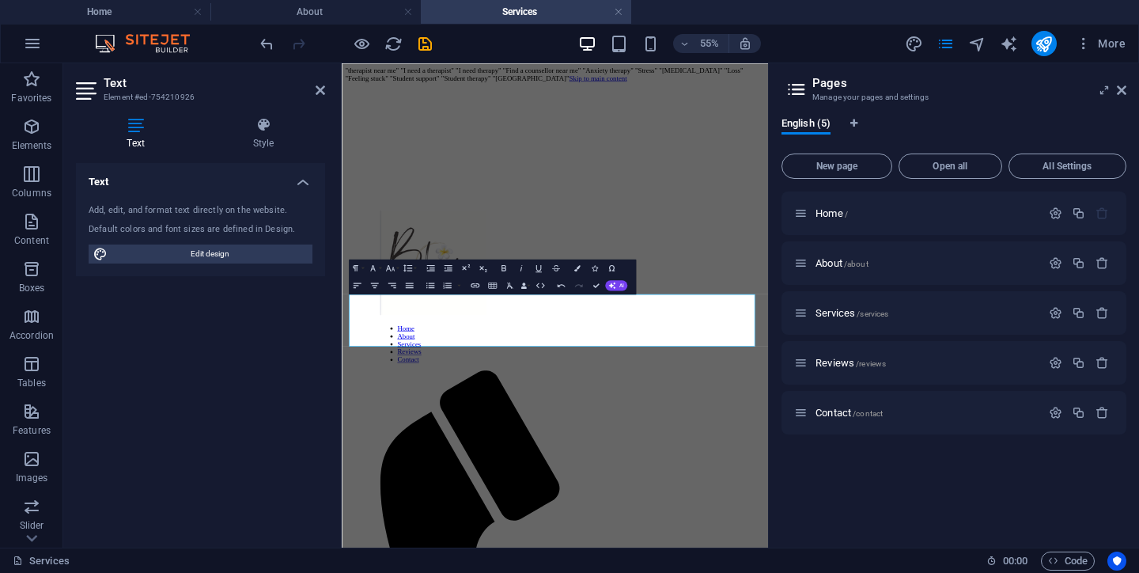
click at [301, 360] on div "Text Add, edit, and format text directly on the website. Default colors and fon…" at bounding box center [200, 349] width 249 height 372
click at [313, 307] on div "Text Add, edit, and format text directly on the website. Default colors and fon…" at bounding box center [200, 349] width 249 height 372
click at [591, 329] on figure at bounding box center [729, 427] width 636 height 196
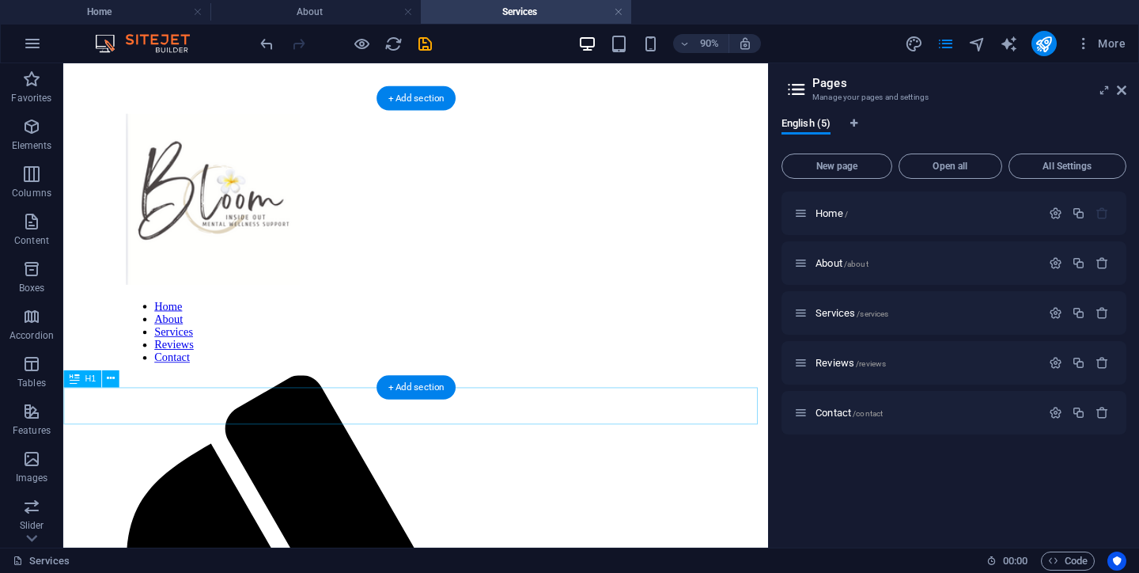
scroll to position [234, 0]
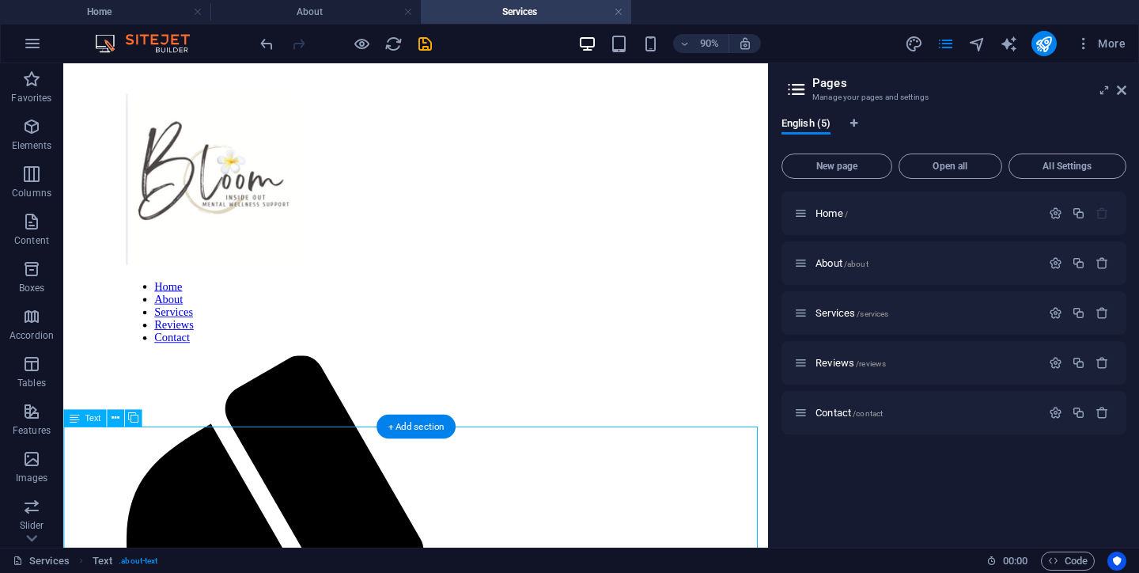
drag, startPoint x: 256, startPoint y: 518, endPoint x: 296, endPoint y: 521, distance: 40.5
drag, startPoint x: 103, startPoint y: 476, endPoint x: 185, endPoint y: 481, distance: 82.4
drag, startPoint x: 108, startPoint y: 470, endPoint x: 188, endPoint y: 474, distance: 80.0
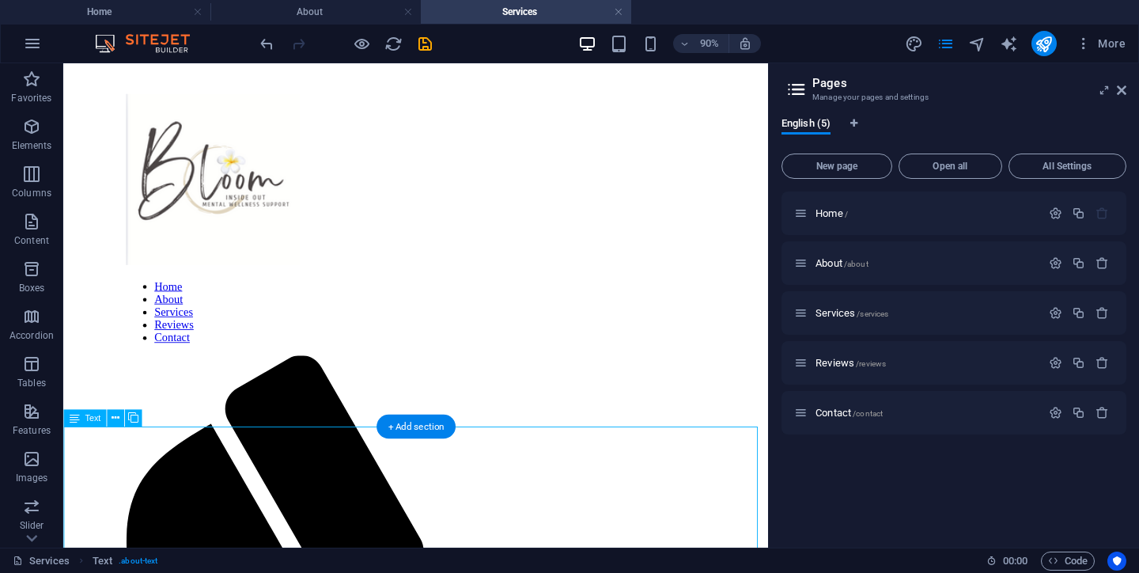
drag, startPoint x: 114, startPoint y: 481, endPoint x: 207, endPoint y: 487, distance: 92.7
click at [89, 421] on span "Text" at bounding box center [93, 417] width 16 height 9
click at [89, 418] on span "Text" at bounding box center [93, 417] width 16 height 9
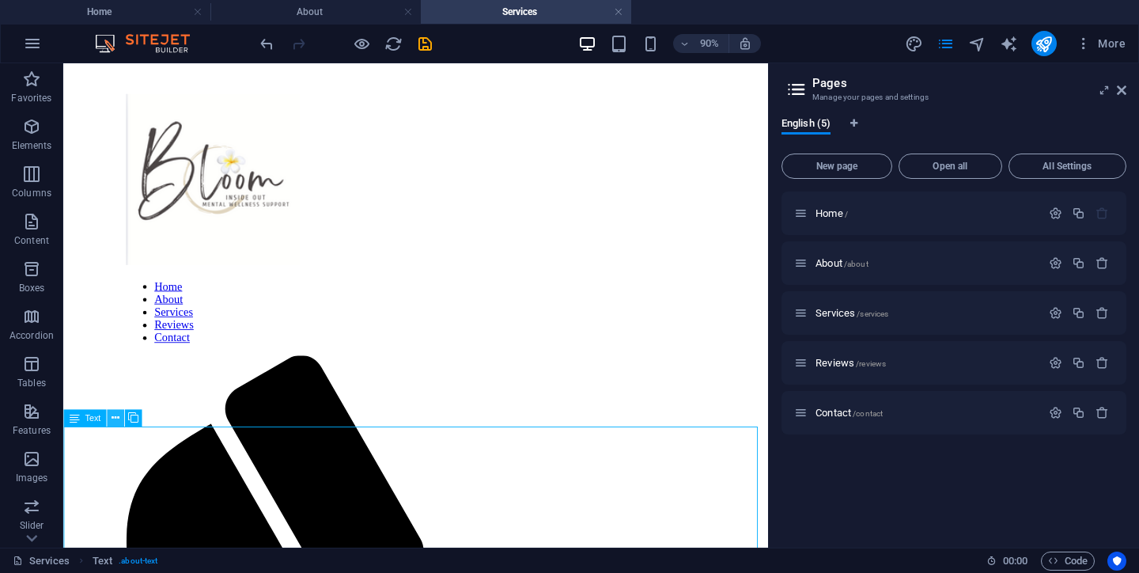
click at [118, 419] on icon at bounding box center [116, 417] width 8 height 15
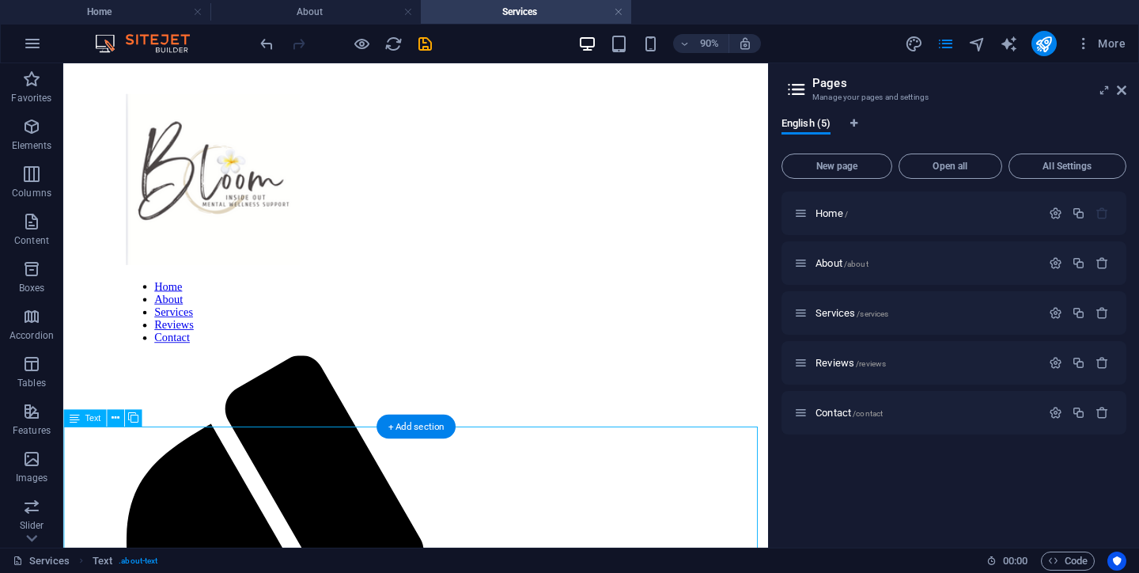
drag, startPoint x: 459, startPoint y: 510, endPoint x: 488, endPoint y: 479, distance: 42.5
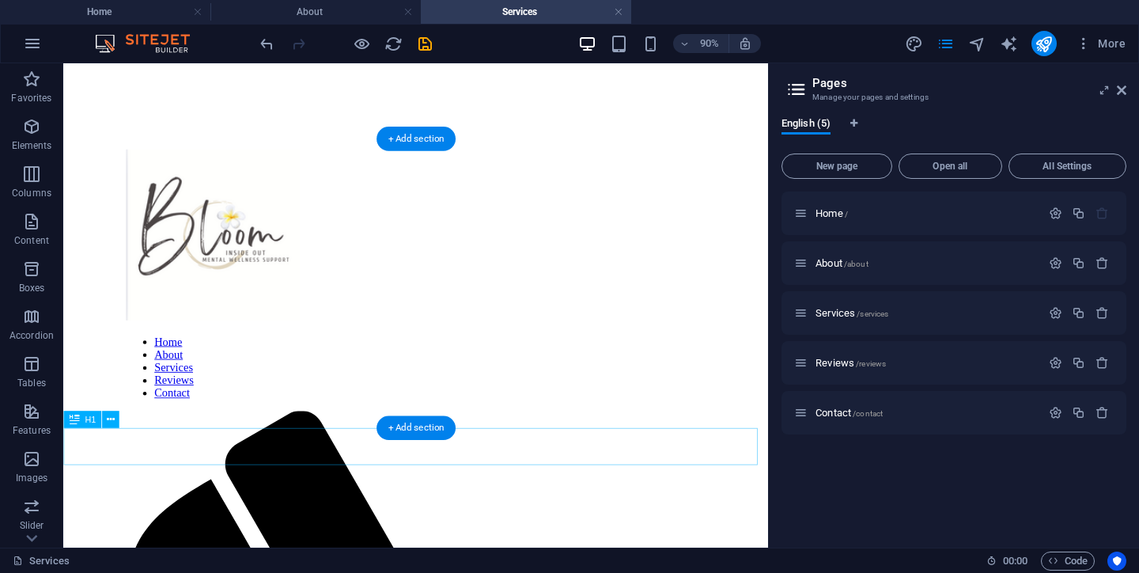
scroll to position [254, 0]
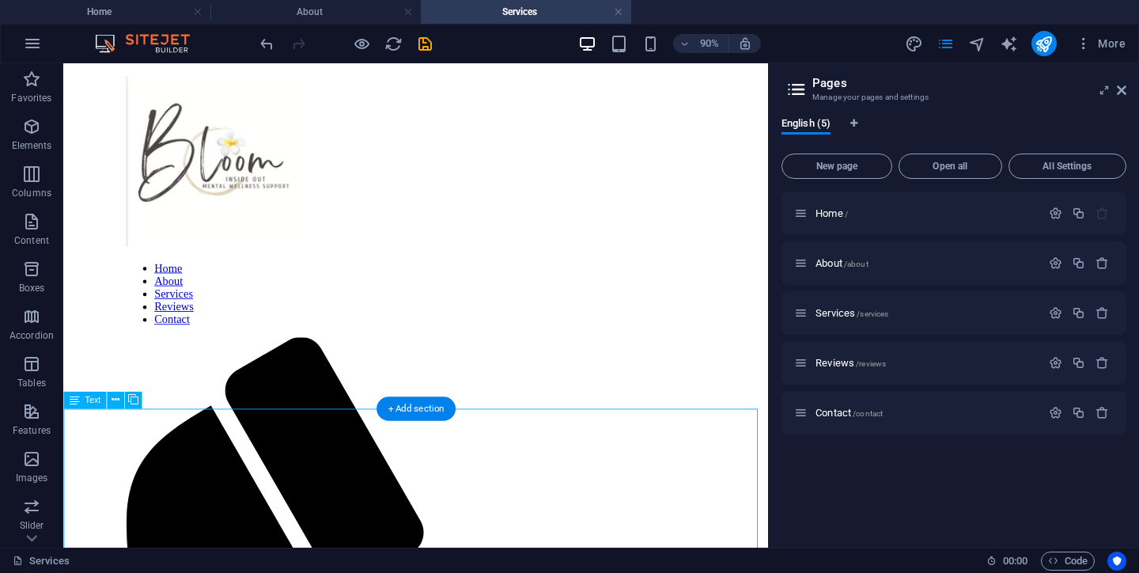
click at [70, 408] on div "Text" at bounding box center [107, 400] width 88 height 17
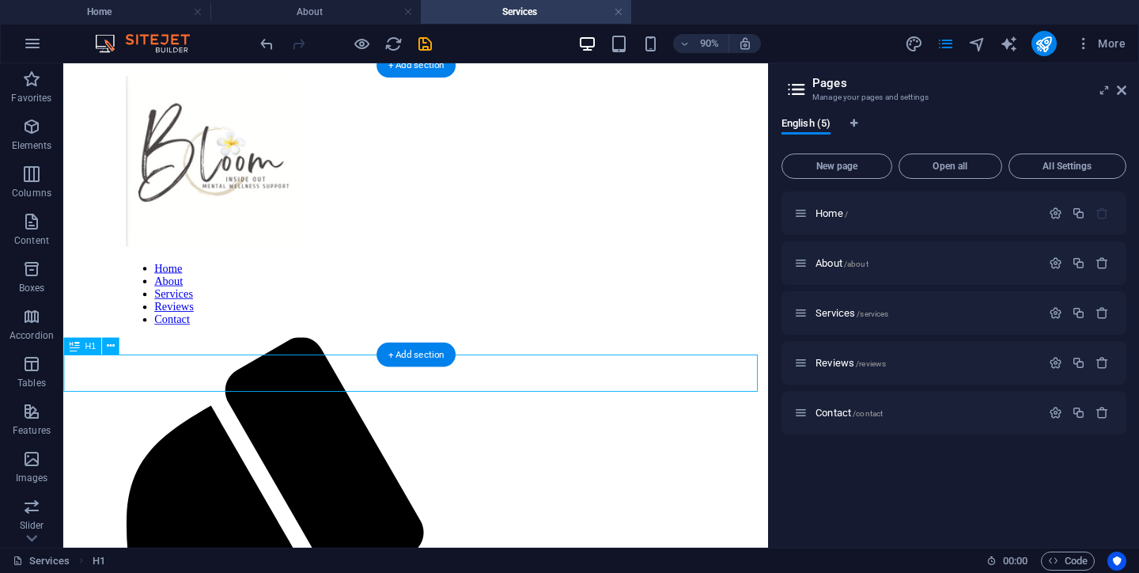
drag, startPoint x: 200, startPoint y: 407, endPoint x: 282, endPoint y: 413, distance: 81.7
drag, startPoint x: 142, startPoint y: 409, endPoint x: 127, endPoint y: 379, distance: 33.6
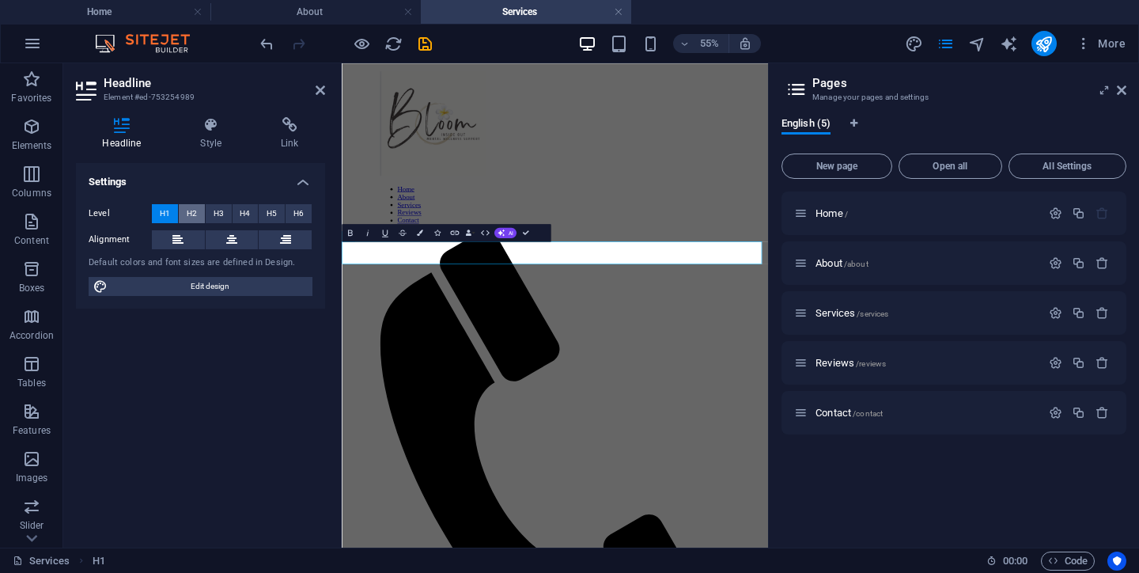
click at [194, 214] on span "H2" at bounding box center [192, 213] width 10 height 19
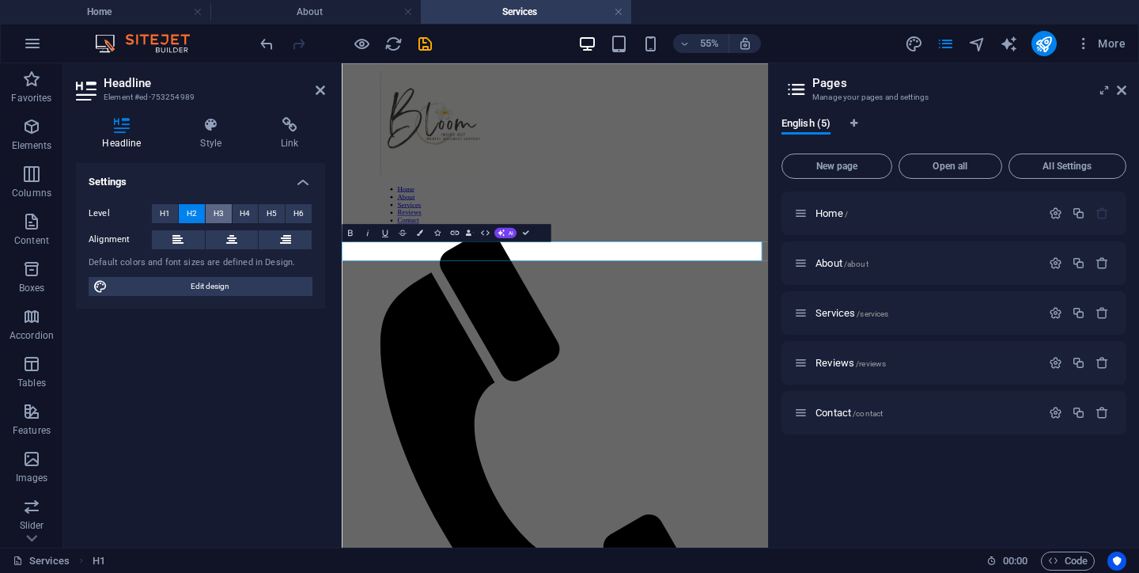
click at [222, 217] on span "H3" at bounding box center [219, 213] width 10 height 19
click at [239, 213] on button "H4" at bounding box center [246, 213] width 26 height 19
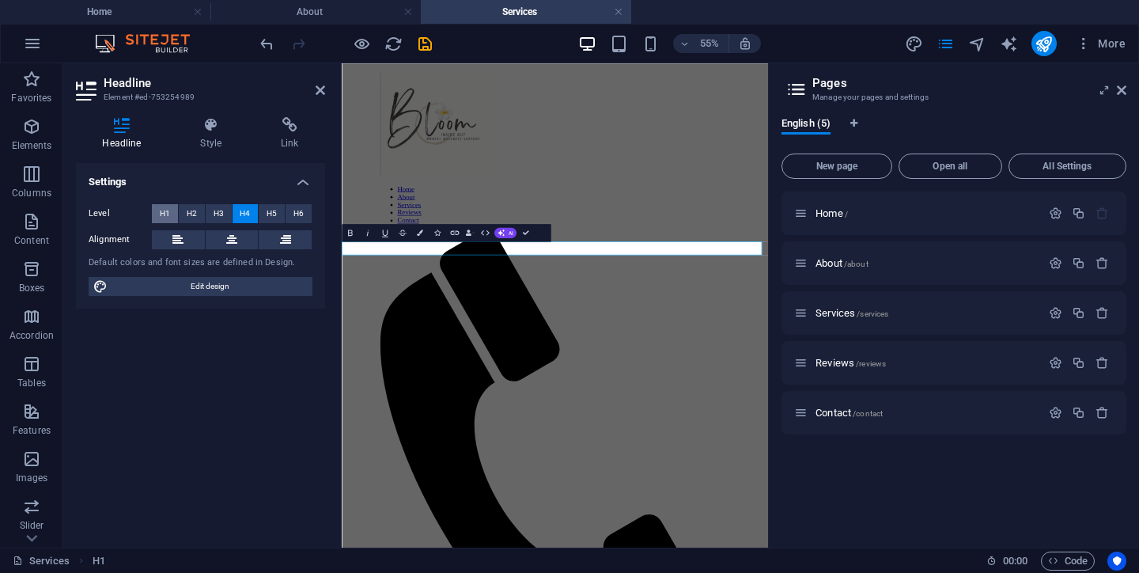
click at [165, 217] on span "H1" at bounding box center [165, 213] width 10 height 19
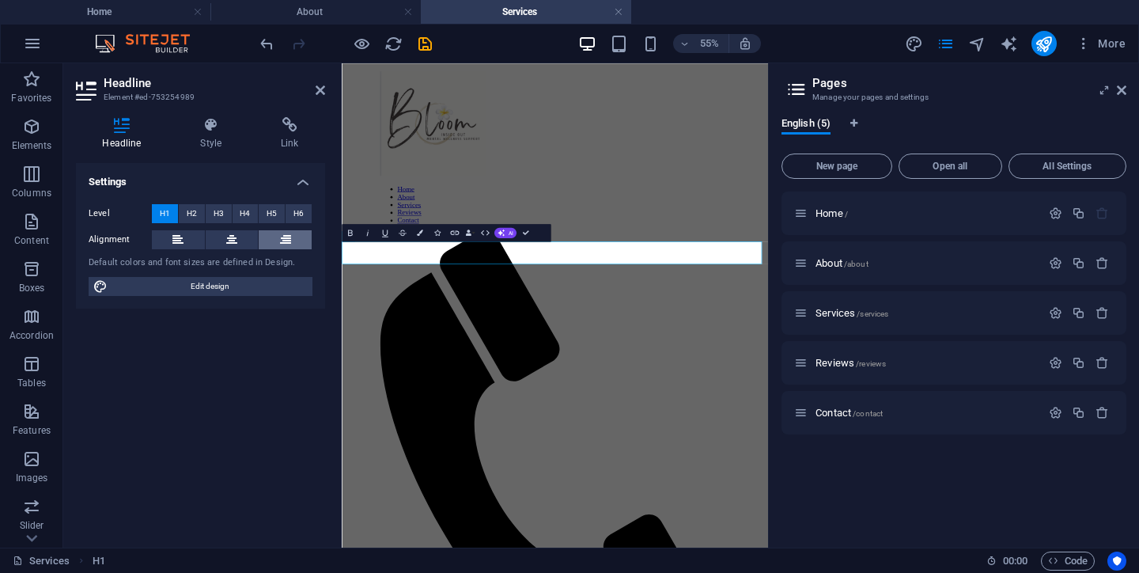
click at [282, 244] on icon at bounding box center [285, 239] width 11 height 19
click at [230, 244] on icon at bounding box center [231, 239] width 11 height 19
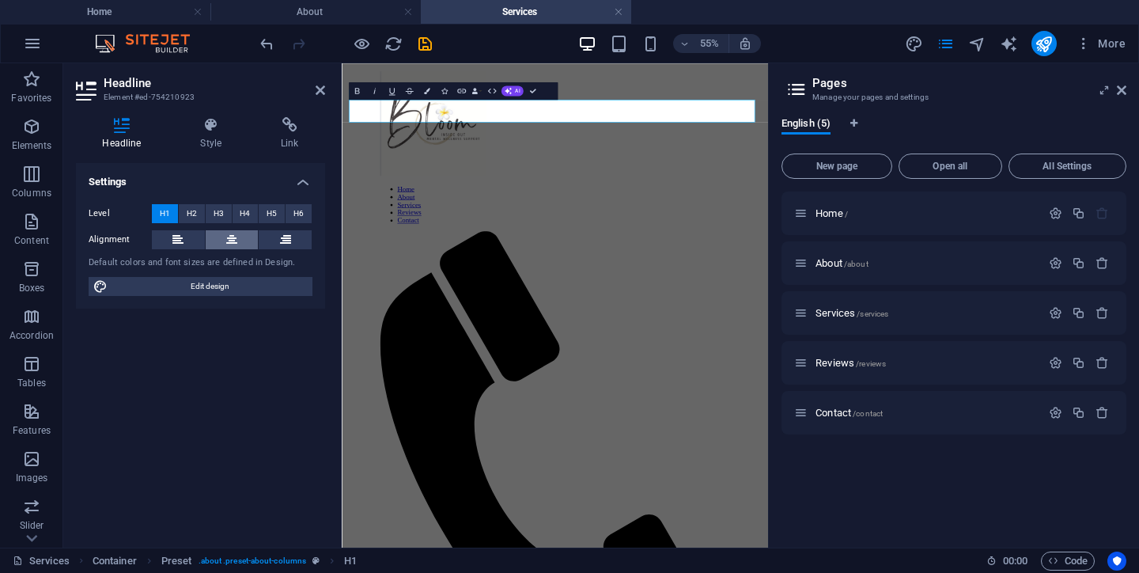
click at [233, 239] on icon at bounding box center [231, 239] width 11 height 19
click at [259, 364] on div "Settings Level H1 H2 H3 H4 H5 H6 Alignment Default colors and font sizes are de…" at bounding box center [200, 349] width 249 height 372
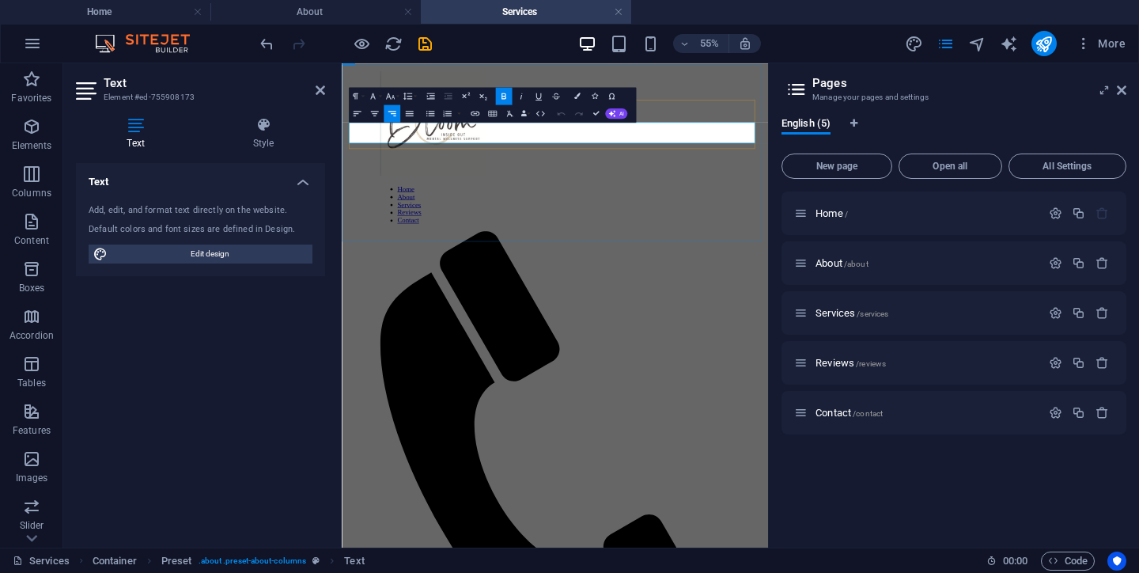
drag, startPoint x: 890, startPoint y: 181, endPoint x: 975, endPoint y: 168, distance: 85.7
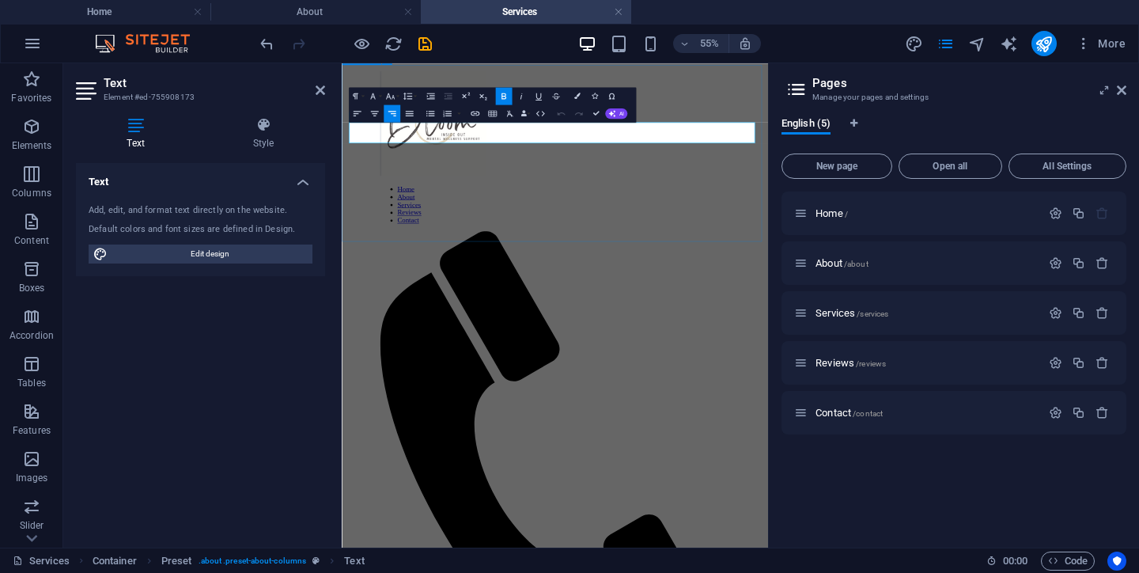
click at [377, 114] on icon "button" at bounding box center [375, 113] width 10 height 10
click at [312, 327] on div "Text Add, edit, and format text directly on the website. Default colors and fon…" at bounding box center [200, 349] width 249 height 372
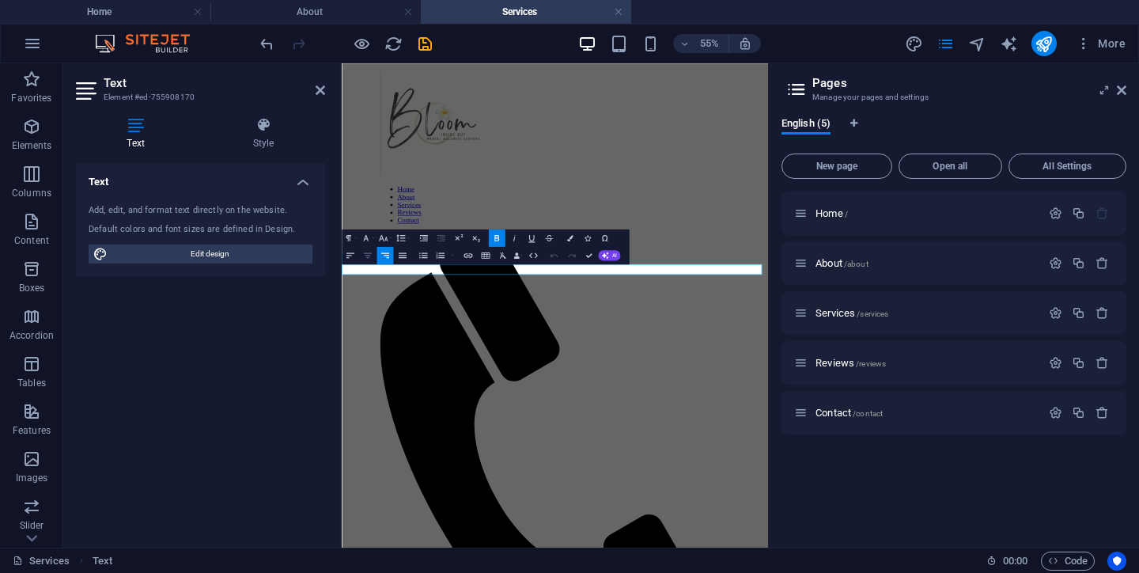
click at [368, 256] on icon "button" at bounding box center [367, 255] width 10 height 10
click at [240, 368] on div "Text Add, edit, and format text directly on the website. Default colors and fon…" at bounding box center [200, 349] width 249 height 372
click at [290, 380] on div "Text Add, edit, and format text directly on the website. Default colors and fon…" at bounding box center [200, 349] width 249 height 372
click at [289, 363] on div "Text Add, edit, and format text directly on the website. Default colors and fon…" at bounding box center [200, 349] width 249 height 372
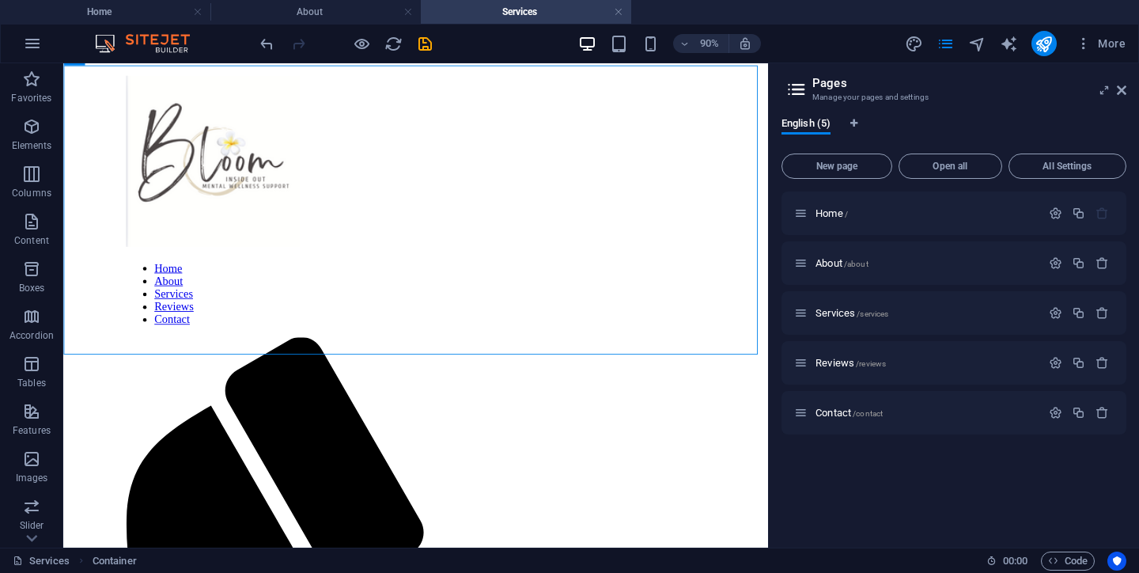
click at [823, 471] on div "Home / About /about Services /services Reviews /reviews Contact /contact" at bounding box center [954, 362] width 345 height 343
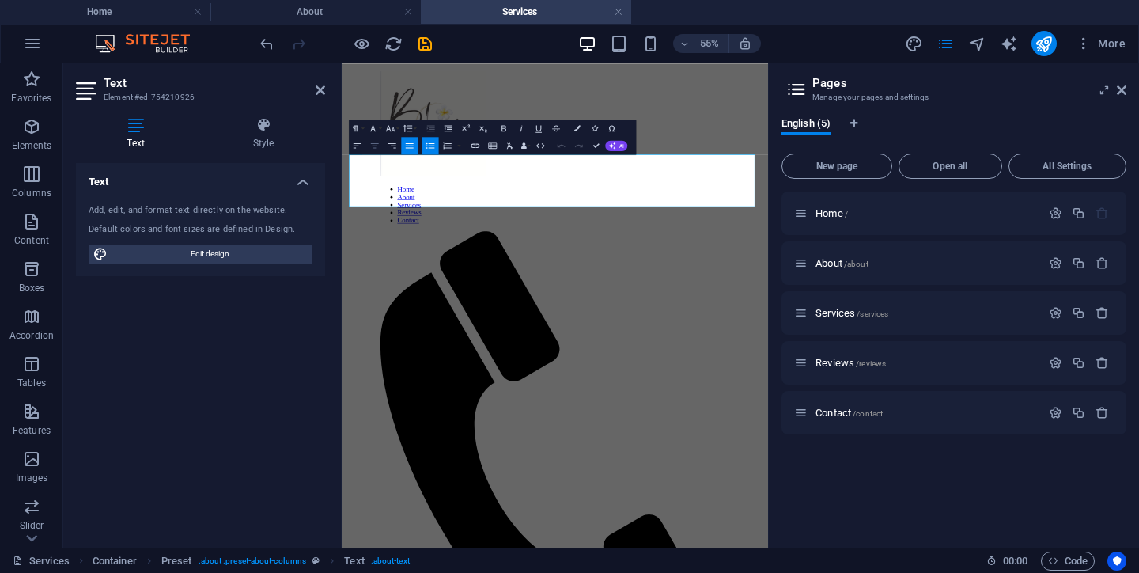
click at [377, 150] on icon "button" at bounding box center [375, 145] width 10 height 10
drag, startPoint x: 371, startPoint y: 248, endPoint x: 705, endPoint y: 310, distance: 339.7
drag, startPoint x: 466, startPoint y: 238, endPoint x: 898, endPoint y: 299, distance: 436.3
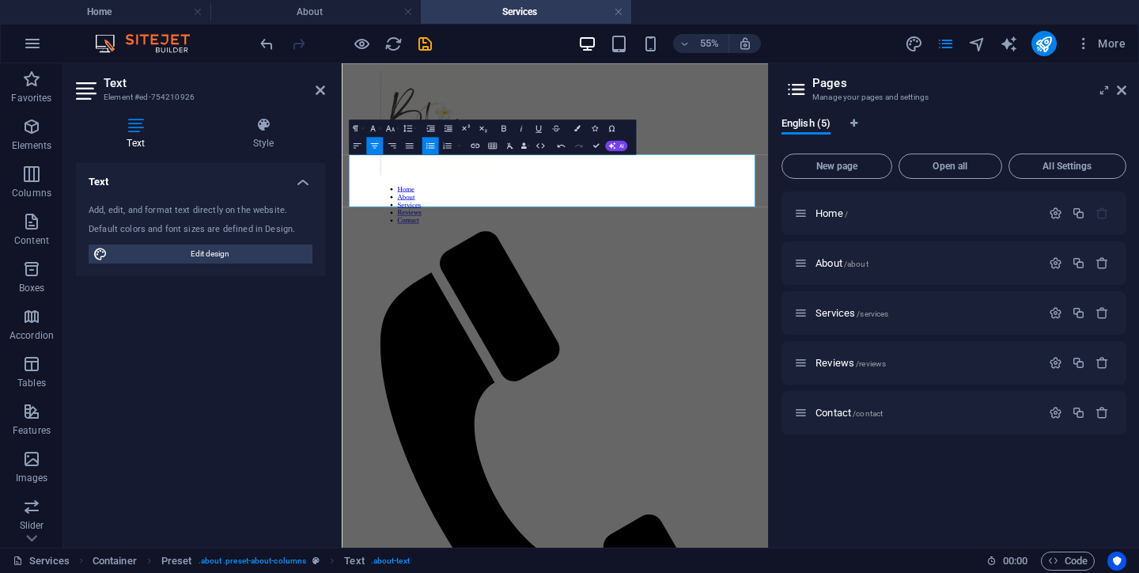
click at [374, 147] on icon "button" at bounding box center [374, 145] width 8 height 6
click at [256, 368] on div "Text Add, edit, and format text directly on the website. Default colors and fon…" at bounding box center [200, 349] width 249 height 372
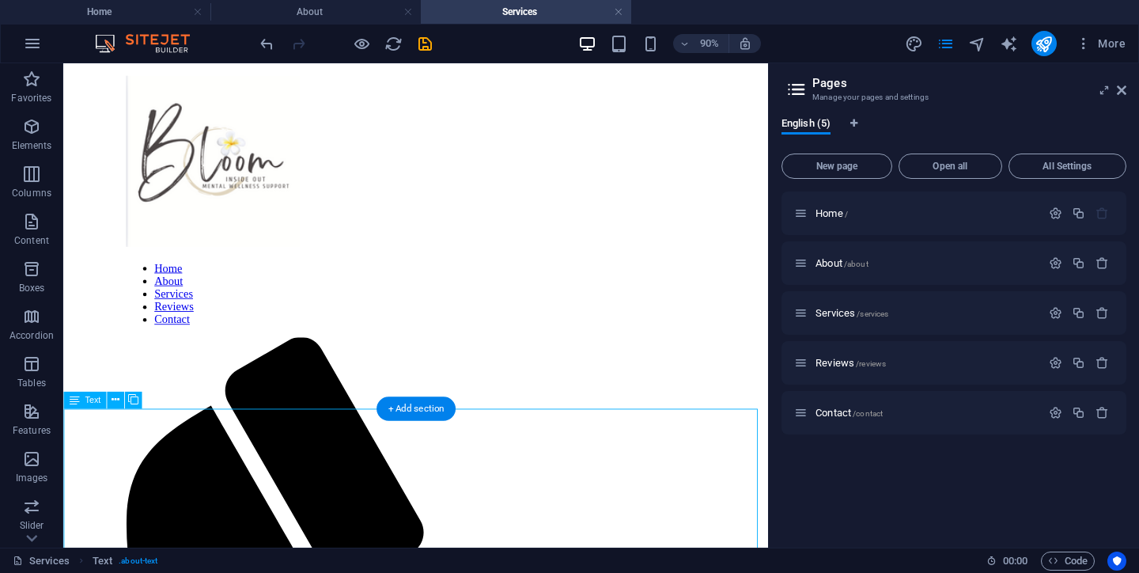
click at [252, 458] on div "Drag here to replace the existing content. Press “Ctrl” if you want to create a…" at bounding box center [415, 305] width 705 height 484
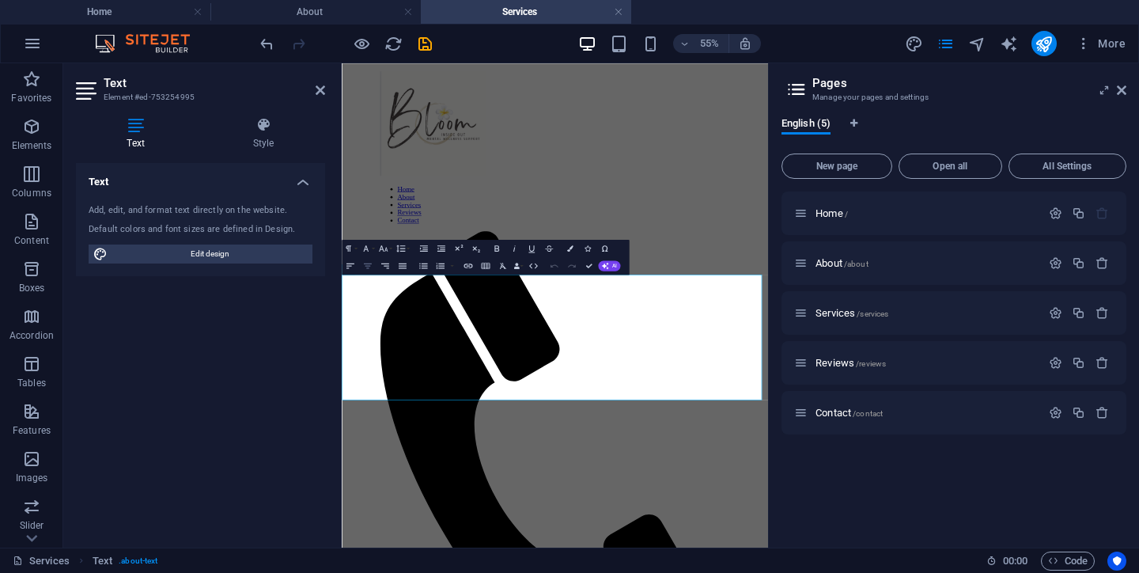
click at [368, 266] on icon "button" at bounding box center [367, 265] width 10 height 10
click at [368, 266] on icon "button" at bounding box center [368, 266] width 8 height 6
drag, startPoint x: 440, startPoint y: 466, endPoint x: 663, endPoint y: 621, distance: 271.7
drag, startPoint x: 357, startPoint y: 475, endPoint x: 585, endPoint y: 621, distance: 270.8
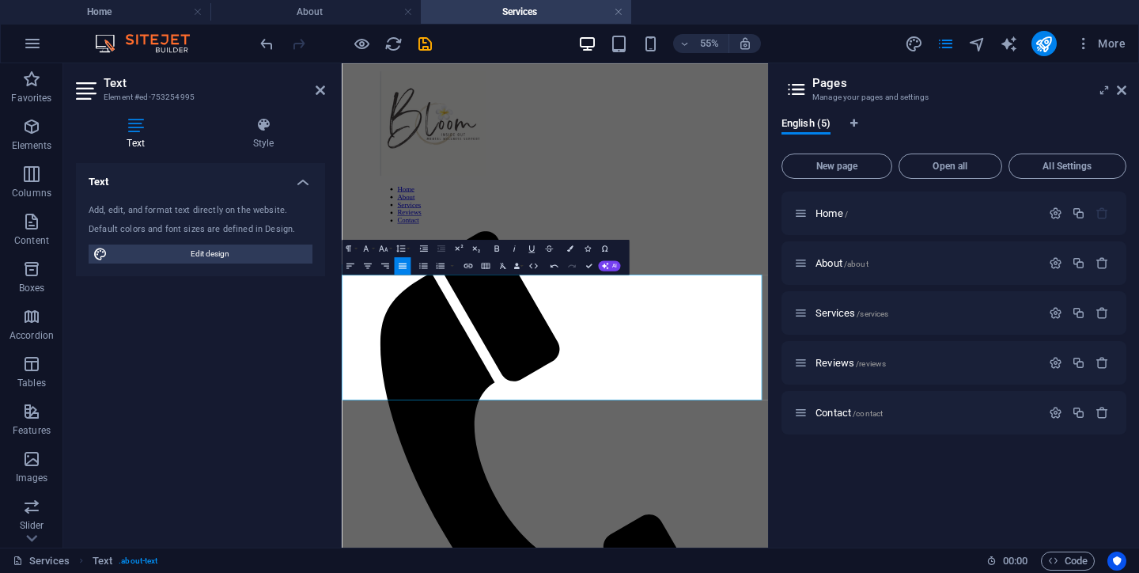
click at [367, 267] on icon "button" at bounding box center [367, 265] width 10 height 10
click at [275, 363] on div "Text Add, edit, and format text directly on the website. Default colors and fon…" at bounding box center [200, 349] width 249 height 372
click at [294, 347] on div "Text Add, edit, and format text directly on the website. Default colors and fon…" at bounding box center [200, 349] width 249 height 372
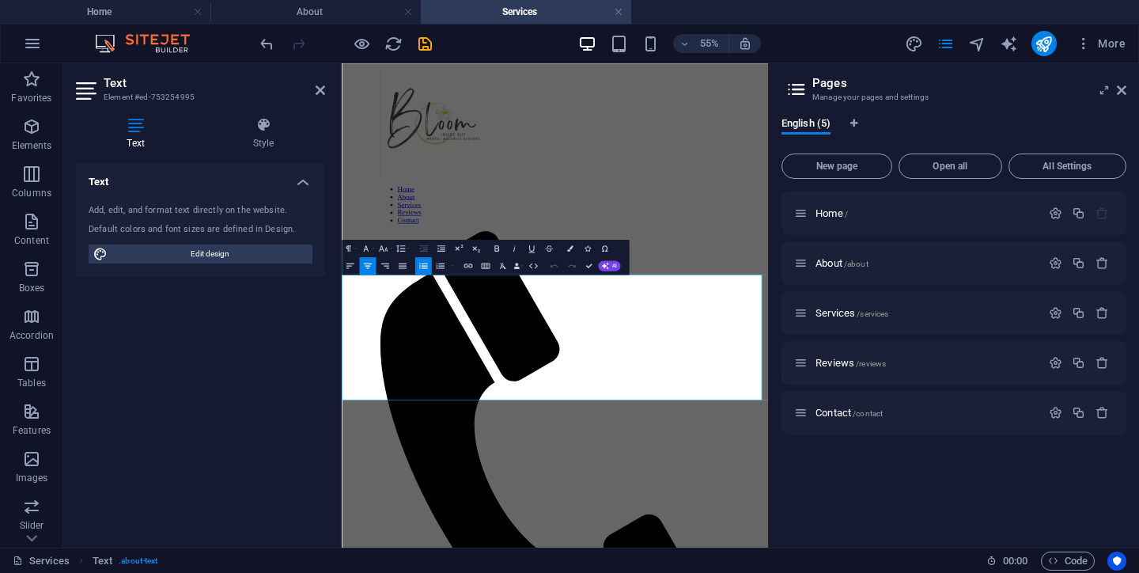
click at [282, 381] on div "Text Add, edit, and format text directly on the website. Default colors and fon…" at bounding box center [200, 349] width 249 height 372
click at [279, 372] on div "Text Add, edit, and format text directly on the website. Default colors and fon…" at bounding box center [200, 349] width 249 height 372
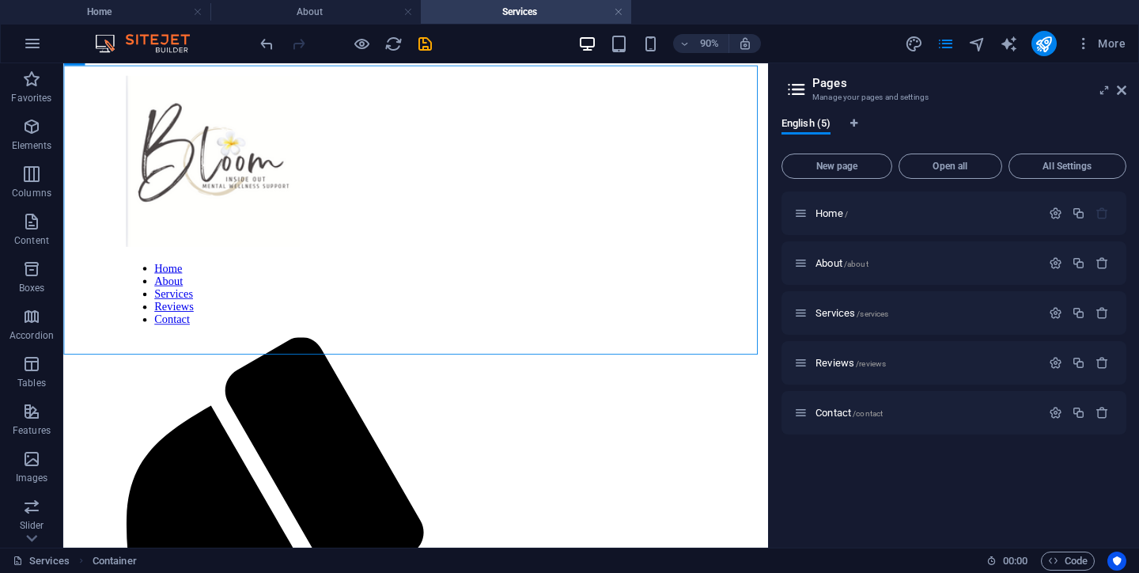
click at [802, 478] on div "Home / About /about Services /services Reviews /reviews Contact /contact" at bounding box center [954, 362] width 345 height 343
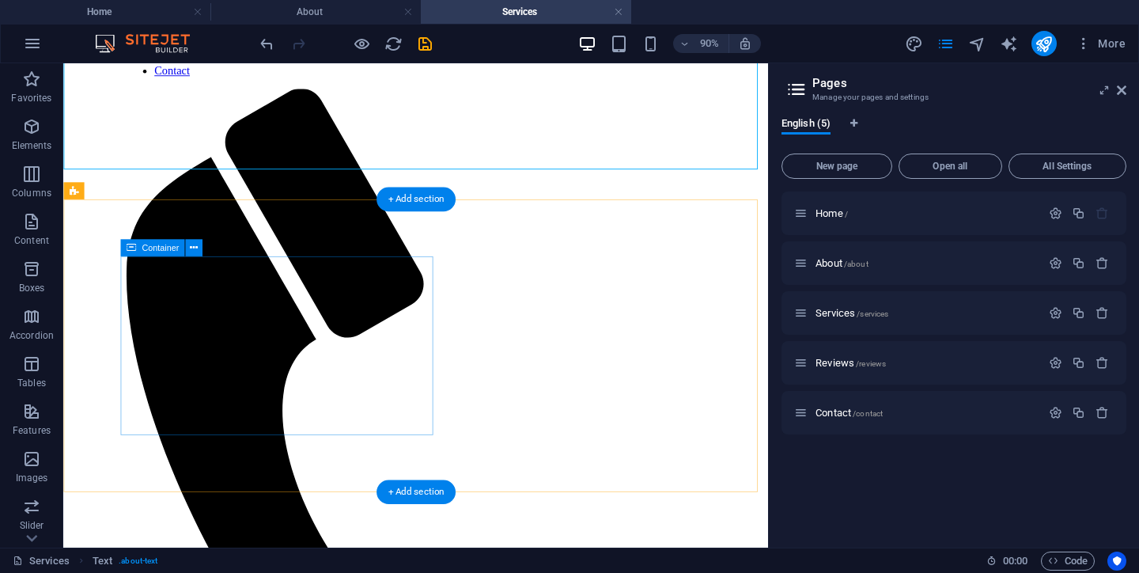
scroll to position [208, 0]
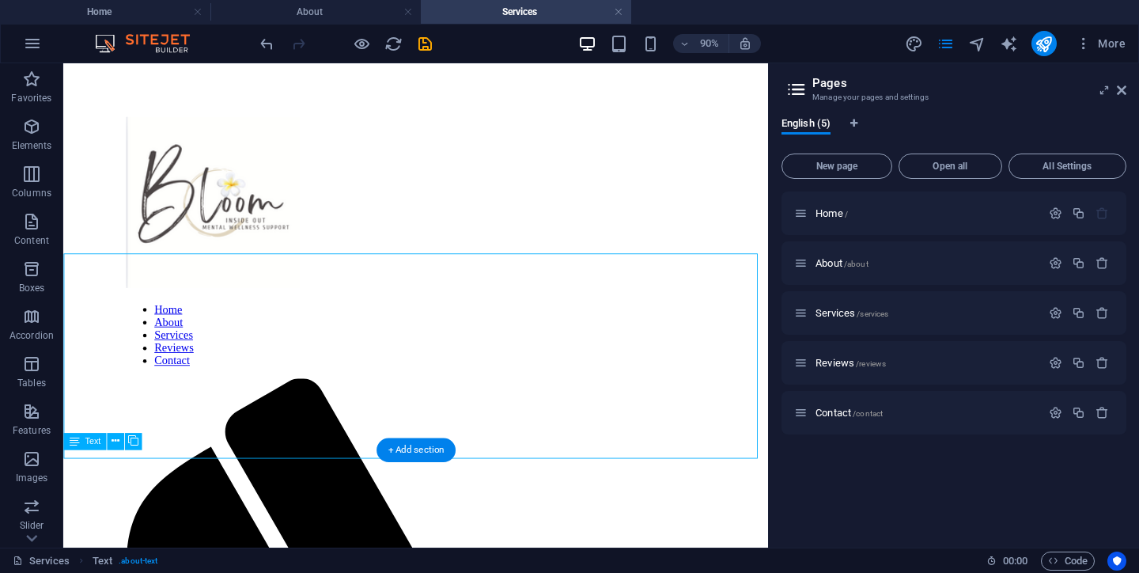
click at [862, 502] on div "Home / About /about Services /services Reviews /reviews Contact /contact" at bounding box center [954, 362] width 345 height 343
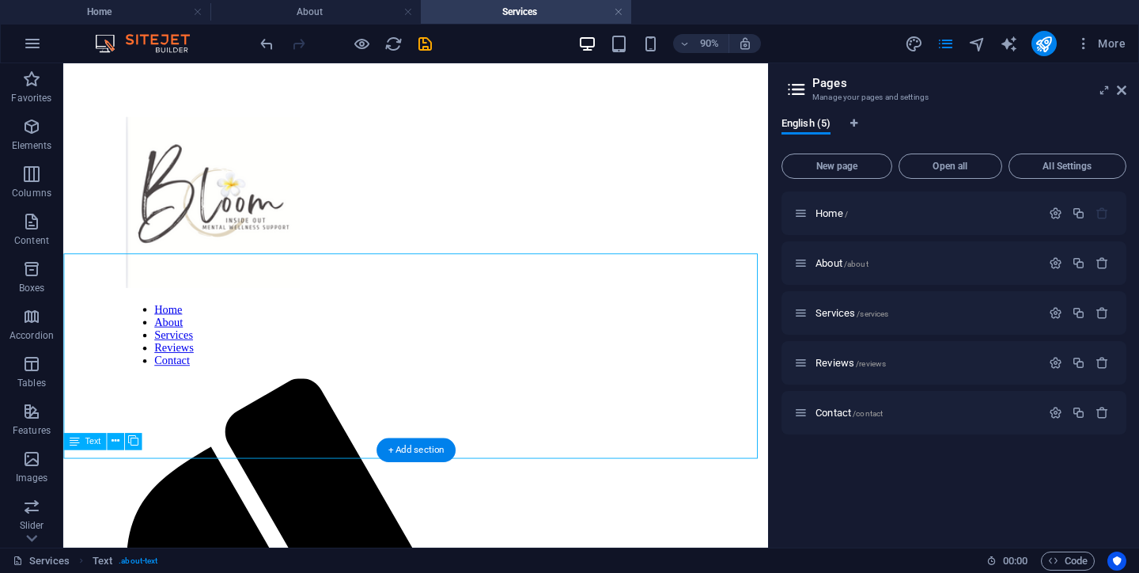
click at [401, 450] on div "+ Add section" at bounding box center [416, 450] width 79 height 25
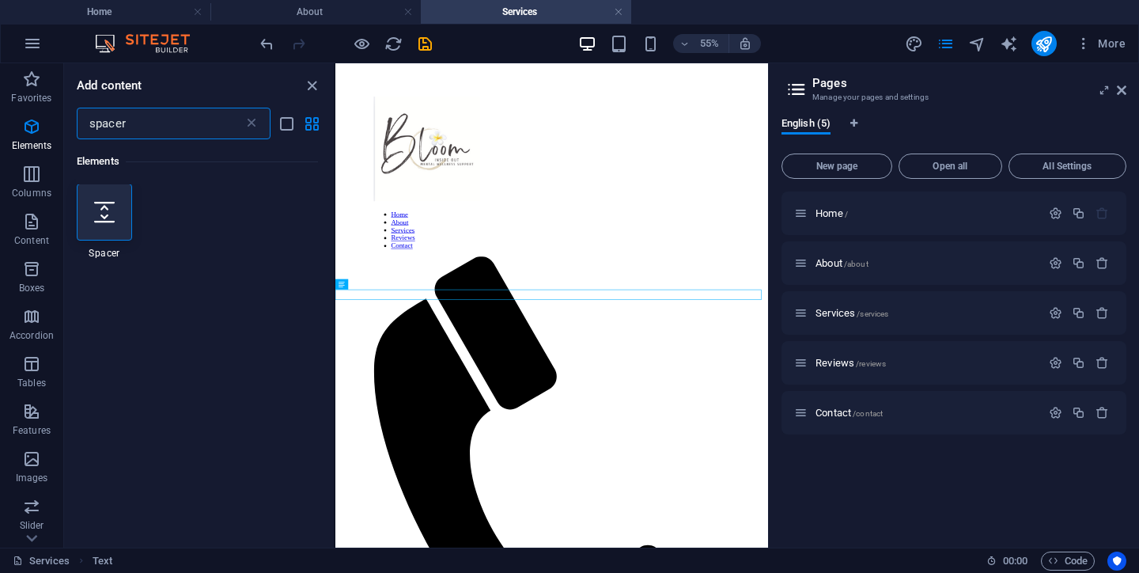
scroll to position [0, 0]
type input "spacer"
select select "px"
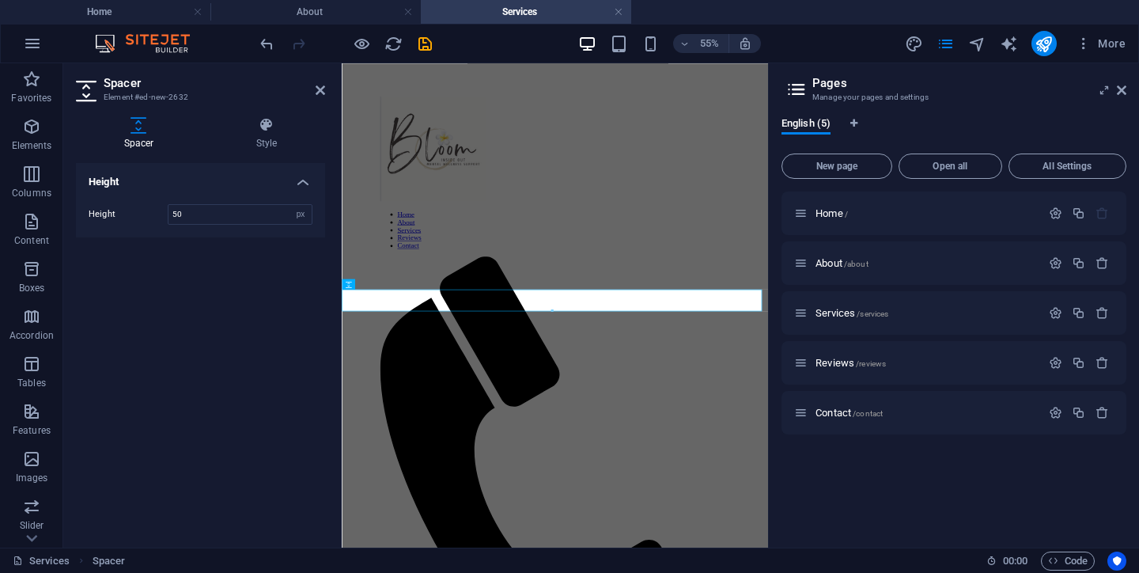
scroll to position [227, 0]
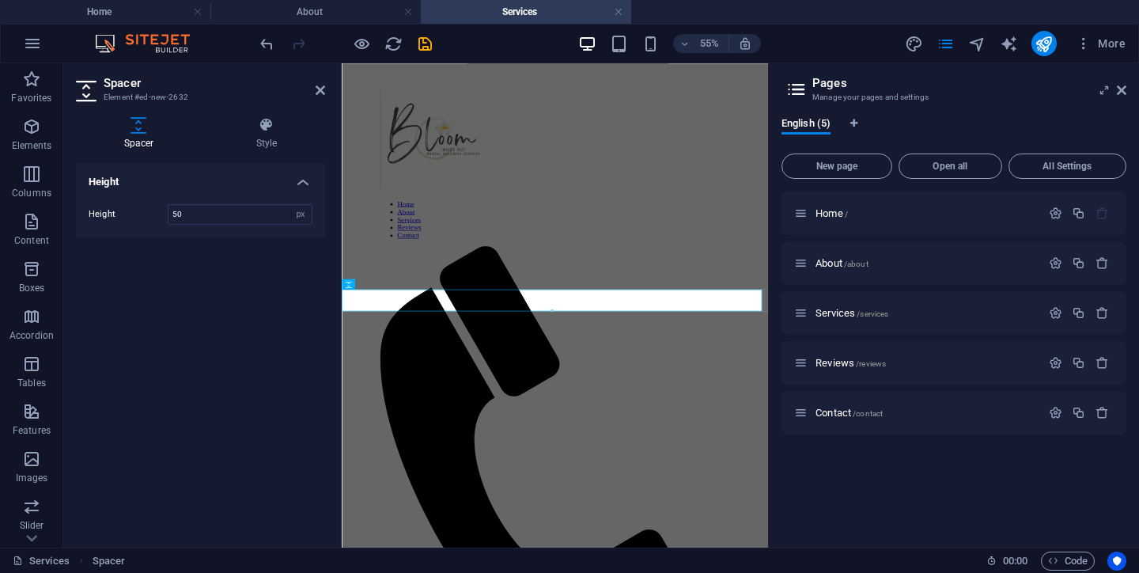
click at [258, 341] on div "Height Height 50 px rem vh vw" at bounding box center [200, 349] width 249 height 372
click at [307, 341] on div "Height Height 50 px rem vh vw" at bounding box center [200, 349] width 249 height 372
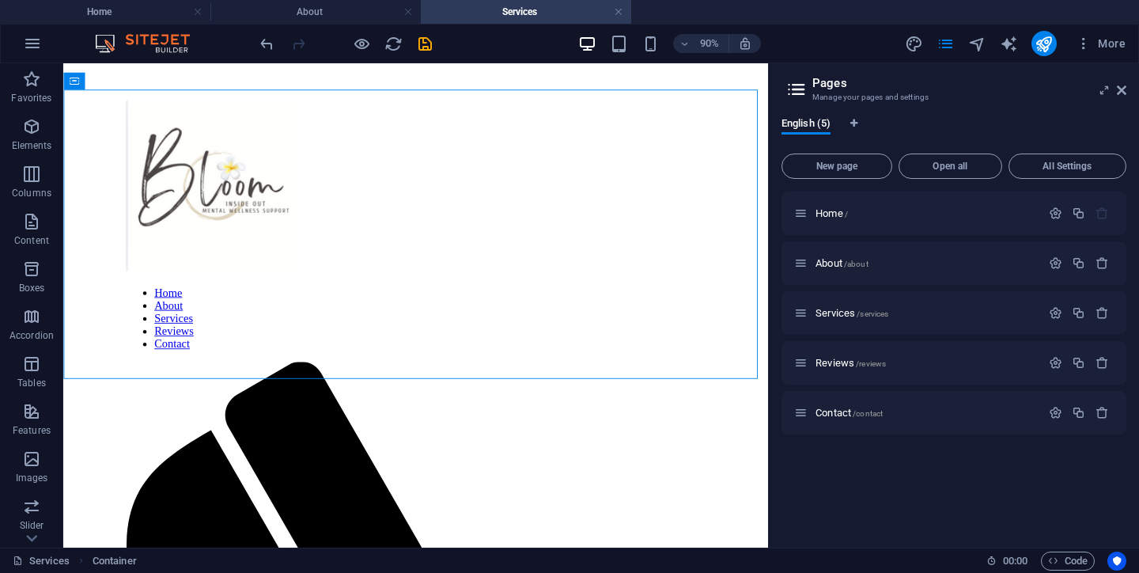
click at [828, 503] on div "Home / About /about Services /services Reviews /reviews Contact /contact" at bounding box center [954, 362] width 345 height 343
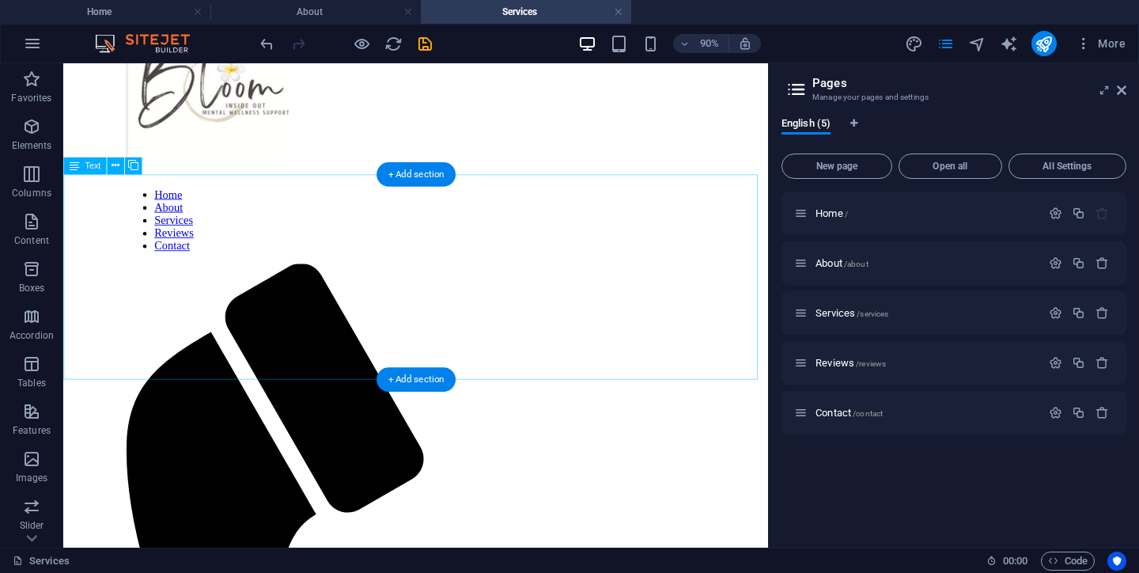
scroll to position [175, 0]
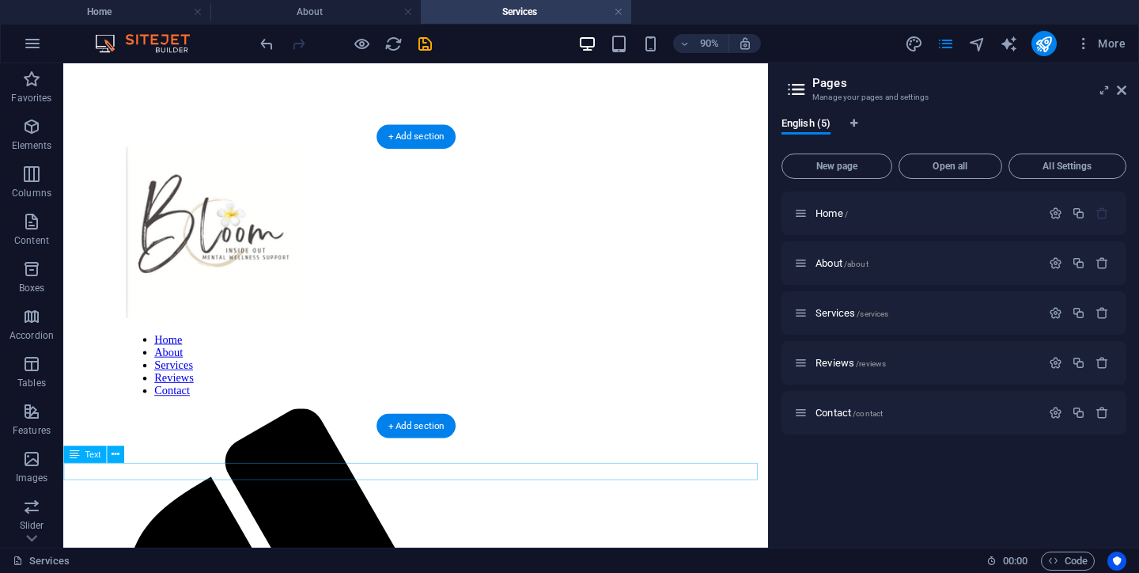
click at [825, 501] on div "Home / About /about Services /services Reviews /reviews Contact /contact" at bounding box center [954, 362] width 345 height 343
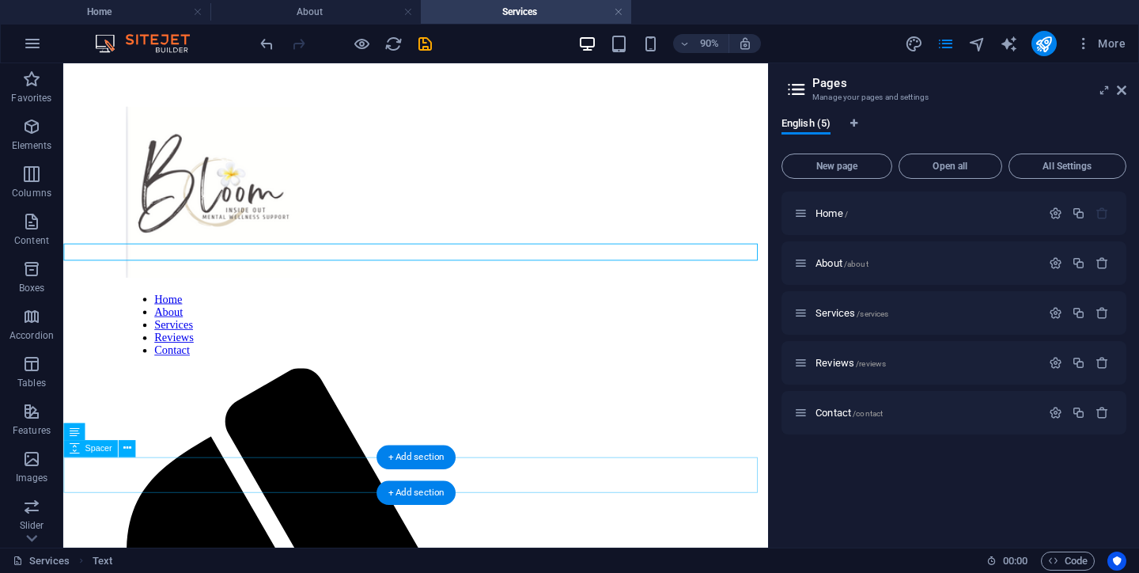
scroll to position [229, 0]
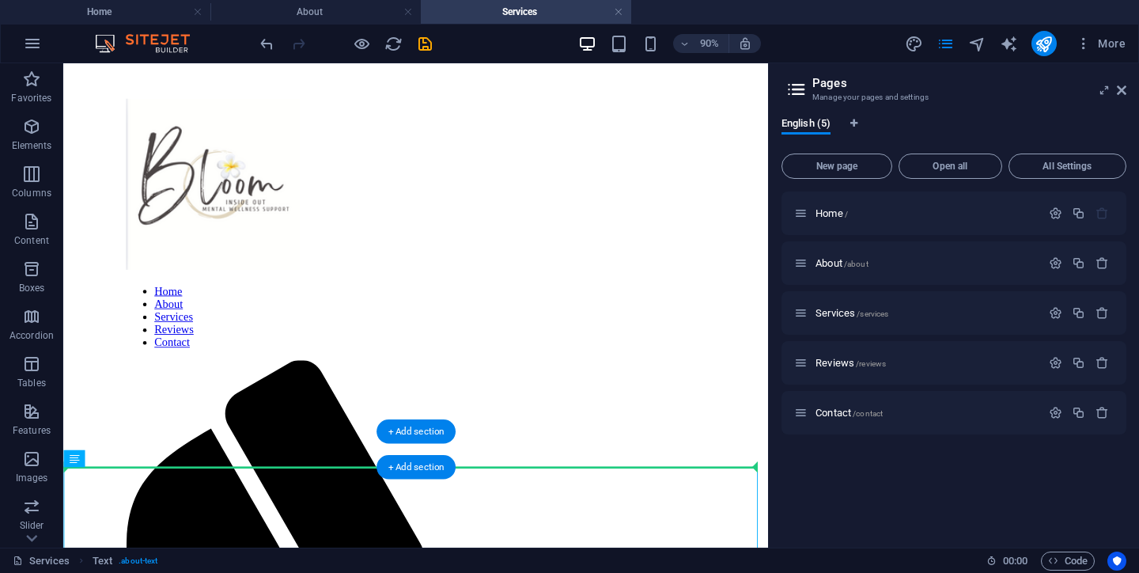
drag, startPoint x: 126, startPoint y: 516, endPoint x: 129, endPoint y: 495, distance: 21.6
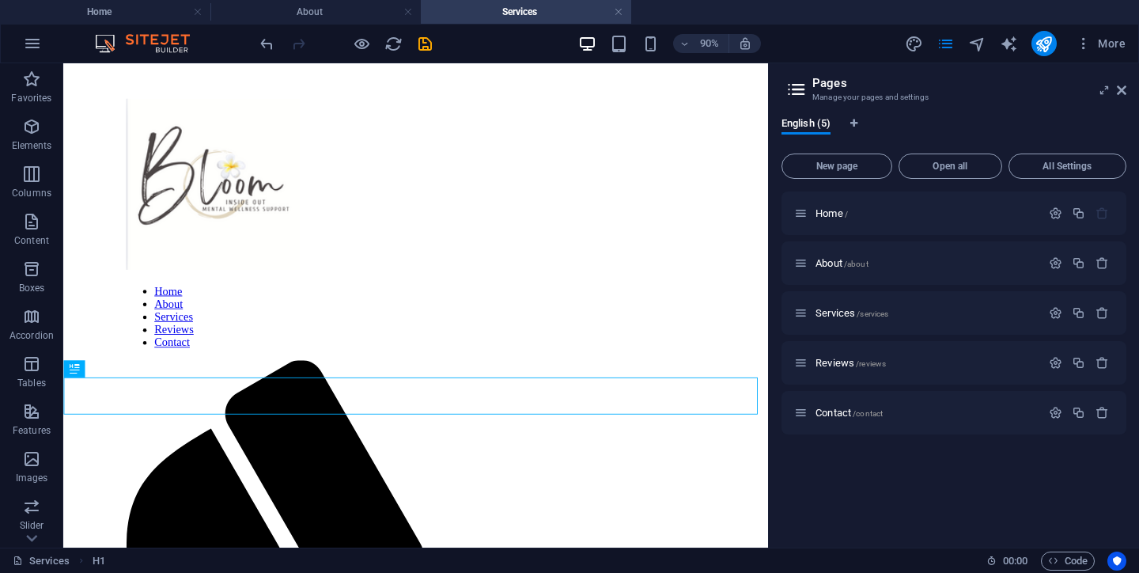
click at [863, 527] on div "Home / About /about Services /services Reviews /reviews Contact /contact" at bounding box center [954, 362] width 345 height 343
click at [815, 472] on div "Home / About /about Services /services Reviews /reviews Contact /contact" at bounding box center [954, 362] width 345 height 343
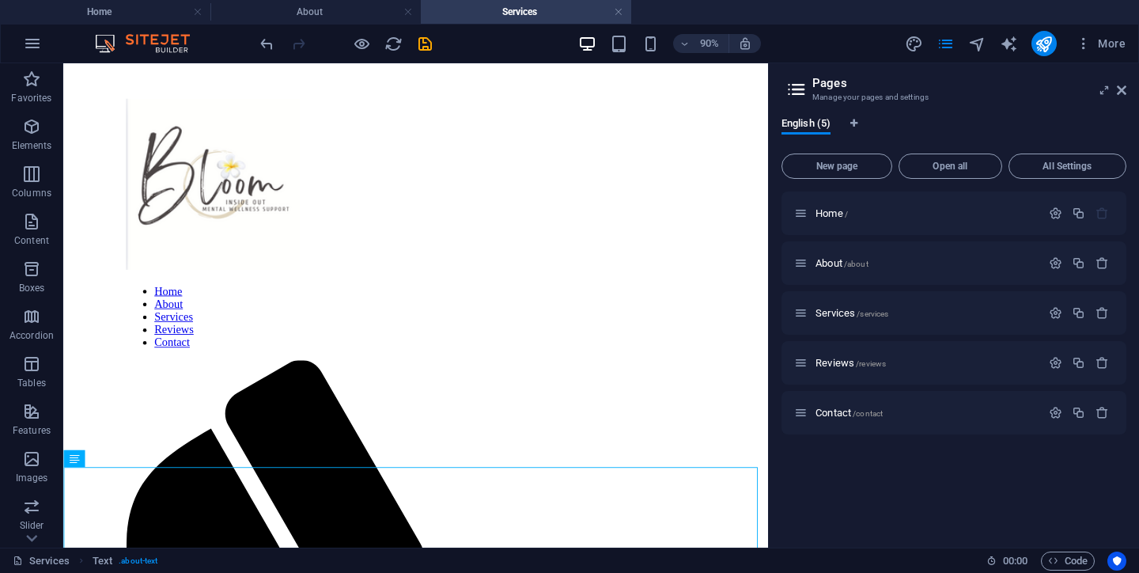
click at [838, 483] on div "Home / About /about Services /services Reviews /reviews Contact /contact" at bounding box center [954, 362] width 345 height 343
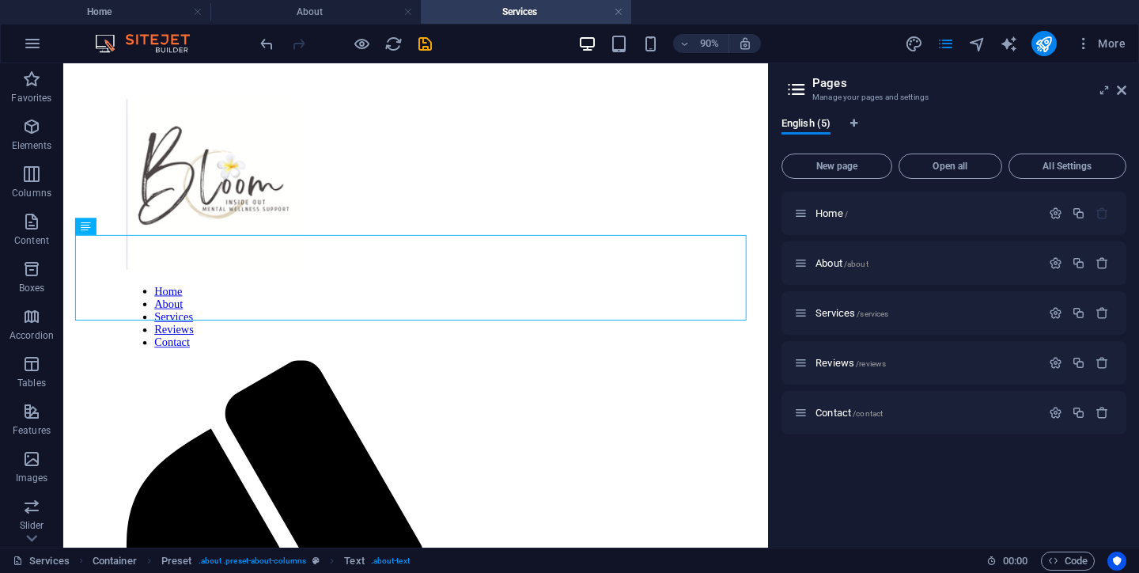
click at [843, 484] on div "Home / About /about Services /services Reviews /reviews Contact /contact" at bounding box center [954, 362] width 345 height 343
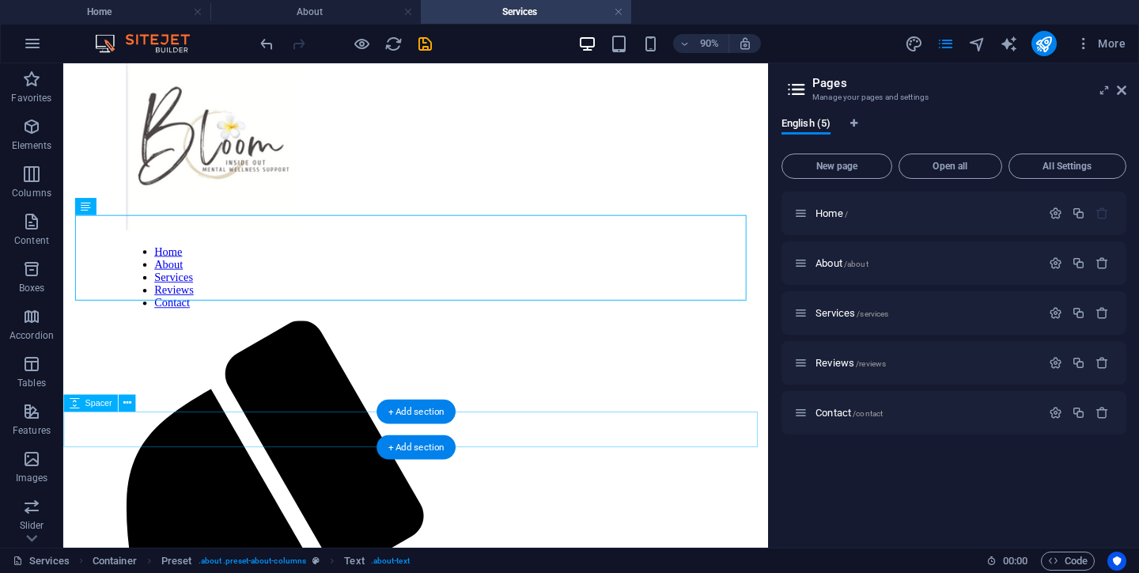
scroll to position [273, 0]
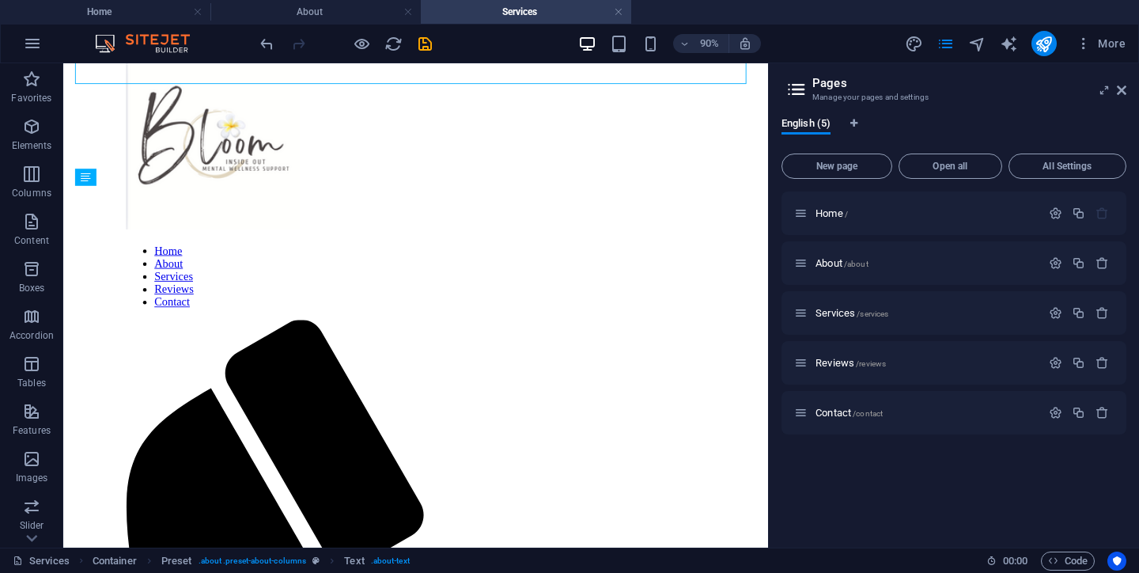
click at [847, 488] on div "Home / About /about Services /services Reviews /reviews Contact /contact" at bounding box center [954, 362] width 345 height 343
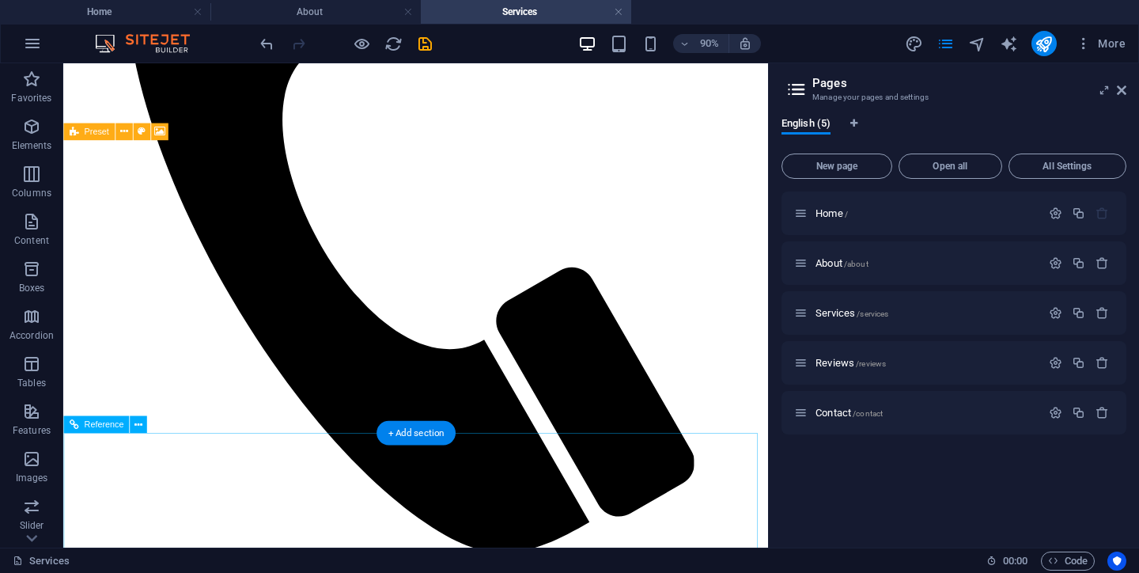
scroll to position [388, 0]
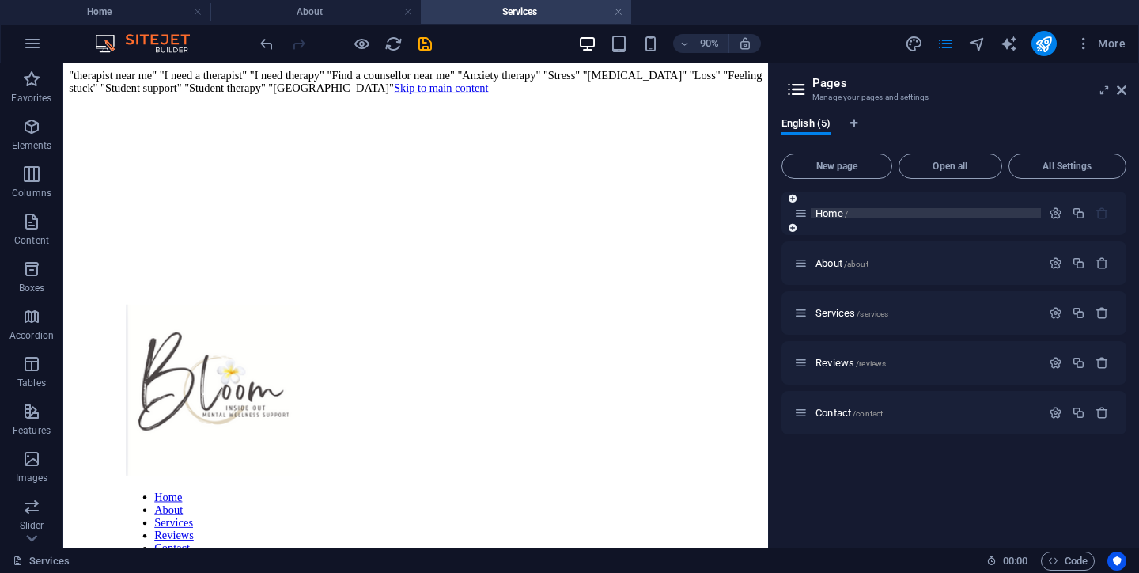
click at [832, 214] on span "Home /" at bounding box center [832, 213] width 32 height 12
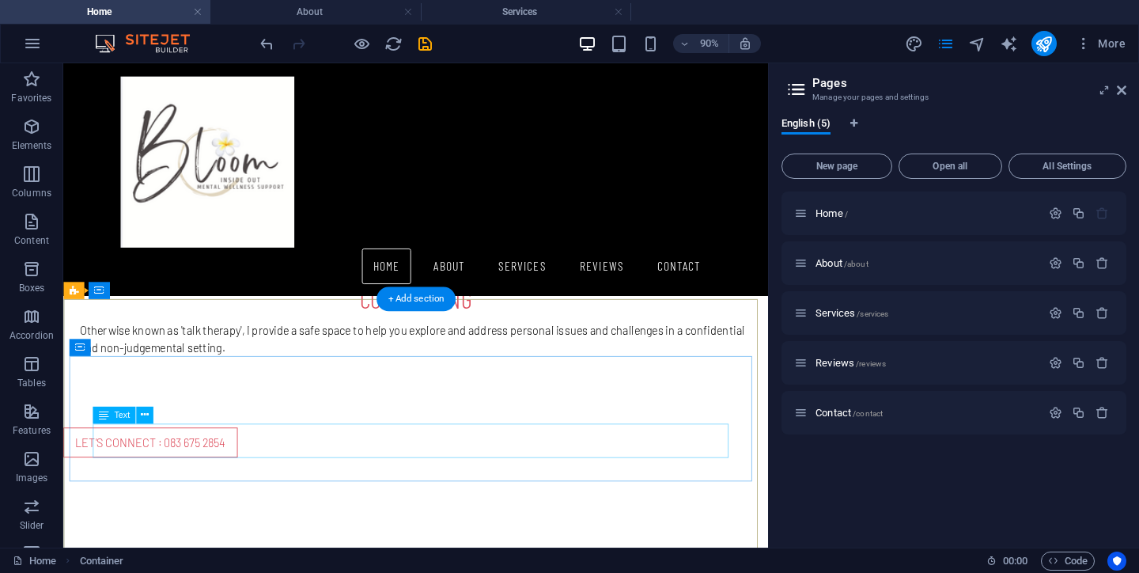
scroll to position [2343, 0]
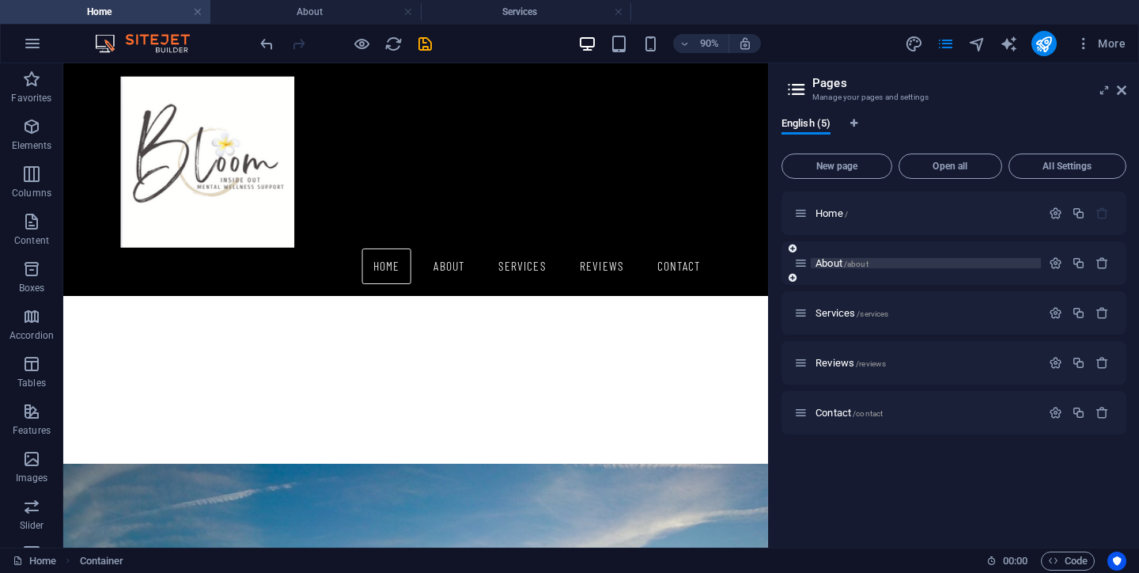
click at [829, 263] on span "About /about" at bounding box center [842, 263] width 53 height 12
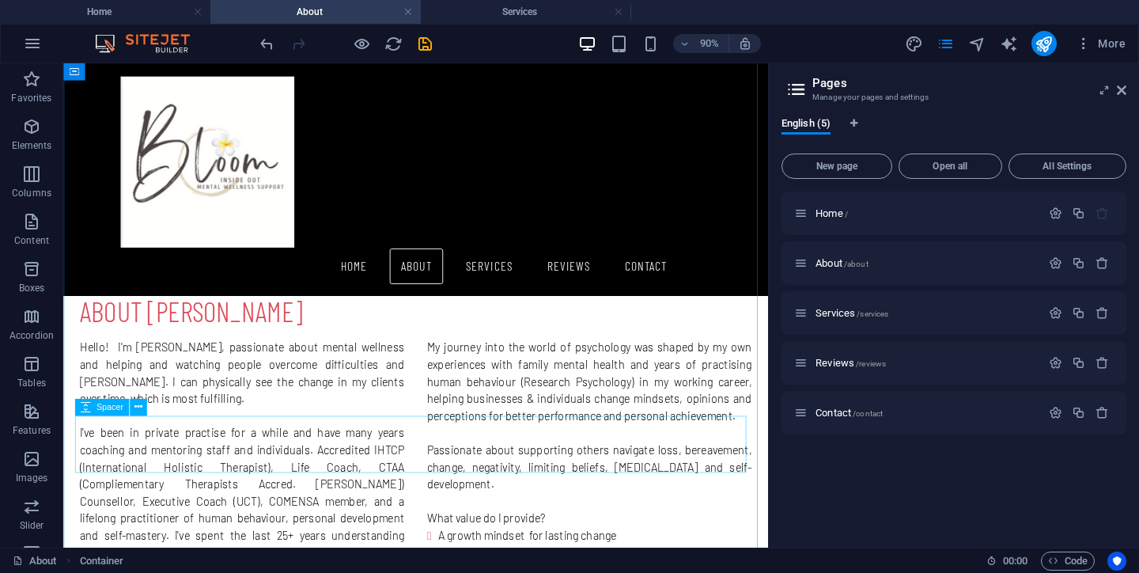
scroll to position [62, 0]
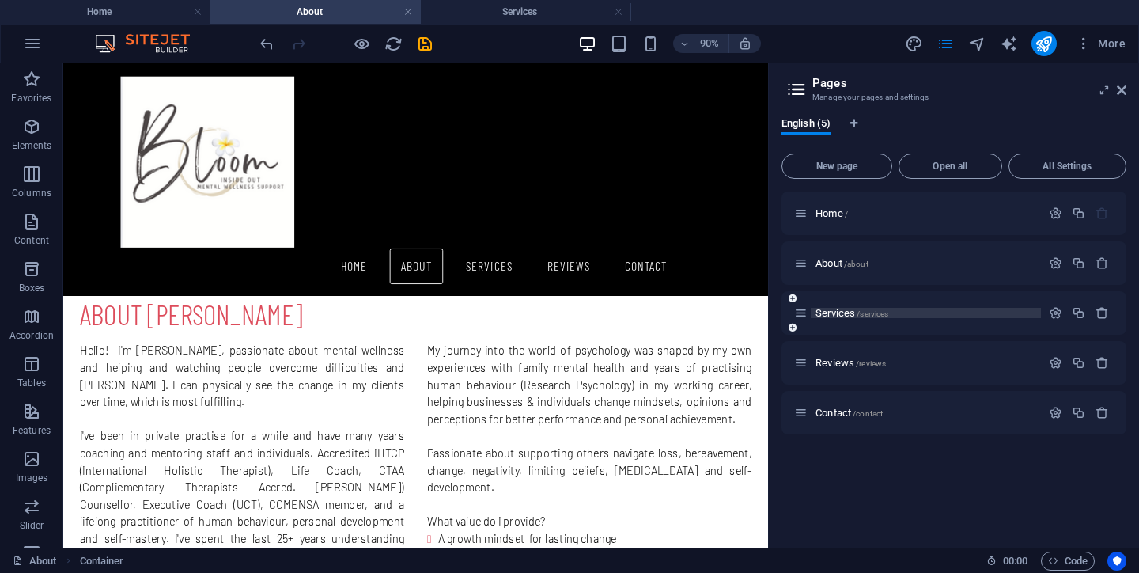
click at [833, 317] on span "Services /services" at bounding box center [852, 313] width 73 height 12
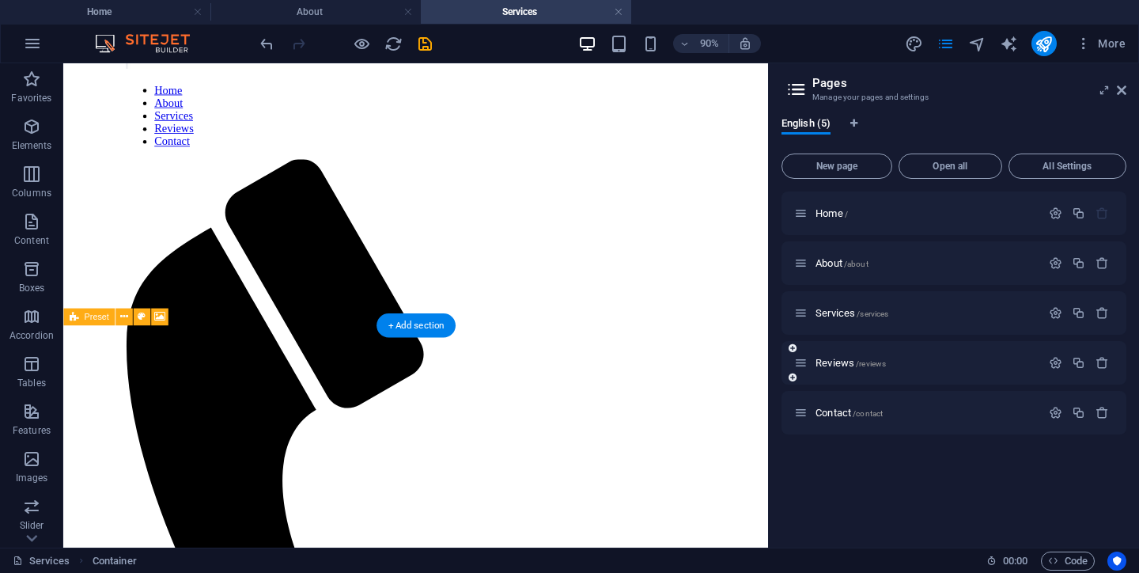
scroll to position [461, 0]
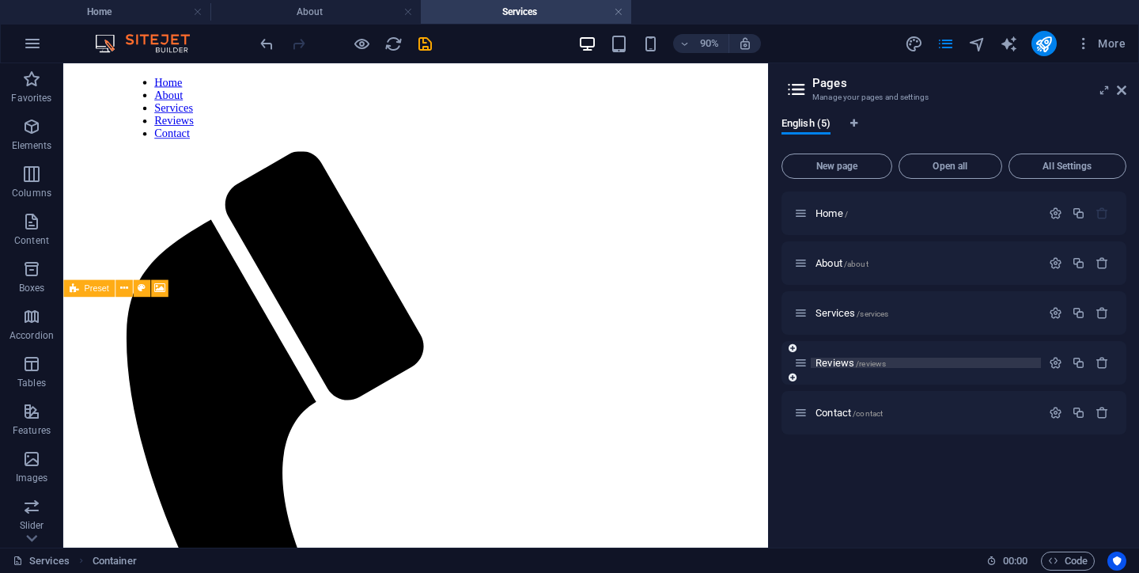
click at [836, 360] on span "Reviews /reviews" at bounding box center [851, 363] width 70 height 12
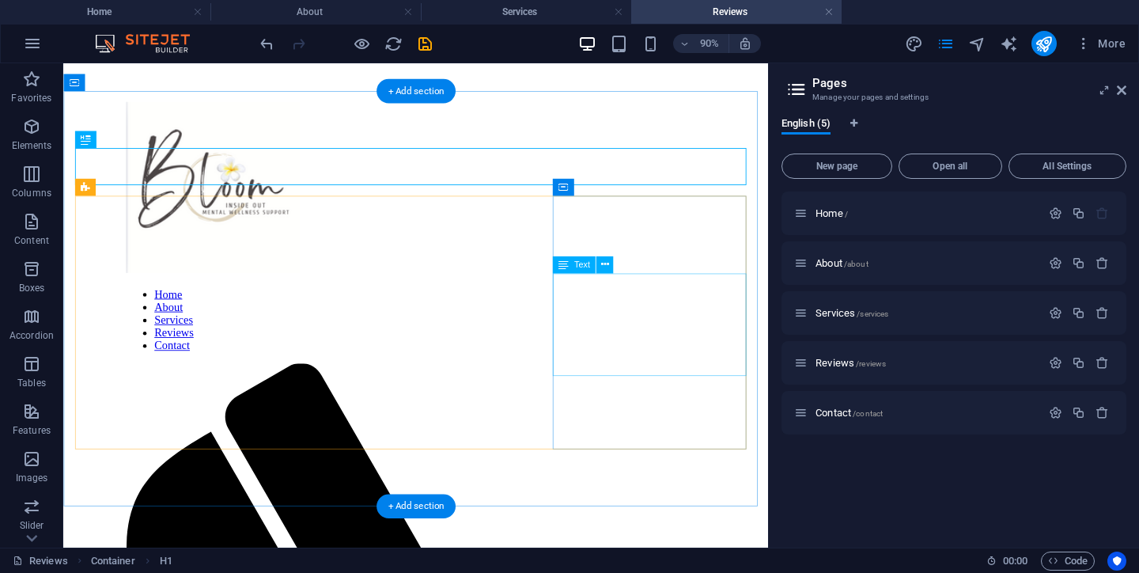
scroll to position [245, 0]
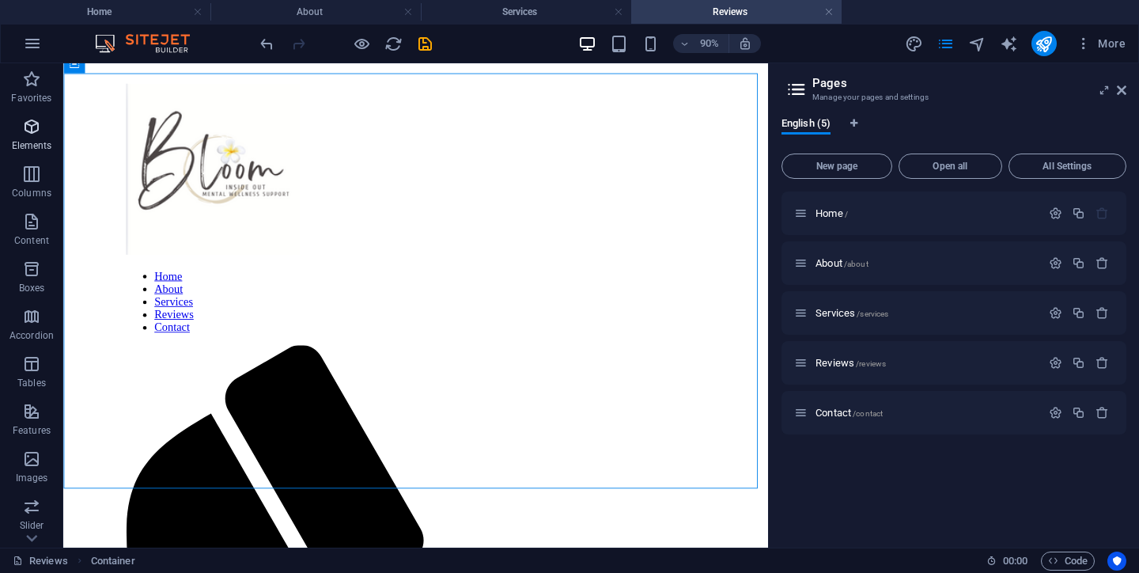
click at [31, 134] on icon "button" at bounding box center [31, 126] width 19 height 19
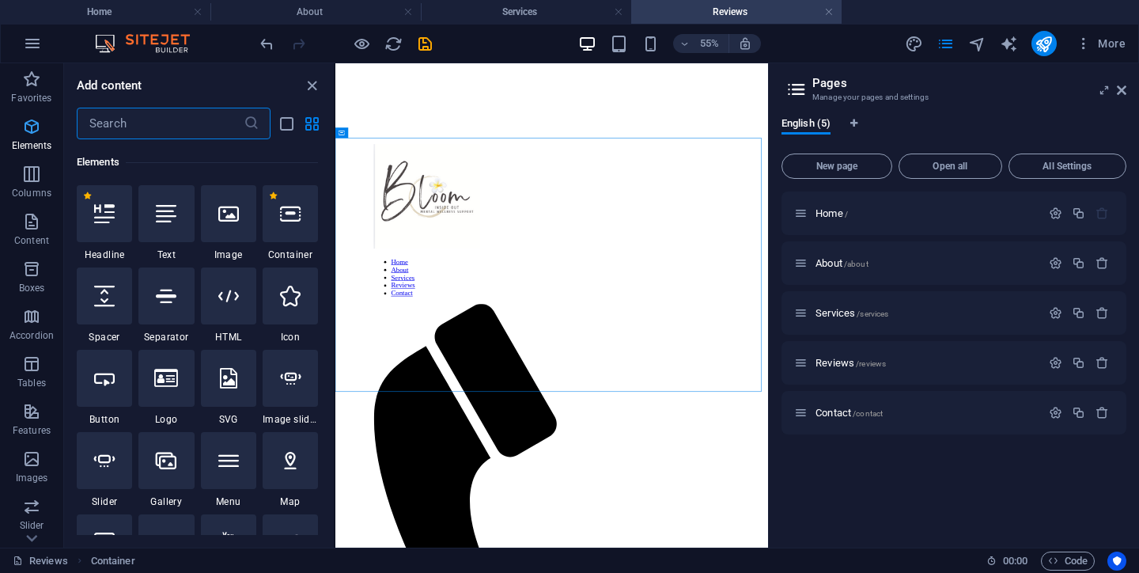
scroll to position [169, 0]
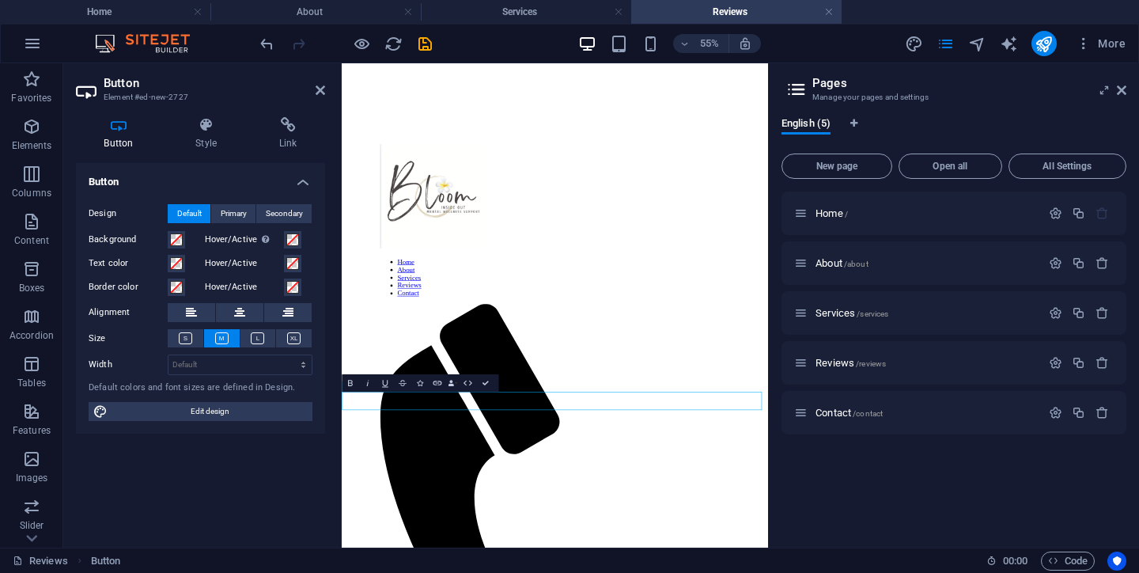
drag, startPoint x: 404, startPoint y: 677, endPoint x: 450, endPoint y: 796, distance: 128.0
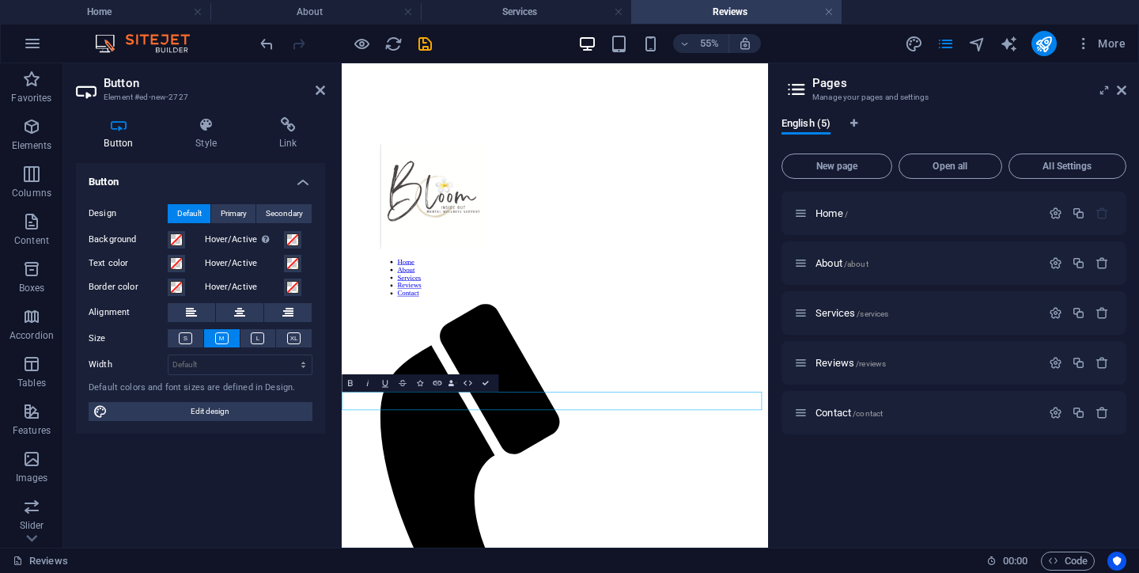
click at [243, 466] on div "Button Design Default Primary Secondary Background Hover/Active Switch to previ…" at bounding box center [200, 349] width 249 height 372
click at [316, 472] on div "Button Design Default Primary Secondary Background Hover/Active Switch to previ…" at bounding box center [200, 349] width 249 height 372
click at [269, 453] on div "Button Design Default Primary Secondary Background Hover/Active Switch to previ…" at bounding box center [200, 349] width 249 height 372
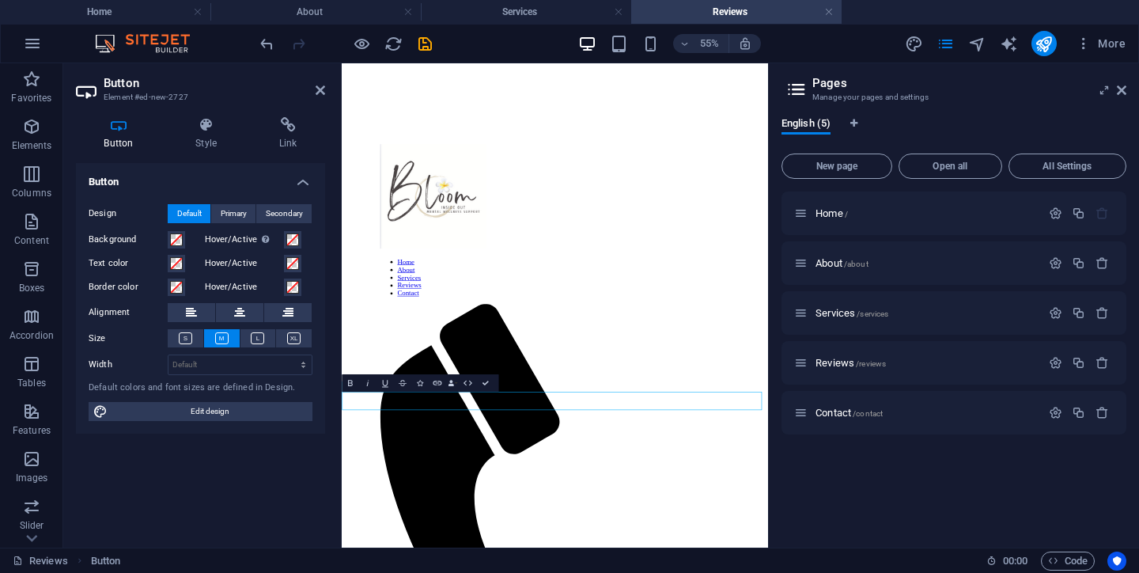
click at [851, 497] on div "Home / About /about Services /services Reviews /reviews Contact /contact" at bounding box center [954, 362] width 345 height 343
click at [279, 502] on div "Button Design Default Primary Secondary Background Hover/Active Switch to previ…" at bounding box center [200, 349] width 249 height 372
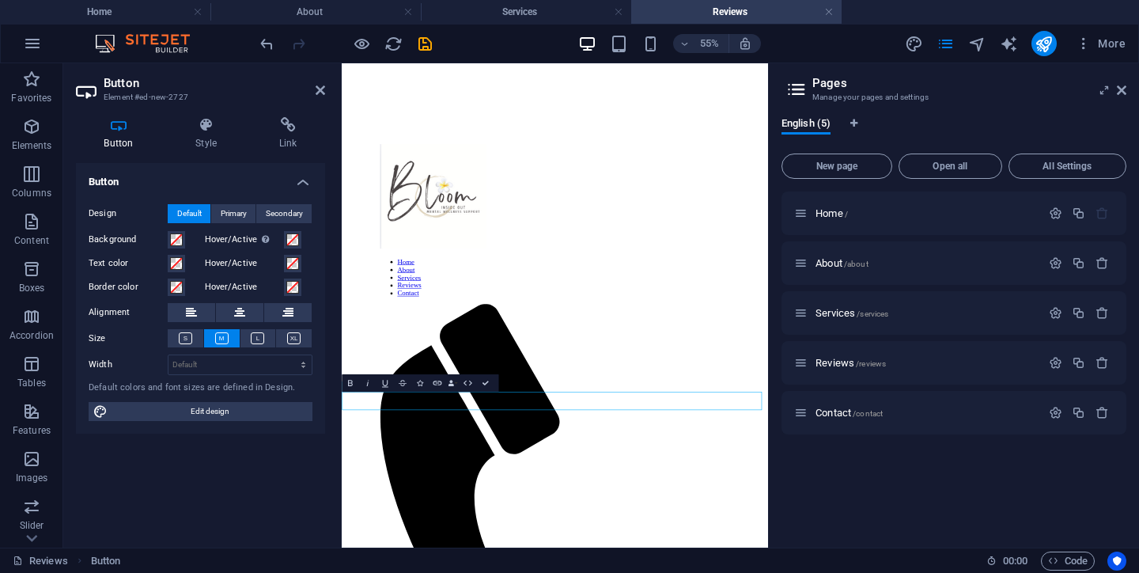
click at [858, 491] on div "Home / About /about Services /services Reviews /reviews Contact /contact" at bounding box center [954, 362] width 345 height 343
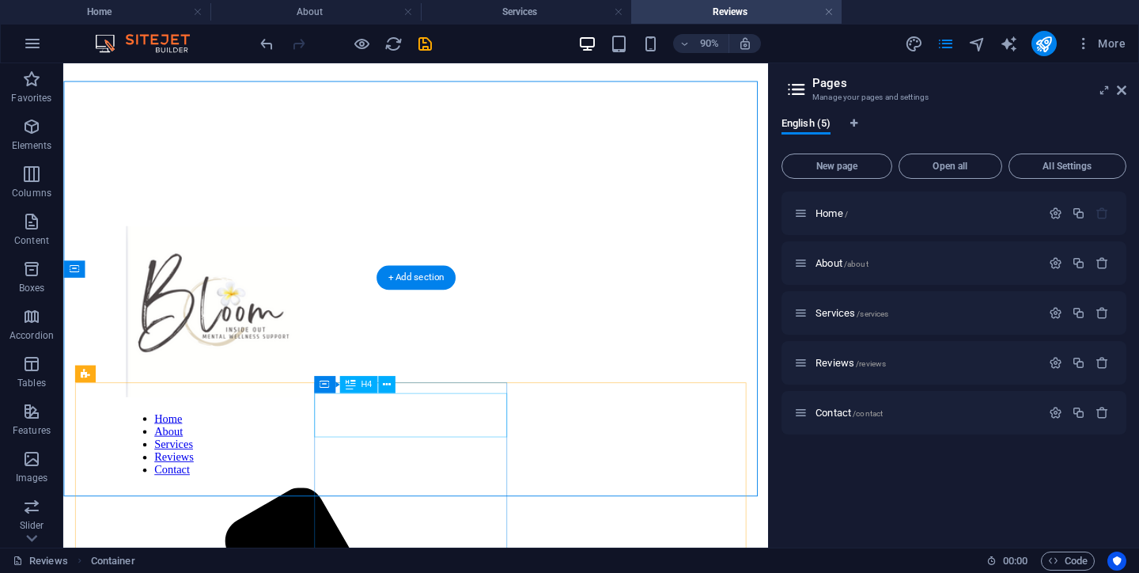
scroll to position [0, 0]
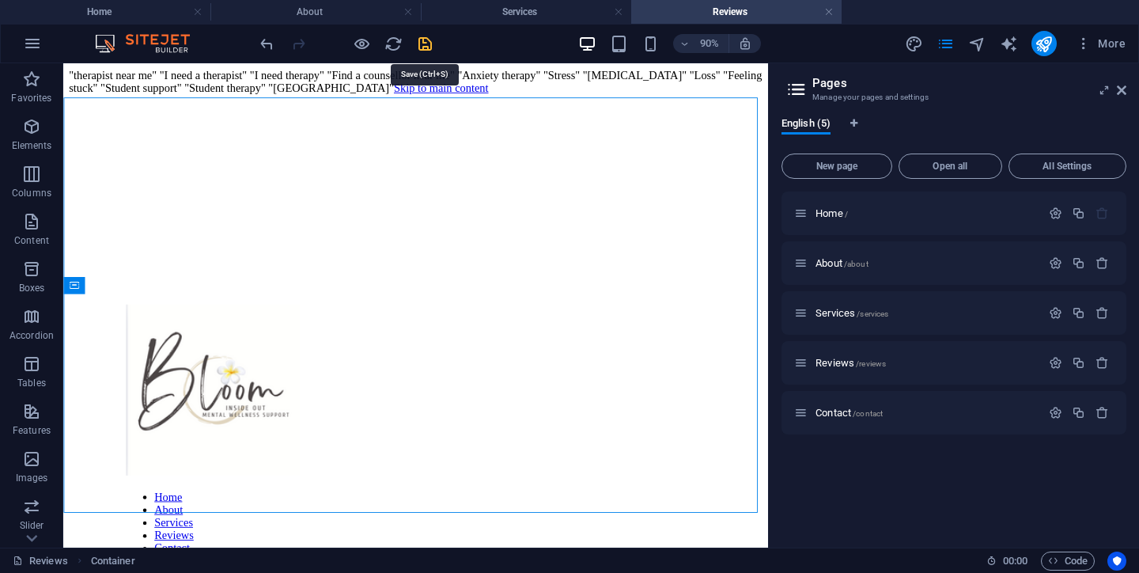
click at [426, 44] on icon "save" at bounding box center [425, 44] width 18 height 18
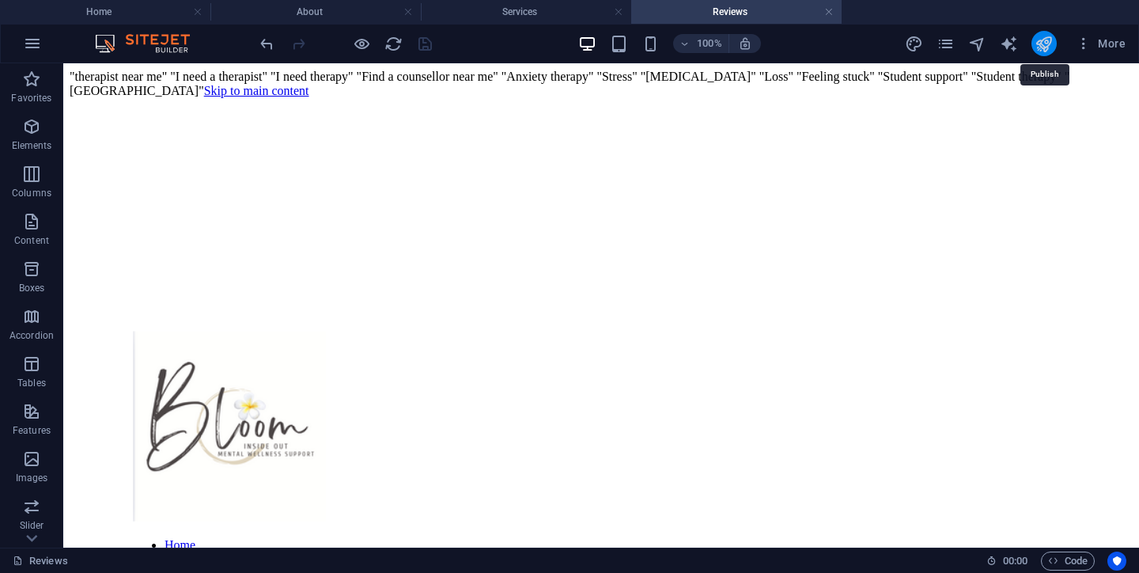
click at [1048, 47] on icon "publish" at bounding box center [1044, 44] width 18 height 18
